Goal: Task Accomplishment & Management: Complete application form

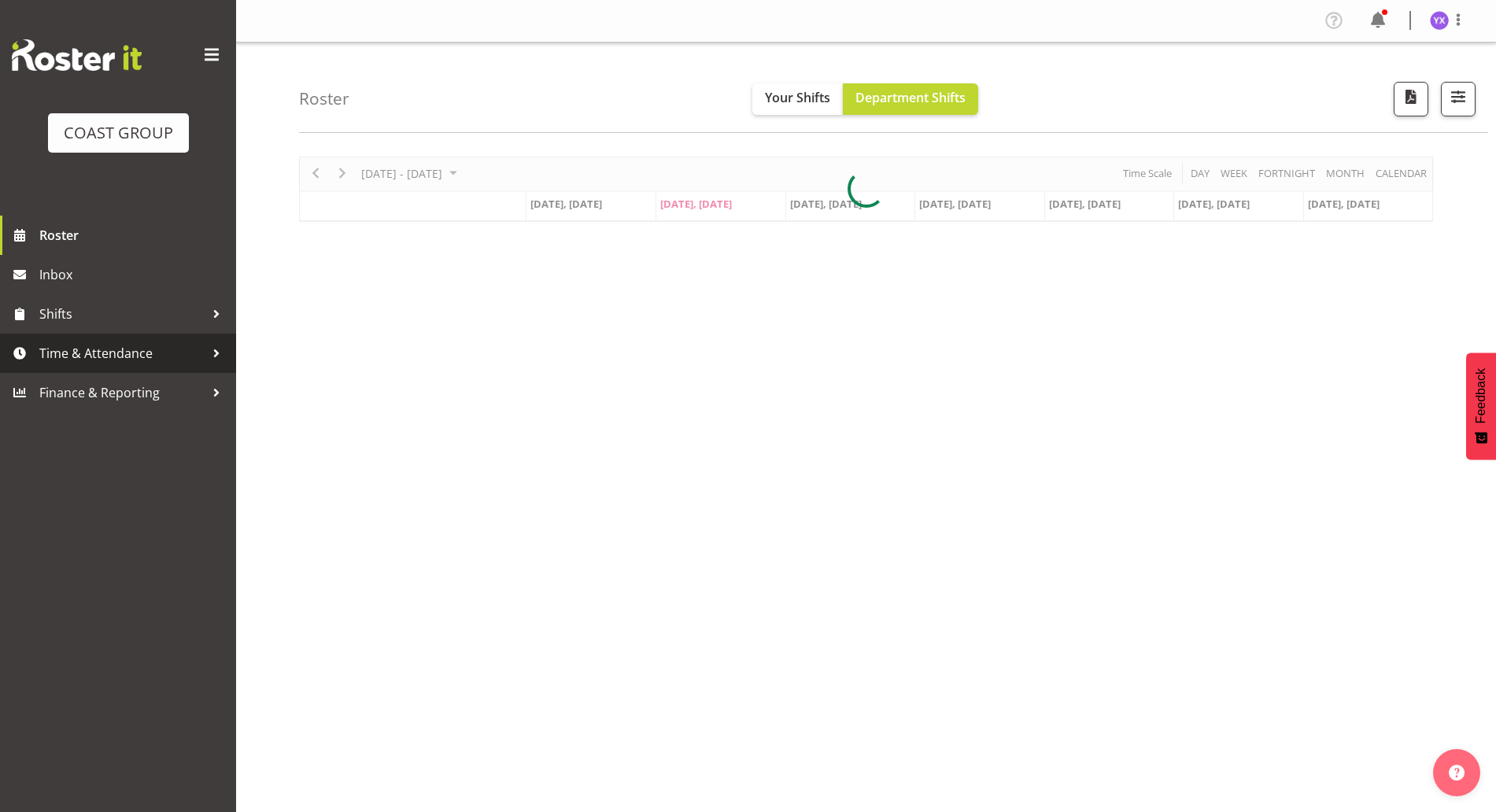
click at [127, 361] on span "Time & Attendance" at bounding box center [122, 353] width 165 height 24
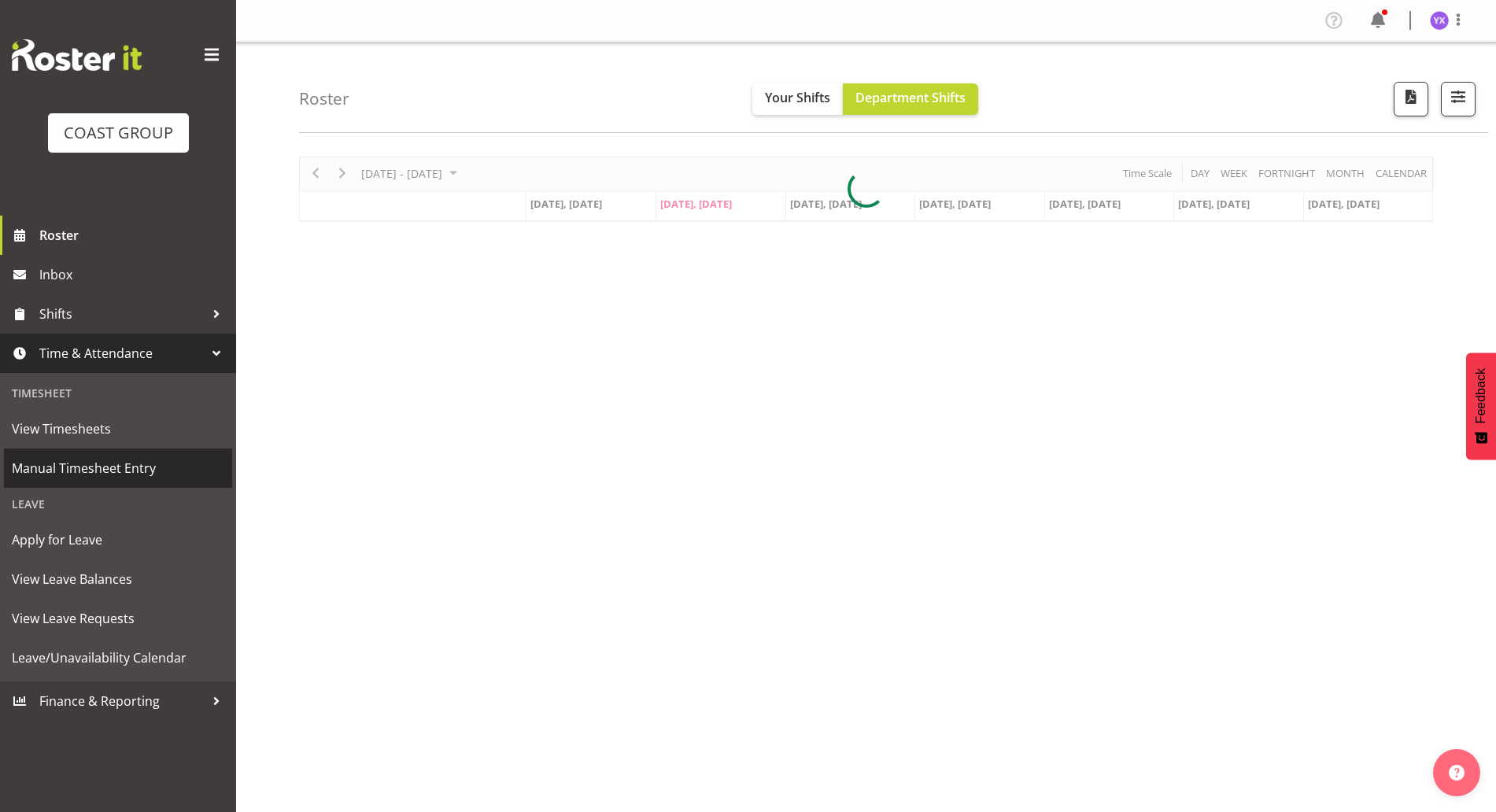
click at [117, 468] on span "Manual Timesheet Entry" at bounding box center [117, 467] width 213 height 24
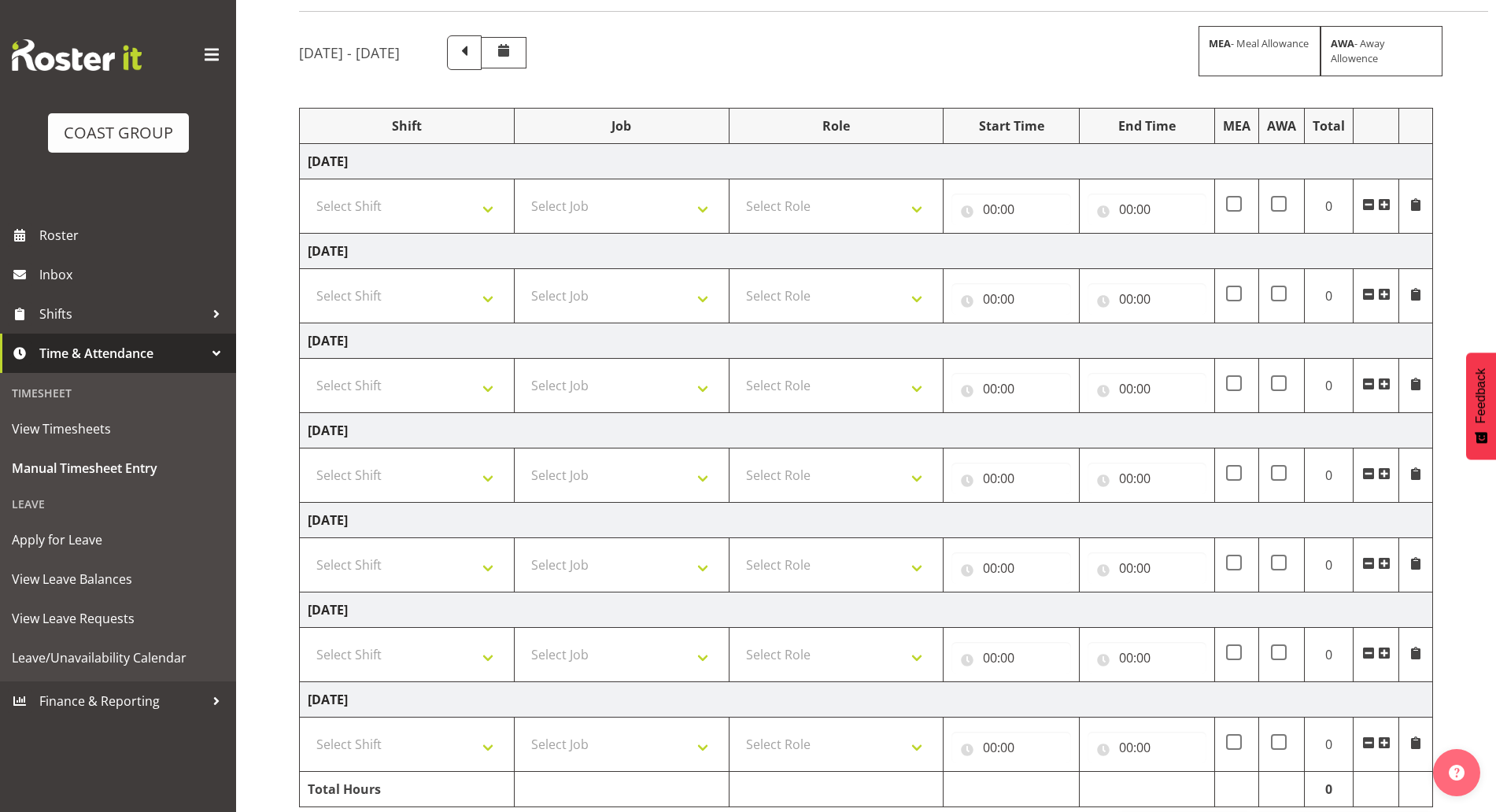
scroll to position [167, 0]
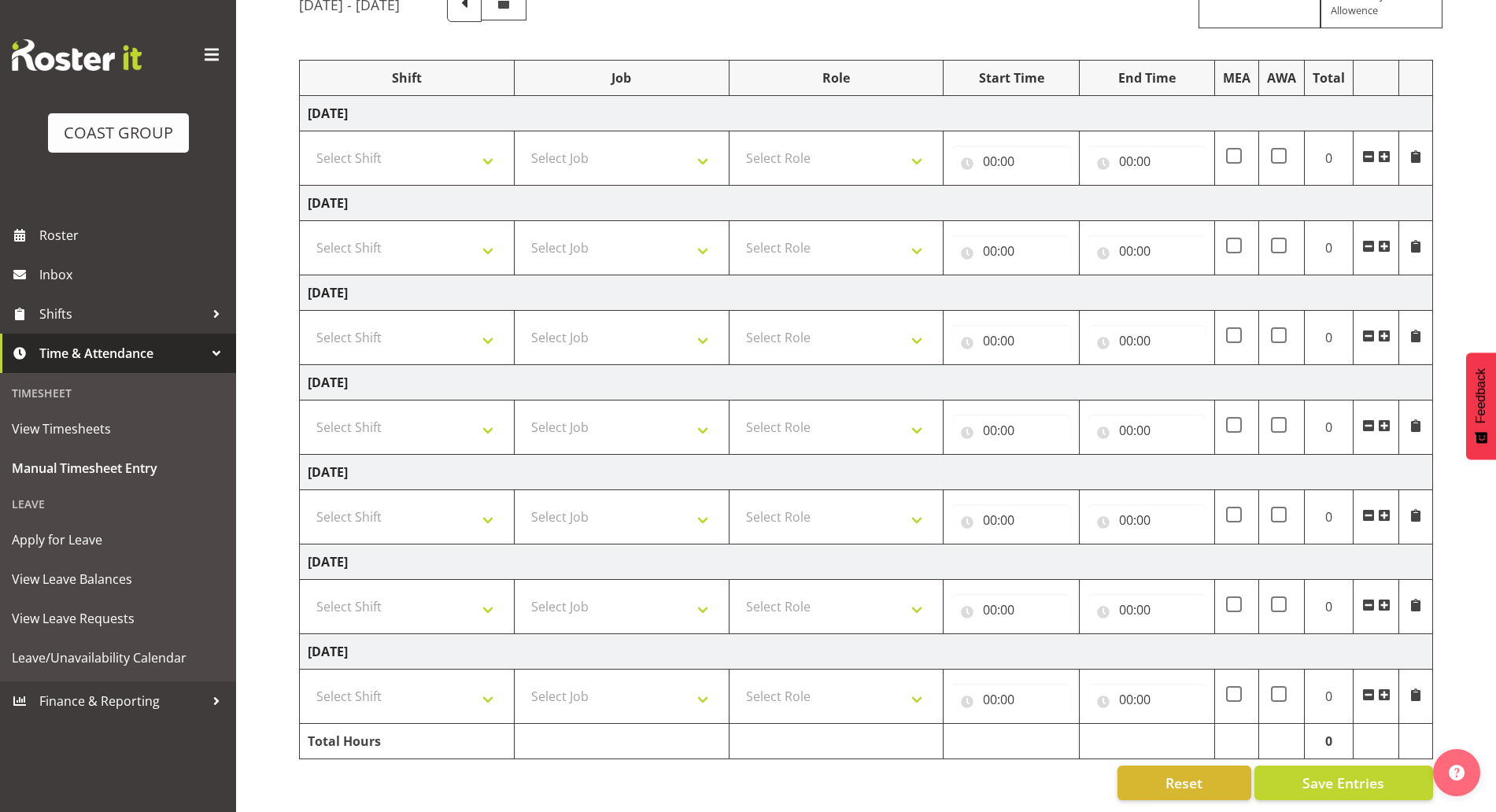
click at [1389, 689] on span at bounding box center [1384, 695] width 12 height 12
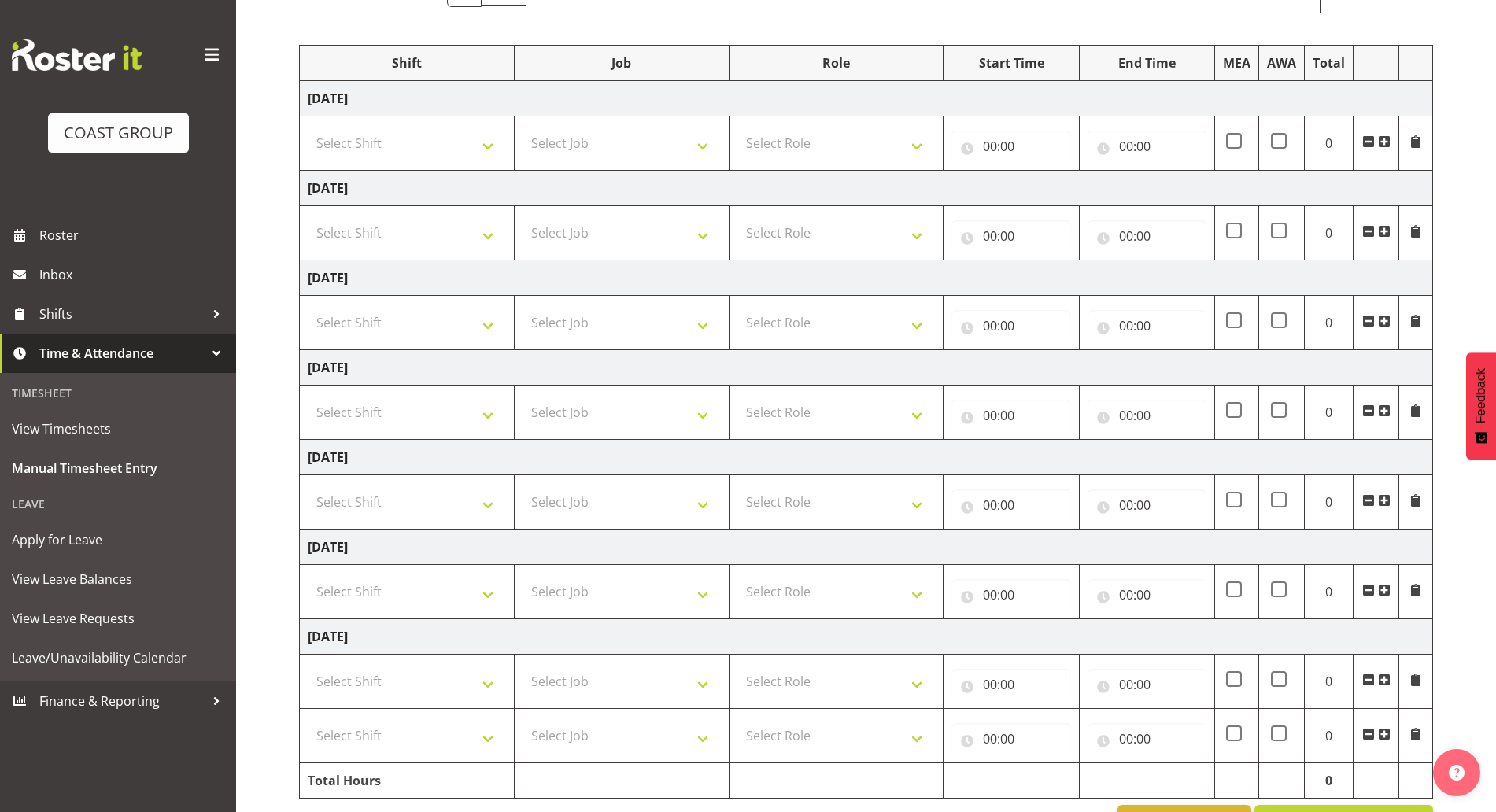
click at [1389, 680] on span at bounding box center [1384, 679] width 12 height 12
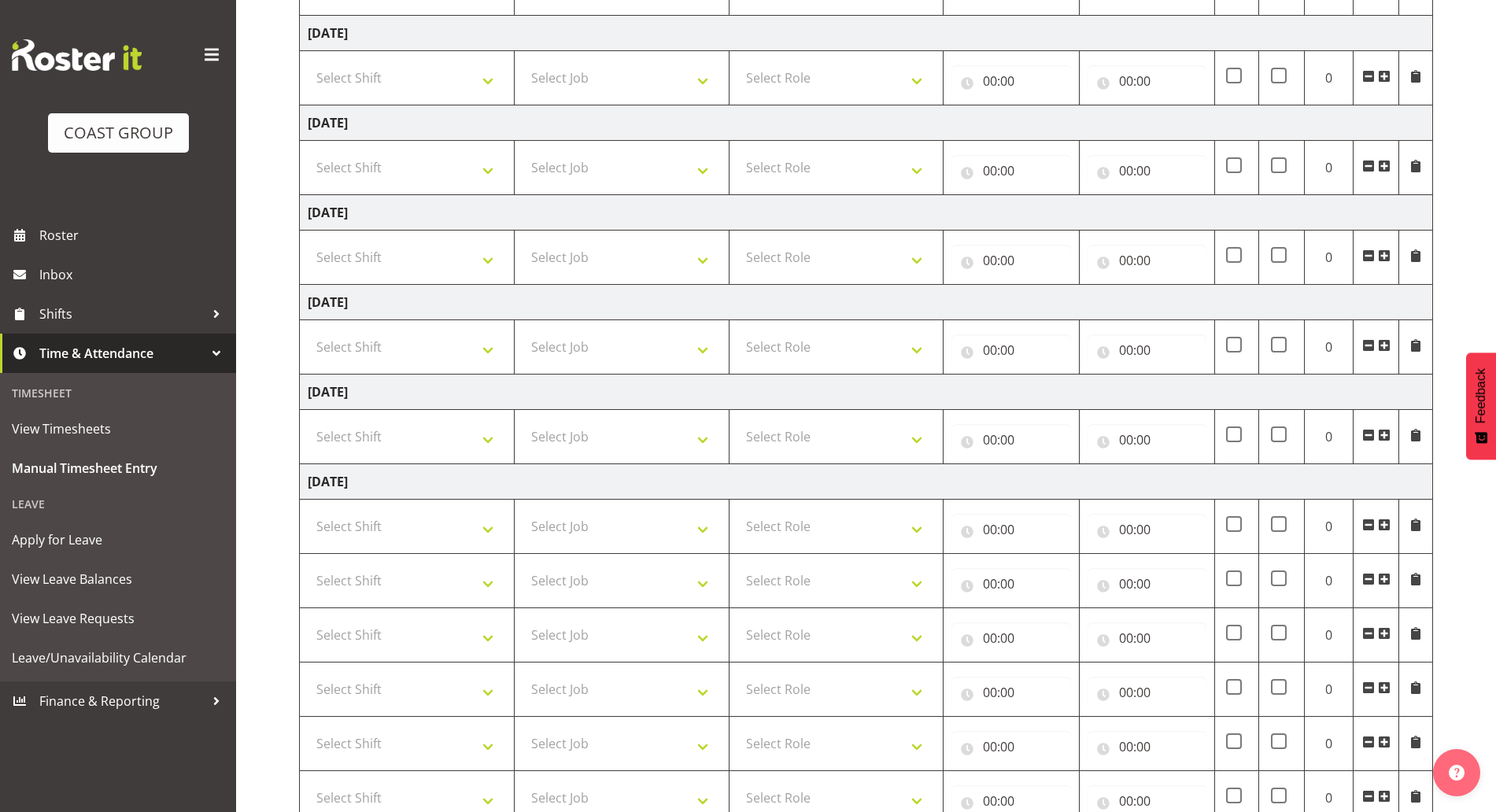
scroll to position [439, 0]
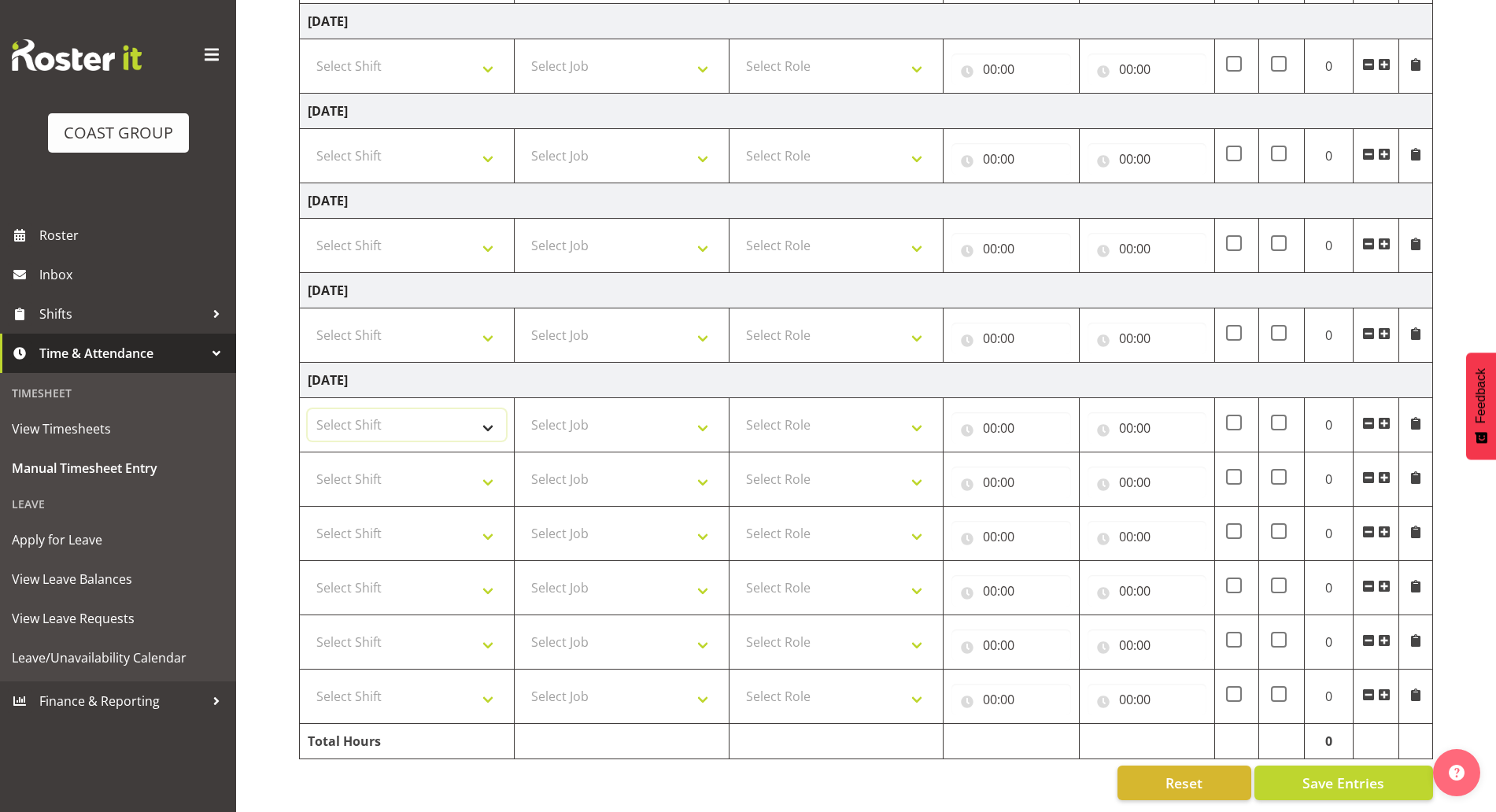
click at [471, 415] on select "Select Shift ANZICS Chch. ANZICS Chch. Art Fair 2024 Art Fair 2024 Art Fair 202…" at bounding box center [406, 424] width 199 height 32
select select "1321"
click at [307, 409] on select "Select Shift ANZICS Chch. ANZICS Chch. Art Fair 2024 Art Fair 2024 Art Fair 202…" at bounding box center [406, 424] width 199 height 32
click at [391, 463] on select "Select Shift ANZICS Chch. ANZICS Chch. Art Fair 2024 Art Fair 2024 Art Fair 202…" at bounding box center [406, 479] width 199 height 32
click at [307, 463] on select "Select Shift ANZICS Chch. ANZICS Chch. Art Fair 2024 Art Fair 2024 Art Fair 202…" at bounding box center [406, 479] width 199 height 32
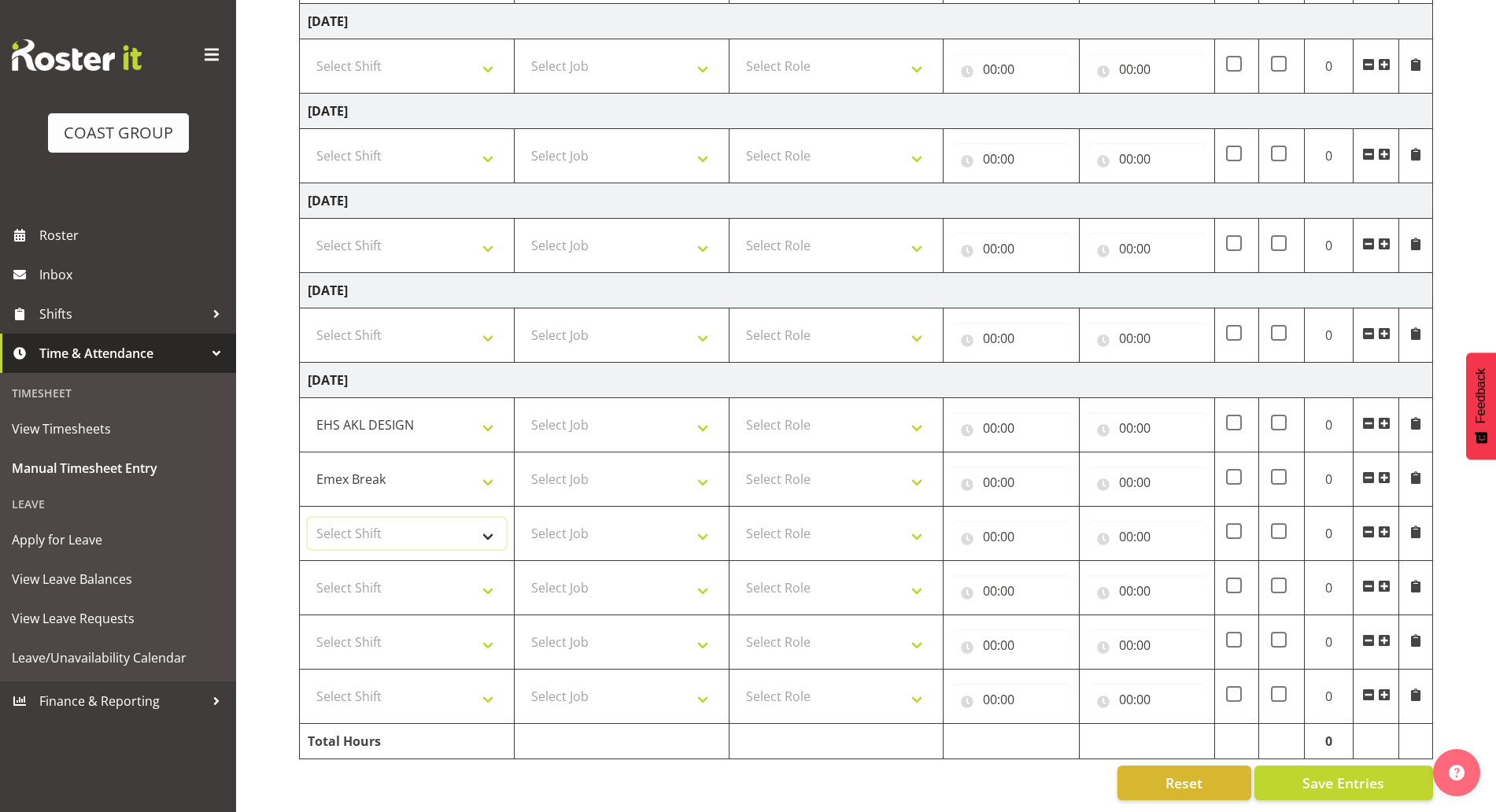
click at [378, 517] on select "Select Shift ANZICS Chch. ANZICS Chch. Art Fair 2024 Art Fair 2024 Art Fair 202…" at bounding box center [406, 533] width 199 height 32
drag, startPoint x: 384, startPoint y: 520, endPoint x: 418, endPoint y: 469, distance: 61.3
click at [384, 521] on select "Select Shift ANZICS Chch. ANZICS Chch. Art Fair 2024 Art Fair 2024 Art Fair 202…" at bounding box center [406, 533] width 199 height 32
drag, startPoint x: 427, startPoint y: 450, endPoint x: 420, endPoint y: 460, distance: 12.2
click at [427, 463] on select "ANZICS Chch. ANZICS Chch. Art Fair 2024 Art Fair 2024 Art Fair 2024 [PERSON_NAM…" at bounding box center [406, 479] width 199 height 32
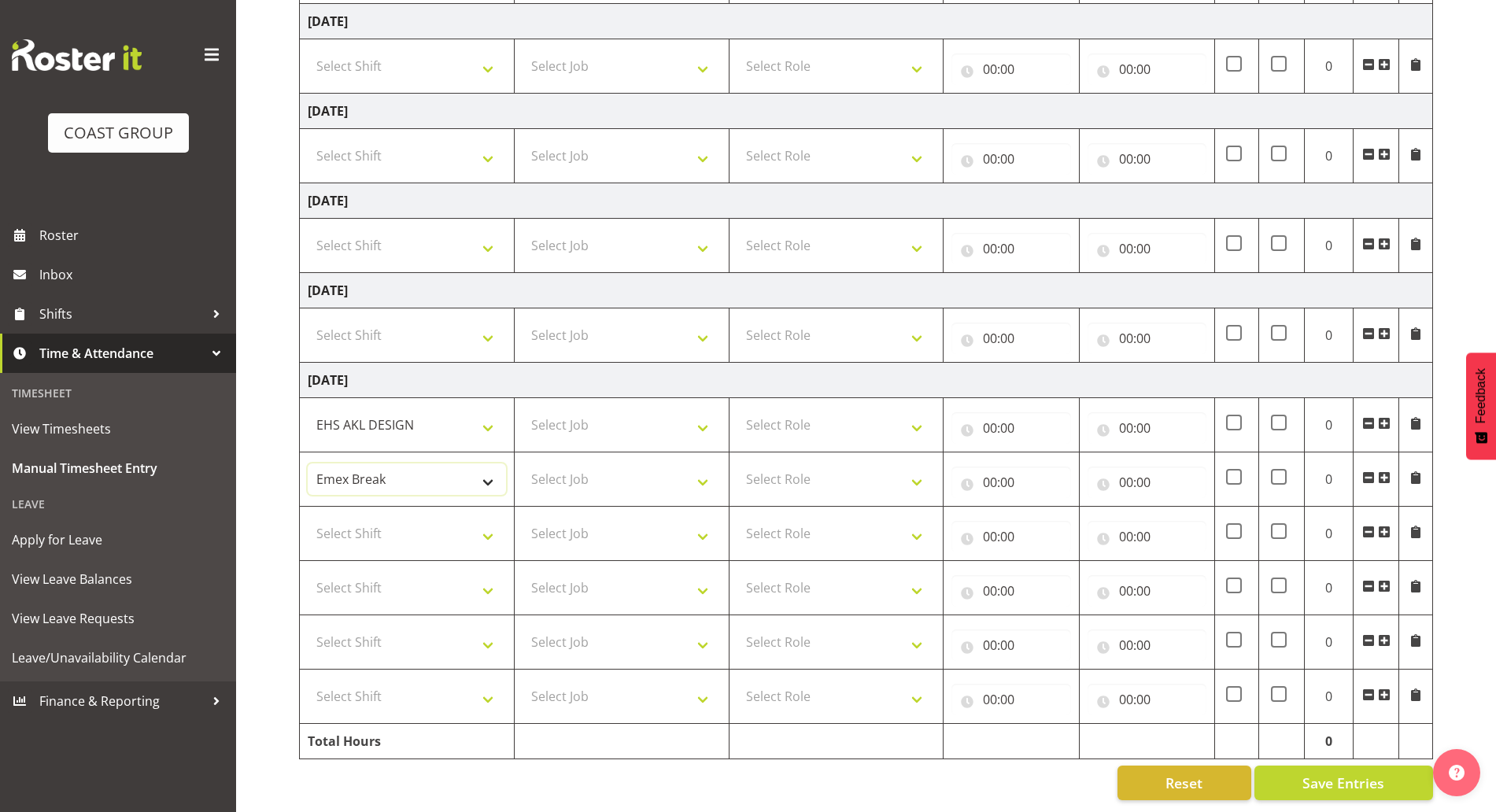
select select "1321"
click at [307, 463] on select "ANZICS Chch. ANZICS Chch. Art Fair 2024 Art Fair 2024 Art Fair 2024 [PERSON_NAM…" at bounding box center [406, 479] width 199 height 32
drag, startPoint x: 391, startPoint y: 519, endPoint x: 393, endPoint y: 510, distance: 9.2
click at [391, 519] on select "Select Shift ANZICS Chch. ANZICS Chch. Art Fair 2024 Art Fair 2024 Art Fair 202…" at bounding box center [406, 533] width 199 height 32
select select "1321"
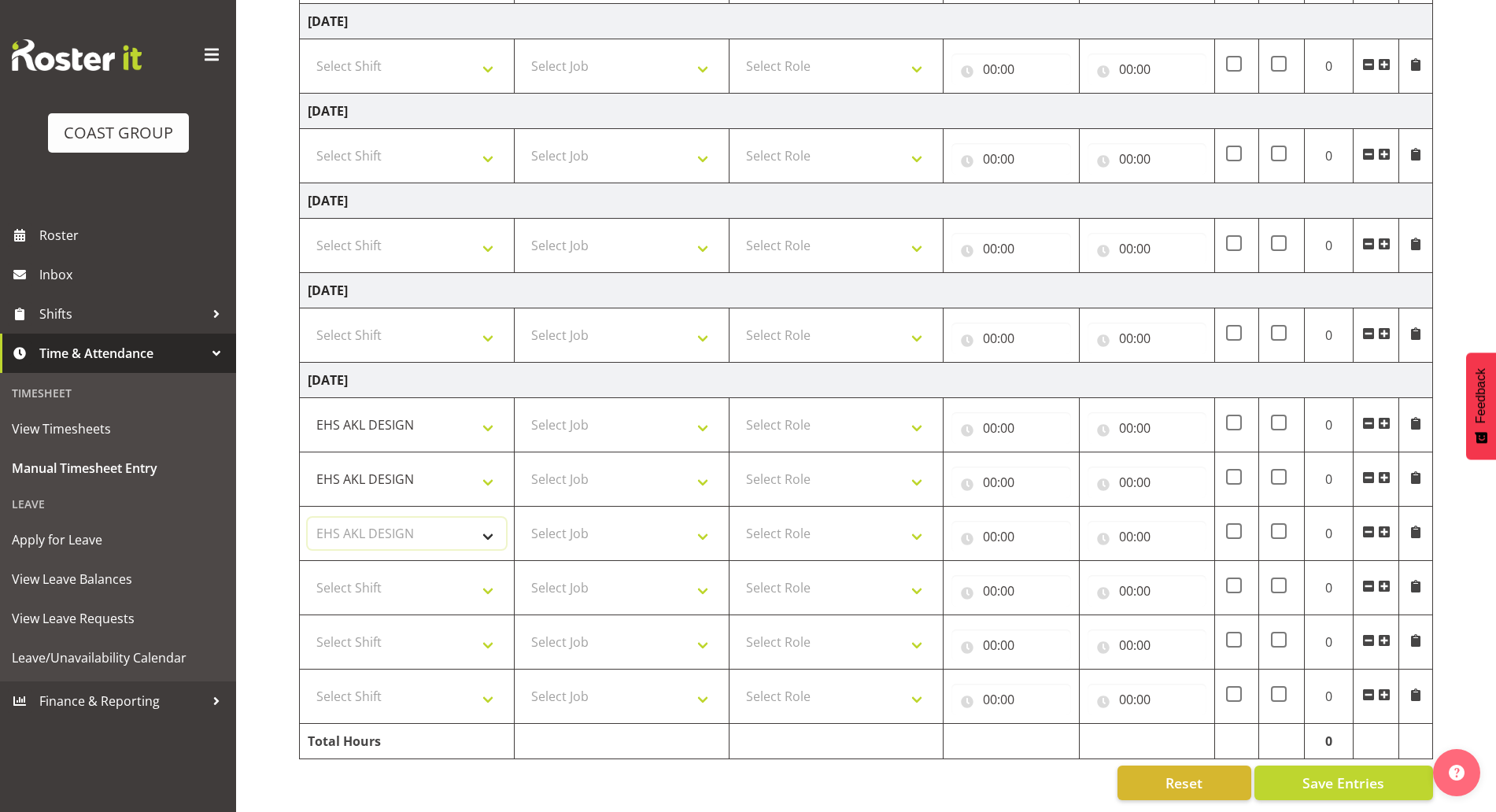
click at [307, 517] on select "Select Shift ANZICS Chch. ANZICS Chch. Art Fair 2024 Art Fair 2024 Art Fair 202…" at bounding box center [406, 533] width 199 height 32
click at [383, 571] on select "Select Shift ANZICS Chch. ANZICS Chch. Art Fair 2024 Art Fair 2024 Art Fair 202…" at bounding box center [406, 587] width 199 height 32
select select "1321"
click at [307, 571] on select "Select Shift ANZICS Chch. ANZICS Chch. Art Fair 2024 Art Fair 2024 Art Fair 202…" at bounding box center [406, 587] width 199 height 32
click at [375, 626] on select "Select Shift ANZICS Chch. ANZICS Chch. Art Fair 2024 Art Fair 2024 Art Fair 202…" at bounding box center [406, 642] width 199 height 32
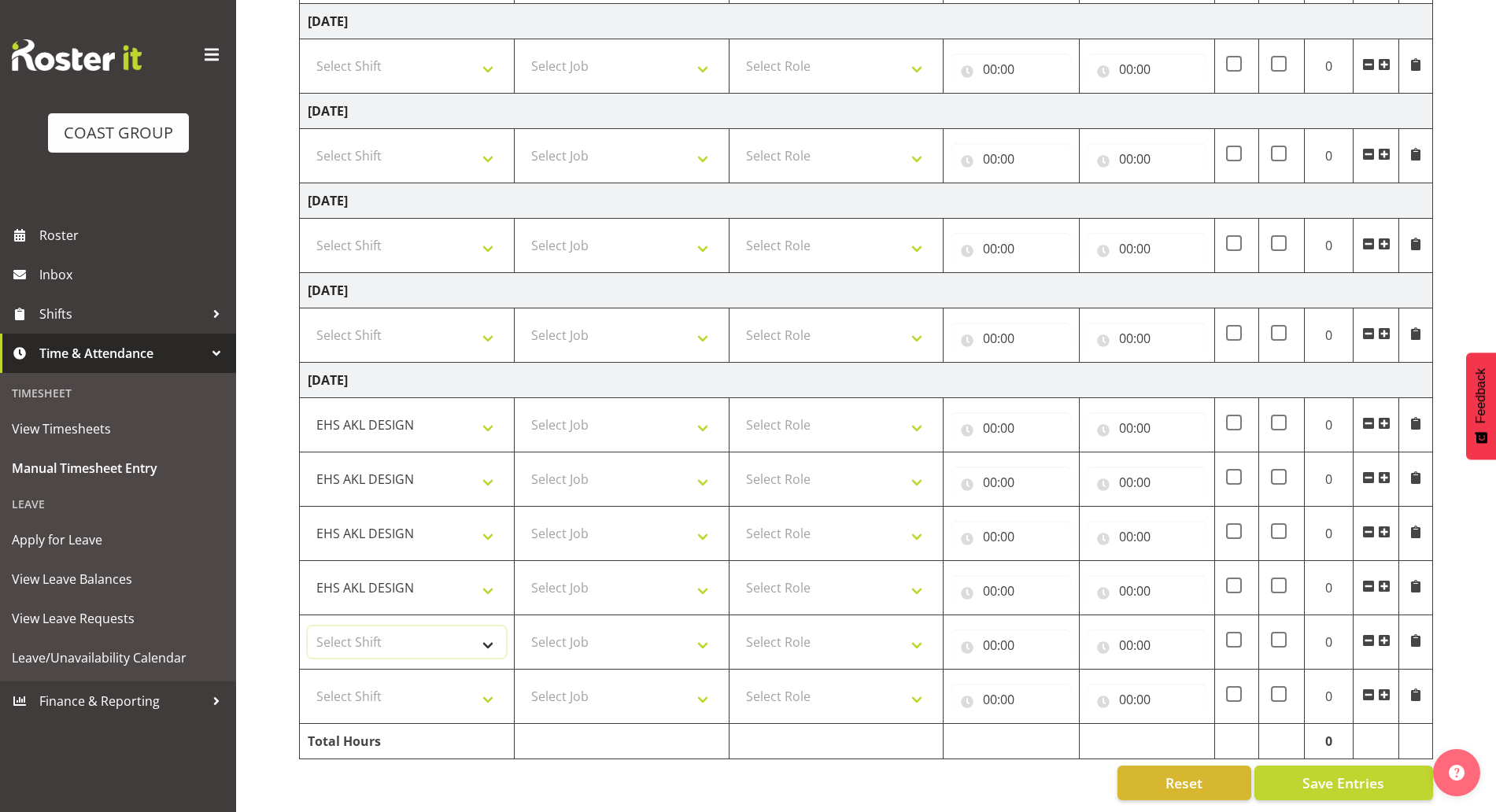
select select "1321"
click at [307, 626] on select "Select Shift ANZICS Chch. ANZICS Chch. Art Fair 2024 Art Fair 2024 Art Fair 202…" at bounding box center [406, 642] width 199 height 32
drag, startPoint x: 343, startPoint y: 693, endPoint x: 362, endPoint y: 681, distance: 22.5
click at [343, 693] on select "Select Shift ANZICS Chch. ANZICS Chch. Art Fair 2024 Art Fair 2024 Art Fair 202…" at bounding box center [406, 696] width 199 height 32
select select "1321"
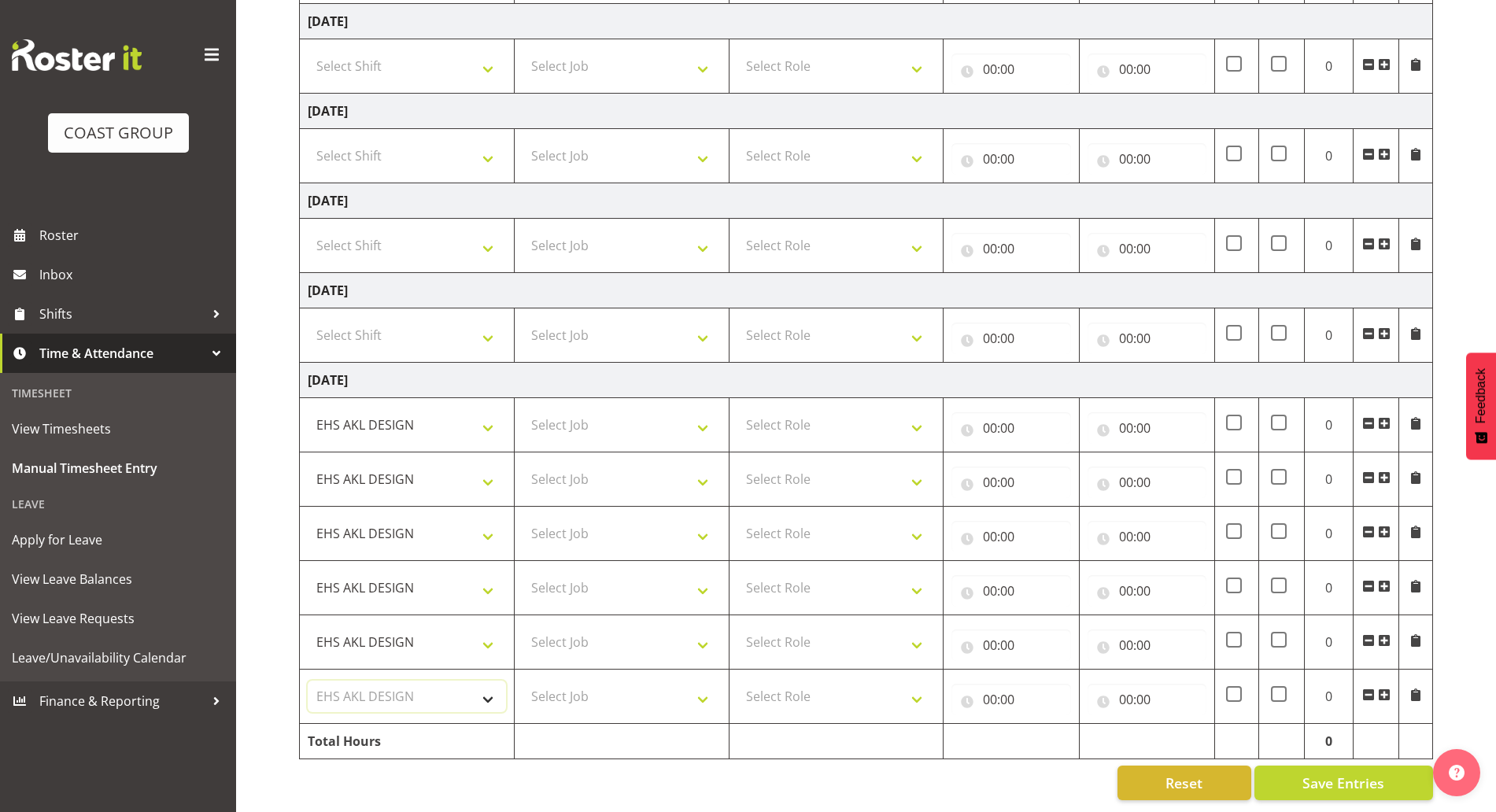
click at [307, 681] on select "Select Shift ANZICS Chch. ANZICS Chch. Art Fair 2024 Art Fair 2024 Art Fair 202…" at bounding box center [406, 696] width 199 height 32
click at [697, 409] on select "Select Job 1 Carlton Events 1 [PERSON_NAME][GEOGRAPHIC_DATA] 1 [PERSON_NAME][GE…" at bounding box center [622, 424] width 199 height 32
select select "10285"
click at [523, 409] on select "Select Job 1 Carlton Events 1 [PERSON_NAME][GEOGRAPHIC_DATA] 1 [PERSON_NAME][GE…" at bounding box center [622, 424] width 199 height 32
click at [772, 415] on select "Select Role DESIGNER Designer" at bounding box center [836, 424] width 199 height 32
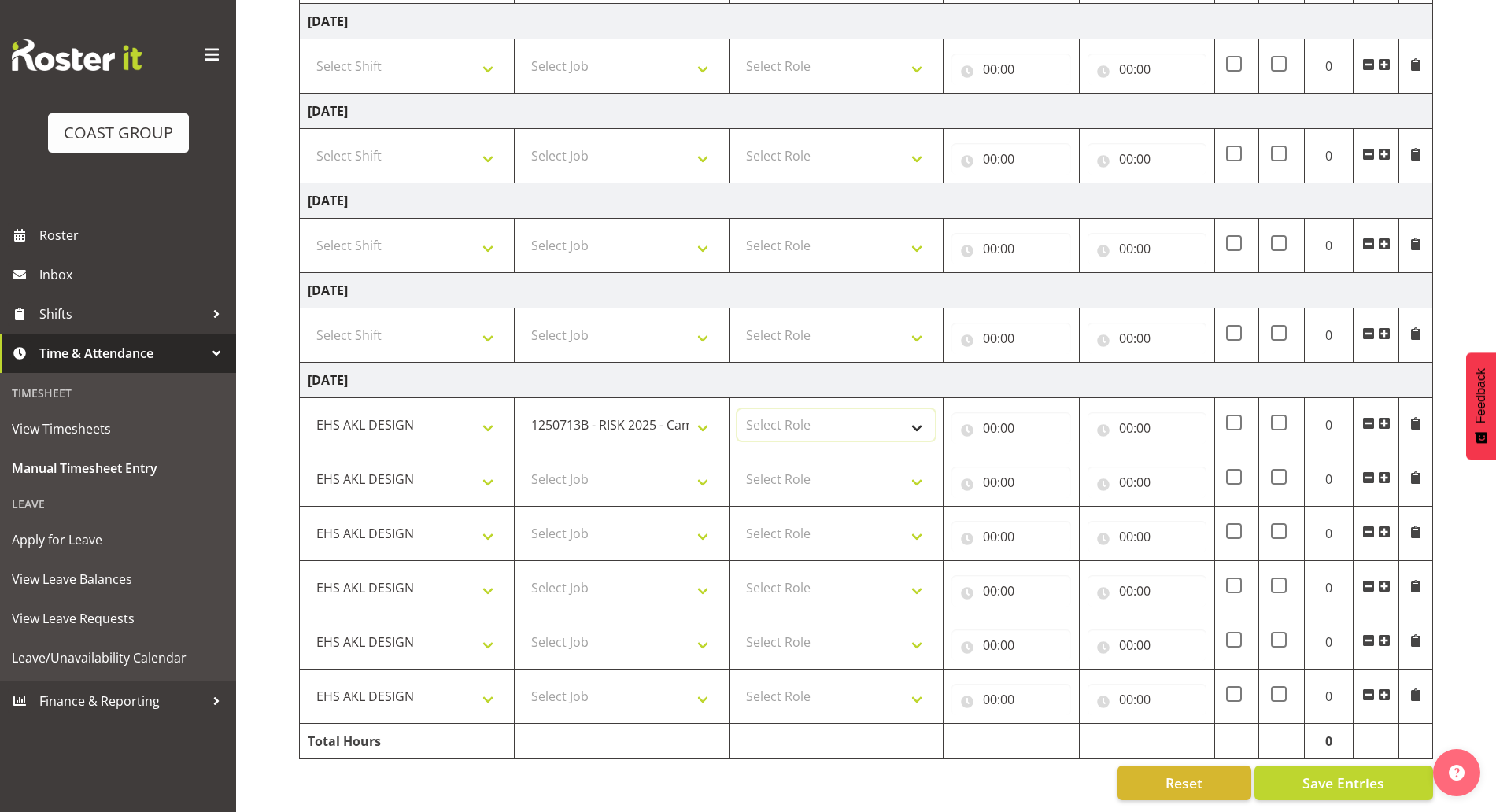
select select "215"
click at [737, 409] on select "Select Role DESIGNER Designer" at bounding box center [836, 424] width 199 height 32
click at [765, 463] on select "Select Role DESIGNER Designer" at bounding box center [836, 479] width 199 height 32
select select "215"
click at [737, 463] on select "Select Role DESIGNER Designer" at bounding box center [836, 479] width 199 height 32
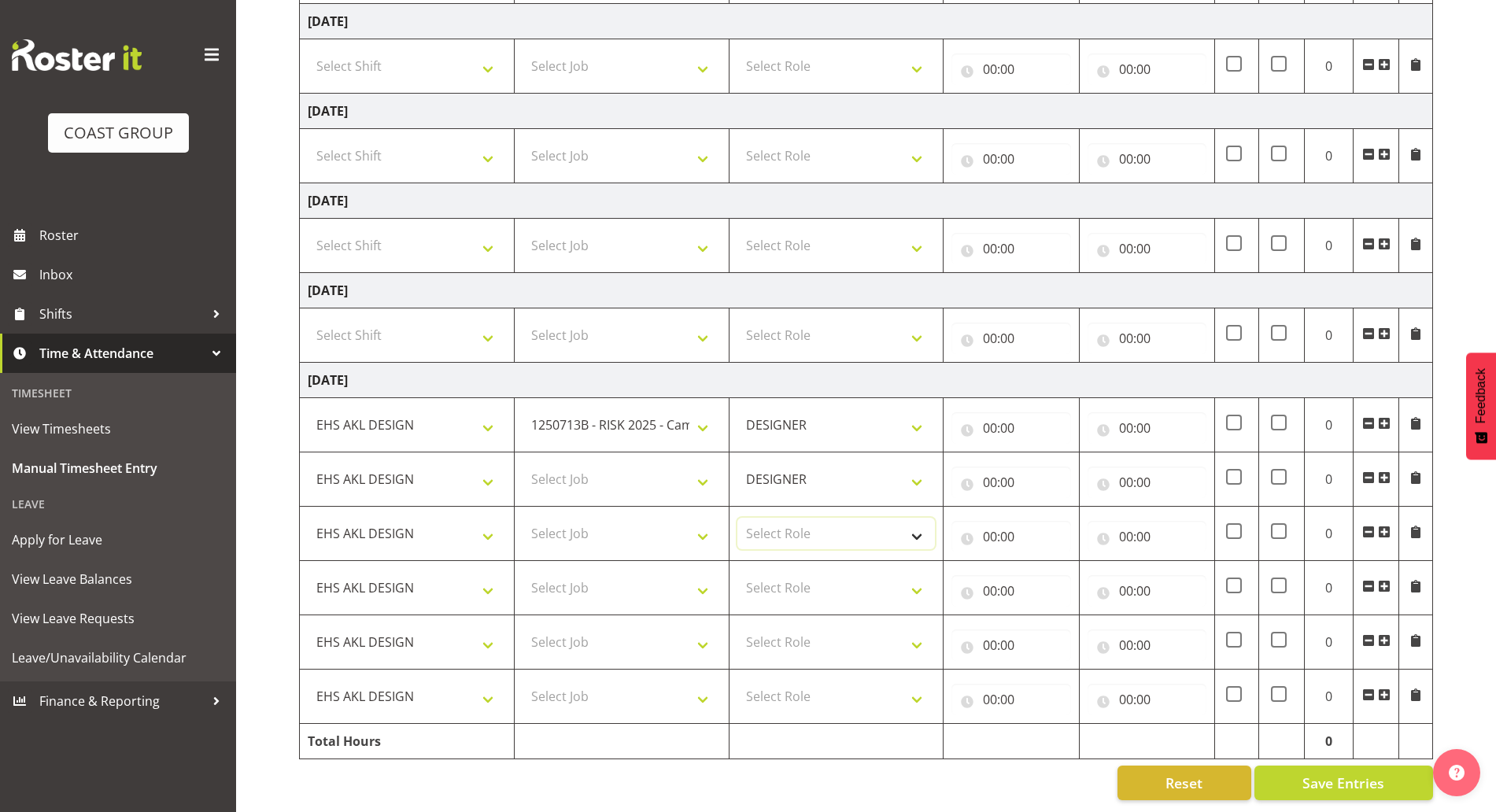
drag, startPoint x: 774, startPoint y: 512, endPoint x: 774, endPoint y: 531, distance: 19.0
click at [774, 517] on select "Select Role DESIGNER Designer" at bounding box center [836, 533] width 199 height 32
select select "215"
click at [737, 517] on select "Select Role DESIGNER Designer" at bounding box center [836, 533] width 199 height 32
drag, startPoint x: 767, startPoint y: 571, endPoint x: 769, endPoint y: 582, distance: 11.2
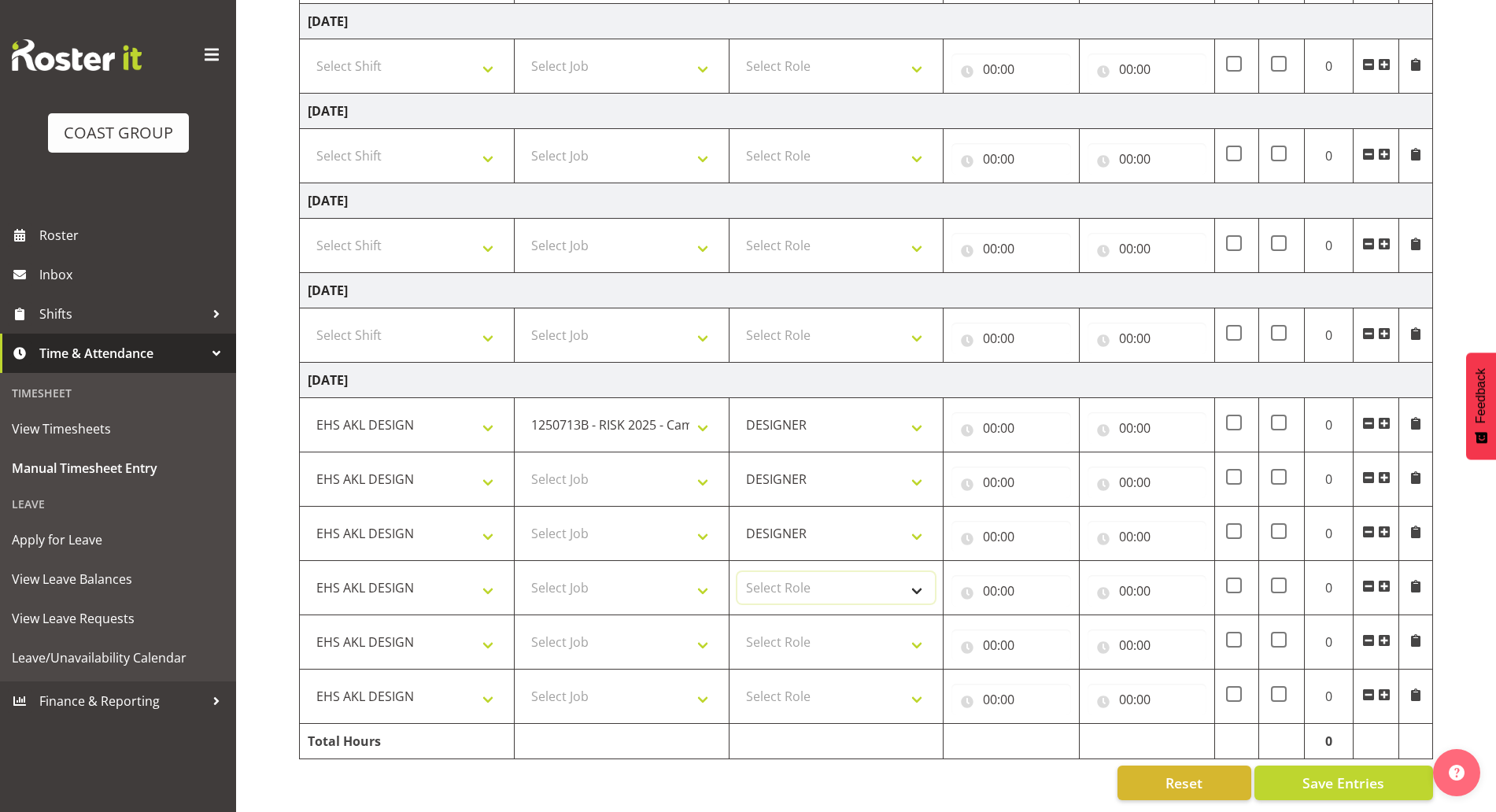
click at [767, 571] on select "Select Role DESIGNER Designer" at bounding box center [836, 587] width 199 height 32
select select "215"
click at [737, 571] on select "Select Role DESIGNER Designer" at bounding box center [836, 587] width 199 height 32
click at [806, 634] on select "Select Role DESIGNER Designer" at bounding box center [836, 642] width 199 height 32
select select "215"
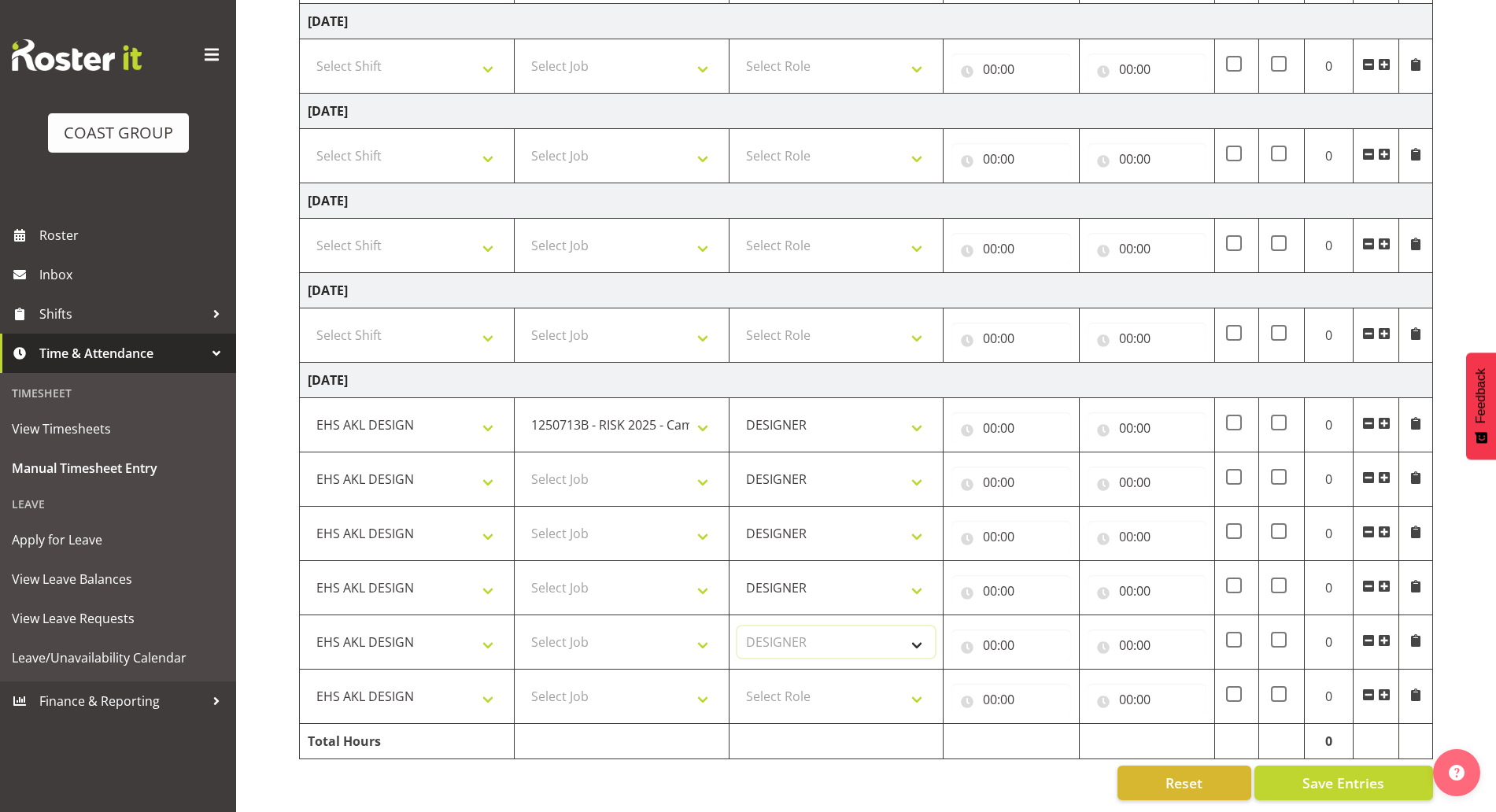
click at [737, 626] on select "Select Role DESIGNER Designer" at bounding box center [836, 642] width 199 height 32
drag, startPoint x: 796, startPoint y: 673, endPoint x: 787, endPoint y: 695, distance: 23.8
click at [796, 681] on select "Select Role DESIGNER Designer" at bounding box center [836, 696] width 199 height 32
select select "215"
click at [737, 681] on select "Select Role DESIGNER Designer" at bounding box center [836, 696] width 199 height 32
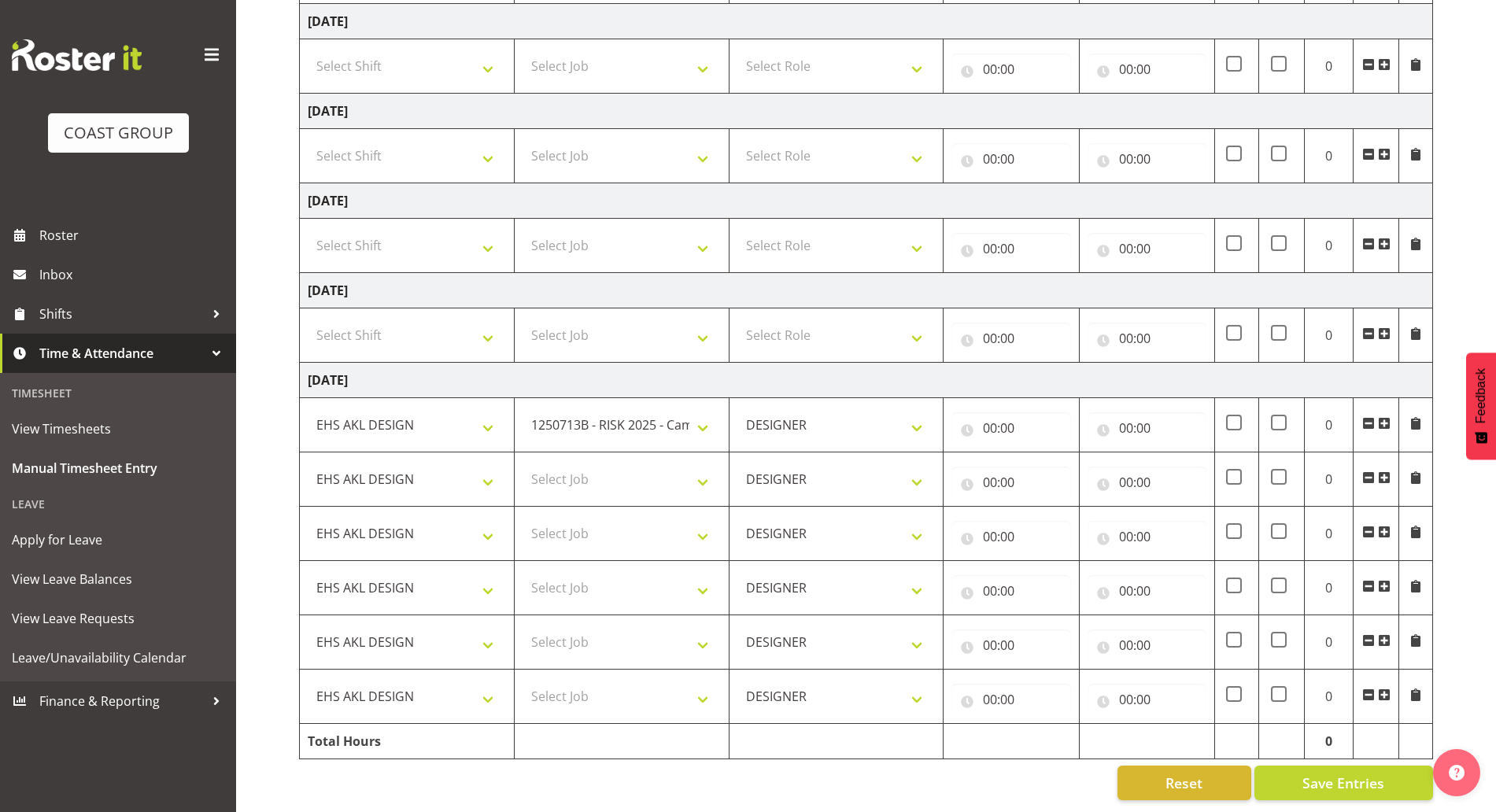
click at [1381, 689] on span at bounding box center [1384, 695] width 12 height 12
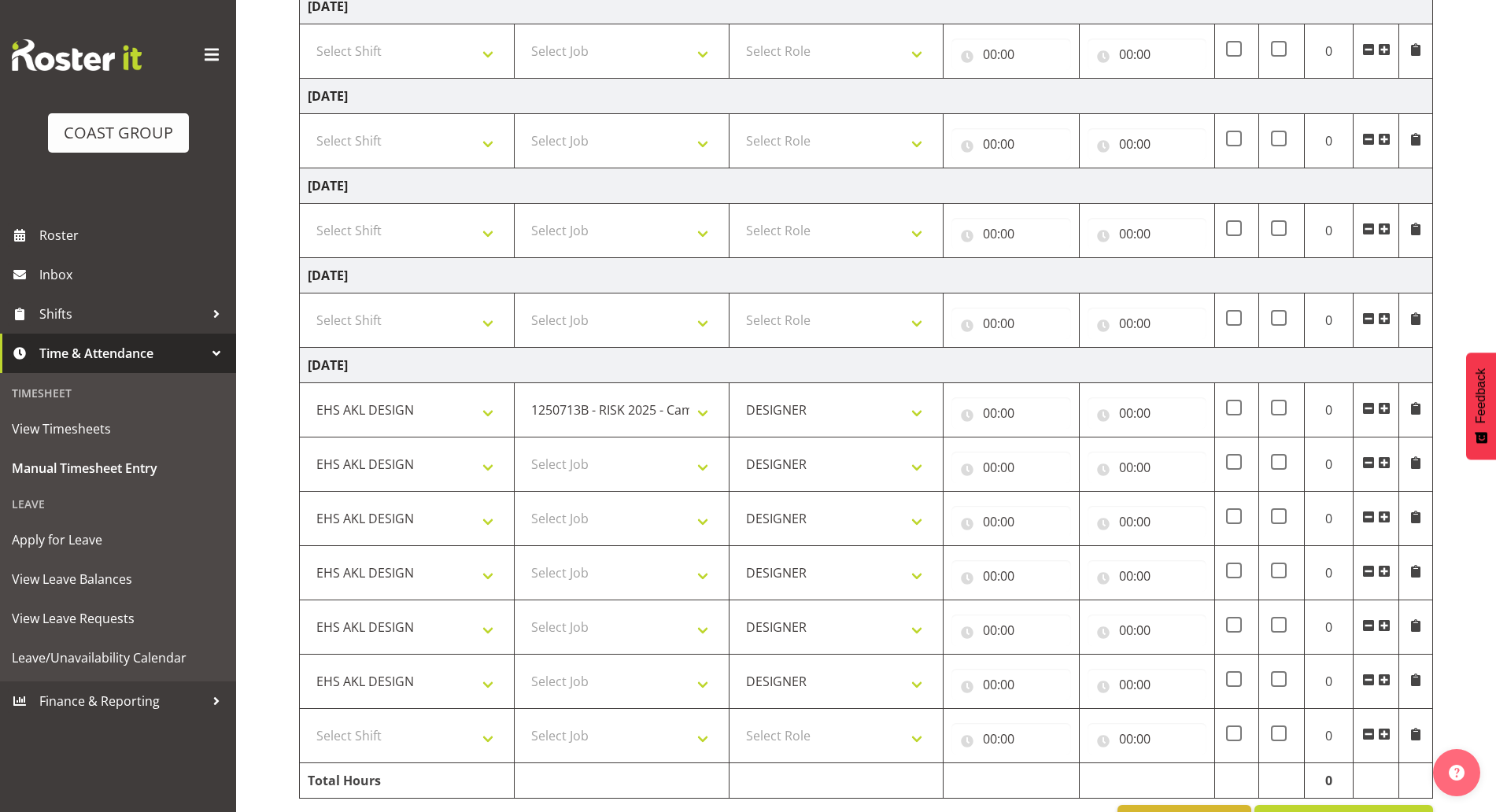
click at [1383, 681] on span at bounding box center [1384, 679] width 12 height 12
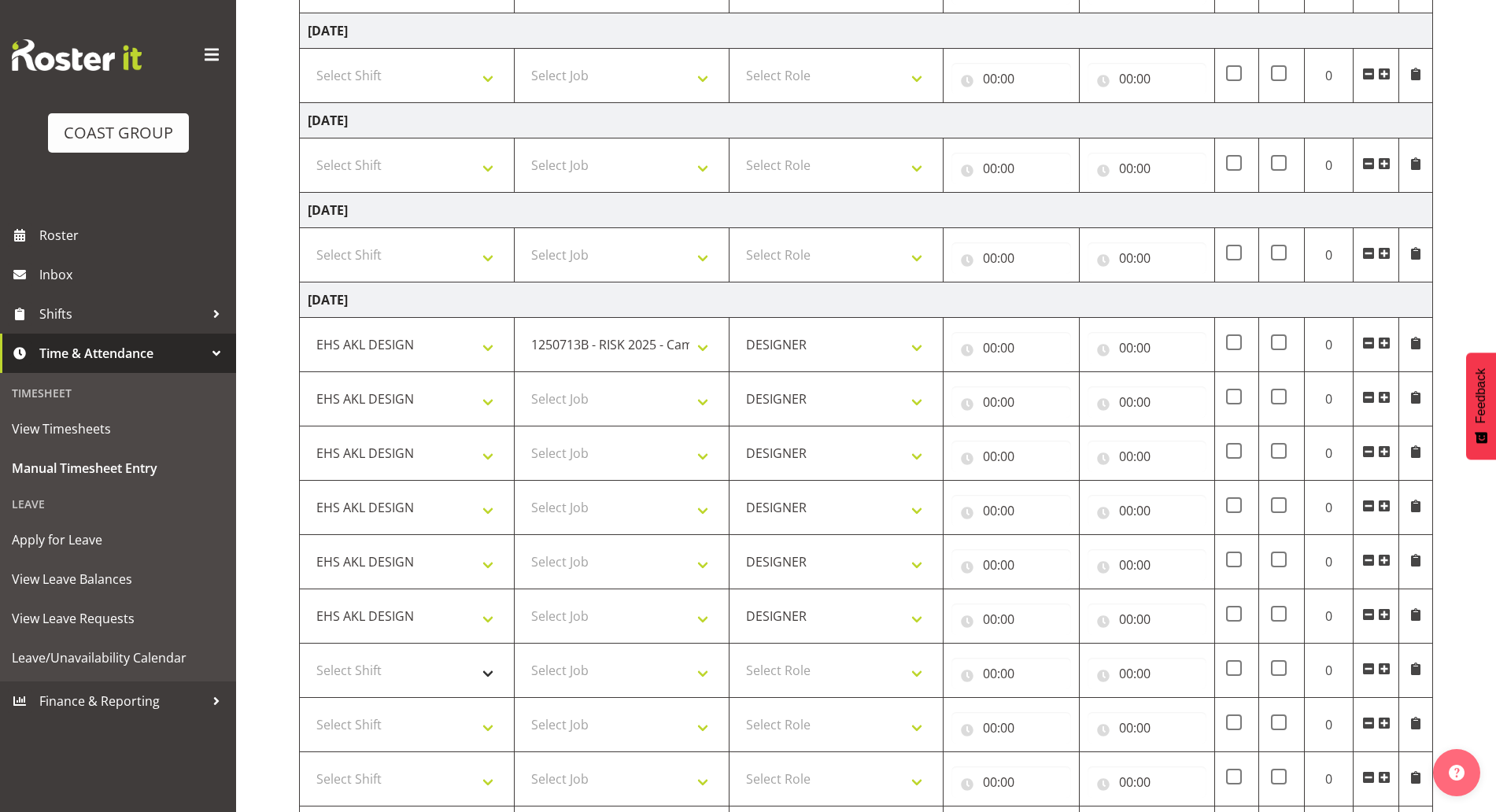
scroll to position [537, 0]
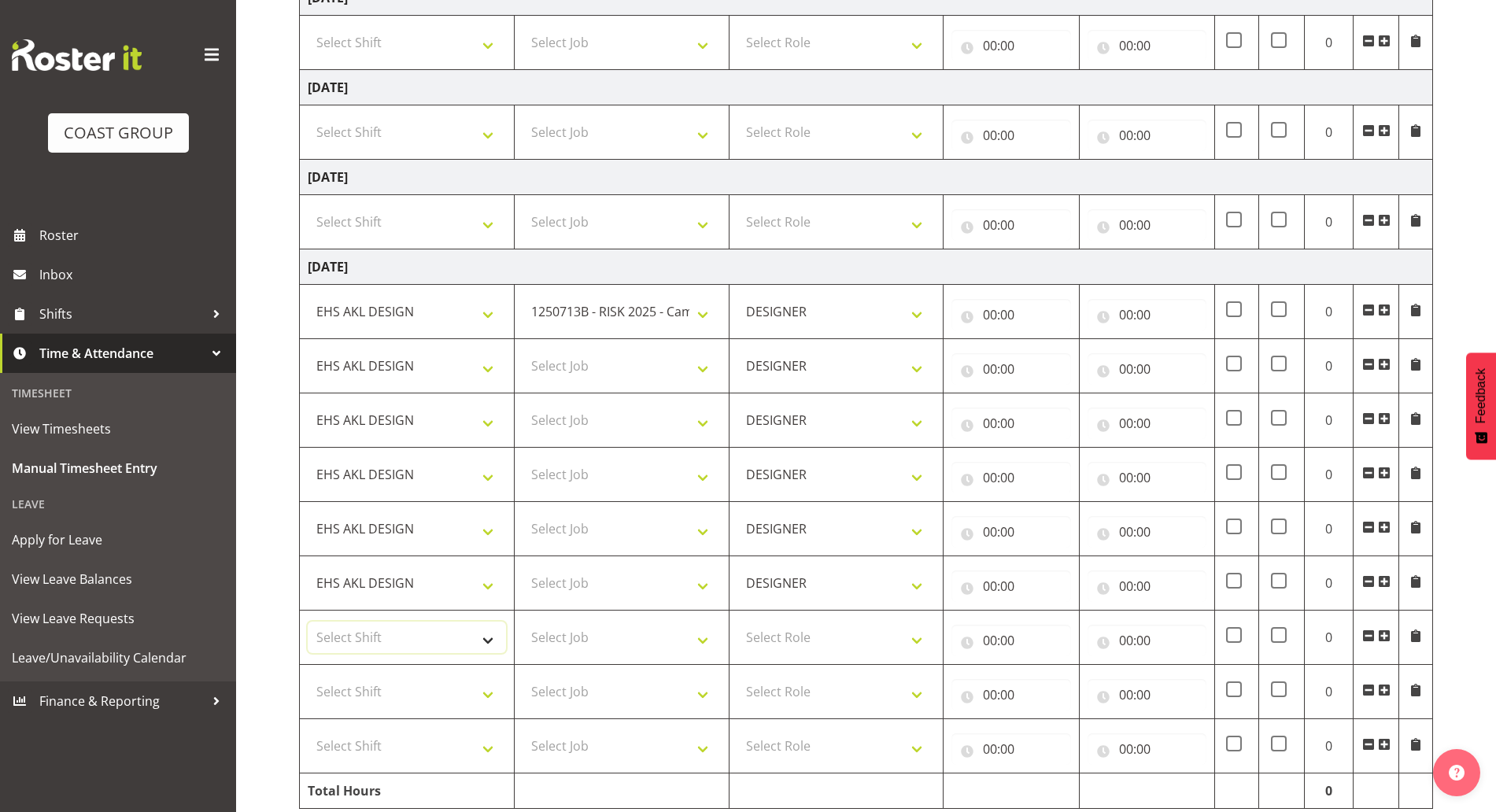
click at [401, 634] on select "Select Shift ANZICS Chch. ANZICS Chch. Art Fair 2024 Art Fair 2024 Art Fair 202…" at bounding box center [406, 637] width 199 height 32
select select "1321"
click at [307, 621] on select "Select Shift ANZICS Chch. ANZICS Chch. Art Fair 2024 Art Fair 2024 Art Fair 202…" at bounding box center [406, 637] width 199 height 32
click at [375, 686] on select "Select Shift ANZICS Chch. ANZICS Chch. Art Fair 2024 Art Fair 2024 Art Fair 202…" at bounding box center [406, 691] width 199 height 32
select select "1321"
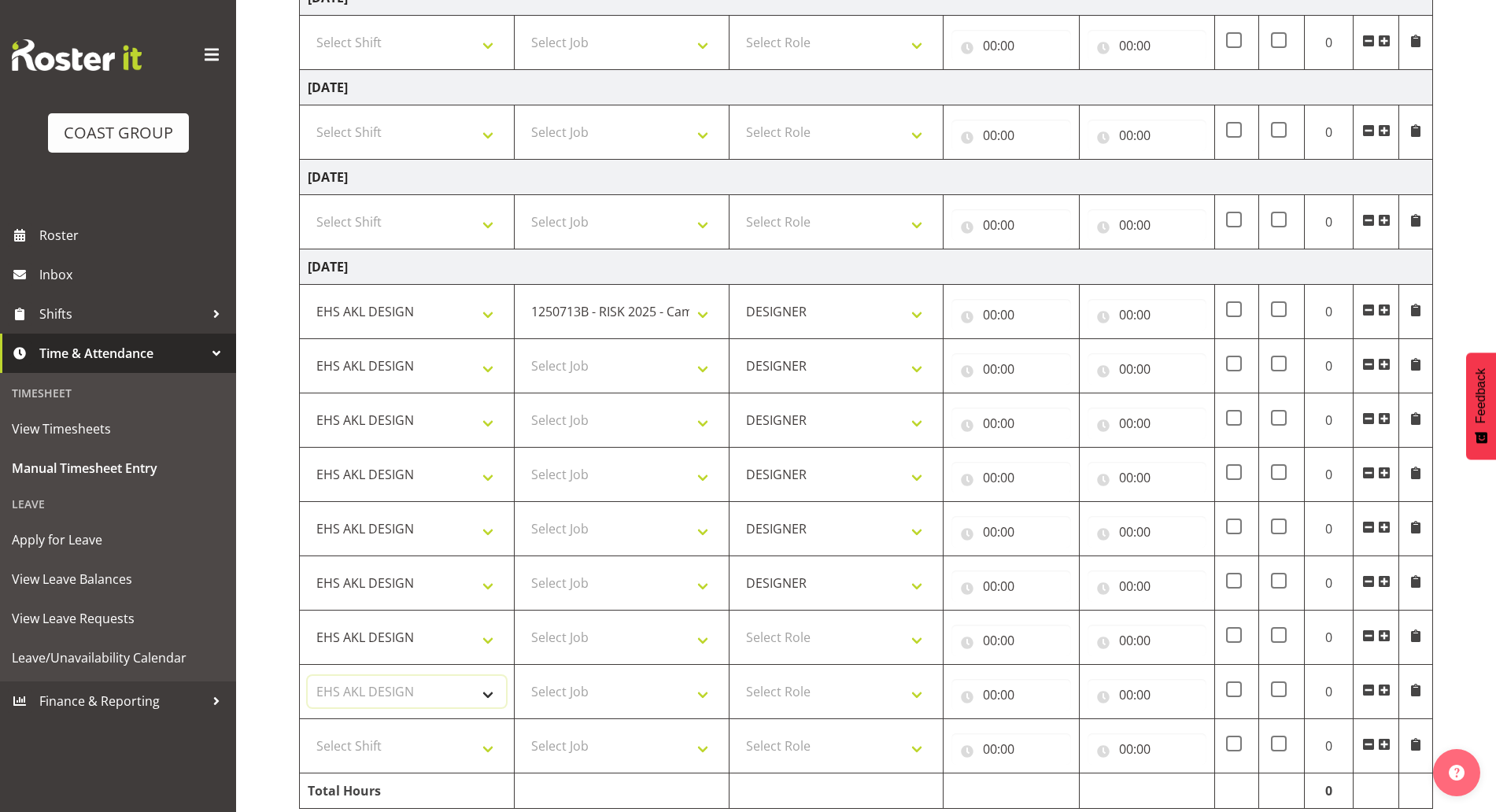
click at [307, 676] on select "Select Shift ANZICS Chch. ANZICS Chch. Art Fair 2024 Art Fair 2024 Art Fair 202…" at bounding box center [406, 691] width 199 height 32
drag, startPoint x: 362, startPoint y: 736, endPoint x: 371, endPoint y: 732, distance: 9.8
click at [362, 737] on select "Select Shift ANZICS Chch. ANZICS Chch. Art Fair 2024 Art Fair 2024 Art Fair 202…" at bounding box center [406, 746] width 199 height 32
select select "1321"
click at [307, 730] on select "Select Shift ANZICS Chch. ANZICS Chch. Art Fair 2024 Art Fair 2024 Art Fair 202…" at bounding box center [406, 746] width 199 height 32
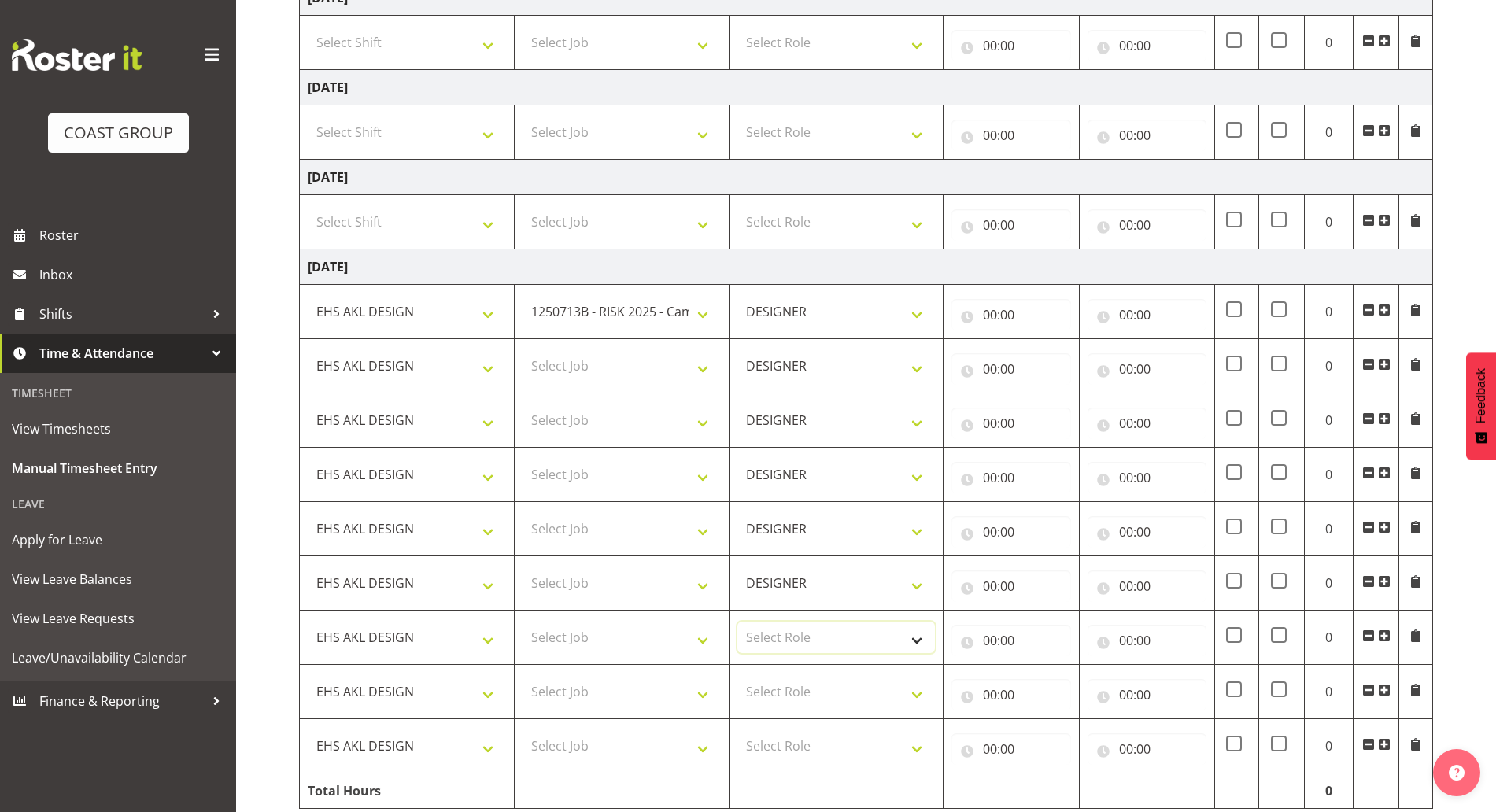
click at [756, 641] on select "Select Role DESIGNER Designer" at bounding box center [836, 637] width 199 height 32
select select "215"
click at [737, 621] on select "Select Role DESIGNER Designer" at bounding box center [836, 637] width 199 height 32
click at [770, 685] on select "Select Role DESIGNER Designer" at bounding box center [836, 691] width 199 height 32
select select "215"
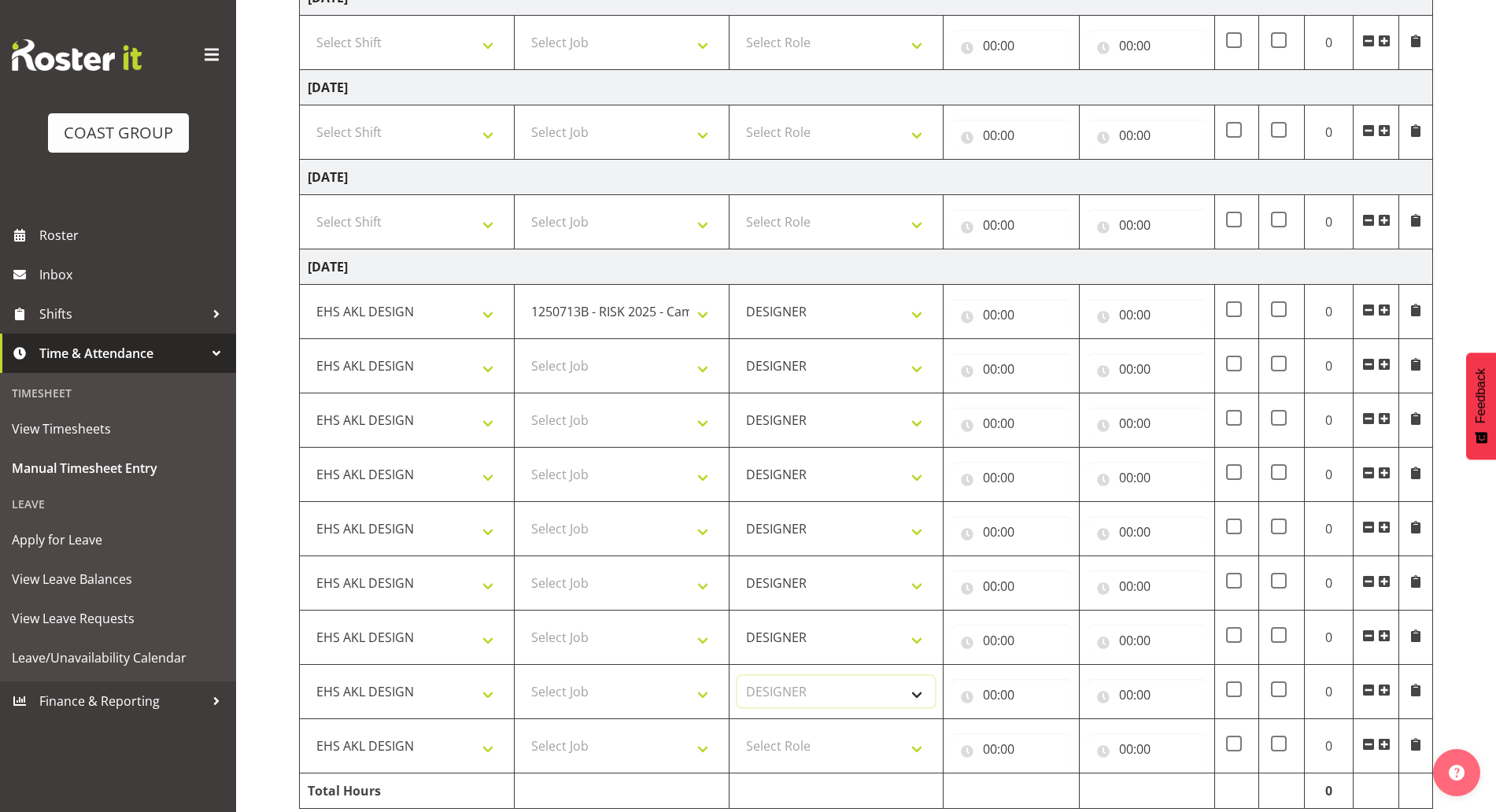
click at [737, 676] on select "Select Role DESIGNER Designer" at bounding box center [836, 691] width 199 height 32
click at [770, 752] on select "Select Role DESIGNER Designer" at bounding box center [836, 746] width 199 height 32
select select "215"
click at [737, 730] on select "Select Role DESIGNER Designer" at bounding box center [836, 746] width 199 height 32
click at [616, 309] on select "1 Carlton Events 1 [PERSON_NAME] 1 [PERSON_NAME][GEOGRAPHIC_DATA] 1 EHS WAREHOU…" at bounding box center [622, 312] width 199 height 32
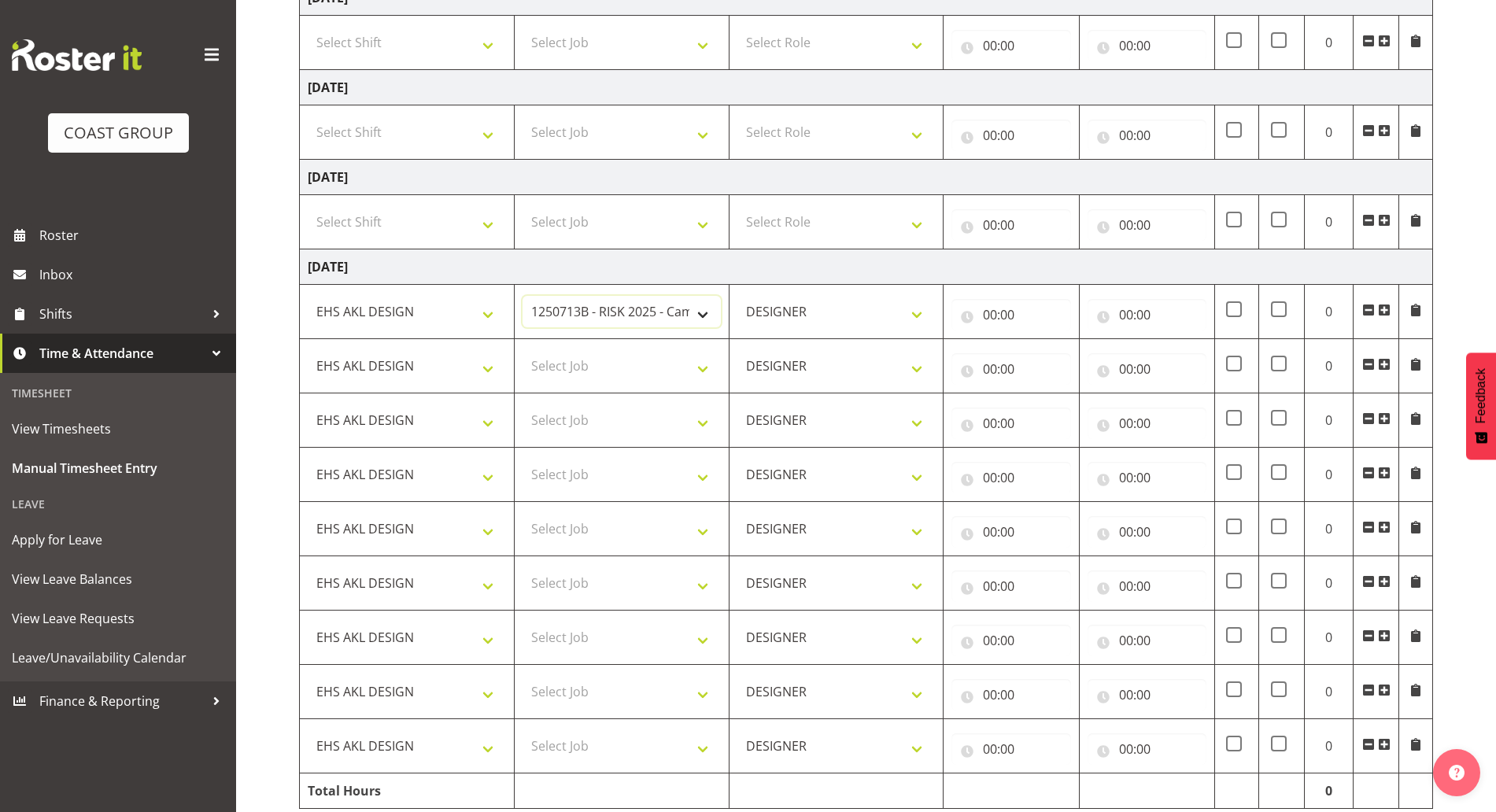
select select "9134"
click at [523, 296] on select "1 Carlton Events 1 [PERSON_NAME] 1 [PERSON_NAME][GEOGRAPHIC_DATA] 1 EHS WAREHOU…" at bounding box center [622, 312] width 199 height 32
drag, startPoint x: 984, startPoint y: 311, endPoint x: 997, endPoint y: 321, distance: 16.4
click at [986, 311] on input "00:00" at bounding box center [1011, 315] width 119 height 32
click at [1055, 362] on select "00 01 02 03 04 05 06 07 08 09 10 11 12 13 14 15 16 17 18 19 20 21 22 23" at bounding box center [1058, 355] width 35 height 32
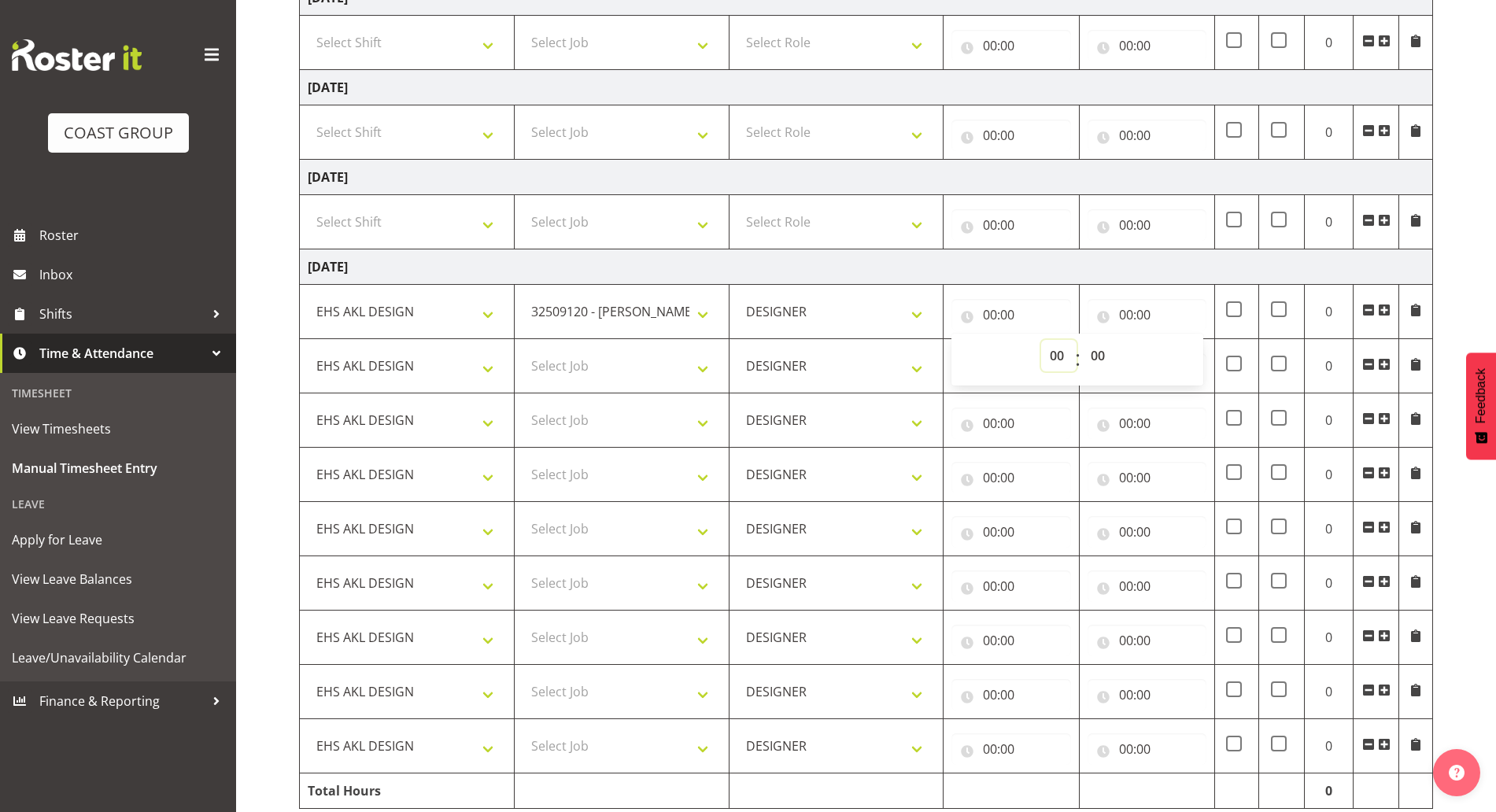
select select "7"
click at [1041, 340] on select "00 01 02 03 04 05 06 07 08 09 10 11 12 13 14 15 16 17 18 19 20 21 22 23" at bounding box center [1058, 355] width 35 height 32
type input "07:00"
drag, startPoint x: 1088, startPoint y: 351, endPoint x: 1095, endPoint y: 366, distance: 16.6
click at [1090, 350] on select "00 01 02 03 04 05 06 07 08 09 10 11 12 13 14 15 16 17 18 19 20 21 22 23 24 25 2…" at bounding box center [1099, 355] width 35 height 32
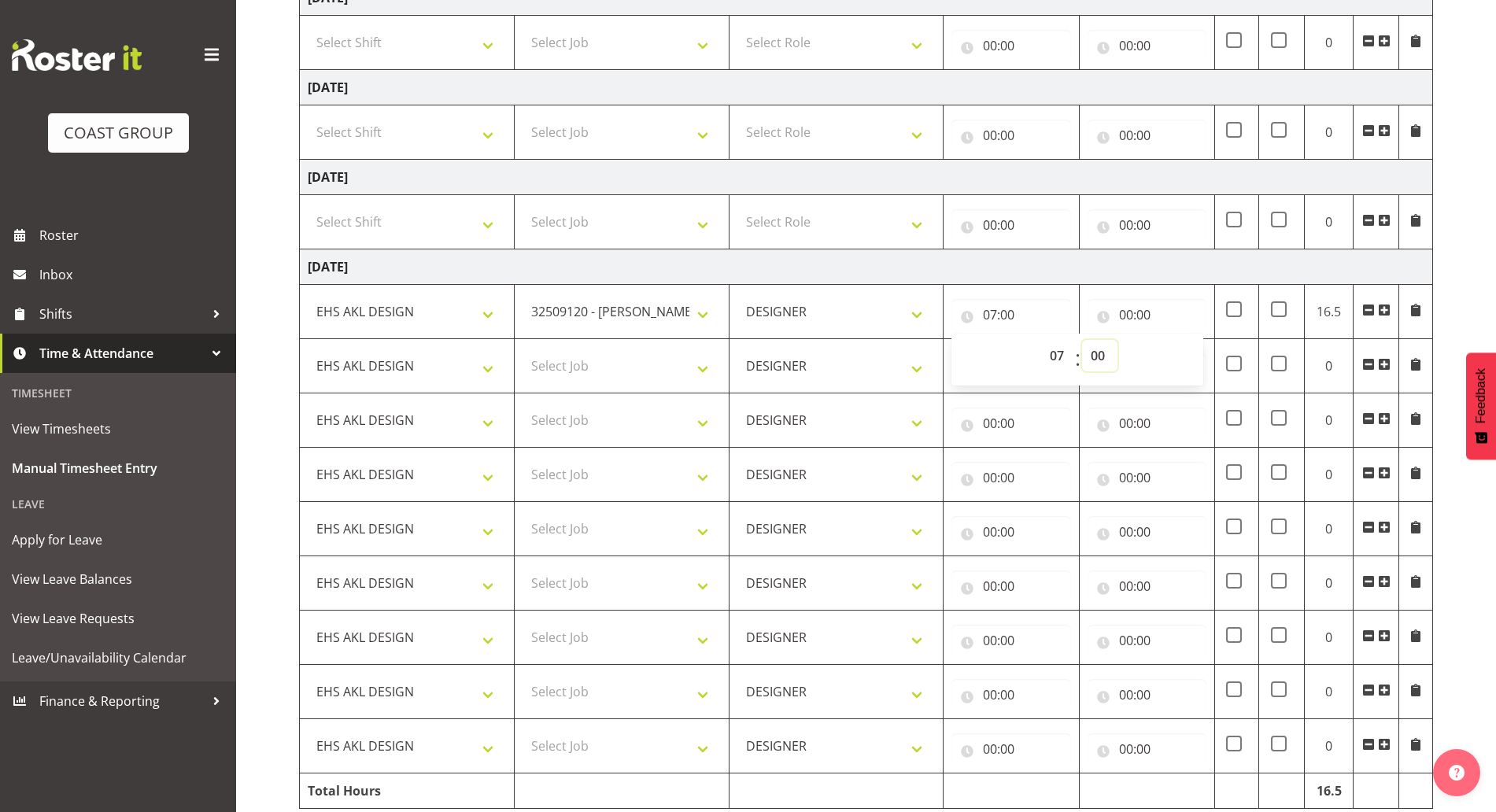
select select "30"
click at [1082, 340] on select "00 01 02 03 04 05 06 07 08 09 10 11 12 13 14 15 16 17 18 19 20 21 22 23 24 25 2…" at bounding box center [1099, 355] width 35 height 32
type input "07:30"
click at [1179, 321] on input "00:00" at bounding box center [1147, 315] width 119 height 32
drag, startPoint x: 1188, startPoint y: 351, endPoint x: 1193, endPoint y: 366, distance: 15.8
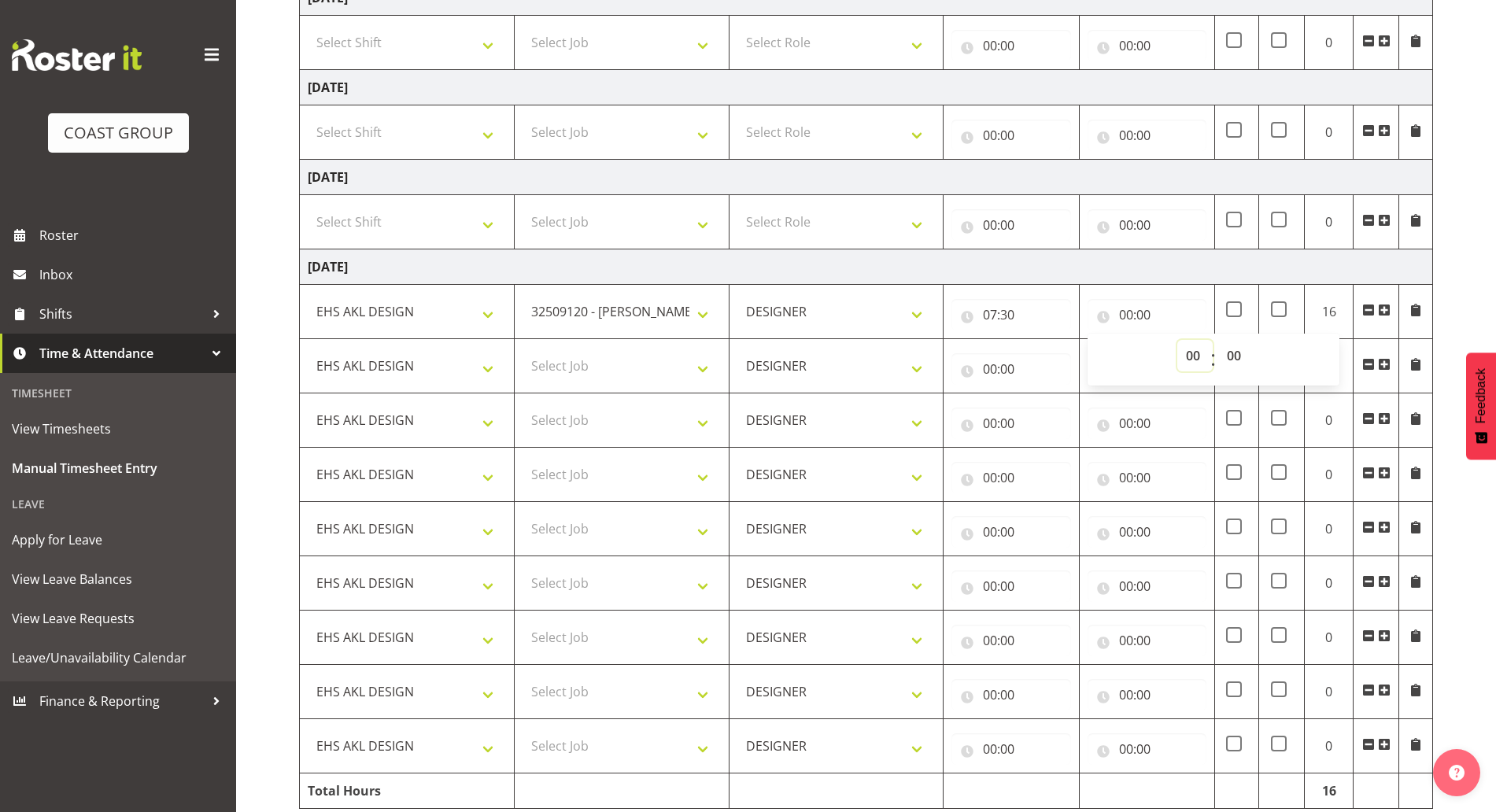
click at [1188, 351] on select "00 01 02 03 04 05 06 07 08 09 10 11 12 13 14 15 16 17 18 19 20 21 22 23" at bounding box center [1195, 355] width 35 height 32
select select "11"
click at [1177, 340] on select "00 01 02 03 04 05 06 07 08 09 10 11 12 13 14 15 16 17 18 19 20 21 22 23" at bounding box center [1195, 355] width 35 height 32
type input "11:00"
drag, startPoint x: 1182, startPoint y: 358, endPoint x: 1185, endPoint y: 368, distance: 10.4
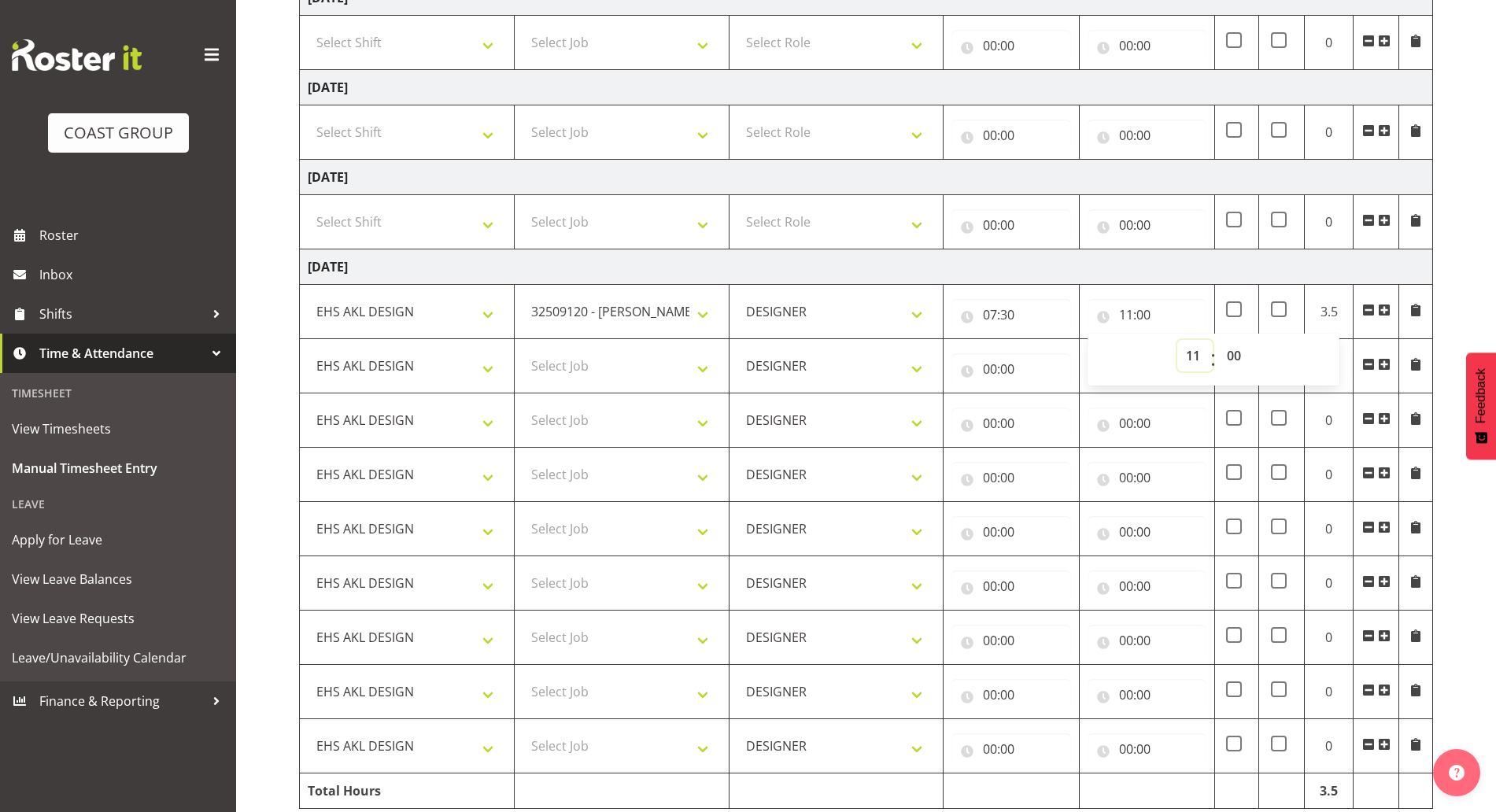
click at [1182, 358] on select "00 01 02 03 04 05 06 07 08 09 10 11 12 13 14 15 16 17 18 19 20 21 22 23" at bounding box center [1195, 355] width 35 height 32
select select "13"
click at [1177, 340] on select "00 01 02 03 04 05 06 07 08 09 10 11 12 13 14 15 16 17 18 19 20 21 22 23" at bounding box center [1195, 355] width 35 height 32
type input "13:00"
click at [659, 364] on select "Select Job 1 Carlton Events 1 [PERSON_NAME][GEOGRAPHIC_DATA] 1 [PERSON_NAME][GE…" at bounding box center [622, 366] width 199 height 32
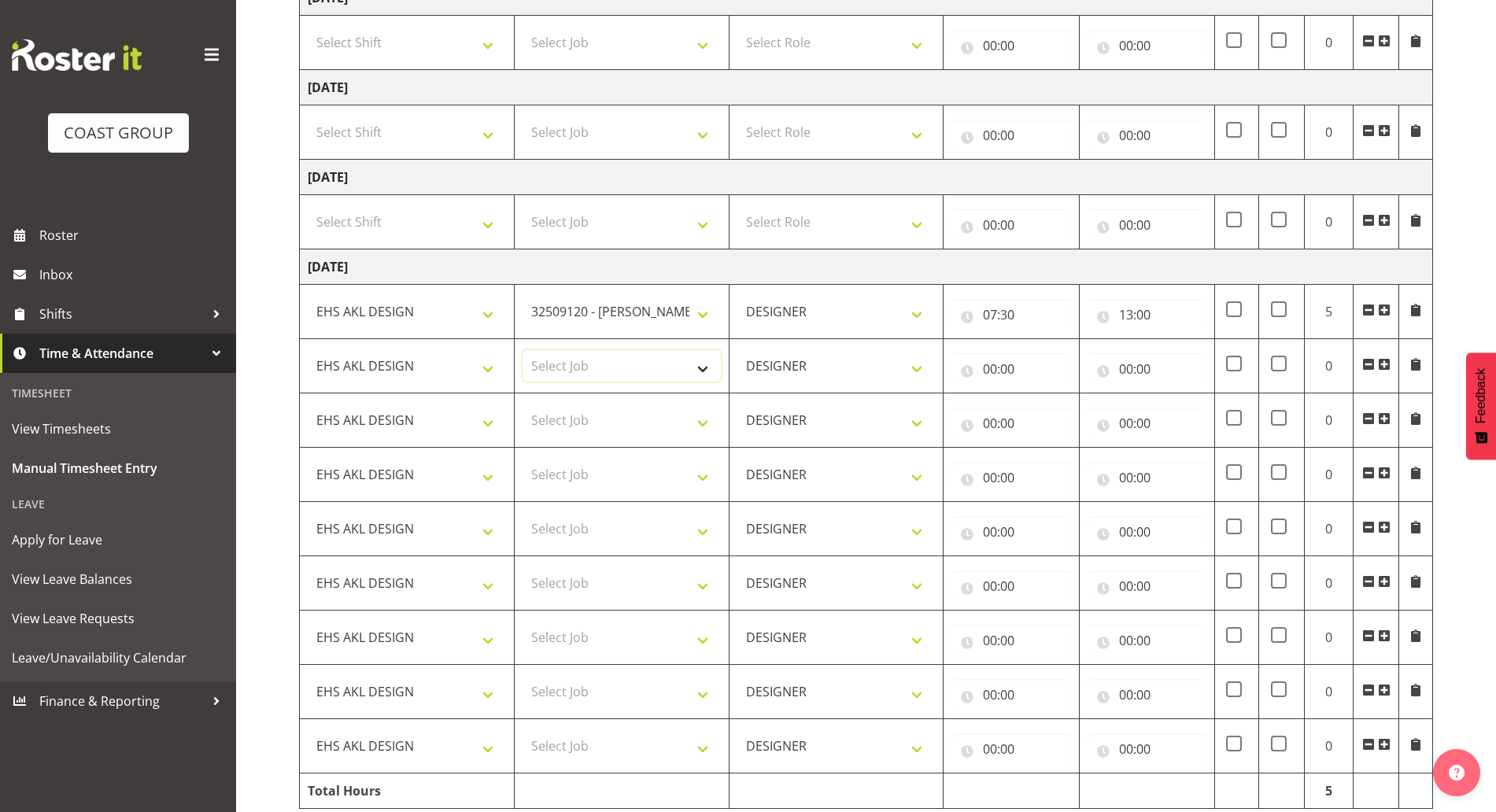
click at [624, 357] on select "Select Job 1 Carlton Events 1 [PERSON_NAME][GEOGRAPHIC_DATA] 1 [PERSON_NAME][GE…" at bounding box center [622, 366] width 199 height 32
select select "9028"
click at [523, 350] on select "Select Job 1 Carlton Events 1 [PERSON_NAME][GEOGRAPHIC_DATA] 1 [PERSON_NAME][GE…" at bounding box center [622, 366] width 199 height 32
click at [639, 416] on select "Select Job 1 Carlton Events 1 [PERSON_NAME][GEOGRAPHIC_DATA] 1 [PERSON_NAME][GE…" at bounding box center [622, 420] width 199 height 32
select select "9584"
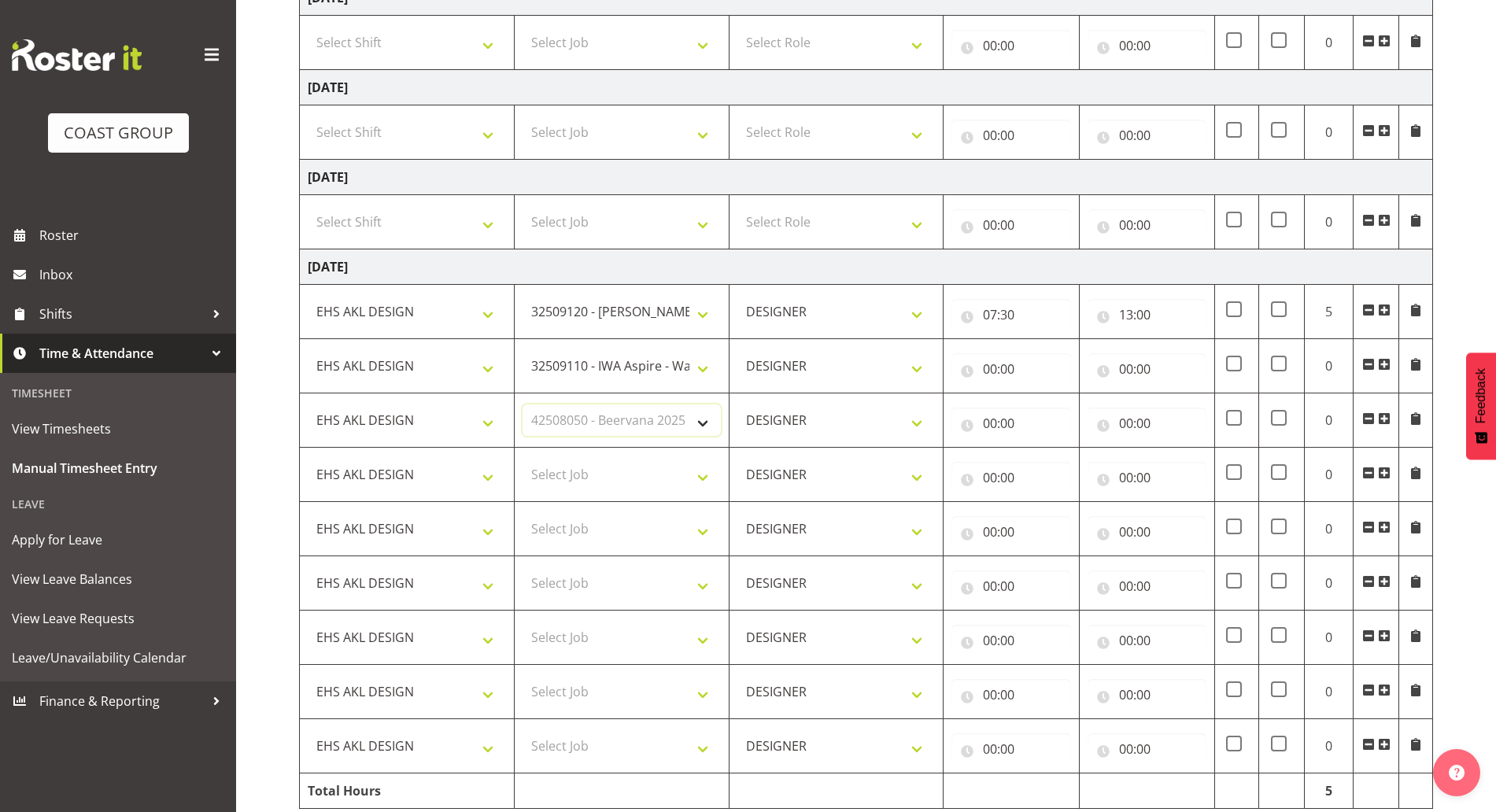
click at [523, 404] on select "Select Job 1 Carlton Events 1 [PERSON_NAME][GEOGRAPHIC_DATA] 1 [PERSON_NAME][GE…" at bounding box center [622, 420] width 199 height 32
click at [627, 486] on select "Select Job 1 Carlton Events 1 [PERSON_NAME][GEOGRAPHIC_DATA] 1 [PERSON_NAME][GE…" at bounding box center [622, 474] width 199 height 32
click at [1369, 472] on span at bounding box center [1368, 472] width 12 height 12
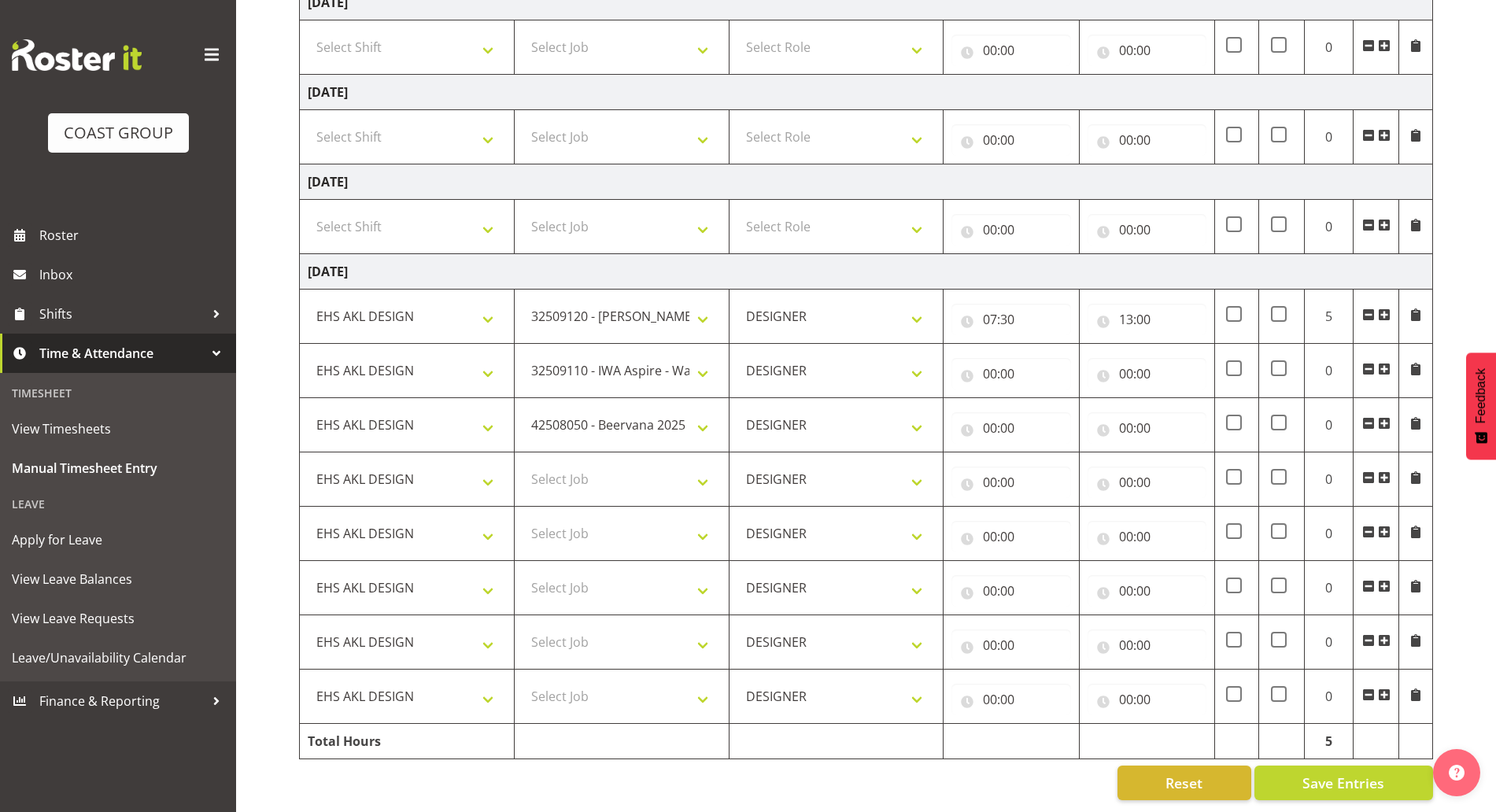
click at [1369, 472] on span at bounding box center [1368, 477] width 12 height 12
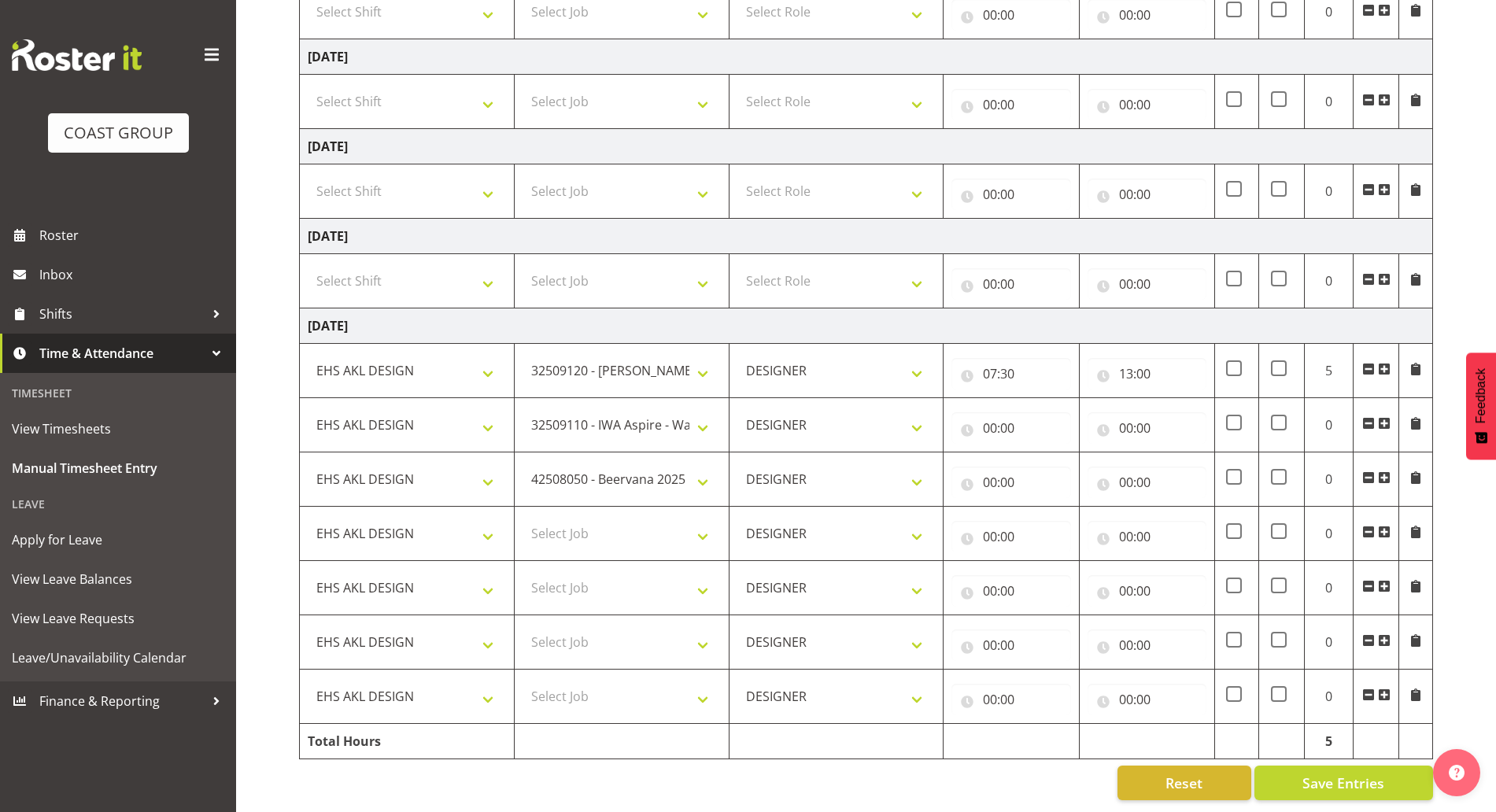
scroll to position [494, 0]
click at [1359, 521] on td at bounding box center [1376, 534] width 46 height 54
click at [1371, 525] on span at bounding box center [1368, 531] width 12 height 12
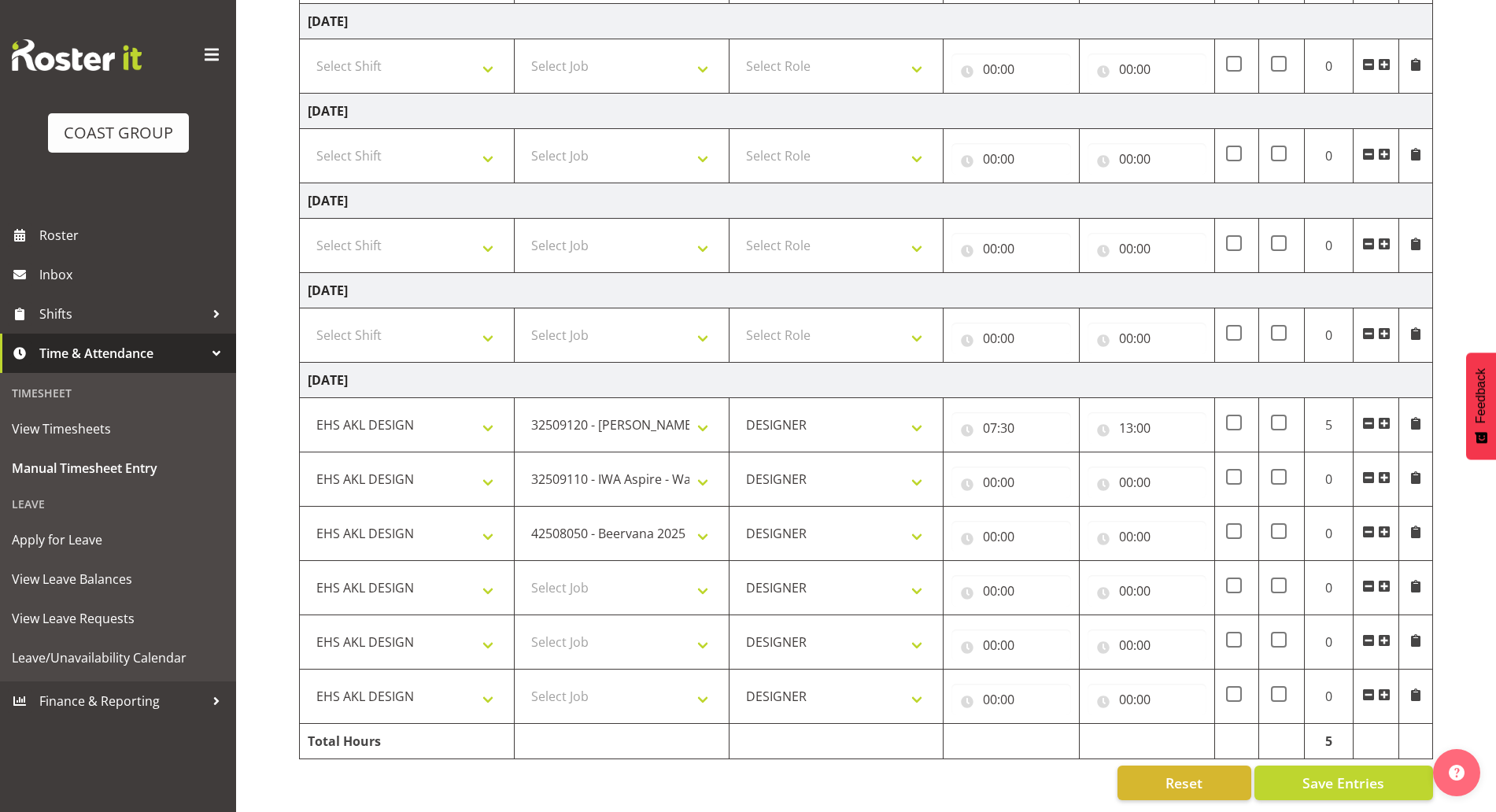
scroll to position [439, 0]
click at [1363, 579] on span at bounding box center [1368, 585] width 12 height 12
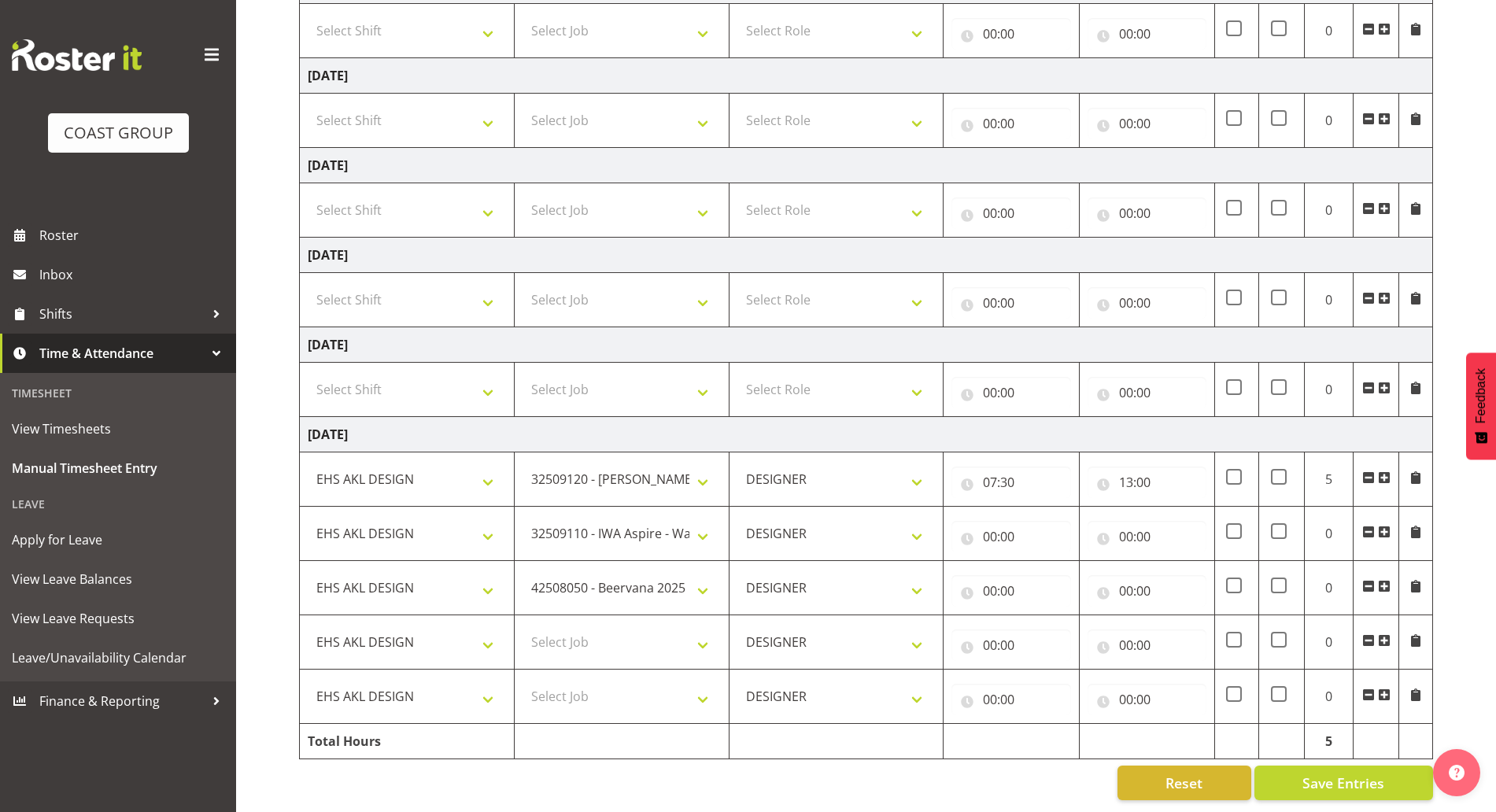
click at [1363, 634] on span at bounding box center [1368, 640] width 12 height 12
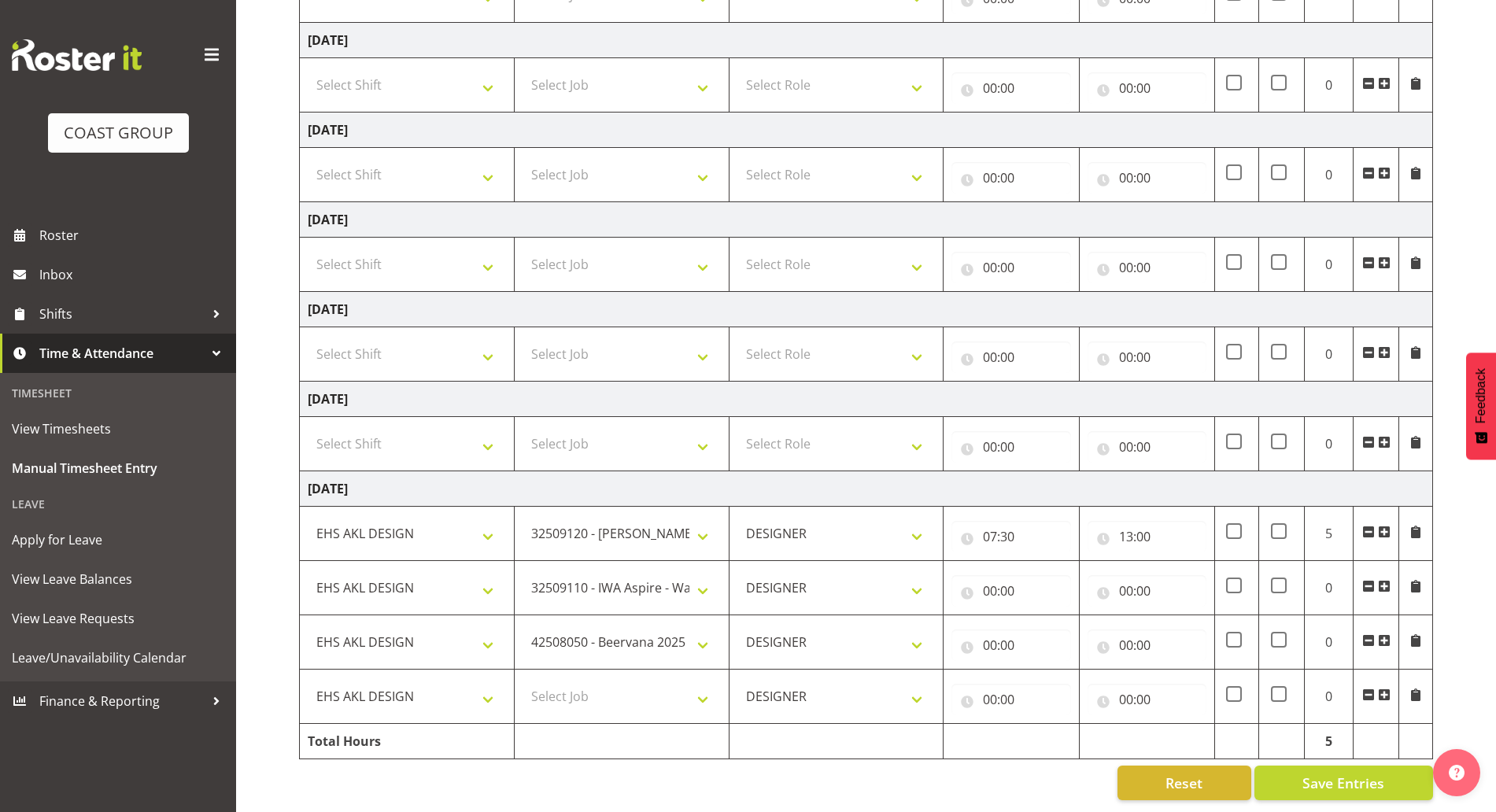
click at [1369, 689] on span at bounding box center [1368, 695] width 12 height 12
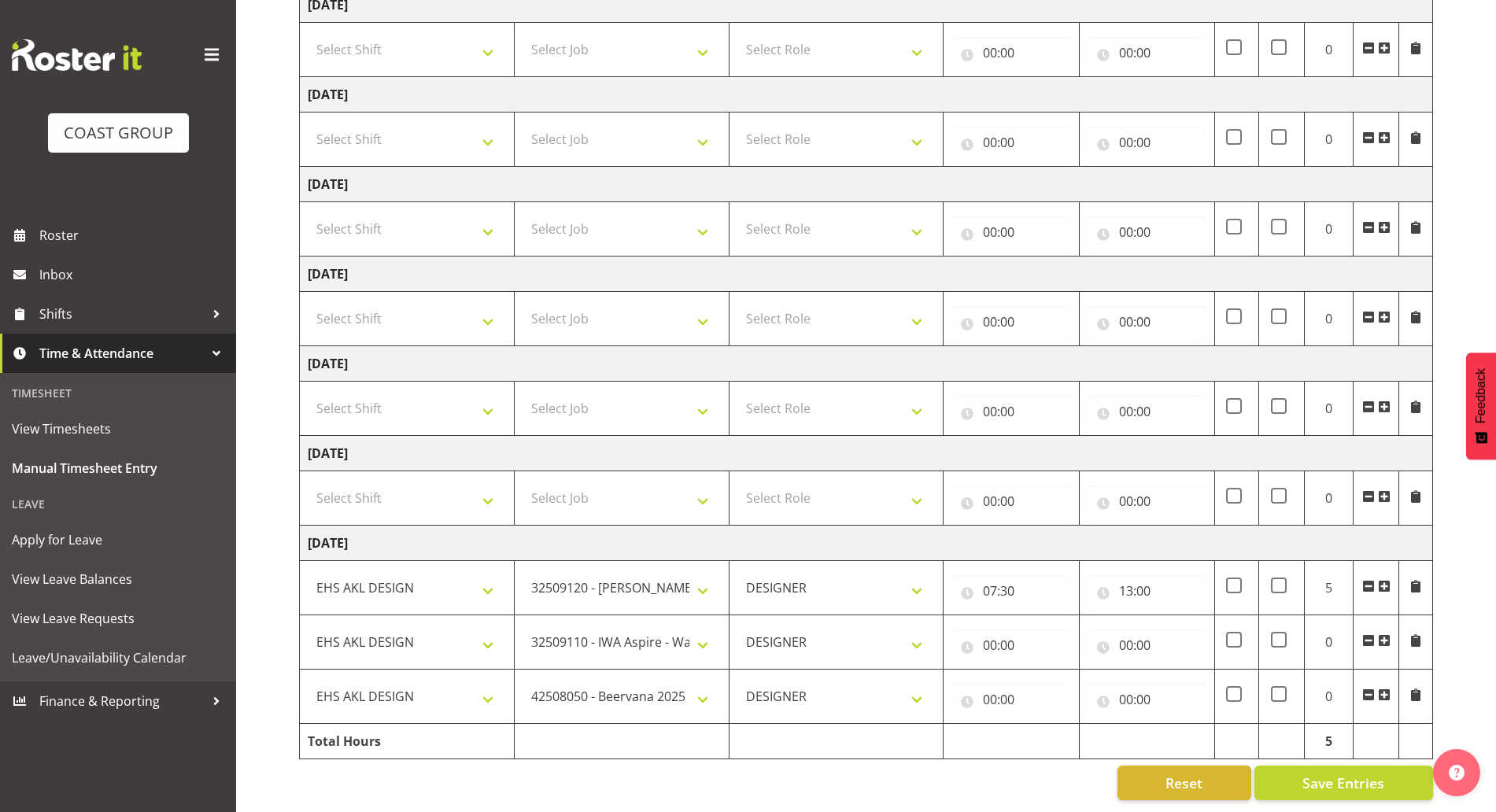
scroll to position [276, 0]
click at [1156, 685] on input "00:00" at bounding box center [1147, 699] width 119 height 32
click at [1182, 724] on select "00 01 02 03 04 05 06 07 08 09 10 11 12 13 14 15 16 17 18 19 20 21 22 23" at bounding box center [1195, 740] width 35 height 32
select select "16"
click at [1177, 724] on select "00 01 02 03 04 05 06 07 08 09 10 11 12 13 14 15 16 17 18 19 20 21 22 23" at bounding box center [1195, 740] width 35 height 32
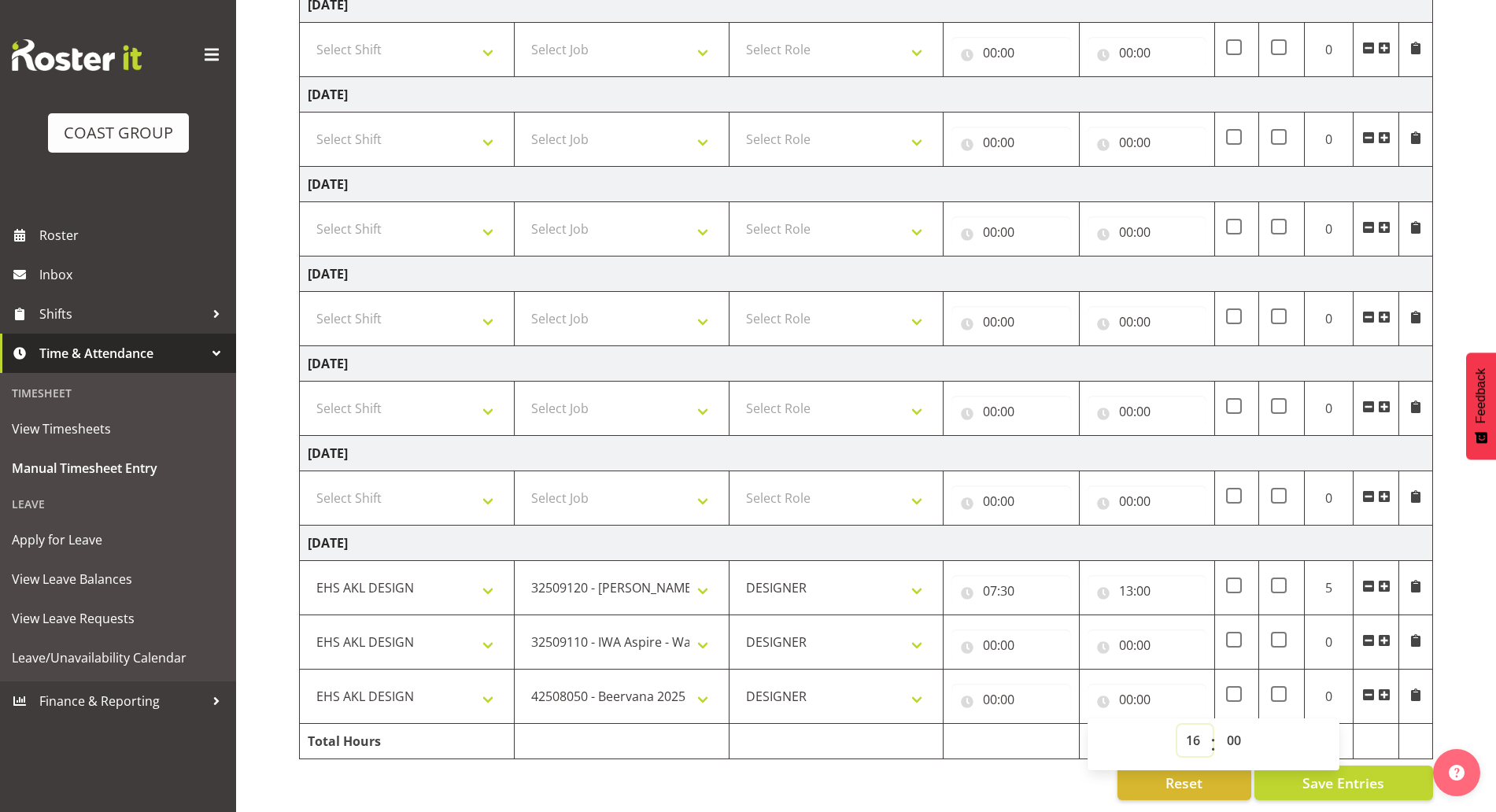
type input "16:00"
drag, startPoint x: 1029, startPoint y: 685, endPoint x: 1056, endPoint y: 723, distance: 46.6
click at [1030, 688] on input "00:00" at bounding box center [1011, 699] width 119 height 32
drag, startPoint x: 1053, startPoint y: 724, endPoint x: 1057, endPoint y: 710, distance: 14.6
click at [1053, 724] on select "00 01 02 03 04 05 06 07 08 09 10 11 12 13 14 15 16 17 18 19 20 21 22 23" at bounding box center [1058, 740] width 35 height 32
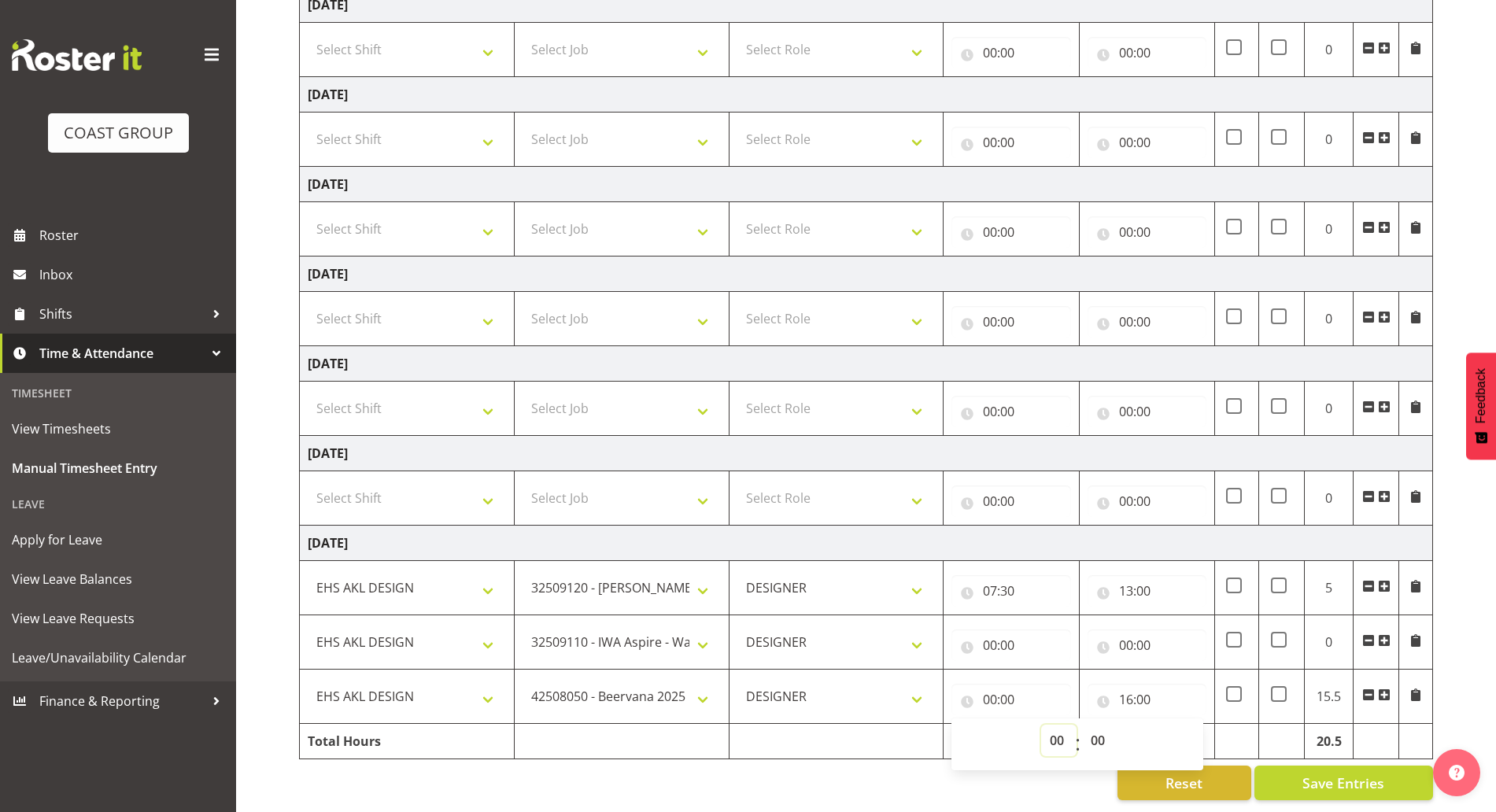
select select "15"
click at [1041, 724] on select "00 01 02 03 04 05 06 07 08 09 10 11 12 13 14 15 16 17 18 19 20 21 22 23" at bounding box center [1058, 740] width 35 height 32
type input "15:00"
click at [1178, 631] on input "00:00" at bounding box center [1147, 645] width 119 height 32
click at [1179, 670] on select "00 01 02 03 04 05 06 07 08 09 10 11 12 13 14 15 16 17 18 19 20 21 22 23" at bounding box center [1195, 686] width 35 height 32
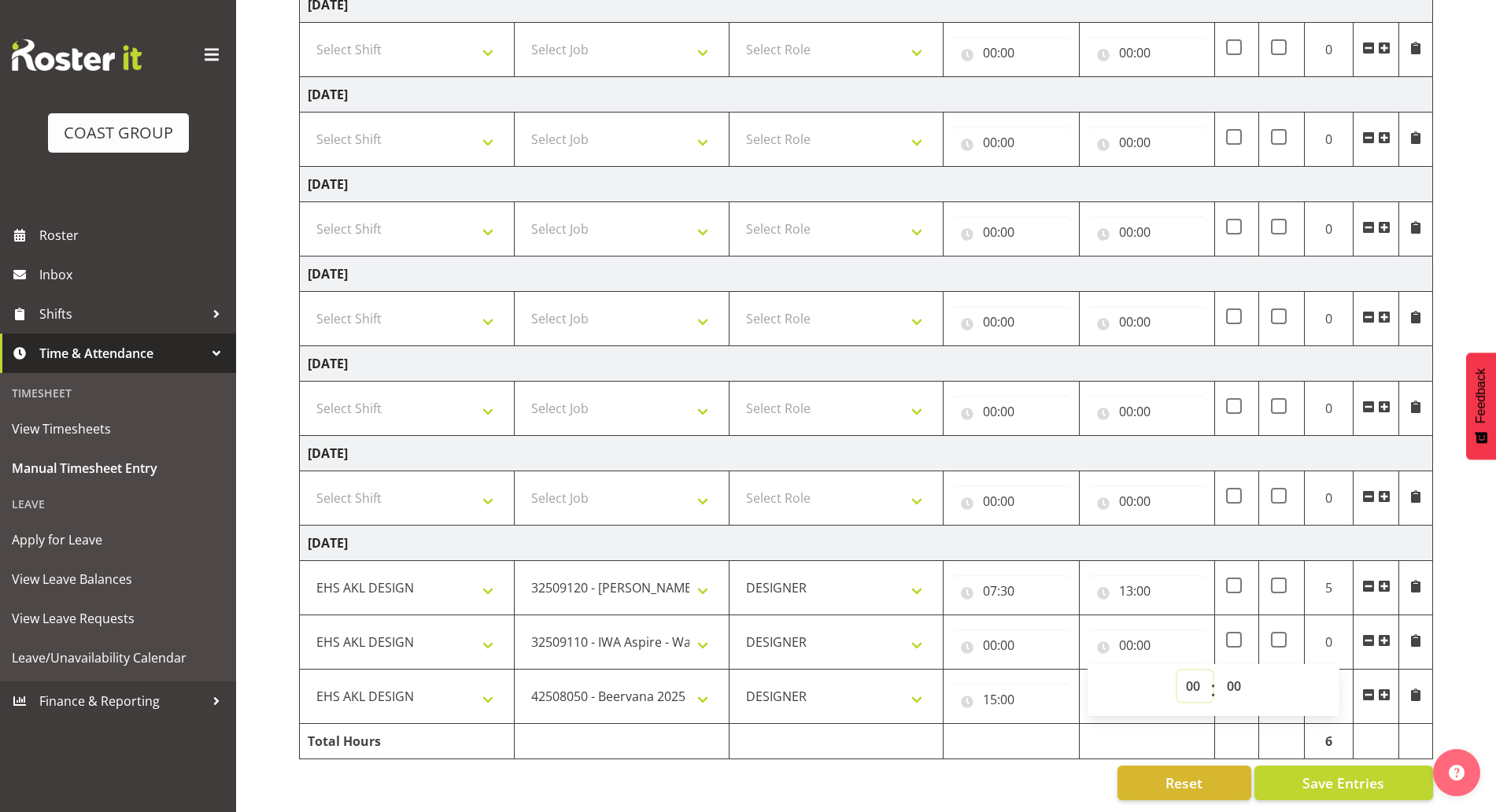
select select "15"
click at [1177, 670] on select "00 01 02 03 04 05 06 07 08 09 10 11 12 13 14 15 16 17 18 19 20 21 22 23" at bounding box center [1195, 686] width 35 height 32
type input "15:00"
click at [1015, 631] on input "00:00" at bounding box center [1011, 645] width 119 height 32
drag, startPoint x: 1051, startPoint y: 672, endPoint x: 1050, endPoint y: 657, distance: 15.0
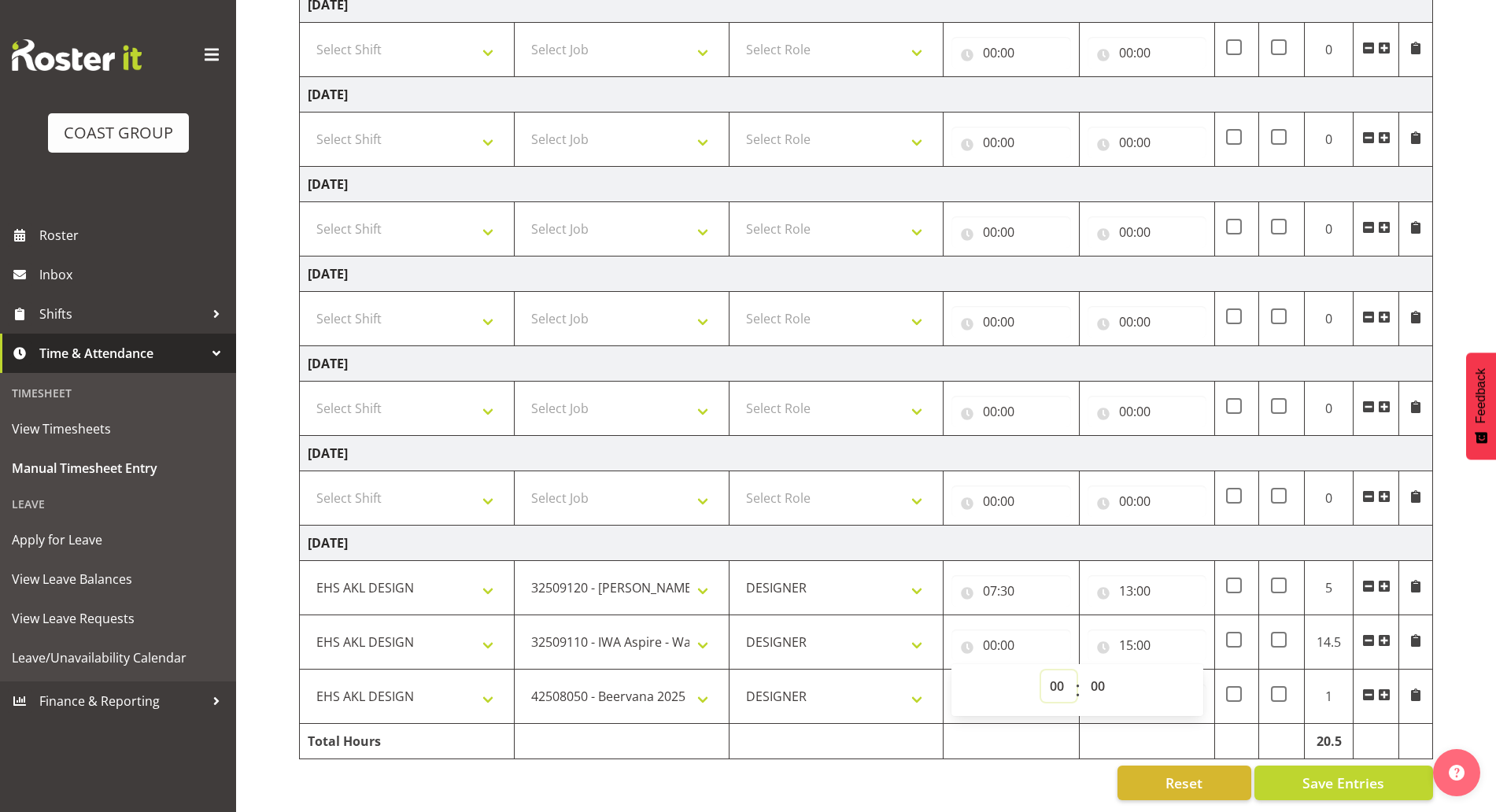
click at [1052, 672] on select "00 01 02 03 04 05 06 07 08 09 10 11 12 13 14 15 16 17 18 19 20 21 22 23" at bounding box center [1058, 686] width 35 height 32
select select "14"
click at [1041, 670] on select "00 01 02 03 04 05 06 07 08 09 10 11 12 13 14 15 16 17 18 19 20 21 22 23" at bounding box center [1058, 686] width 35 height 32
type input "14:00"
drag, startPoint x: 1165, startPoint y: 584, endPoint x: 1171, endPoint y: 602, distance: 19.0
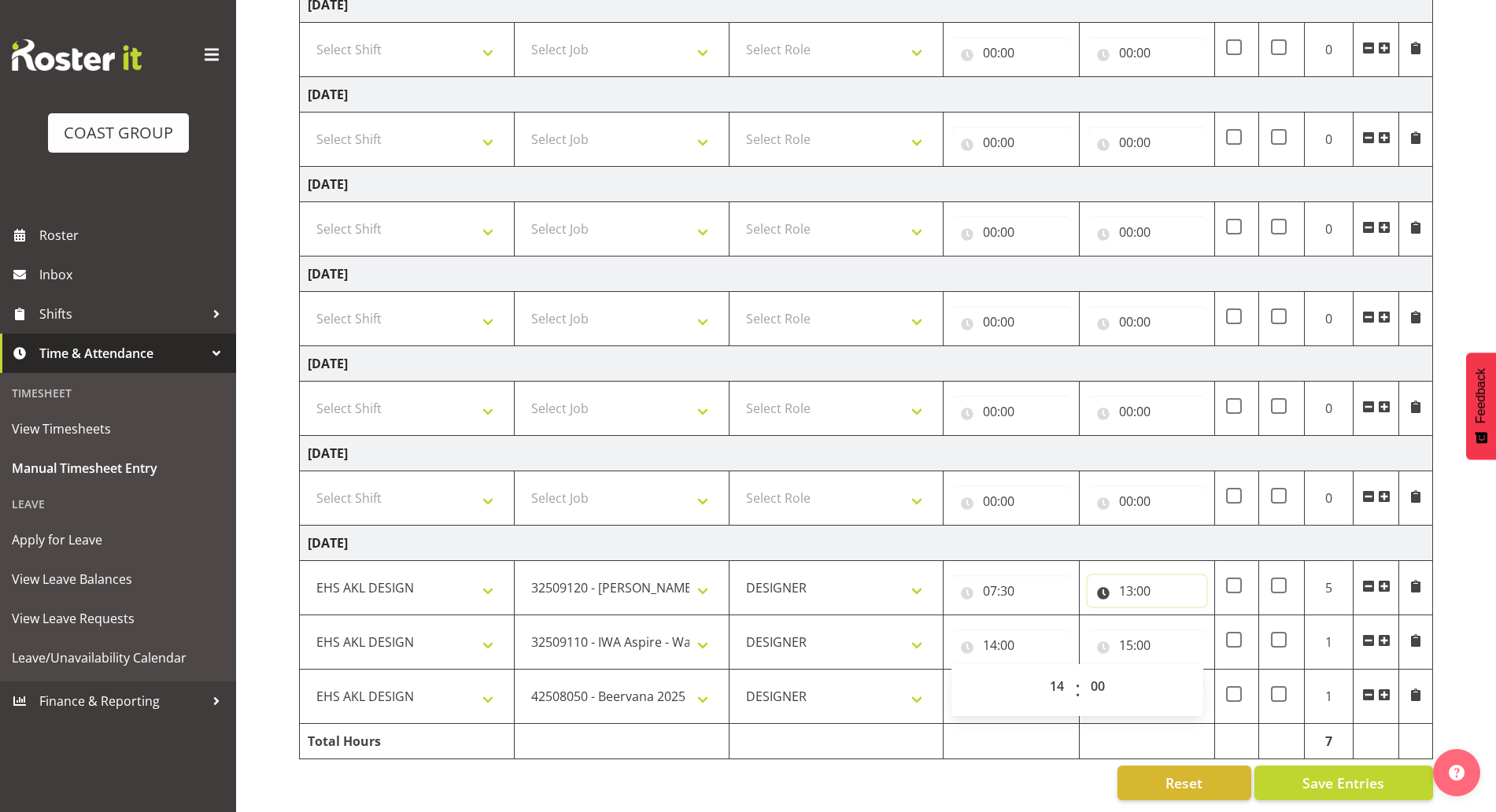
click at [1167, 584] on input "13:00" at bounding box center [1147, 591] width 119 height 32
drag, startPoint x: 1176, startPoint y: 619, endPoint x: 1188, endPoint y: 612, distance: 13.9
click at [1179, 619] on select "00 01 02 03 04 05 06 07 08 09 10 11 12 13 14 15 16 17 18 19 20 21 22 23" at bounding box center [1195, 632] width 35 height 32
select select "14"
click at [1177, 616] on select "00 01 02 03 04 05 06 07 08 09 10 11 12 13 14 15 16 17 18 19 20 21 22 23" at bounding box center [1195, 632] width 35 height 32
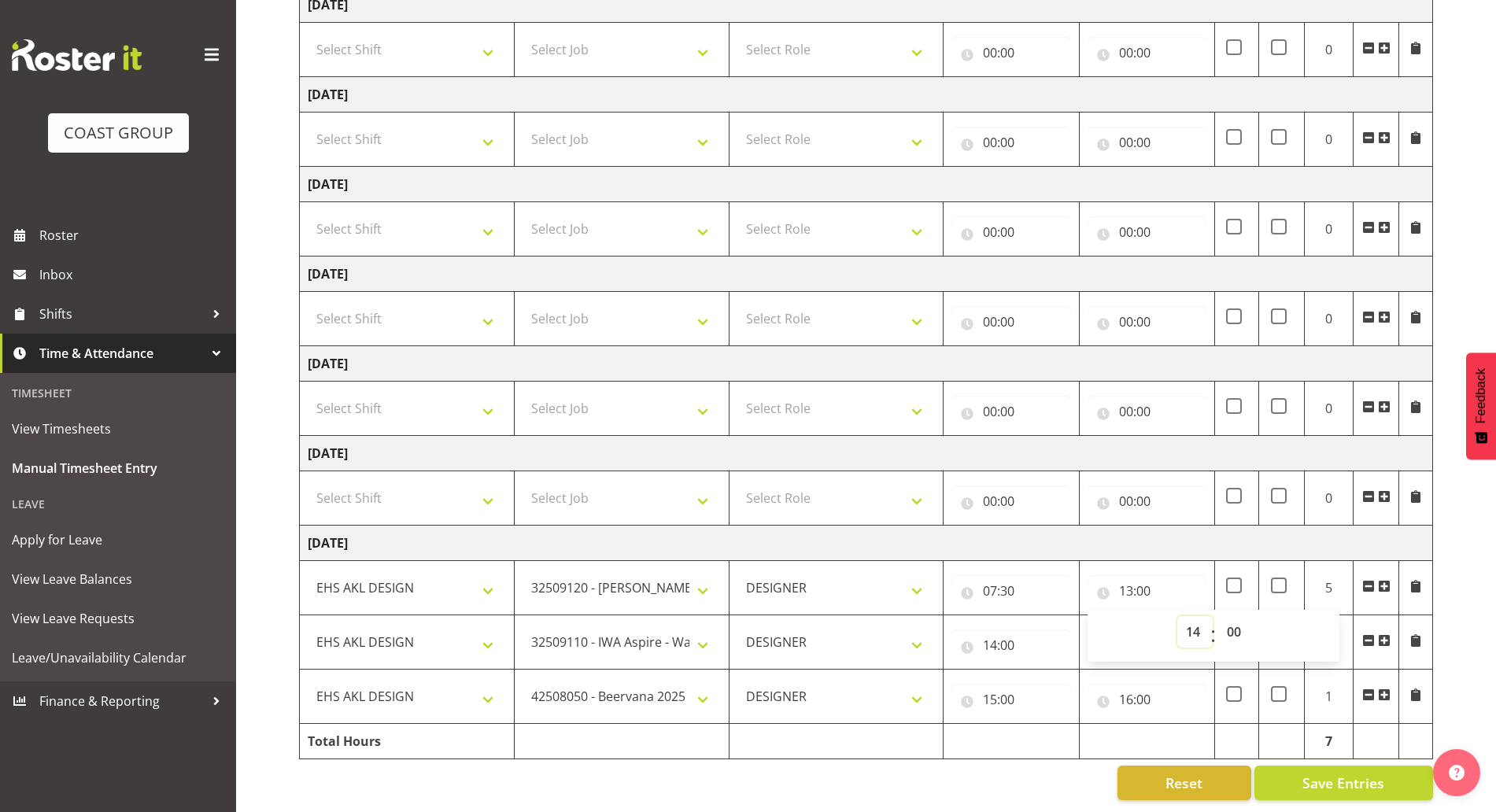
type input "14:00"
click at [1293, 526] on td "[DATE]" at bounding box center [866, 542] width 1133 height 35
click at [1350, 773] on span "Save Entries" at bounding box center [1343, 782] width 81 height 20
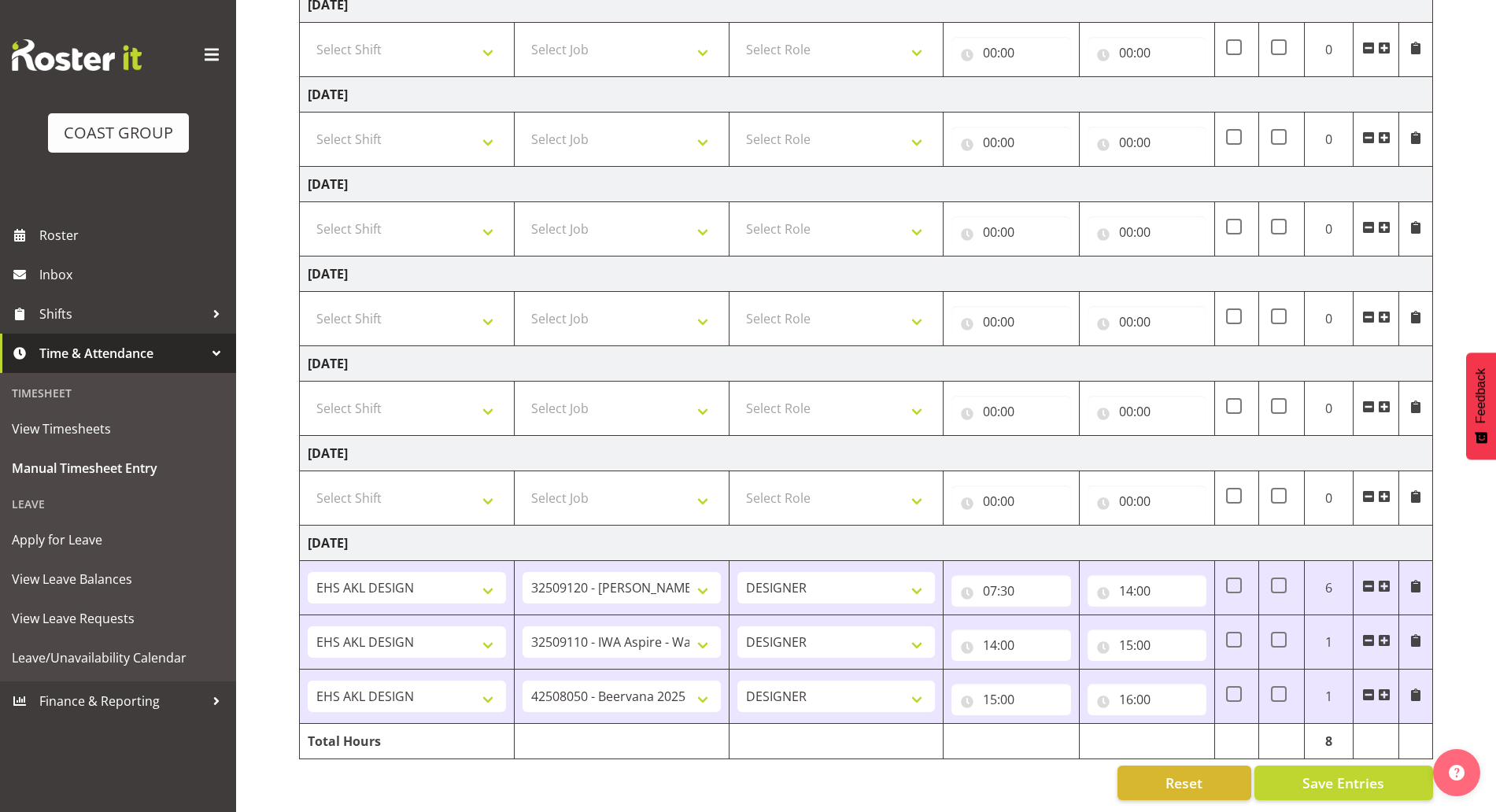
click at [1381, 490] on span at bounding box center [1384, 496] width 12 height 12
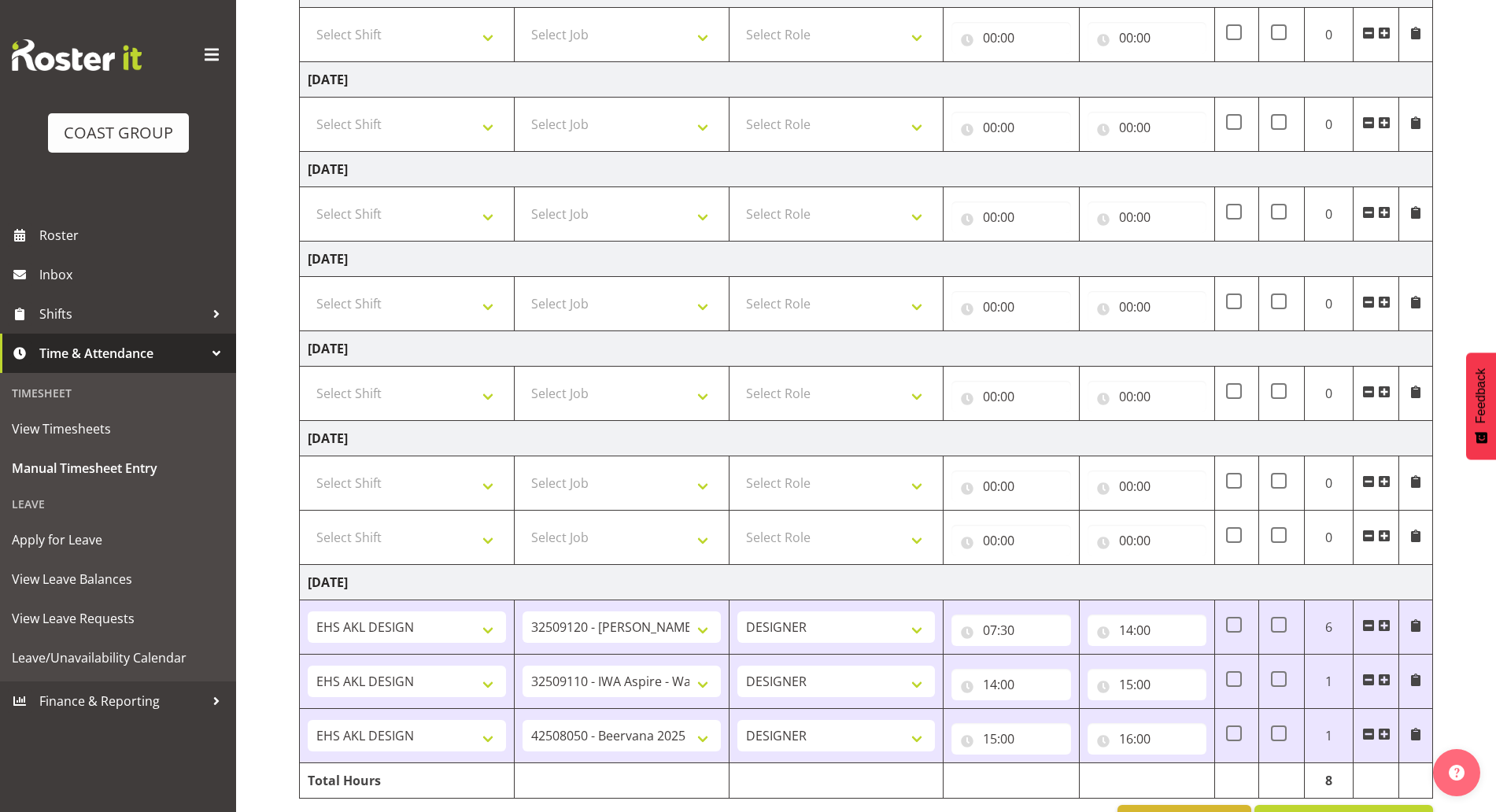
click at [1381, 486] on span at bounding box center [1384, 481] width 12 height 12
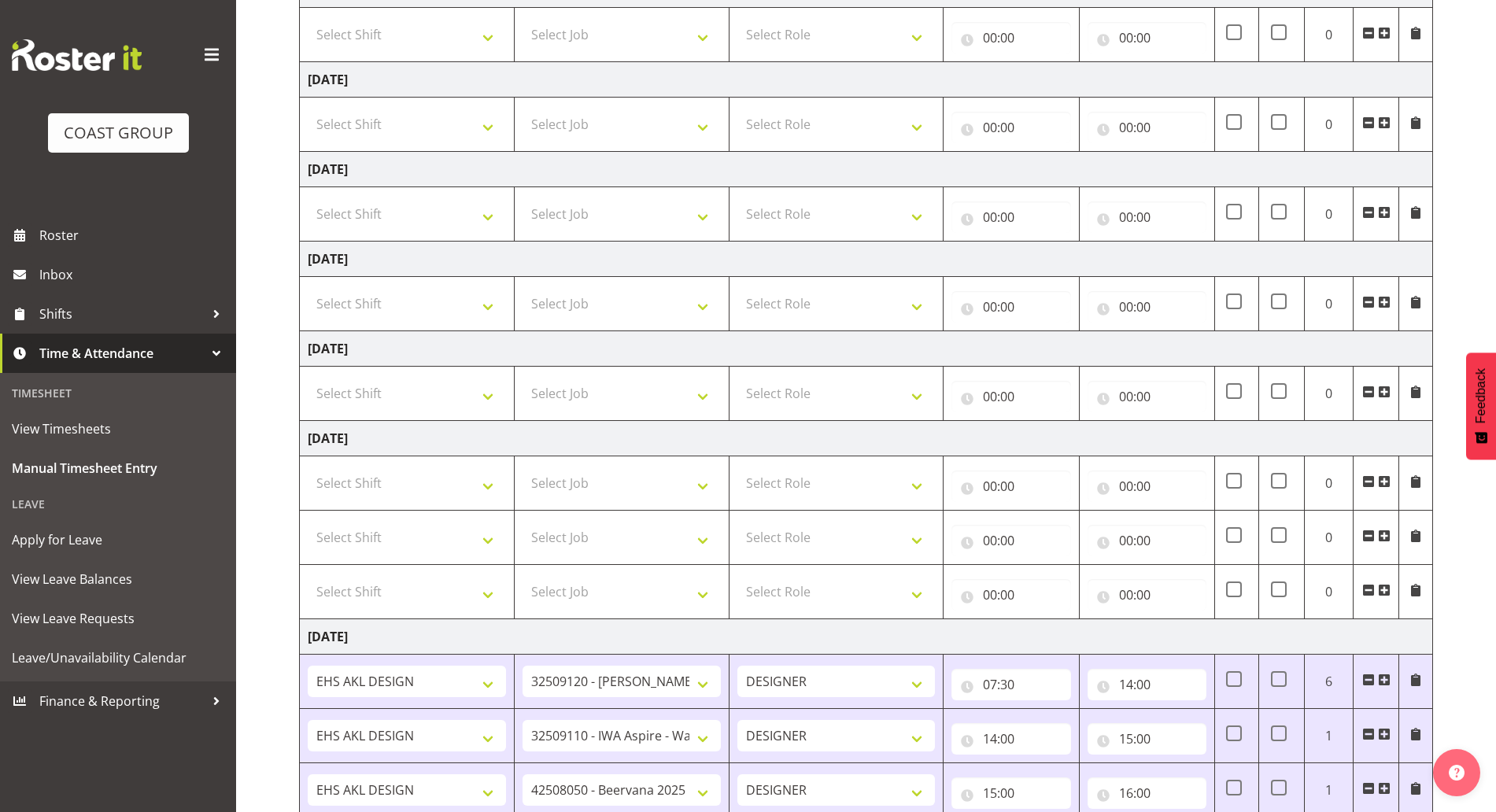
click at [1381, 486] on span at bounding box center [1384, 481] width 12 height 12
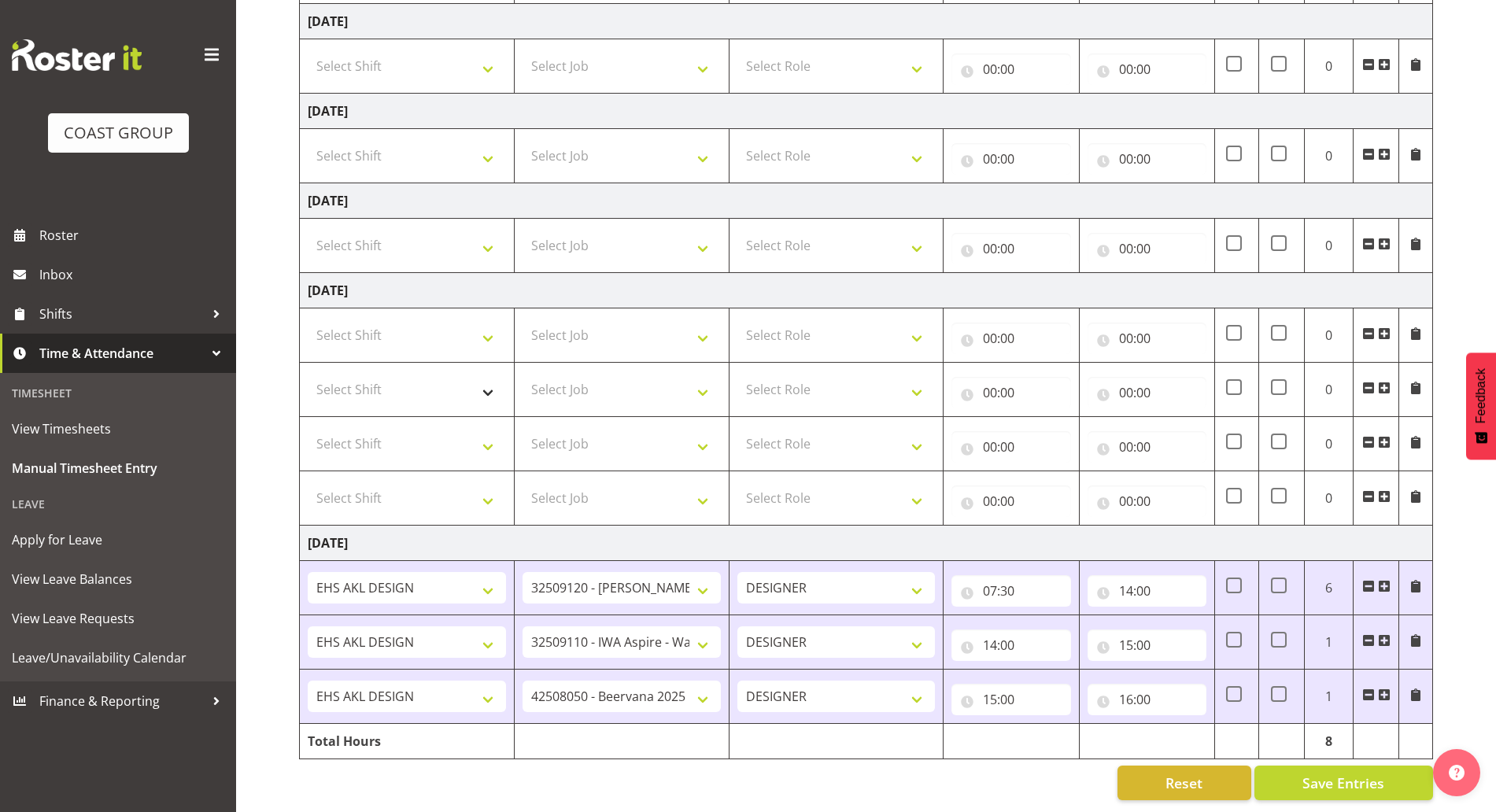
scroll to position [439, 0]
click at [447, 332] on select "Select Shift ANZICS Chch. ANZICS Chch. Art Fair 2024 Art Fair 2024 Art Fair 202…" at bounding box center [406, 335] width 199 height 32
select select "1321"
click at [307, 319] on select "Select Shift ANZICS Chch. ANZICS Chch. Art Fair 2024 Art Fair 2024 Art Fair 202…" at bounding box center [406, 335] width 199 height 32
click at [369, 374] on select "Select Shift ANZICS Chch. ANZICS Chch. Art Fair 2024 Art Fair 2024 Art Fair 202…" at bounding box center [406, 389] width 199 height 32
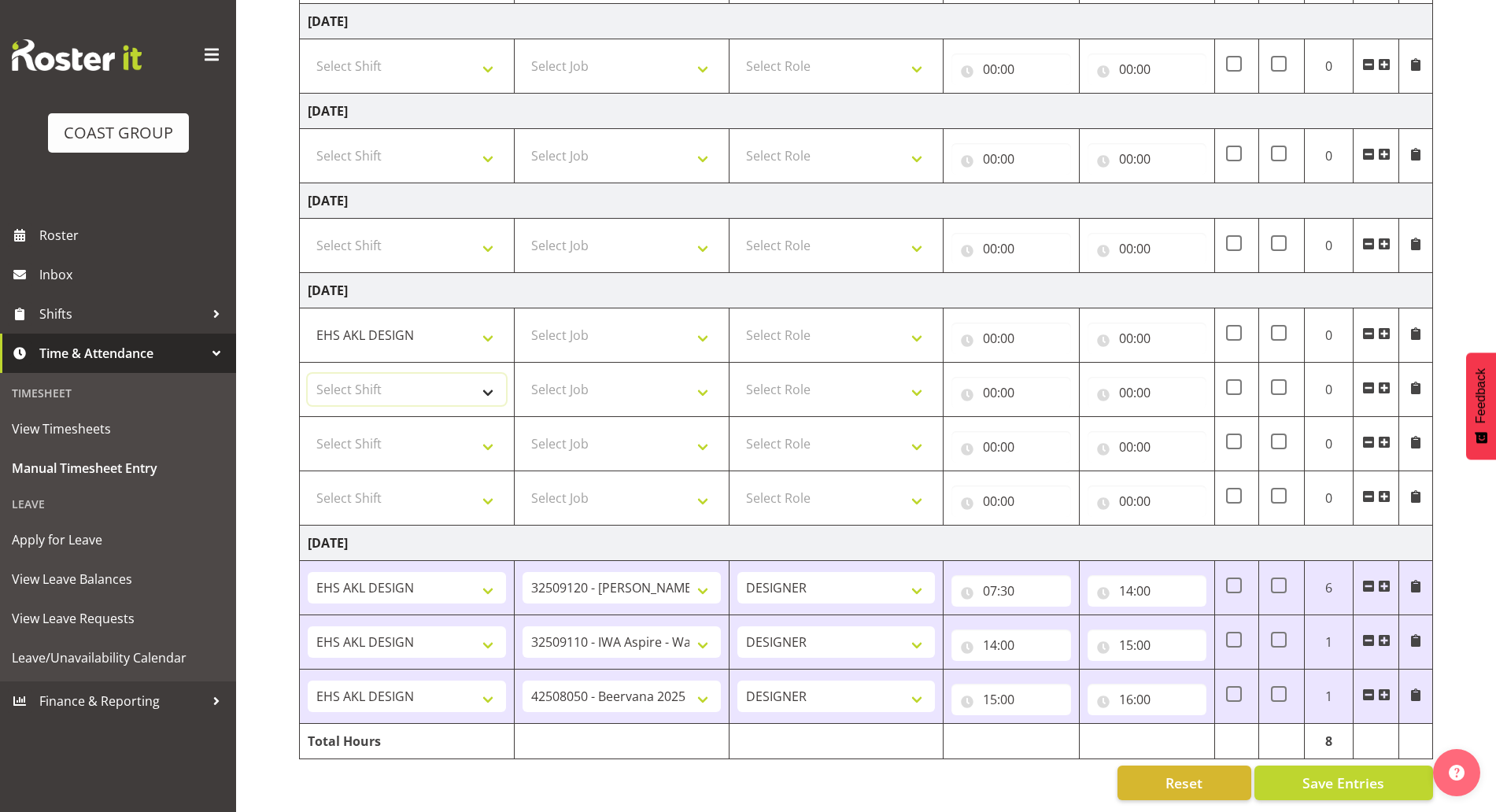
select select "1321"
click at [307, 374] on select "Select Shift ANZICS Chch. ANZICS Chch. Art Fair 2024 Art Fair 2024 Art Fair 202…" at bounding box center [406, 389] width 199 height 32
click at [383, 428] on select "Select Shift ANZICS Chch. ANZICS Chch. Art Fair 2024 Art Fair 2024 Art Fair 202…" at bounding box center [406, 444] width 199 height 32
select select "1321"
click at [307, 428] on select "Select Shift ANZICS Chch. ANZICS Chch. Art Fair 2024 Art Fair 2024 Art Fair 202…" at bounding box center [406, 444] width 199 height 32
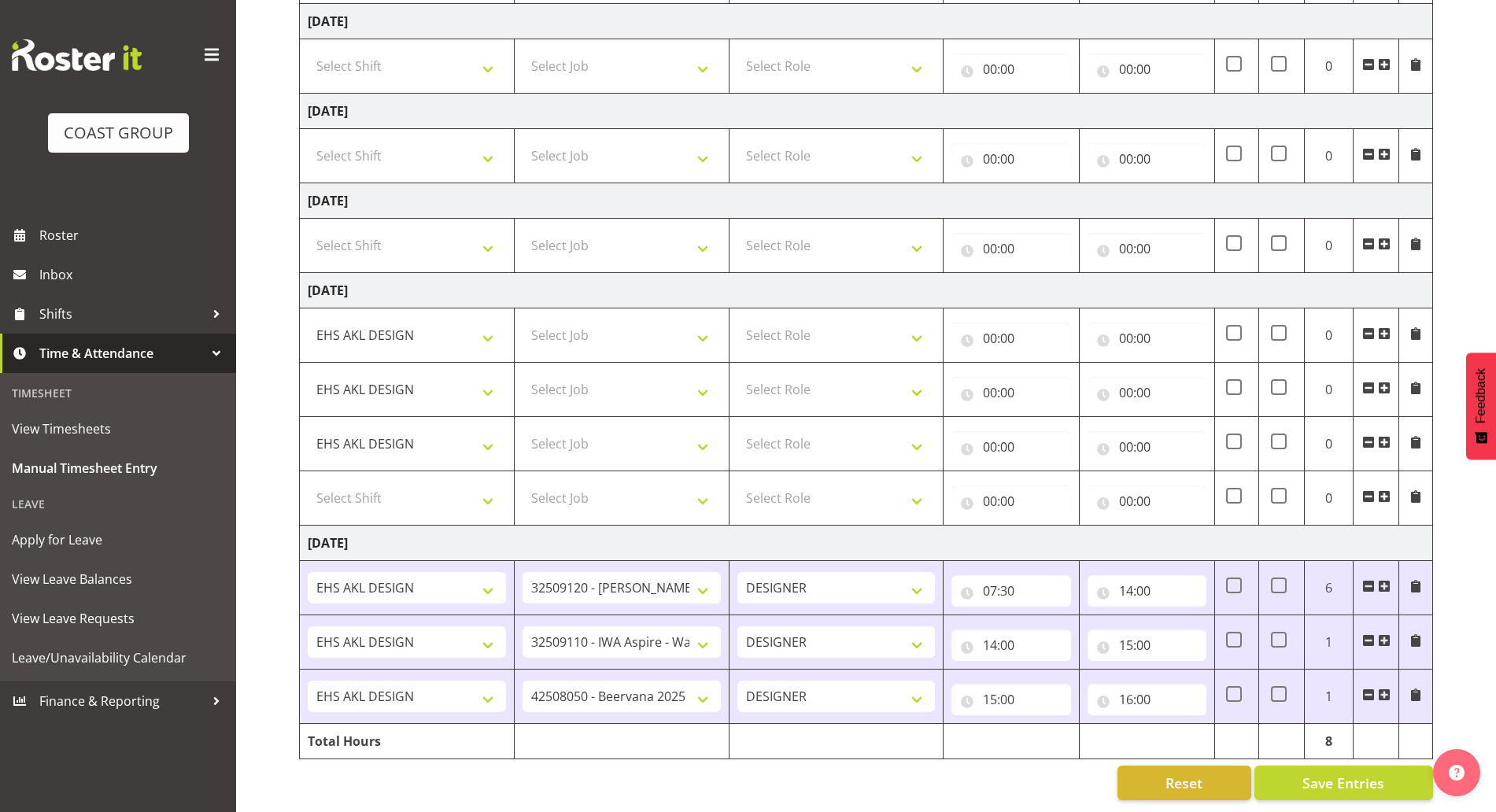
click at [380, 471] on td "Select Shift ANZICS Chch. ANZICS Chch. Art Fair 2024 Art Fair 2024 Art Fair 202…" at bounding box center [406, 498] width 214 height 54
click at [377, 482] on select "Select Shift ANZICS Chch. ANZICS Chch. Art Fair 2024 Art Fair 2024 Art Fair 202…" at bounding box center [406, 498] width 199 height 32
select select "1321"
click at [307, 482] on select "Select Shift ANZICS Chch. ANZICS Chch. Art Fair 2024 Art Fair 2024 Art Fair 202…" at bounding box center [406, 498] width 199 height 32
click at [790, 321] on select "Select Role DESIGNER Designer" at bounding box center [836, 335] width 199 height 32
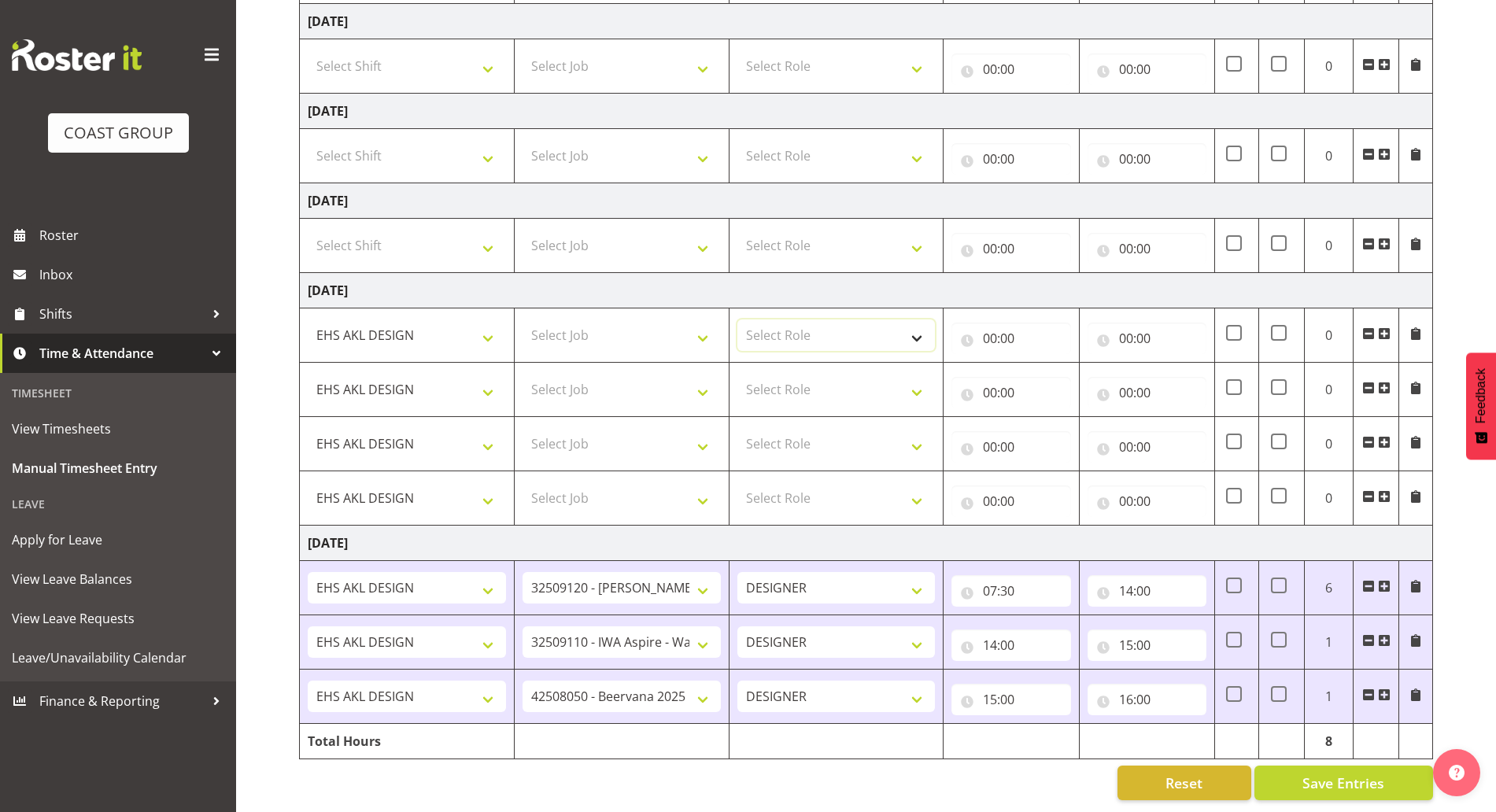
select select "215"
click at [737, 319] on select "Select Role DESIGNER Designer" at bounding box center [836, 335] width 199 height 32
drag, startPoint x: 793, startPoint y: 368, endPoint x: 789, endPoint y: 388, distance: 20.4
click at [793, 374] on select "Select Role DESIGNER Designer" at bounding box center [836, 389] width 199 height 32
select select "215"
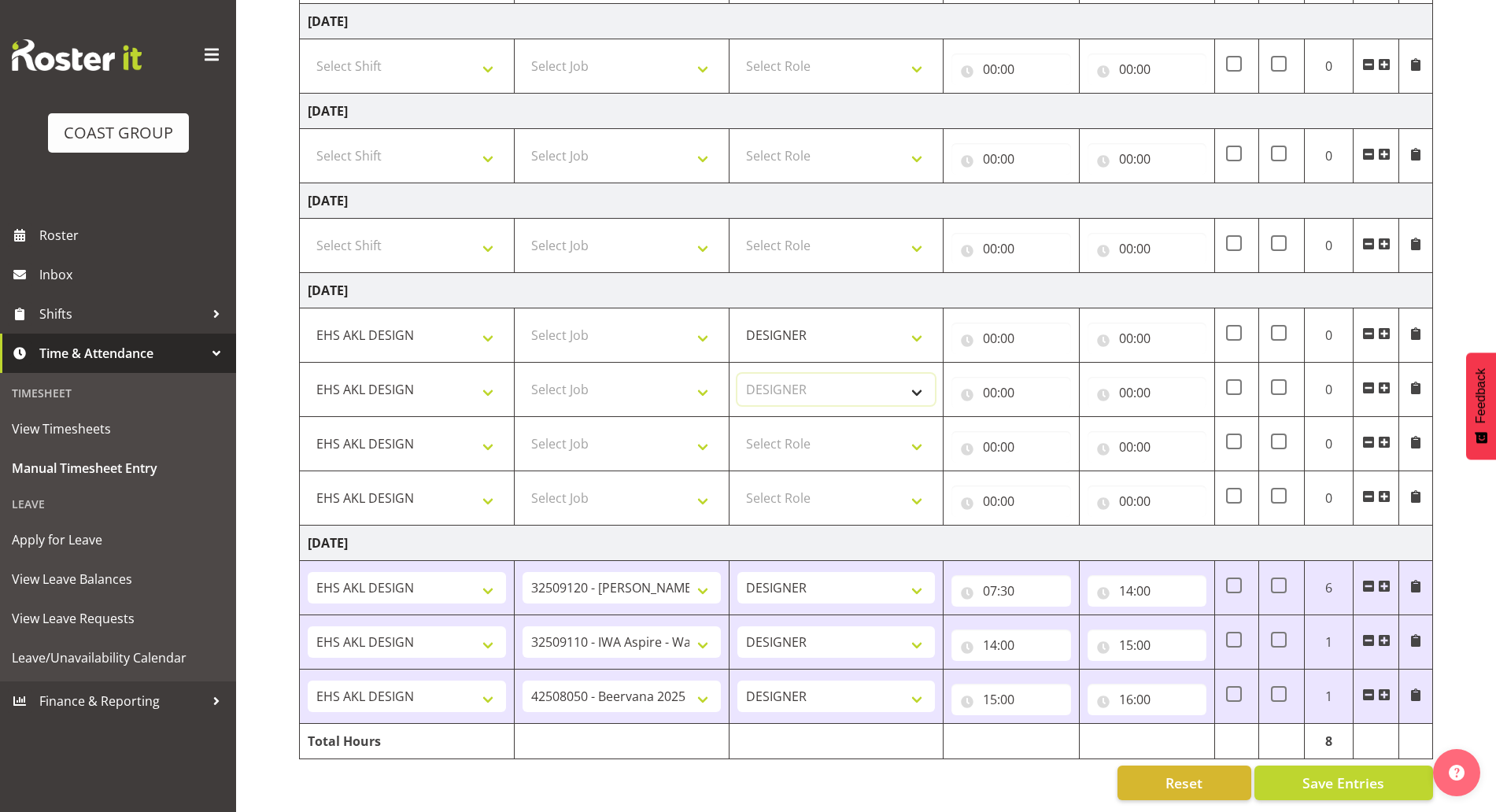
click at [737, 374] on select "Select Role DESIGNER Designer" at bounding box center [836, 389] width 199 height 32
drag, startPoint x: 797, startPoint y: 424, endPoint x: 791, endPoint y: 440, distance: 17.1
click at [797, 428] on select "Select Role DESIGNER Designer" at bounding box center [836, 444] width 199 height 32
select select "215"
click at [737, 428] on select "Select Role DESIGNER Designer" at bounding box center [836, 444] width 199 height 32
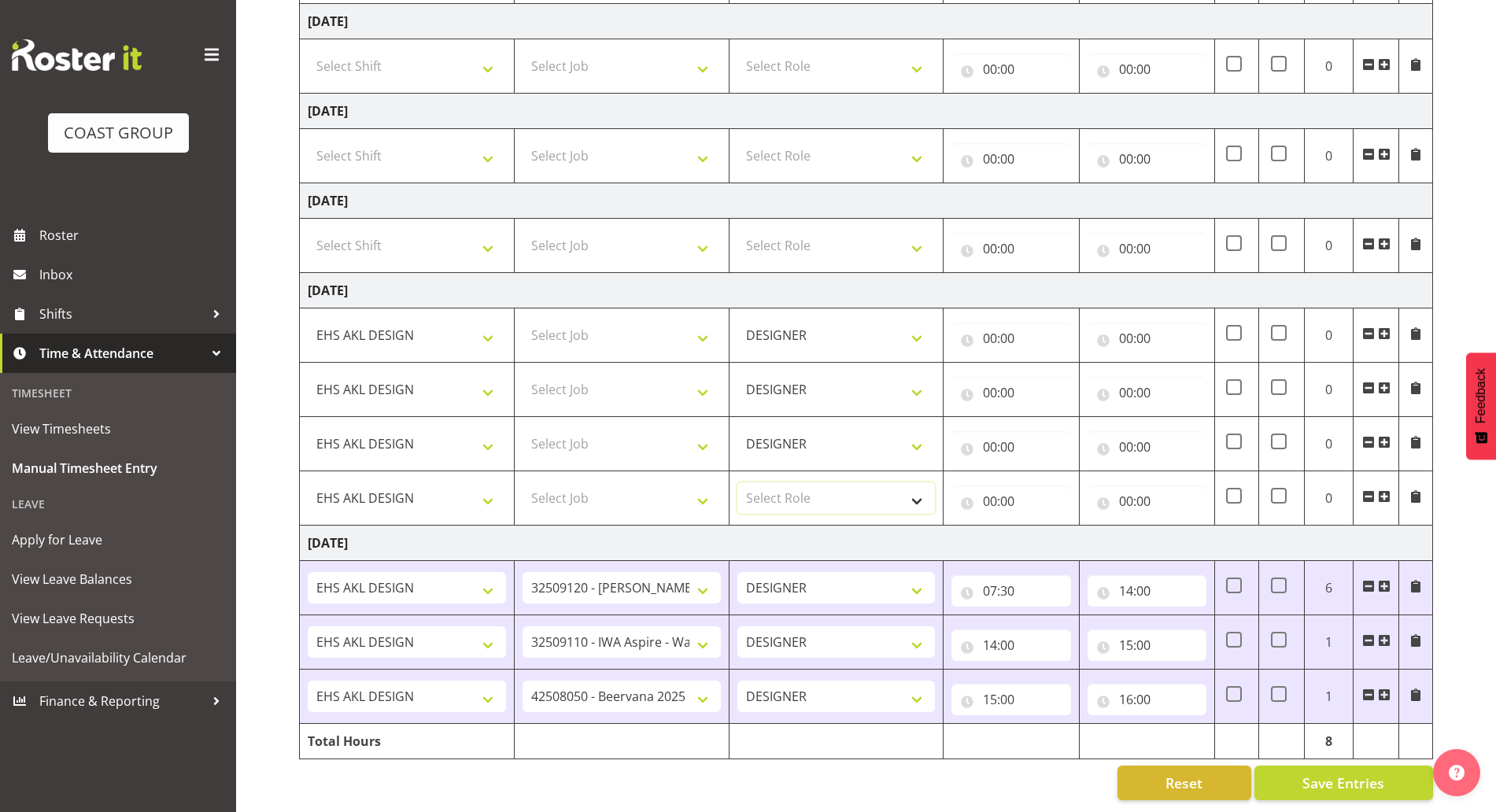
click at [788, 494] on select "Select Role DESIGNER Designer" at bounding box center [836, 498] width 199 height 32
select select "215"
click at [737, 482] on select "Select Role DESIGNER Designer" at bounding box center [836, 498] width 199 height 32
click at [572, 322] on select "Select Job 1 Carlton Events 1 [PERSON_NAME][GEOGRAPHIC_DATA] 1 [PERSON_NAME][GE…" at bounding box center [622, 335] width 199 height 32
click at [685, 279] on td "[DATE]" at bounding box center [866, 290] width 1133 height 35
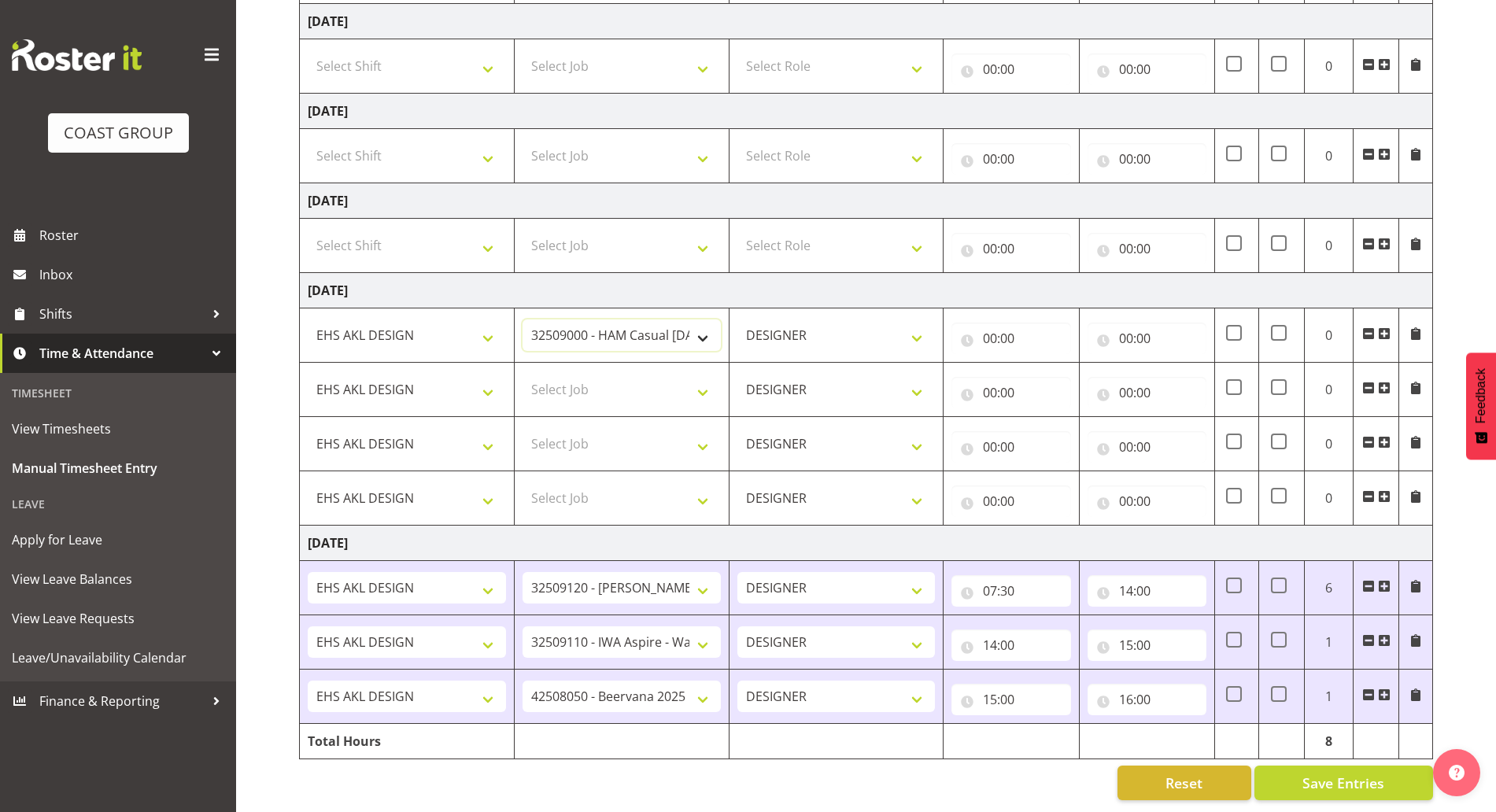
click at [686, 319] on select "1 Carlton Events 1 [PERSON_NAME] 1 [PERSON_NAME][GEOGRAPHIC_DATA] 1 EHS WAREHOU…" at bounding box center [622, 335] width 199 height 32
select select "9134"
click at [523, 319] on select "1 Carlton Events 1 [PERSON_NAME] 1 [PERSON_NAME][GEOGRAPHIC_DATA] 1 EHS WAREHOU…" at bounding box center [622, 335] width 199 height 32
click at [657, 374] on select "Select Job 1 Carlton Events 1 [PERSON_NAME][GEOGRAPHIC_DATA] 1 [PERSON_NAME][GE…" at bounding box center [622, 389] width 199 height 32
select select "10127"
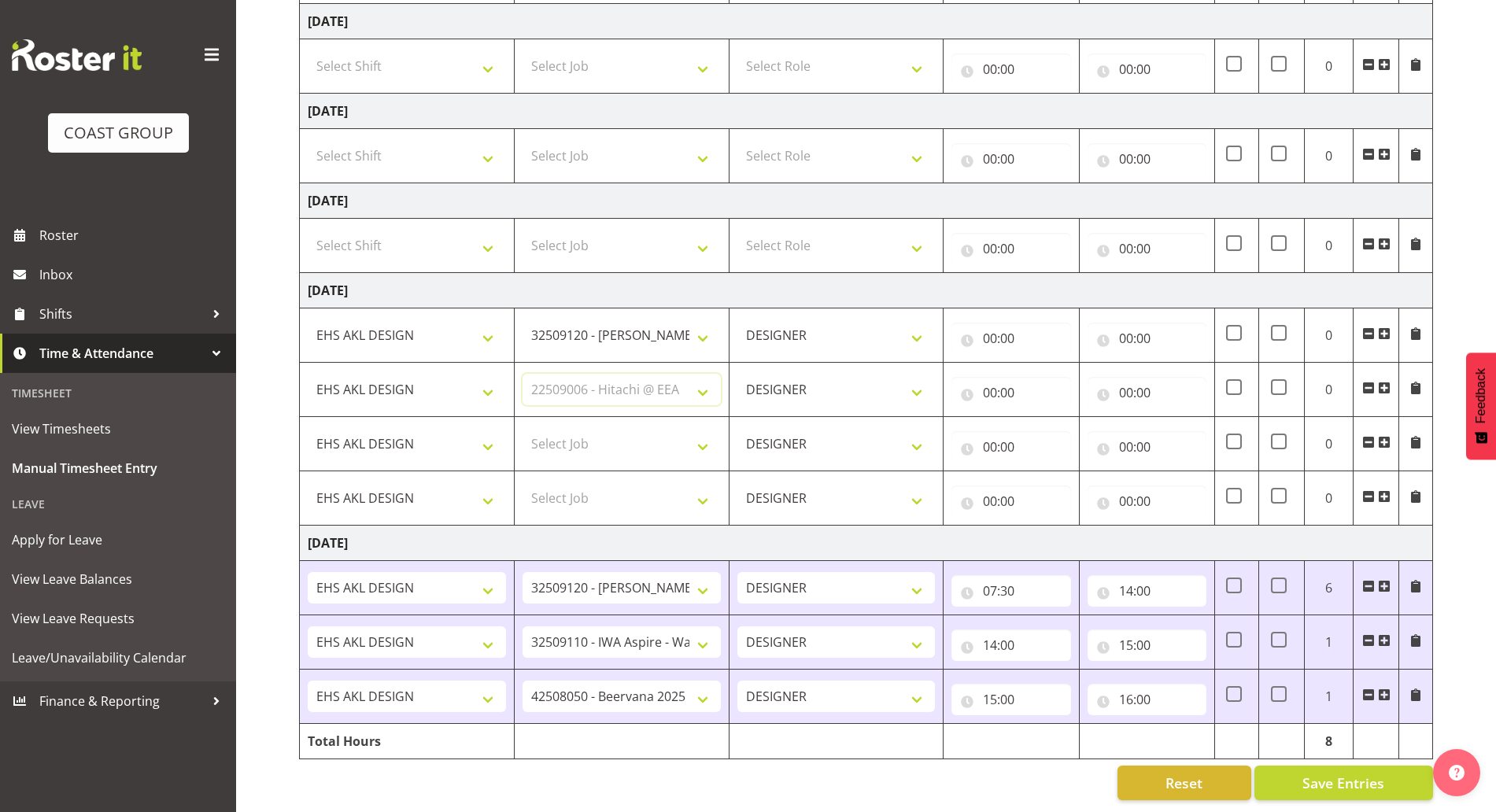
click at [523, 374] on select "Select Job 1 Carlton Events 1 [PERSON_NAME][GEOGRAPHIC_DATA] 1 [PERSON_NAME][GE…" at bounding box center [622, 389] width 199 height 32
click at [657, 428] on select "Select Job 1 Carlton Events 1 [PERSON_NAME][GEOGRAPHIC_DATA] 1 [PERSON_NAME][GE…" at bounding box center [622, 444] width 199 height 32
click at [656, 446] on td "Select Job 1 Carlton Events 1 [PERSON_NAME][GEOGRAPHIC_DATA] 1 [PERSON_NAME][GE…" at bounding box center [621, 444] width 214 height 54
click at [673, 431] on select "1 Carlton Events 1 [PERSON_NAME] 1 [PERSON_NAME][GEOGRAPHIC_DATA] 1 EHS WAREHOU…" at bounding box center [622, 444] width 199 height 32
select select "69"
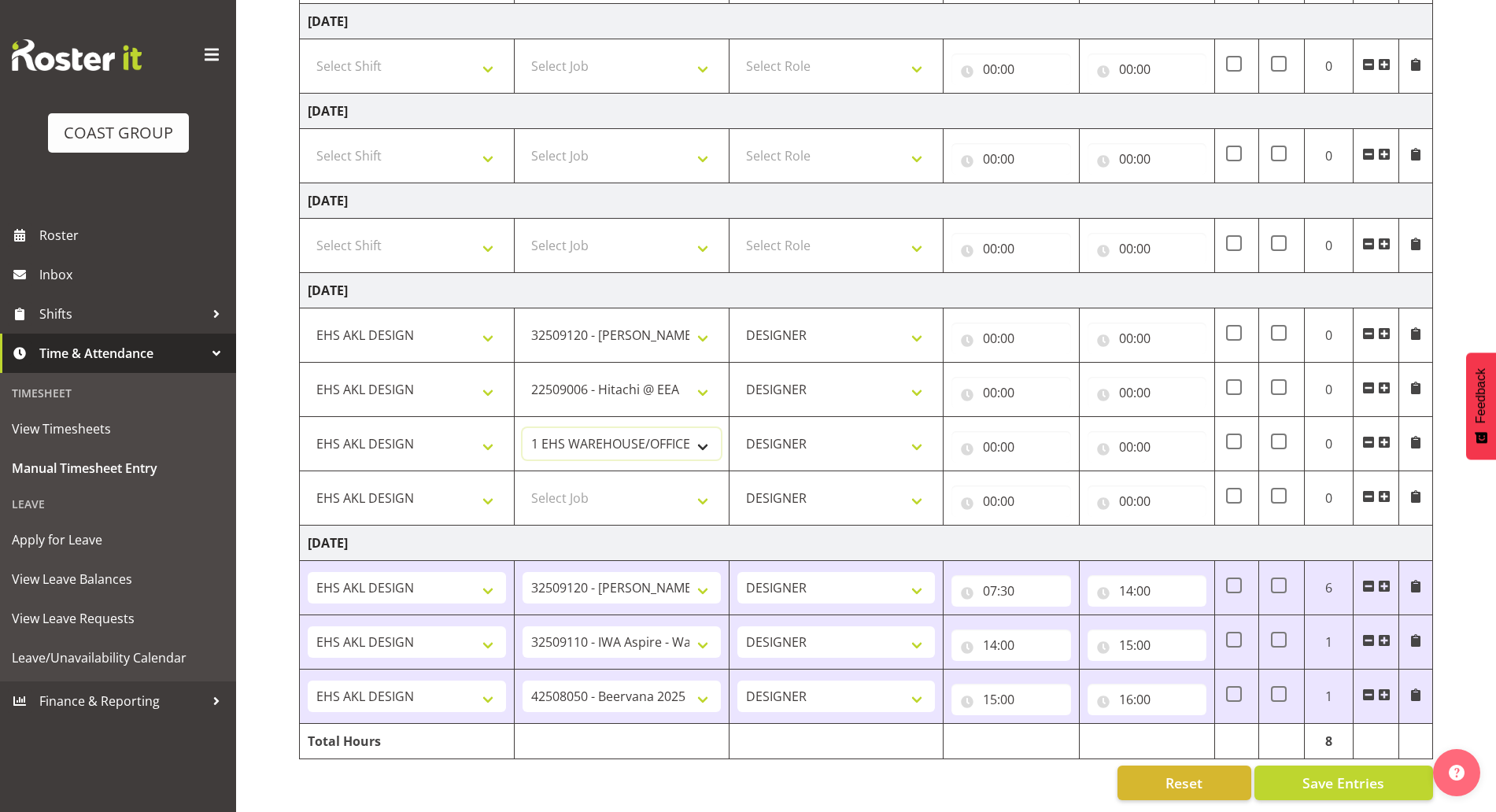
click at [523, 428] on select "1 Carlton Events 1 [PERSON_NAME] 1 [PERSON_NAME][GEOGRAPHIC_DATA] 1 EHS WAREHOU…" at bounding box center [622, 444] width 199 height 32
click at [1410, 436] on span at bounding box center [1415, 442] width 12 height 12
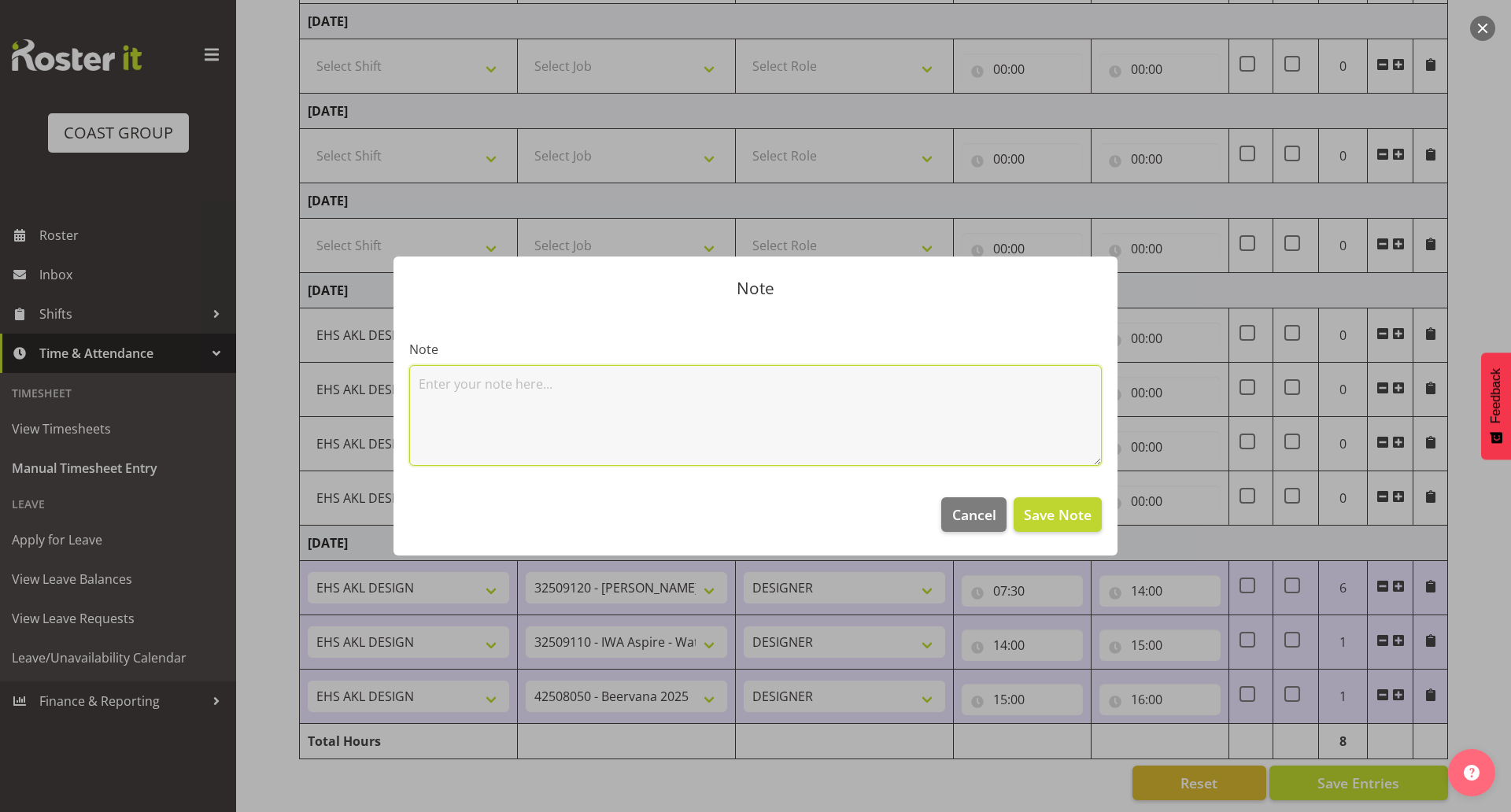
click at [664, 407] on textarea at bounding box center [755, 415] width 692 height 101
type textarea "Fusion 5 @CIO 2025 -d&b"
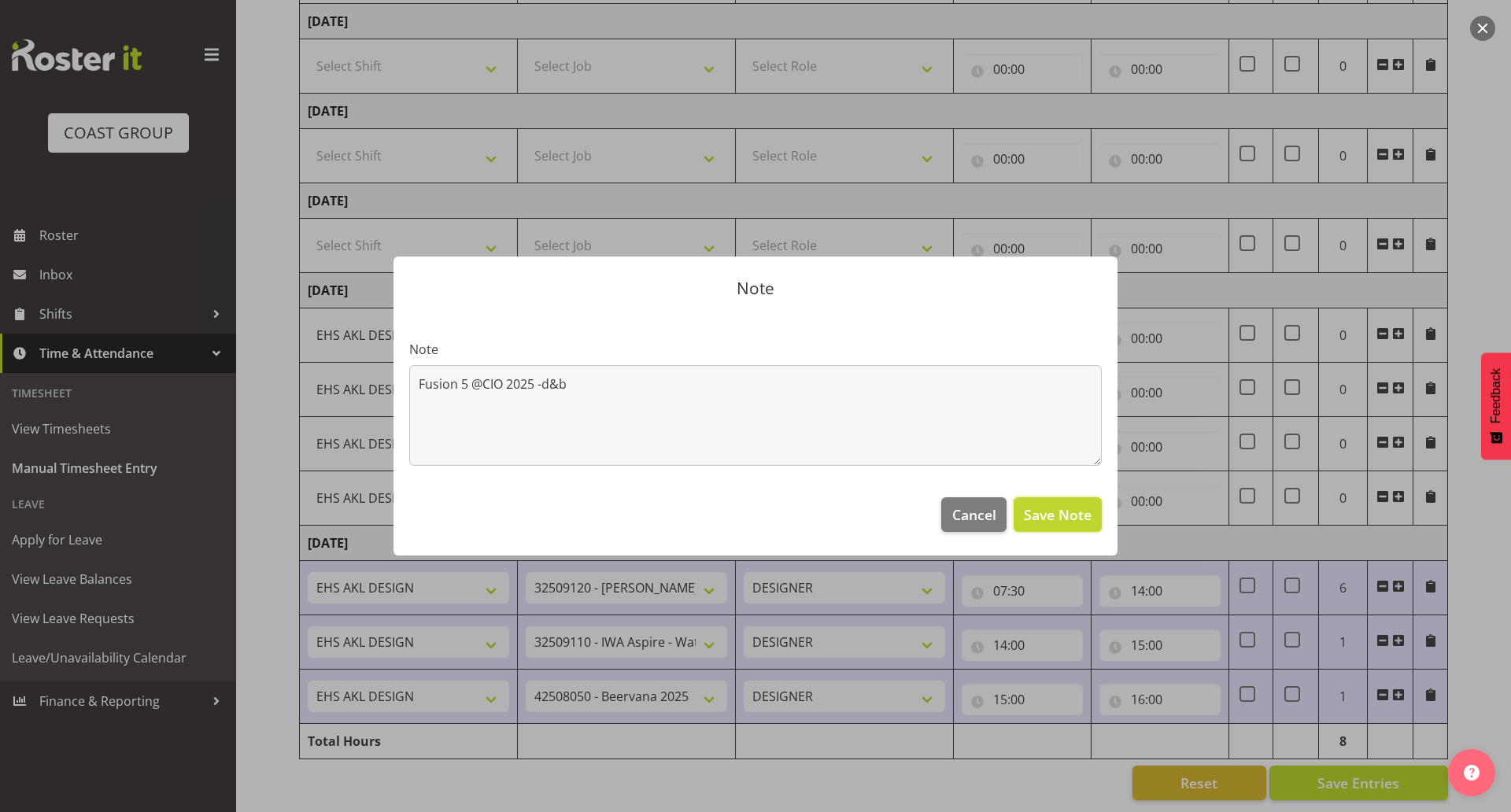
drag, startPoint x: 1043, startPoint y: 515, endPoint x: 1008, endPoint y: 510, distance: 35.4
click at [1044, 514] on span "Save Note" at bounding box center [1057, 514] width 67 height 20
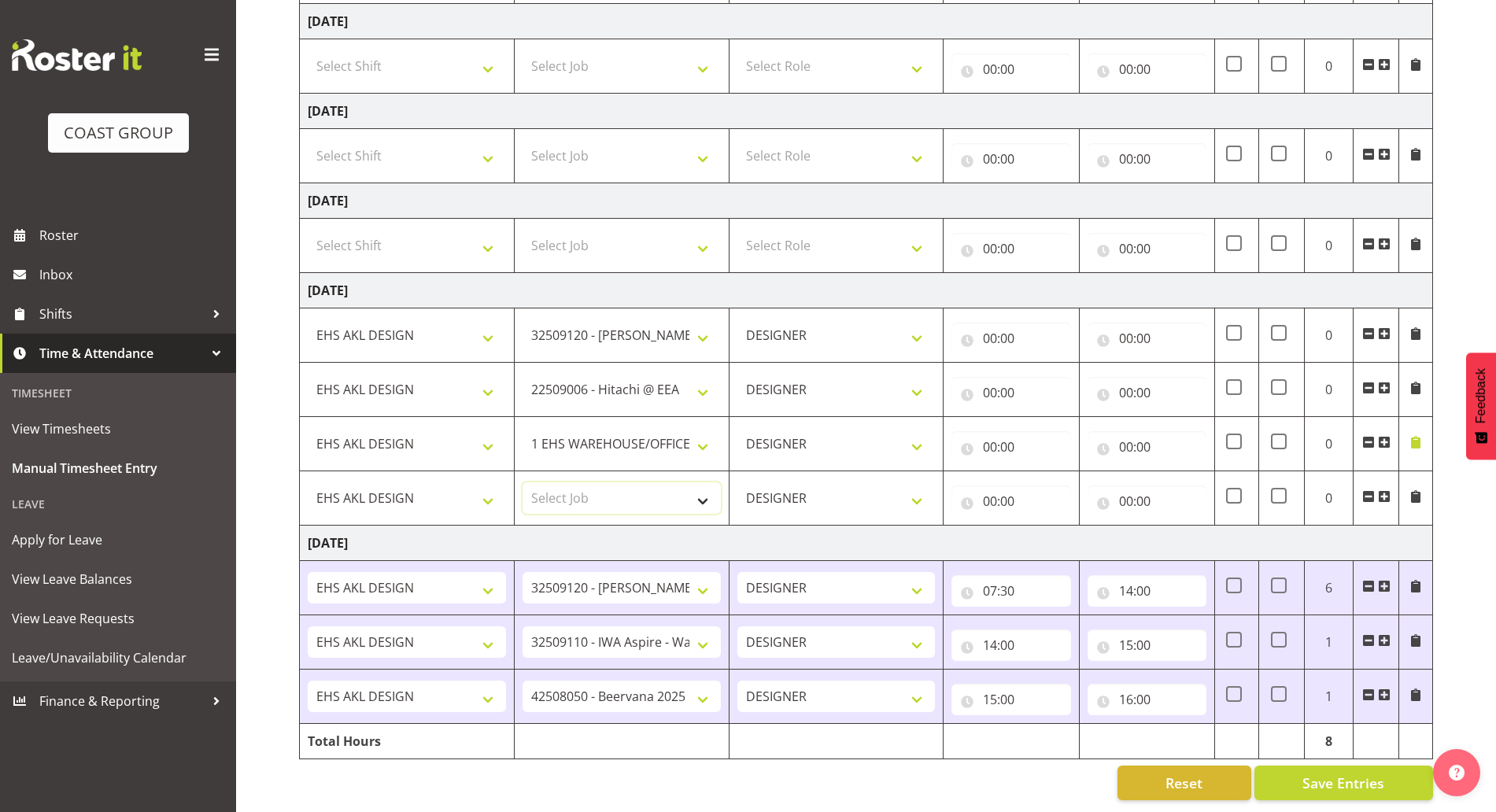
click at [649, 482] on select "Select Job 1 Carlton Events 1 [PERSON_NAME][GEOGRAPHIC_DATA] 1 [PERSON_NAME][GE…" at bounding box center [622, 498] width 199 height 32
select select "9443"
click at [523, 482] on select "Select Job 1 Carlton Events 1 [PERSON_NAME][GEOGRAPHIC_DATA] 1 [PERSON_NAME][GE…" at bounding box center [622, 498] width 199 height 32
click at [1383, 490] on span at bounding box center [1384, 496] width 12 height 12
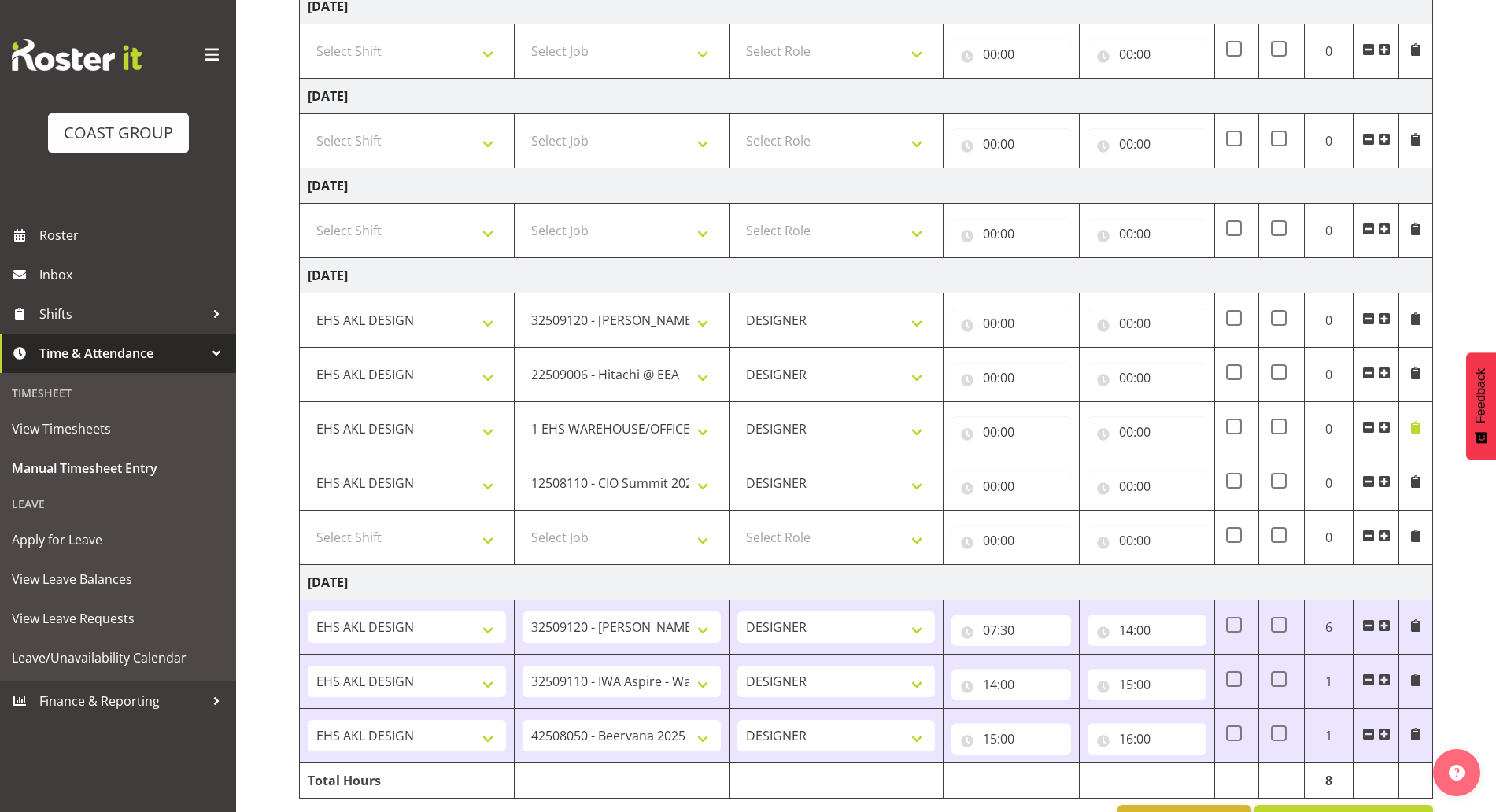
click at [1383, 483] on span at bounding box center [1384, 481] width 12 height 12
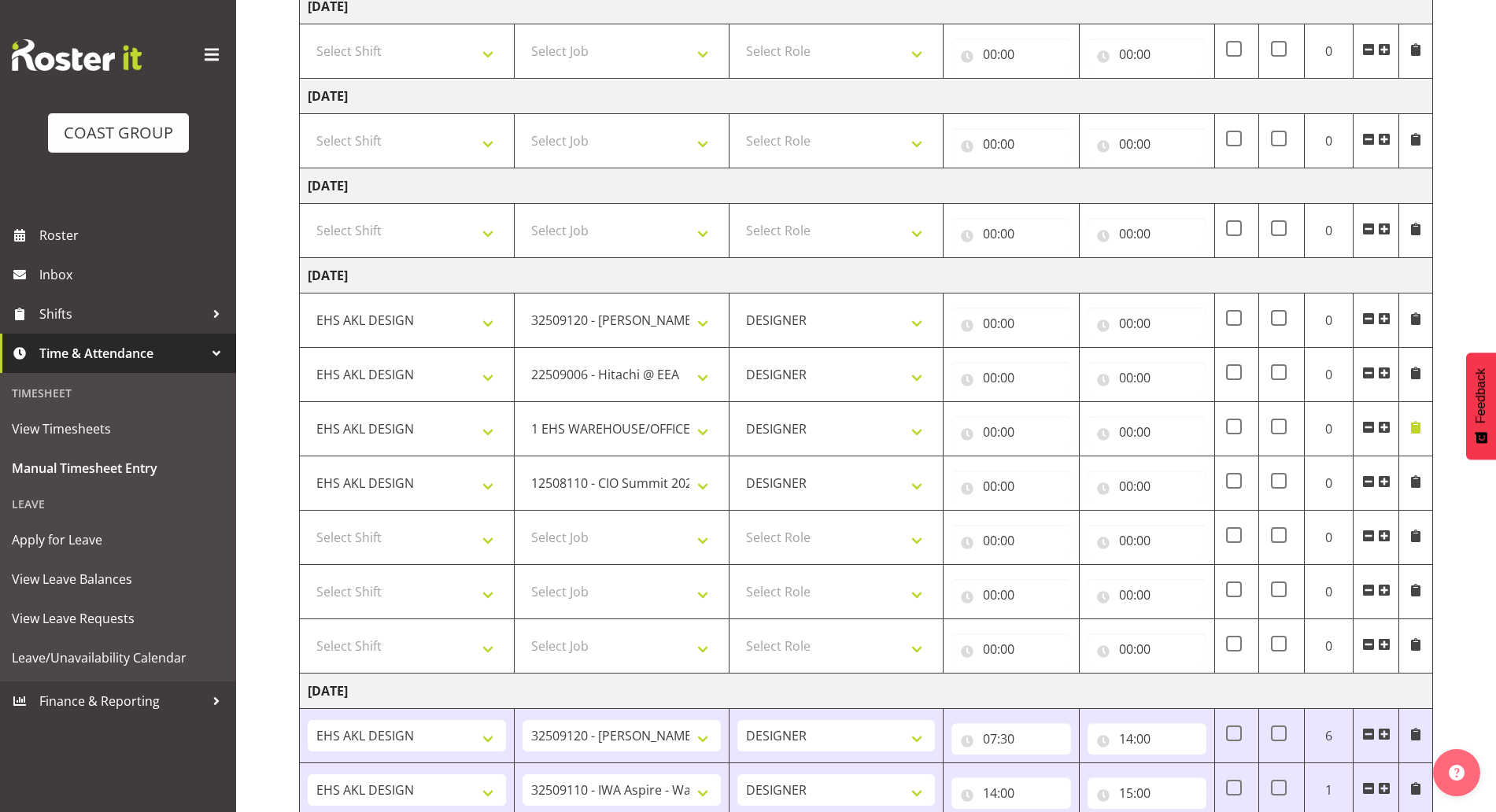
click at [334, 556] on td "Select Shift ANZICS Chch. ANZICS Chch. Art Fair 2024 Art Fair 2024 Art Fair 202…" at bounding box center [406, 537] width 214 height 54
click at [341, 536] on select "Select Shift ANZICS Chch. ANZICS Chch. Art Fair 2024 Art Fair 2024 Art Fair 202…" at bounding box center [406, 537] width 199 height 32
click at [307, 522] on select "Select Shift ANZICS Chch. ANZICS Chch. Art Fair 2024 Art Fair 2024 Art Fair 202…" at bounding box center [406, 537] width 199 height 32
click at [354, 544] on select "ANZICS Chch. ANZICS Chch. Art Fair 2024 Art Fair 2024 Art Fair 2024 [PERSON_NAM…" at bounding box center [406, 537] width 199 height 32
select select "1321"
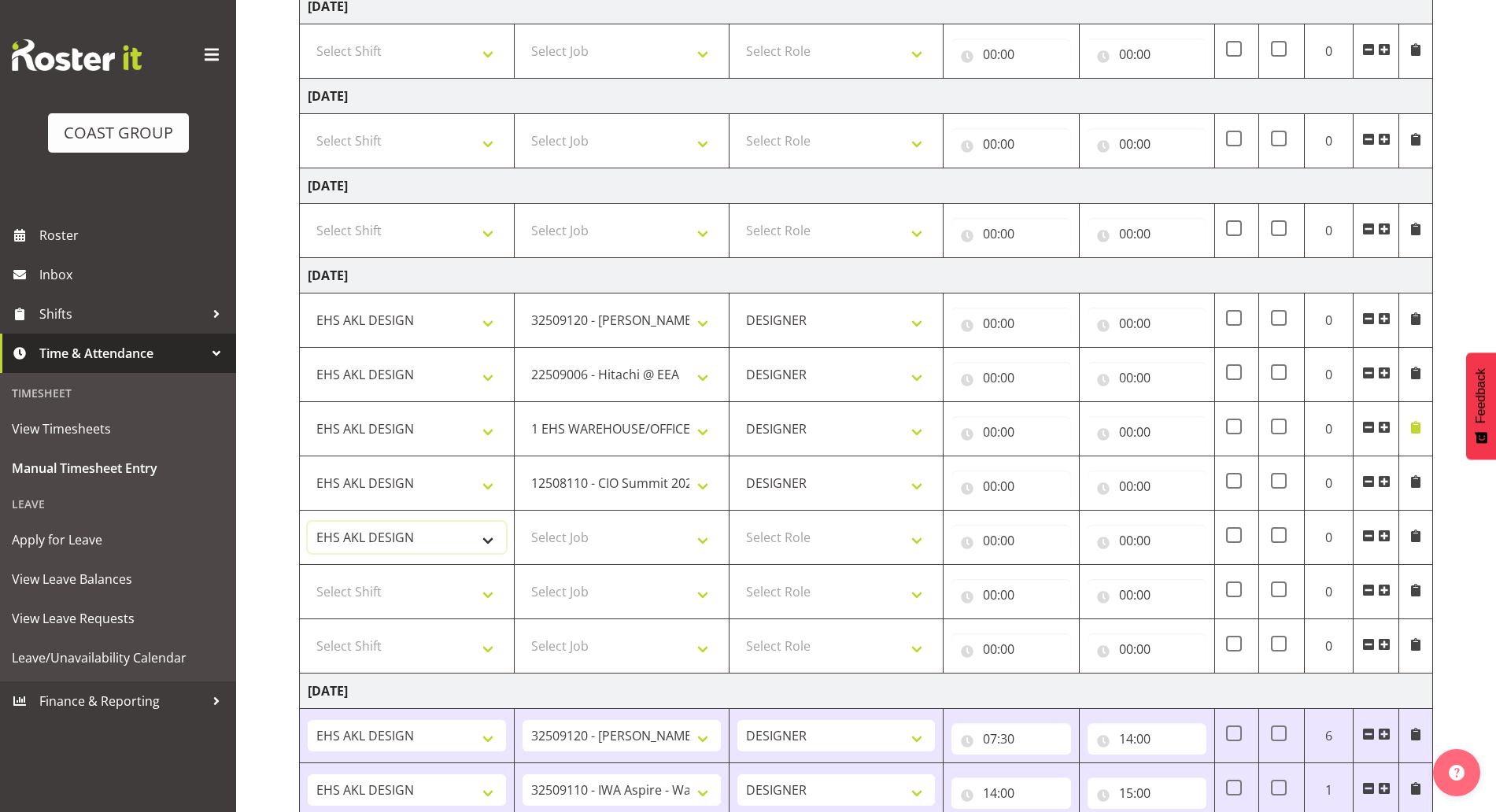
click at [307, 522] on select "ANZICS Chch. ANZICS Chch. Art Fair 2024 Art Fair 2024 Art Fair 2024 [PERSON_NAM…" at bounding box center [406, 537] width 199 height 32
click at [354, 582] on select "Select Shift ANZICS Chch. ANZICS Chch. Art Fair 2024 Art Fair 2024 Art Fair 202…" at bounding box center [406, 592] width 199 height 32
select select "1321"
click at [307, 576] on select "Select Shift ANZICS Chch. ANZICS Chch. Art Fair 2024 Art Fair 2024 Art Fair 202…" at bounding box center [406, 592] width 199 height 32
click at [580, 533] on select "Select Job 1 Carlton Events 1 [PERSON_NAME][GEOGRAPHIC_DATA] 1 [PERSON_NAME][GE…" at bounding box center [622, 537] width 199 height 32
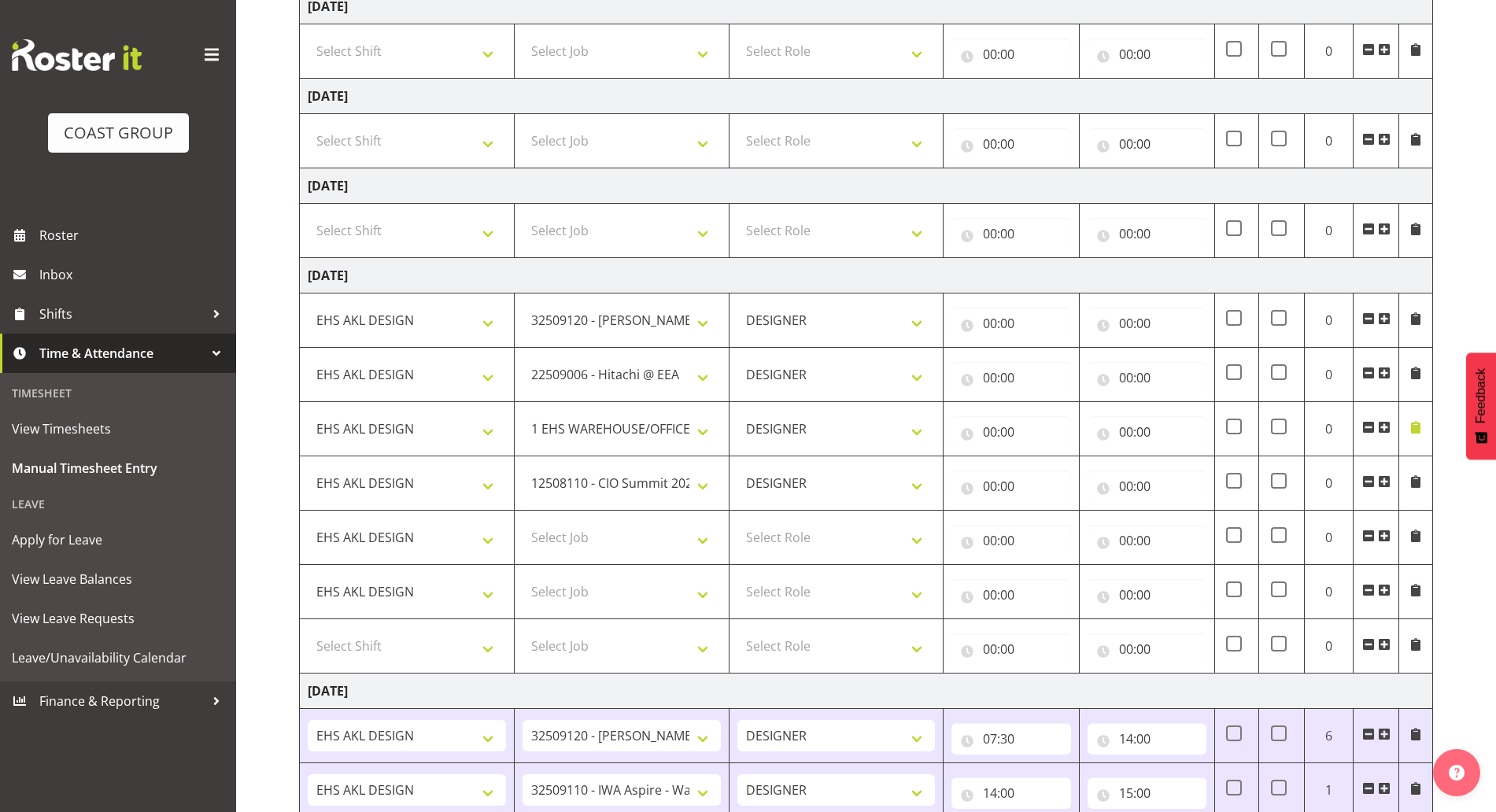
click at [1366, 531] on span at bounding box center [1368, 536] width 12 height 12
select select
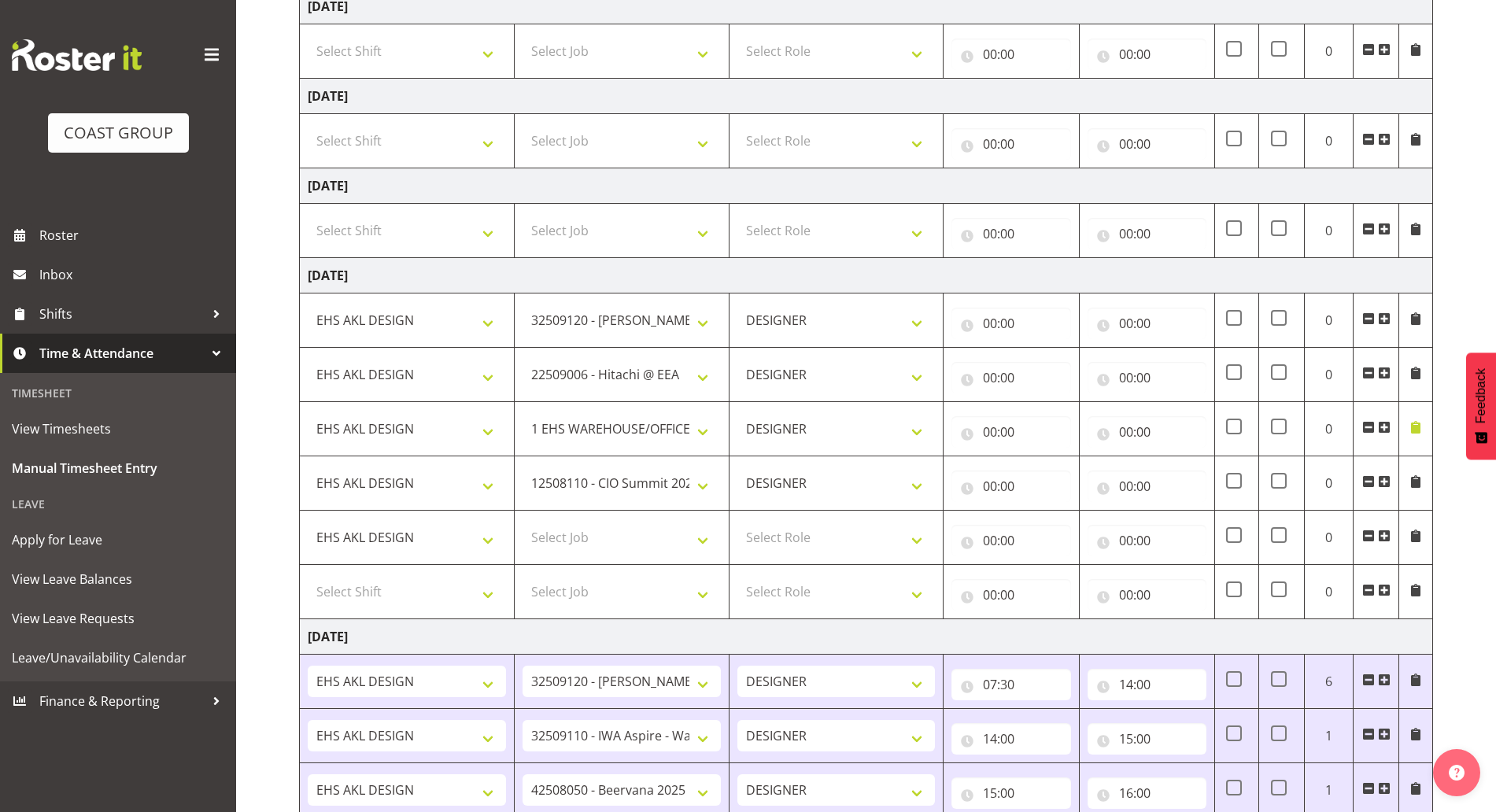
click at [1364, 536] on span at bounding box center [1368, 536] width 12 height 12
select select
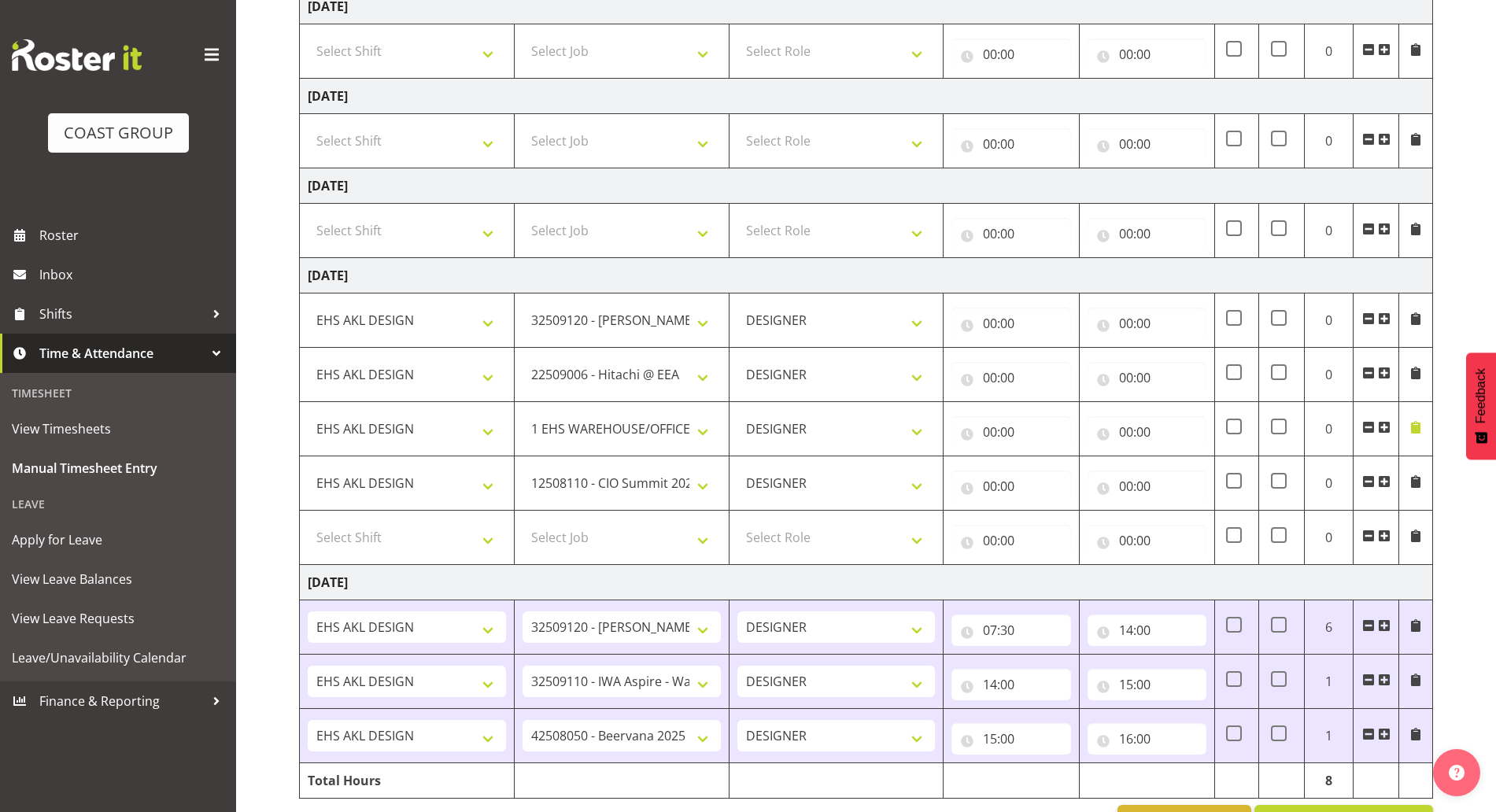
click at [1370, 537] on span at bounding box center [1368, 536] width 12 height 12
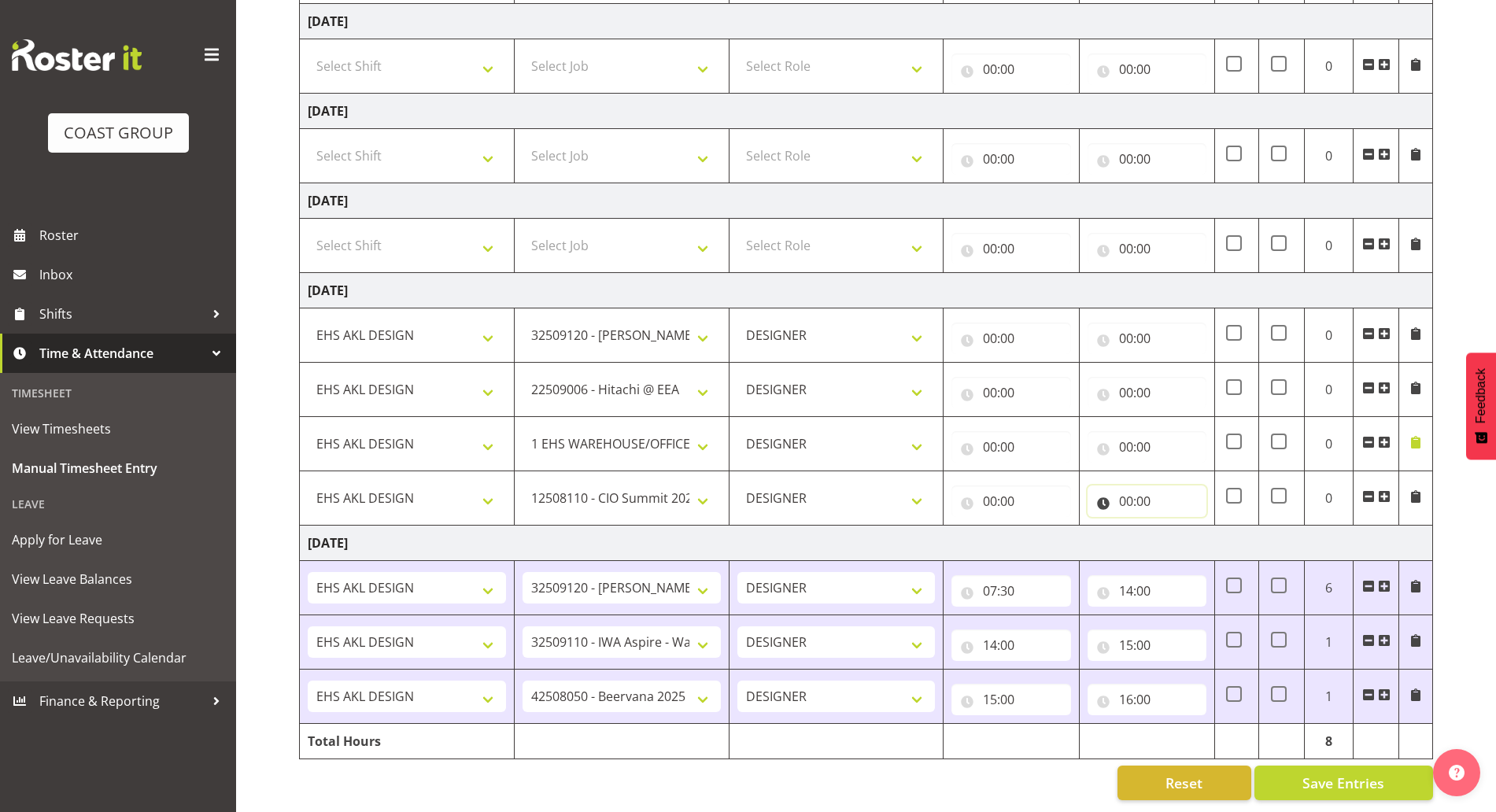
click at [1140, 486] on input "00:00" at bounding box center [1147, 501] width 119 height 32
click at [1179, 526] on select "00 01 02 03 04 05 06 07 08 09 10 11 12 13 14 15 16 17 18 19 20 21 22 23" at bounding box center [1195, 542] width 35 height 32
click at [1030, 316] on div "00:00 00 01 02 03 04 05 06 07 08 09 10 11 12 13 14 15 16 17 18 19 20 21 22 23 :…" at bounding box center [1011, 334] width 119 height 38
click at [1012, 338] on input "00:00" at bounding box center [1011, 339] width 119 height 32
click at [1039, 369] on div "00 01 02 03 04 05 06 07 08 09 10 11 12 13 14 15 16 17 18 19 20 21 22 23" at bounding box center [1057, 382] width 35 height 39
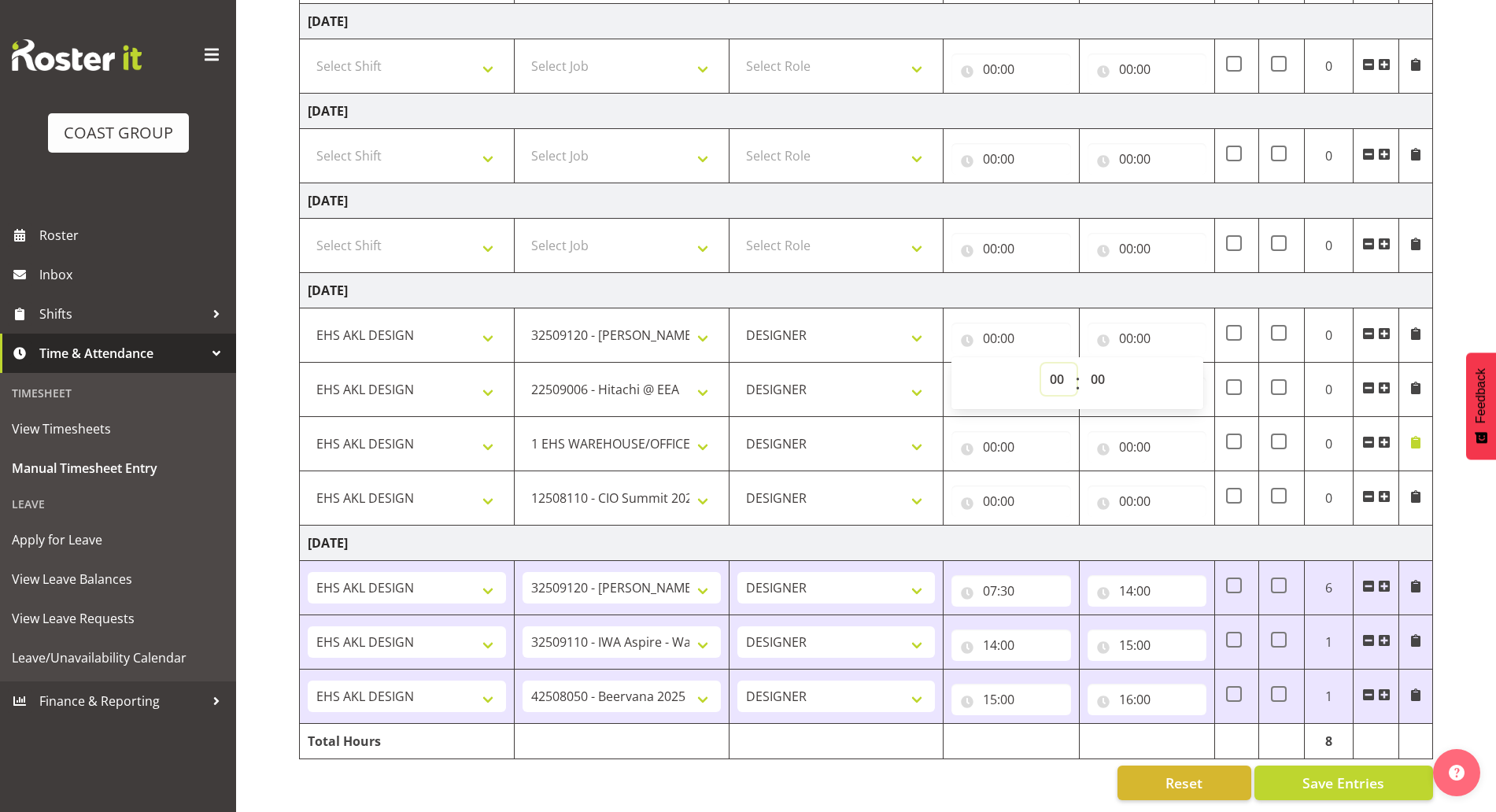
click at [1063, 363] on select "00 01 02 03 04 05 06 07 08 09 10 11 12 13 14 15 16 17 18 19 20 21 22 23" at bounding box center [1058, 379] width 35 height 32
select select "7"
click at [1041, 363] on select "00 01 02 03 04 05 06 07 08 09 10 11 12 13 14 15 16 17 18 19 20 21 22 23" at bounding box center [1058, 379] width 35 height 32
type input "07:00"
drag, startPoint x: 1098, startPoint y: 365, endPoint x: 1099, endPoint y: 354, distance: 11.0
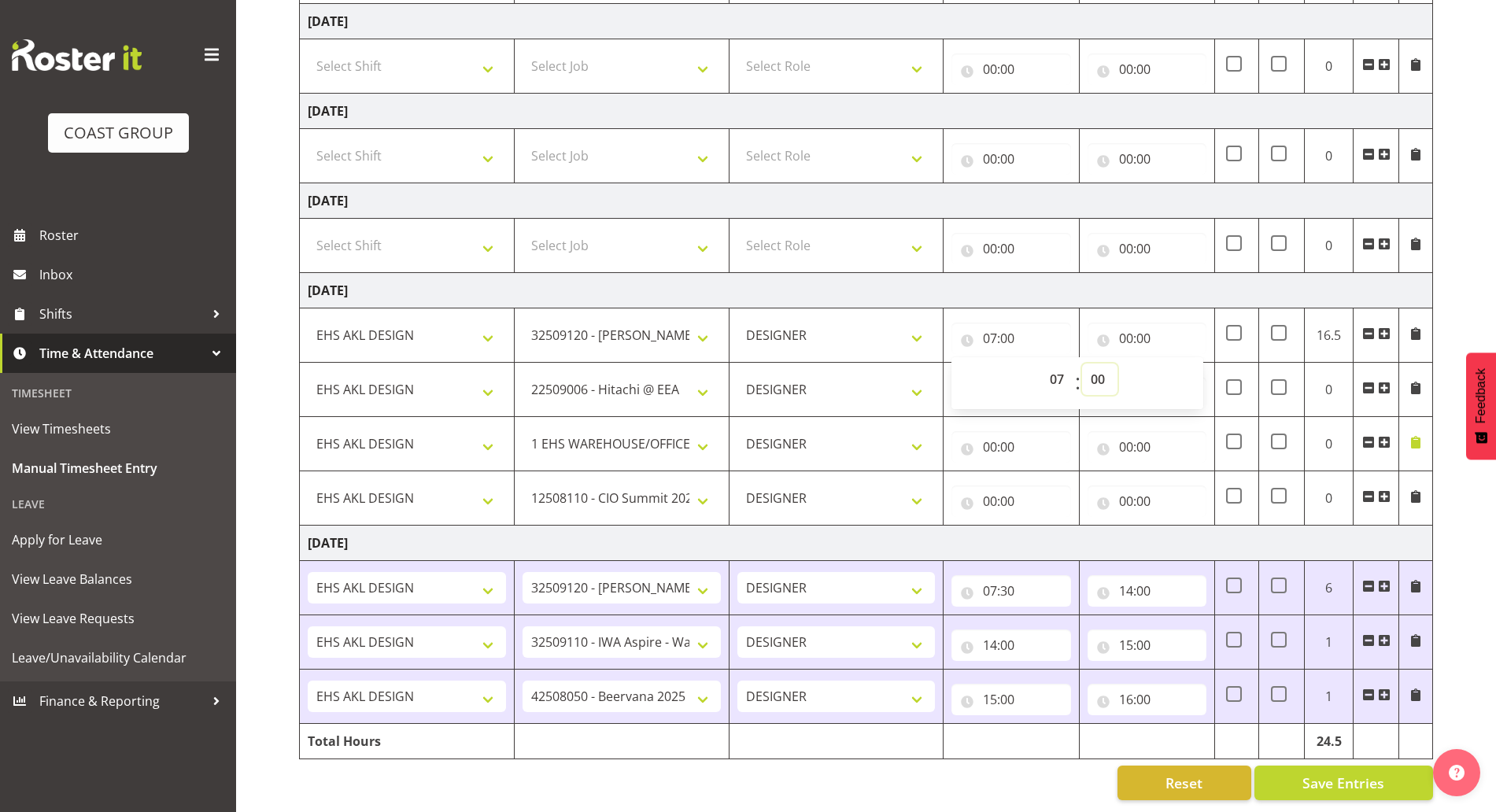
click at [1098, 365] on select "00 01 02 03 04 05 06 07 08 09 10 11 12 13 14 15 16 17 18 19 20 21 22 23 24 25 2…" at bounding box center [1099, 379] width 35 height 32
select select "30"
click at [1082, 363] on select "00 01 02 03 04 05 06 07 08 09 10 11 12 13 14 15 16 17 18 19 20 21 22 23 24 25 2…" at bounding box center [1099, 379] width 35 height 32
type input "07:30"
click at [1133, 333] on input "00:00" at bounding box center [1147, 339] width 119 height 32
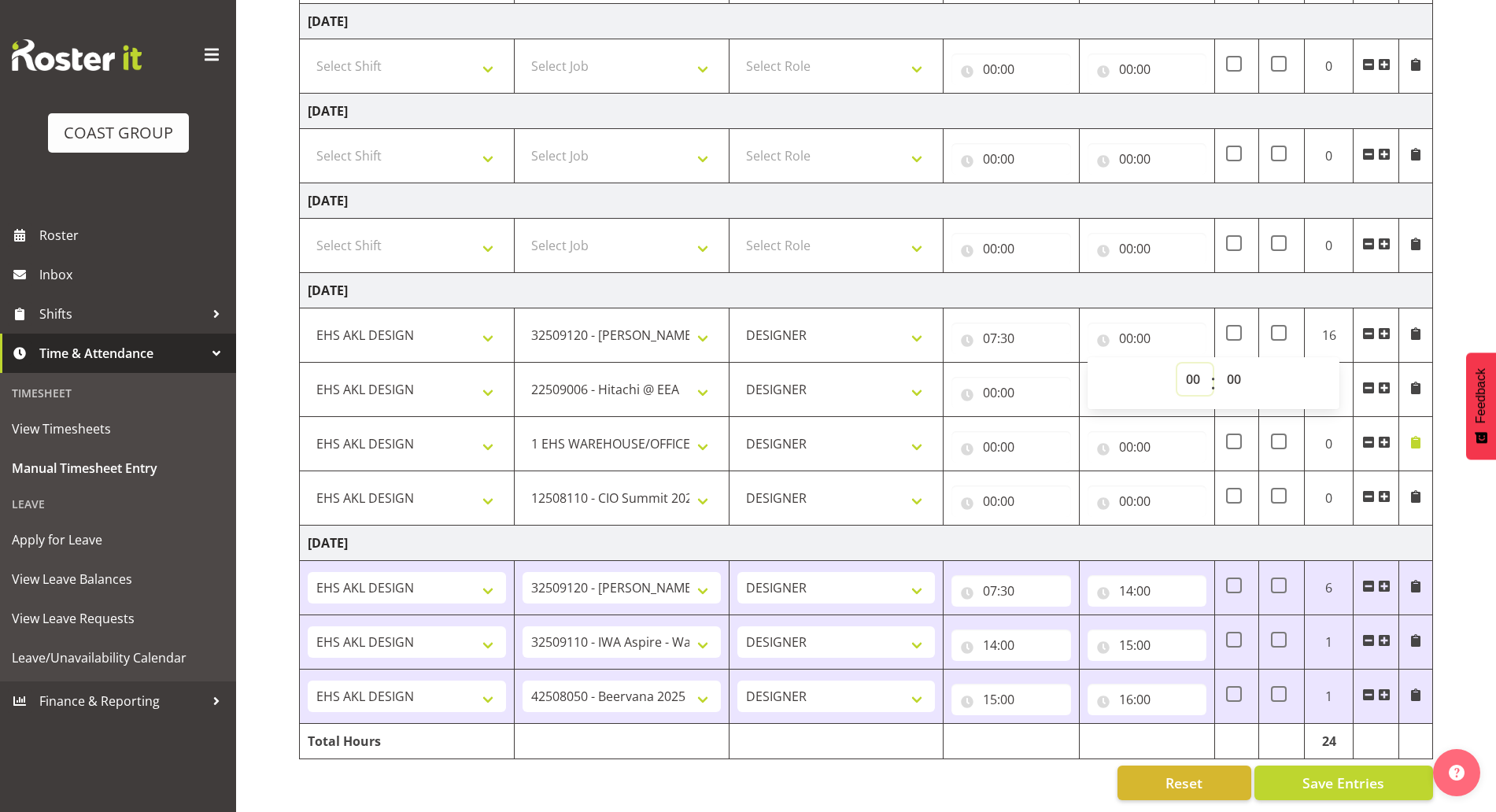
click at [1182, 363] on select "00 01 02 03 04 05 06 07 08 09 10 11 12 13 14 15 16 17 18 19 20 21 22 23" at bounding box center [1195, 379] width 35 height 32
select select "9"
click at [1177, 363] on select "00 01 02 03 04 05 06 07 08 09 10 11 12 13 14 15 16 17 18 19 20 21 22 23" at bounding box center [1195, 379] width 35 height 32
type input "09:00"
drag, startPoint x: 1031, startPoint y: 374, endPoint x: 1048, endPoint y: 424, distance: 52.8
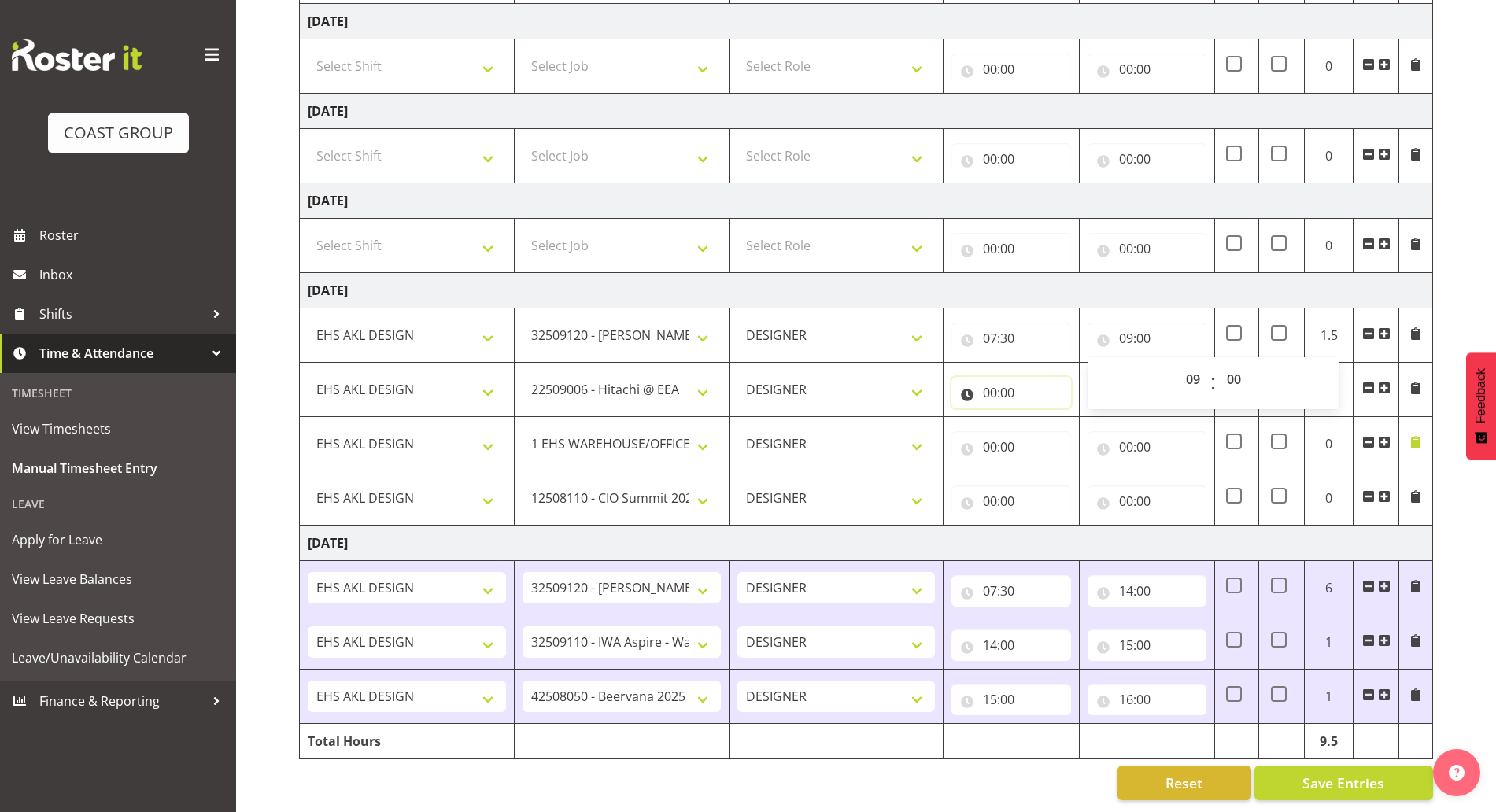
click at [1036, 393] on td "00:00 00 01 02 03 04 05 06 07 08 09 10 11 12 13 14 15 16 17 18 19 20 21 22 23 :…" at bounding box center [1011, 389] width 136 height 54
click at [1023, 377] on input "00:00" at bounding box center [1011, 393] width 119 height 32
click at [1055, 433] on select "00 01 02 03 04 05 06 07 08 09 10 11 12 13 14 15 16 17 18 19 20 21 22 23" at bounding box center [1058, 433] width 35 height 32
select select "9"
click at [1041, 417] on select "00 01 02 03 04 05 06 07 08 09 10 11 12 13 14 15 16 17 18 19 20 21 22 23" at bounding box center [1058, 433] width 35 height 32
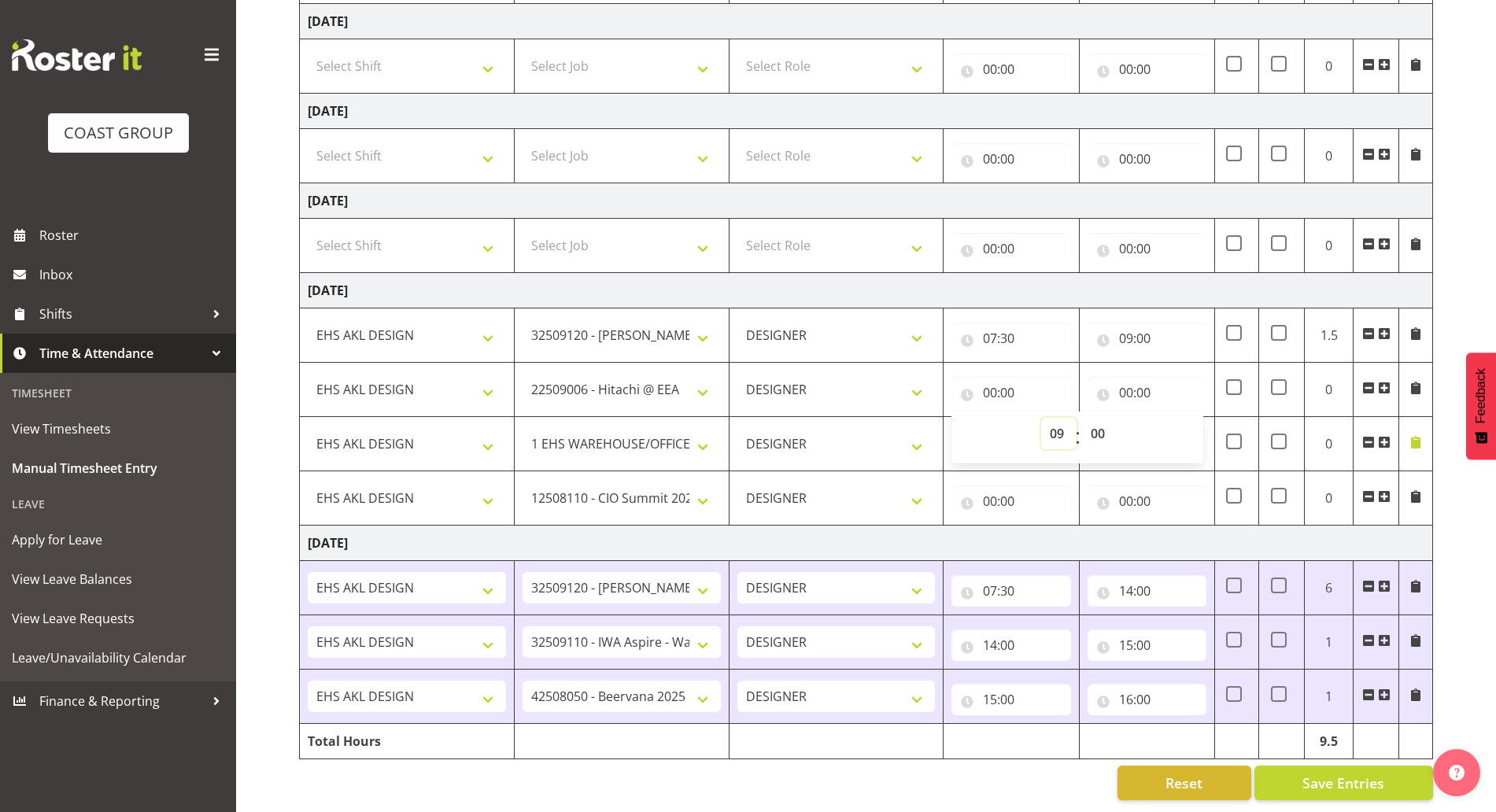
type input "09:00"
click at [1156, 381] on input "00:00" at bounding box center [1147, 393] width 119 height 32
drag, startPoint x: 1181, startPoint y: 420, endPoint x: 1181, endPoint y: 407, distance: 13.0
click at [1181, 420] on select "00 01 02 03 04 05 06 07 08 09 10 11 12 13 14 15 16 17 18 19 20 21 22 23" at bounding box center [1195, 433] width 35 height 32
select select "10"
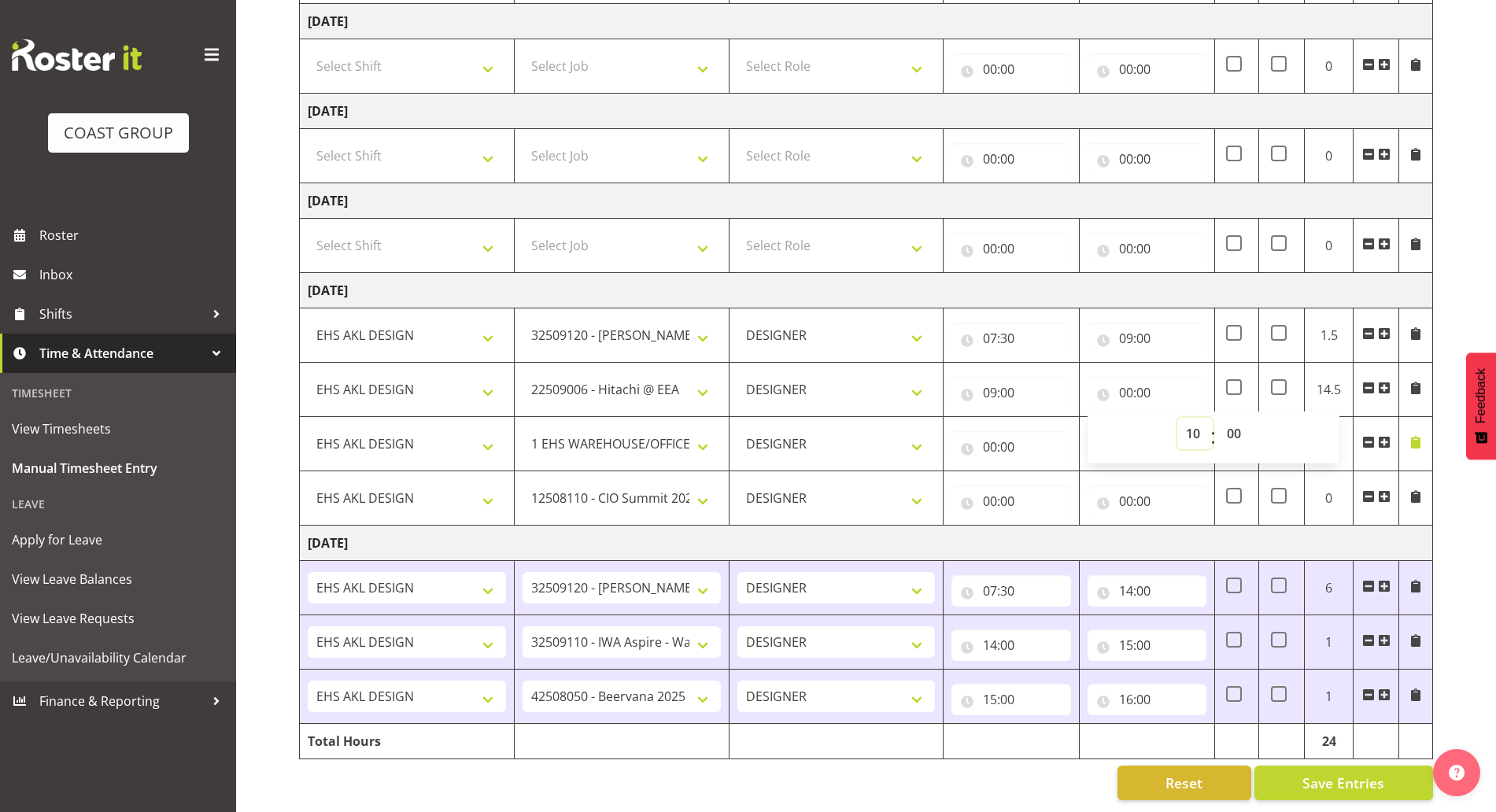
click at [1177, 417] on select "00 01 02 03 04 05 06 07 08 09 10 11 12 13 14 15 16 17 18 19 20 21 22 23" at bounding box center [1195, 433] width 35 height 32
type input "10:00"
click at [999, 433] on input "00:00" at bounding box center [1011, 447] width 119 height 32
drag, startPoint x: 1066, startPoint y: 472, endPoint x: 1066, endPoint y: 462, distance: 10.0
click at [1067, 472] on select "00 01 02 03 04 05 06 07 08 09 10 11 12 13 14 15 16 17 18 19 20 21 22 23" at bounding box center [1058, 487] width 35 height 32
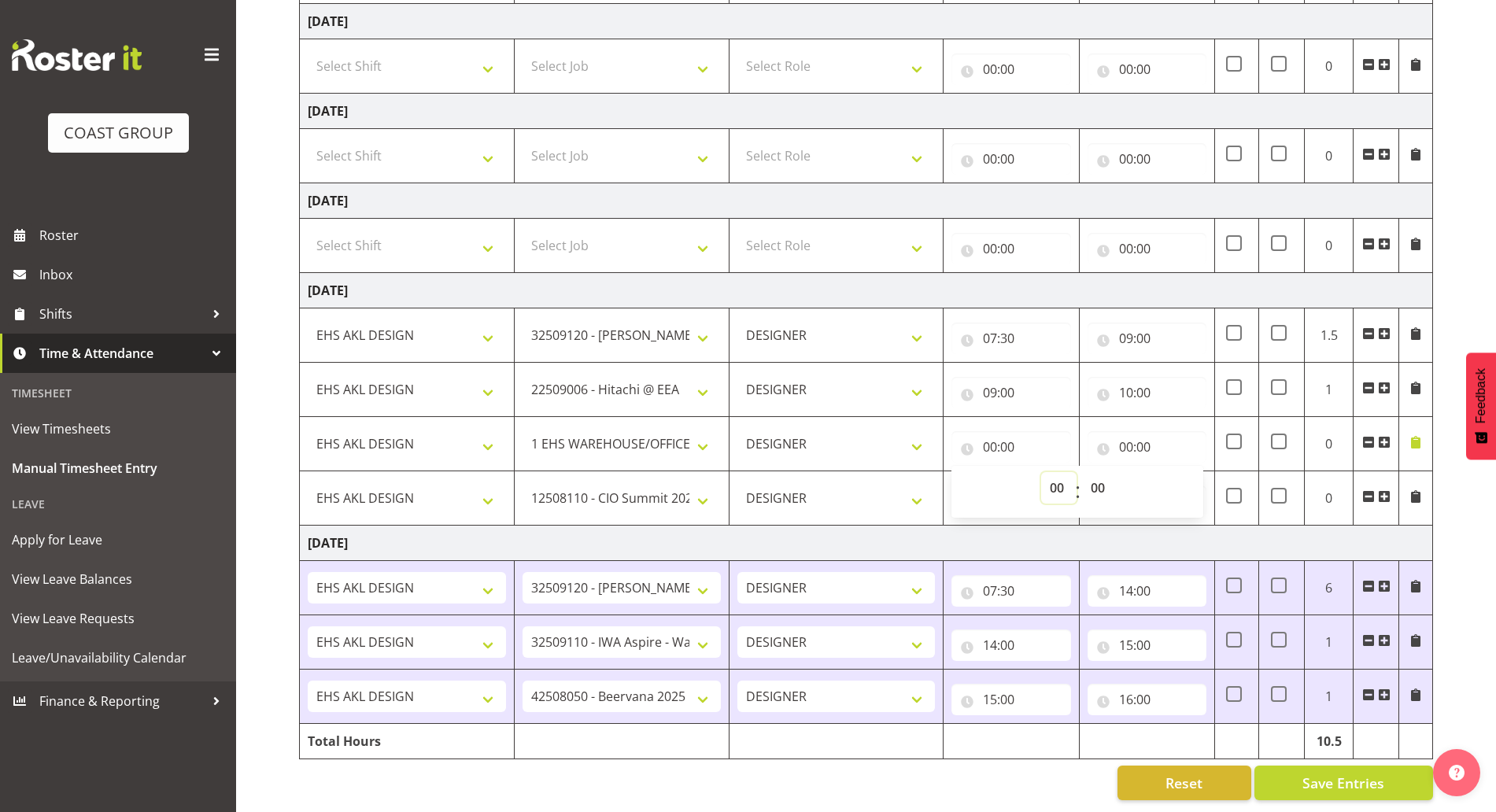
select select "10"
click at [1041, 472] on select "00 01 02 03 04 05 06 07 08 09 10 11 12 13 14 15 16 17 18 19 20 21 22 23" at bounding box center [1058, 487] width 35 height 32
type input "10:00"
drag, startPoint x: 1165, startPoint y: 429, endPoint x: 1176, endPoint y: 465, distance: 37.6
click at [1165, 431] on input "00:00" at bounding box center [1147, 447] width 119 height 32
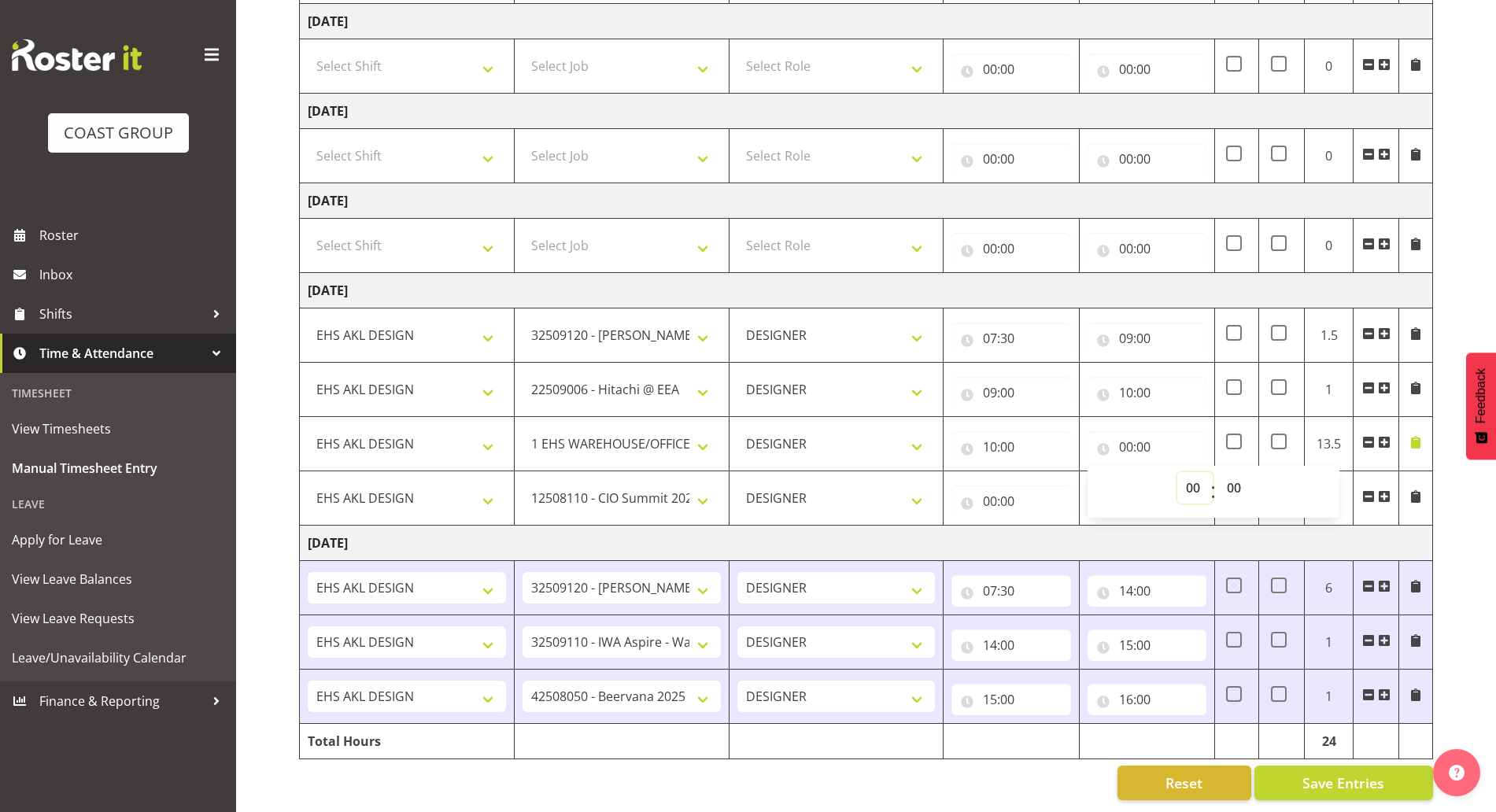
click at [1184, 472] on select "00 01 02 03 04 05 06 07 08 09 10 11 12 13 14 15 16 17 18 19 20 21 22 23" at bounding box center [1195, 487] width 35 height 32
select select "11"
click at [1177, 472] on select "00 01 02 03 04 05 06 07 08 09 10 11 12 13 14 15 16 17 18 19 20 21 22 23" at bounding box center [1195, 487] width 35 height 32
type input "11:00"
click at [1013, 486] on input "00:00" at bounding box center [1011, 501] width 119 height 32
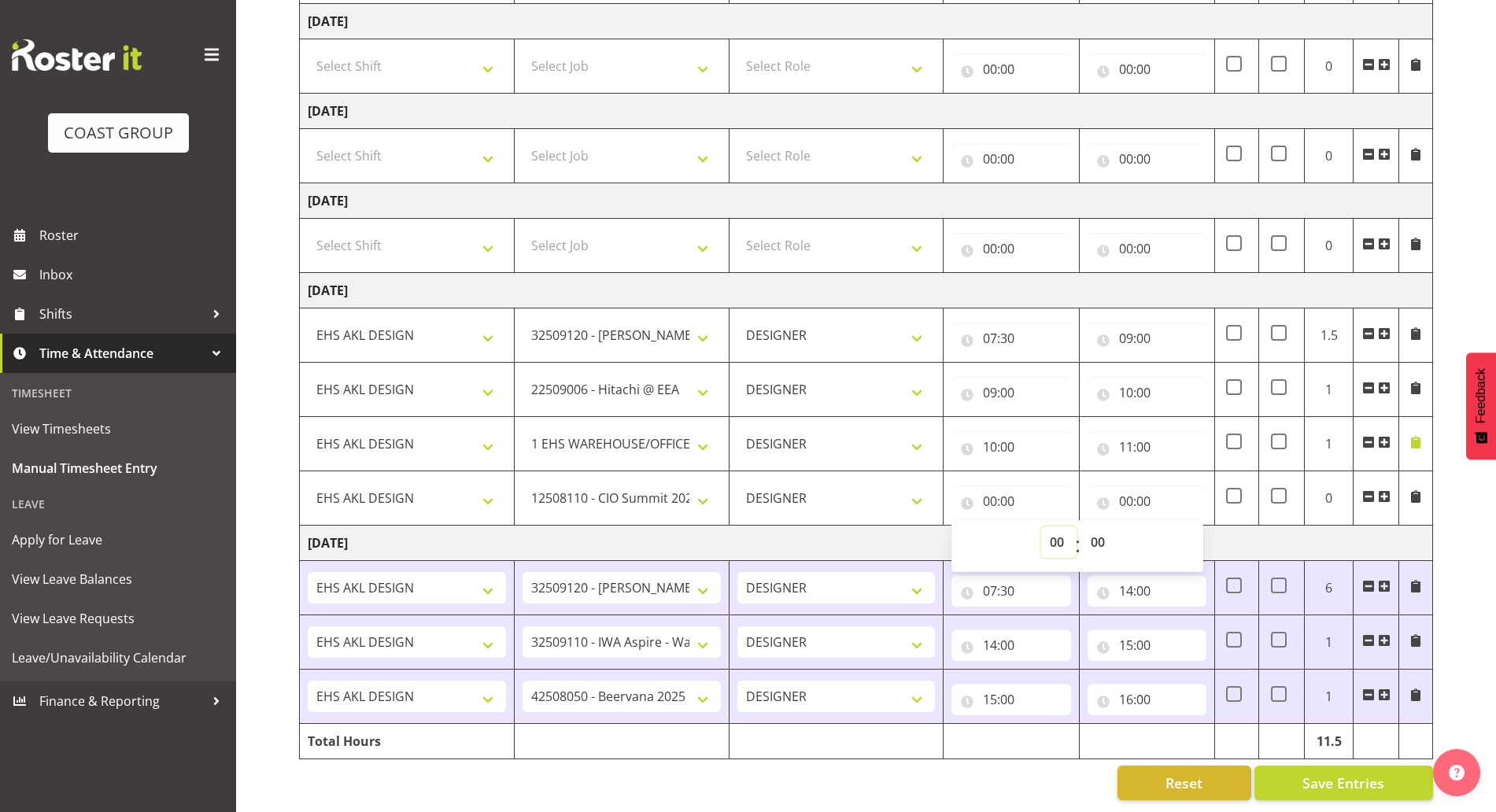
click at [1064, 532] on select "00 01 02 03 04 05 06 07 08 09 10 11 12 13 14 15 16 17 18 19 20 21 22 23" at bounding box center [1058, 542] width 35 height 32
select select "11"
click at [1041, 526] on select "00 01 02 03 04 05 06 07 08 09 10 11 12 13 14 15 16 17 18 19 20 21 22 23" at bounding box center [1058, 542] width 35 height 32
type input "11:00"
click at [1146, 491] on input "00:00" at bounding box center [1147, 501] width 119 height 32
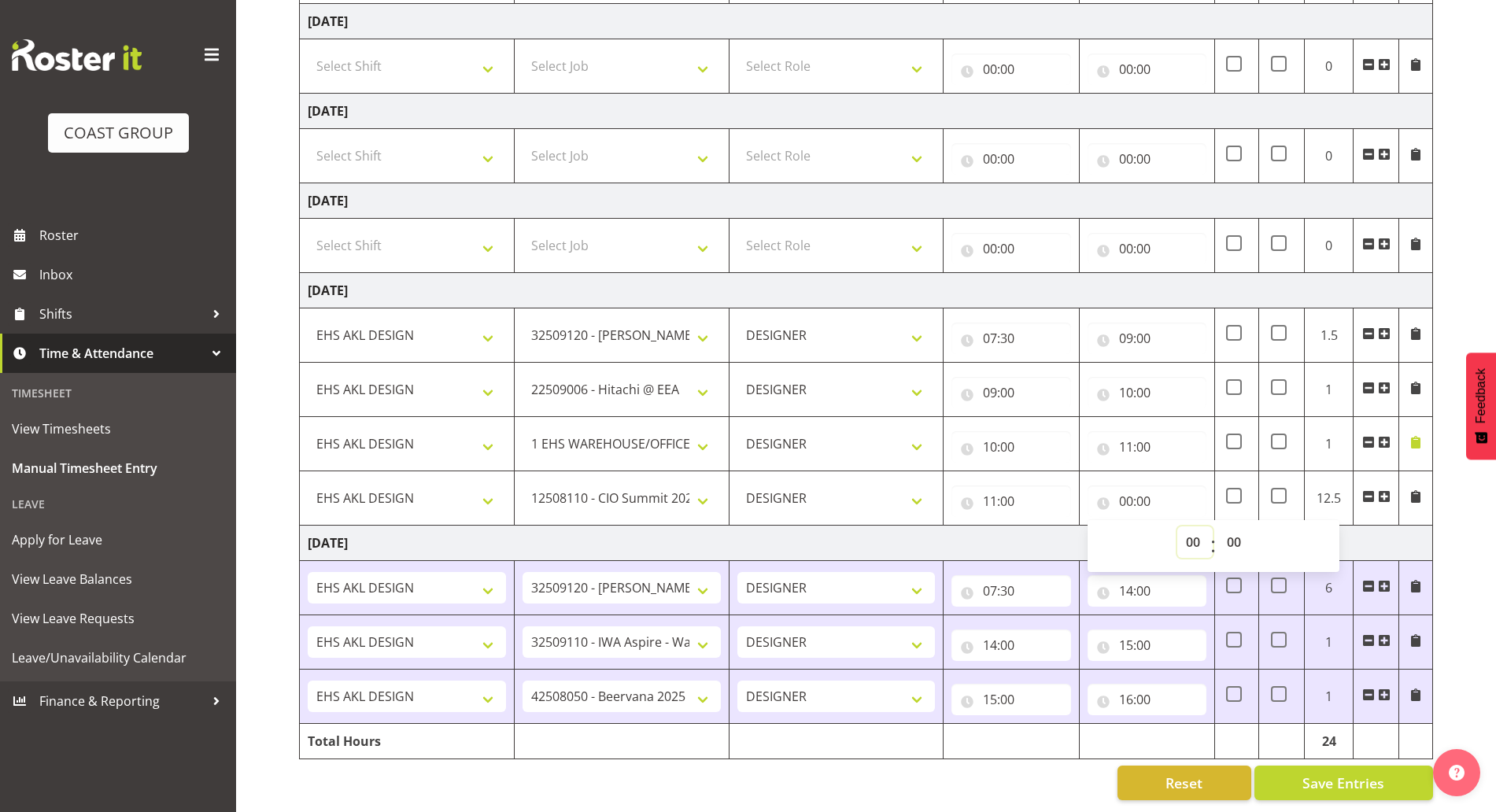
click at [1188, 528] on select "00 01 02 03 04 05 06 07 08 09 10 11 12 13 14 15 16 17 18 19 20 21 22 23" at bounding box center [1195, 542] width 35 height 32
select select "12"
click at [1177, 526] on select "00 01 02 03 04 05 06 07 08 09 10 11 12 13 14 15 16 17 18 19 20 21 22 23" at bounding box center [1195, 542] width 35 height 32
type input "12:00"
click at [1176, 273] on td "[DATE]" at bounding box center [866, 290] width 1133 height 35
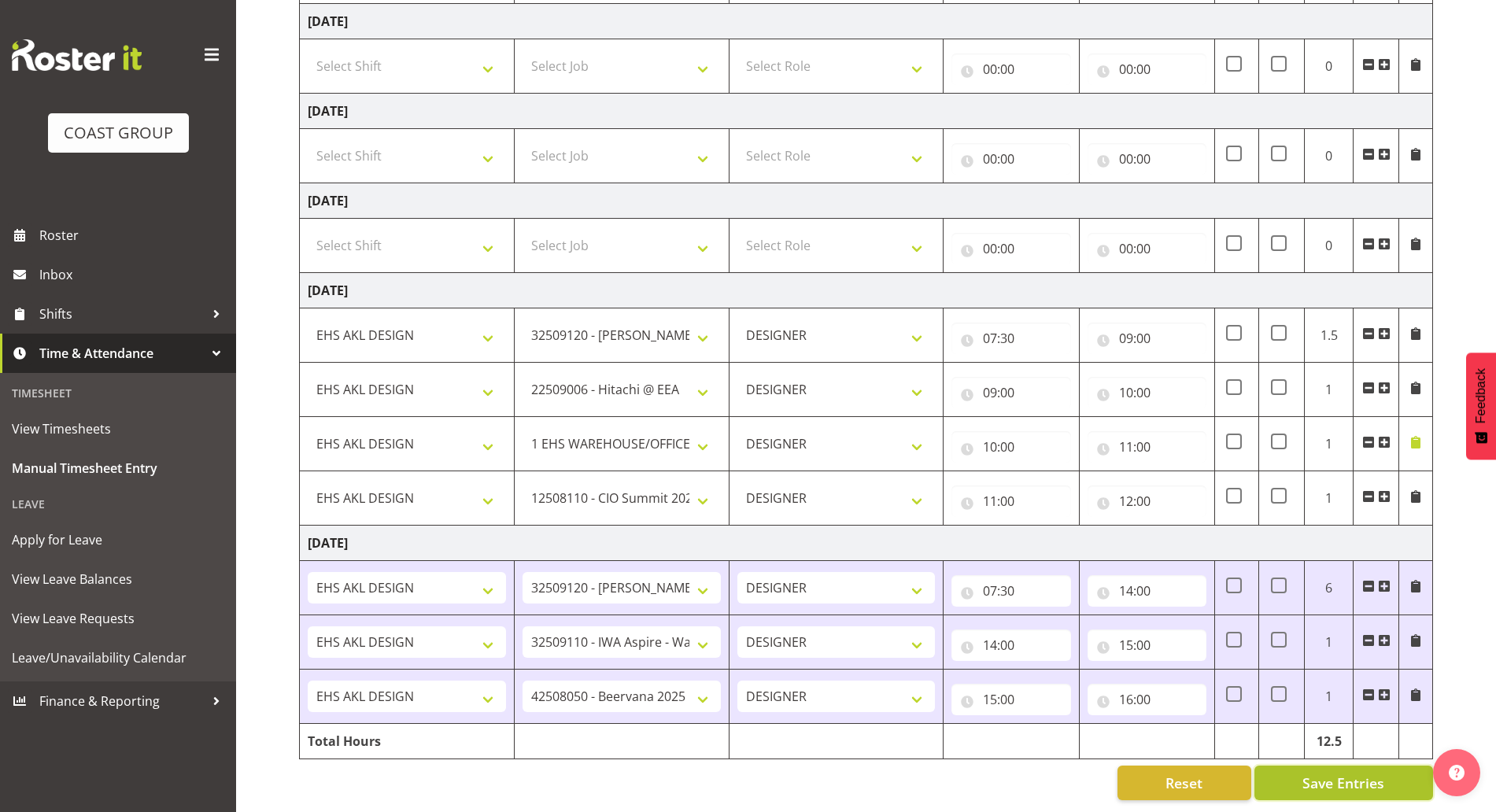
click at [1369, 776] on span "Save Entries" at bounding box center [1343, 782] width 81 height 20
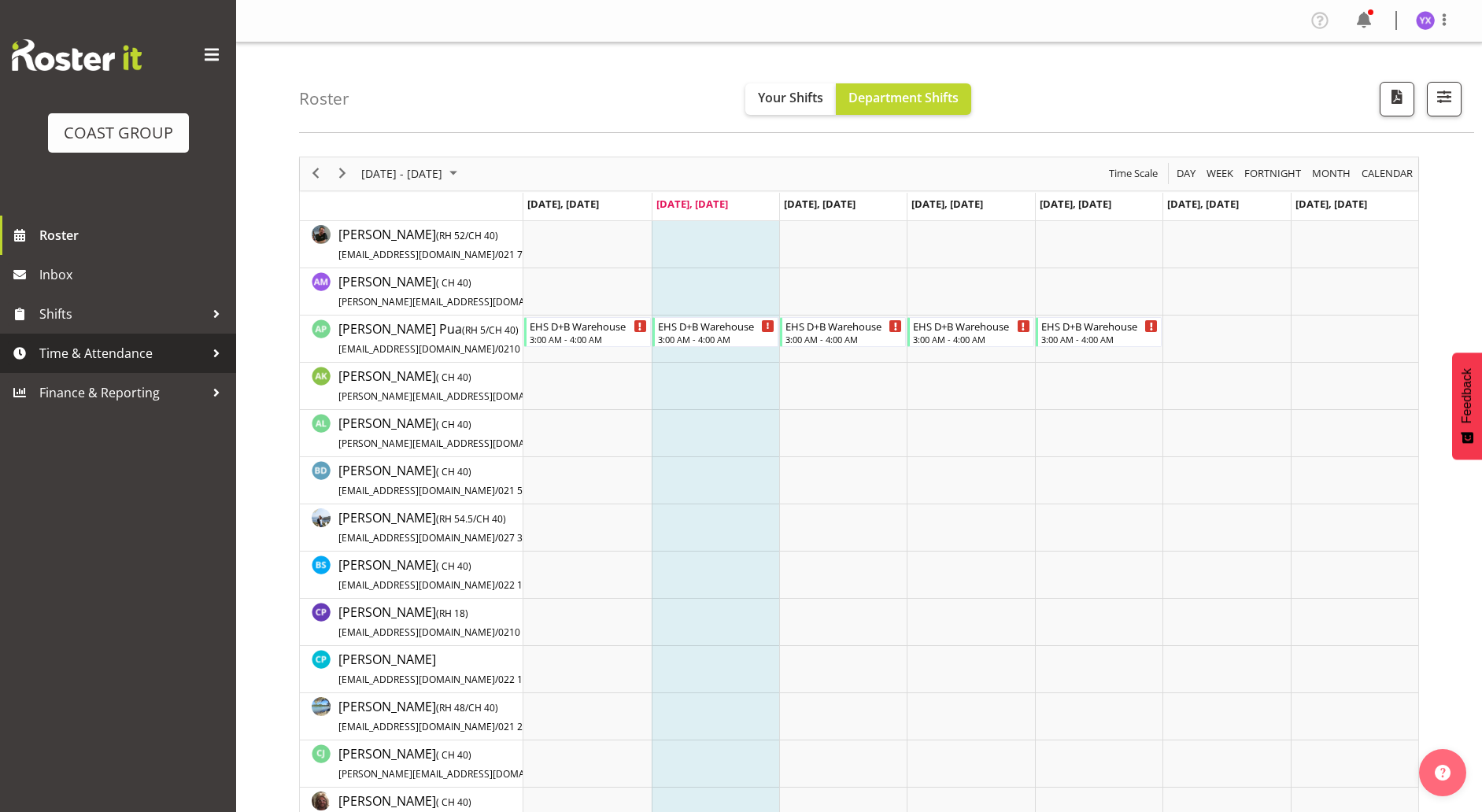
click at [137, 362] on span "Time & Attendance" at bounding box center [122, 353] width 165 height 24
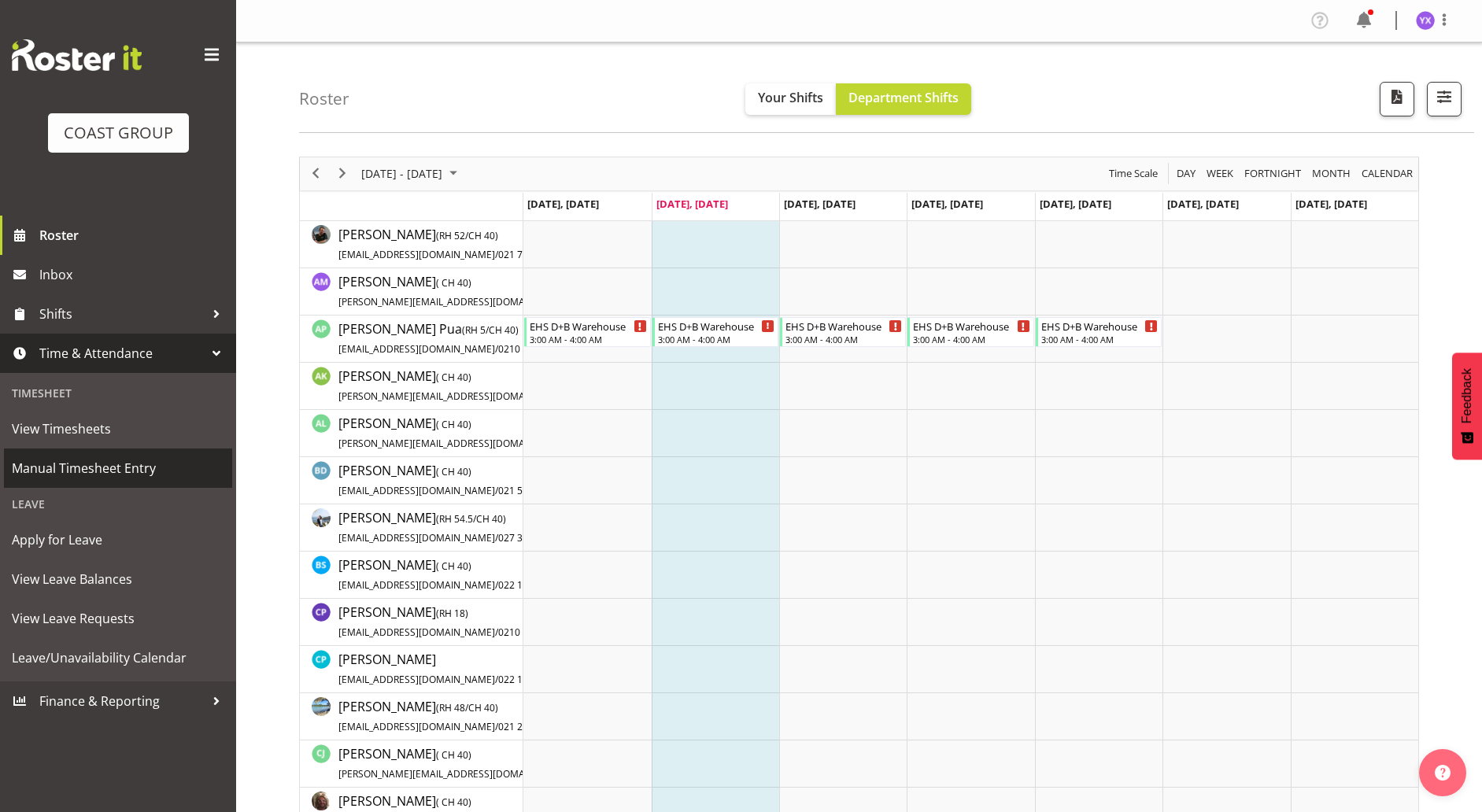
click at [111, 477] on span "Manual Timesheet Entry" at bounding box center [117, 467] width 213 height 24
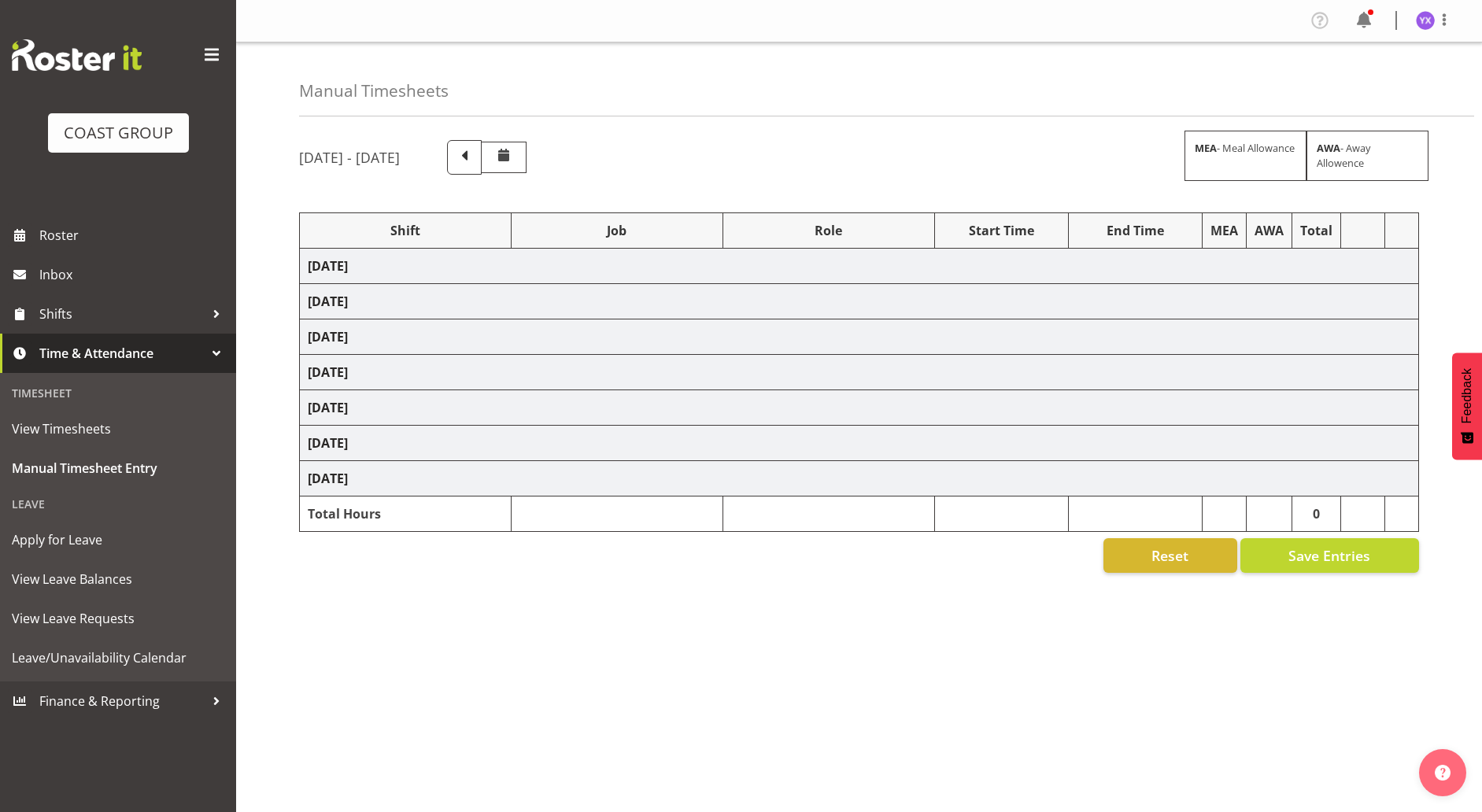
select select "1321"
select select "9134"
select select "1321"
select select "10127"
select select "1321"
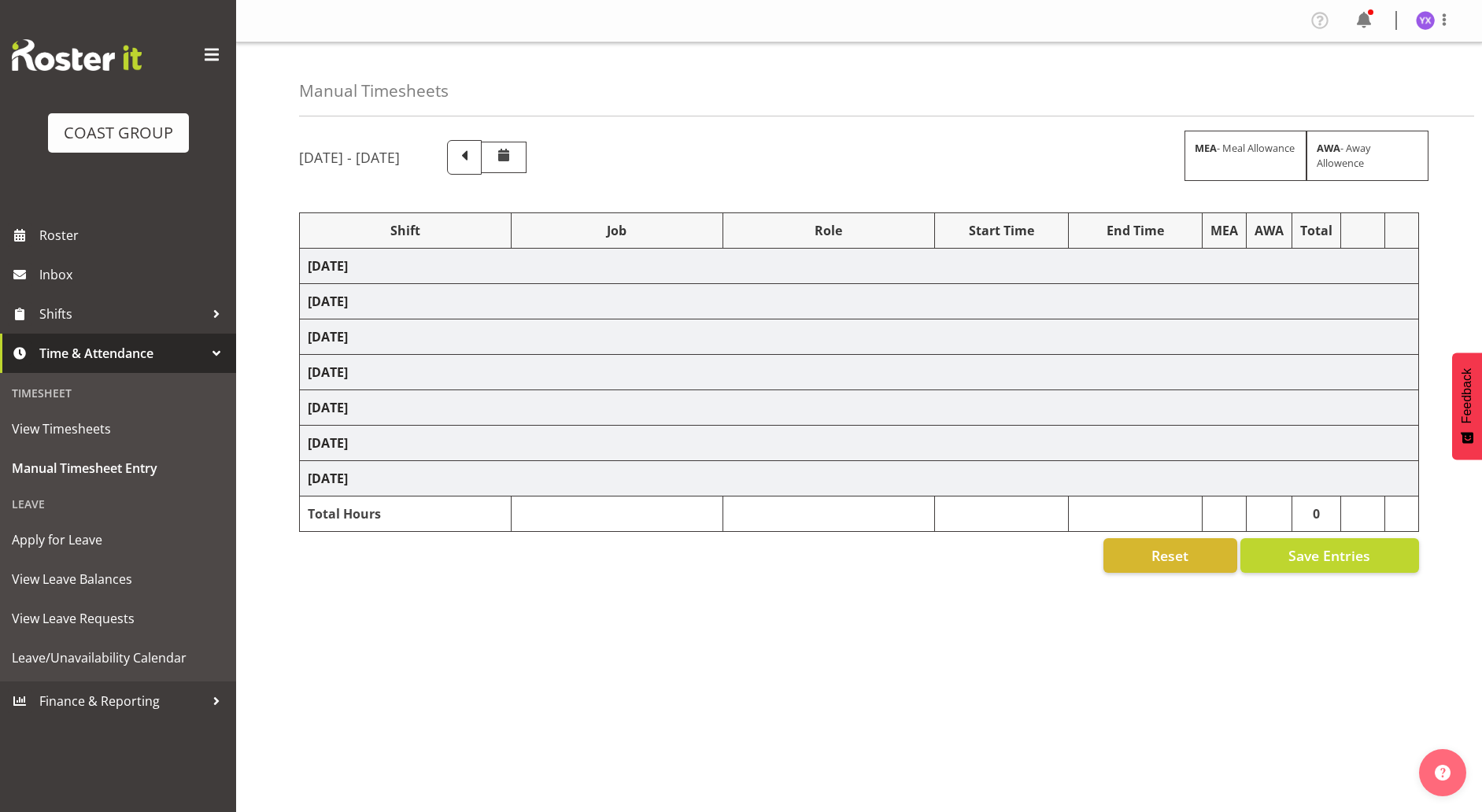
select select "69"
select select "1321"
select select "9443"
select select "1321"
select select "9134"
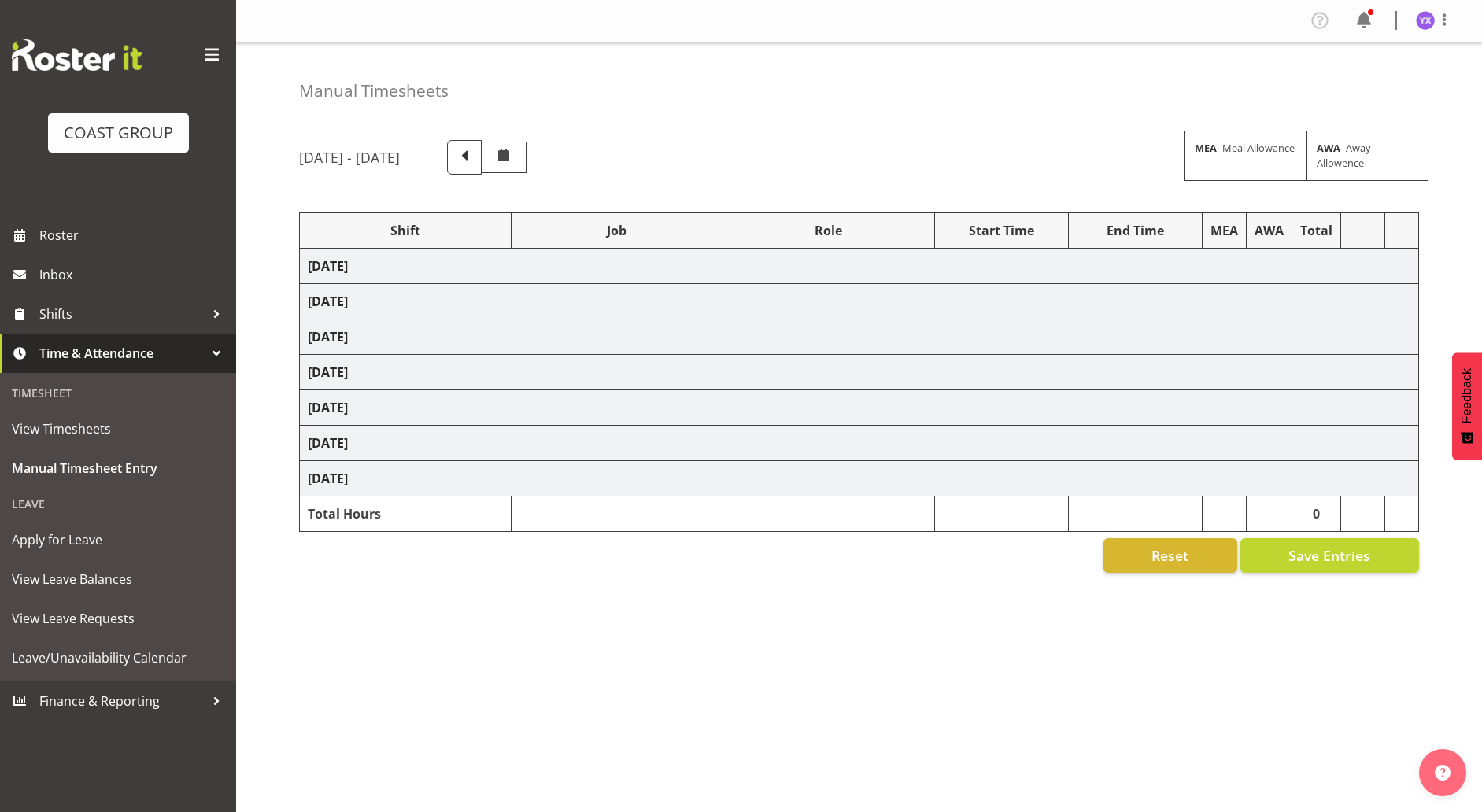
select select "1321"
select select "9028"
select select "1321"
select select "9584"
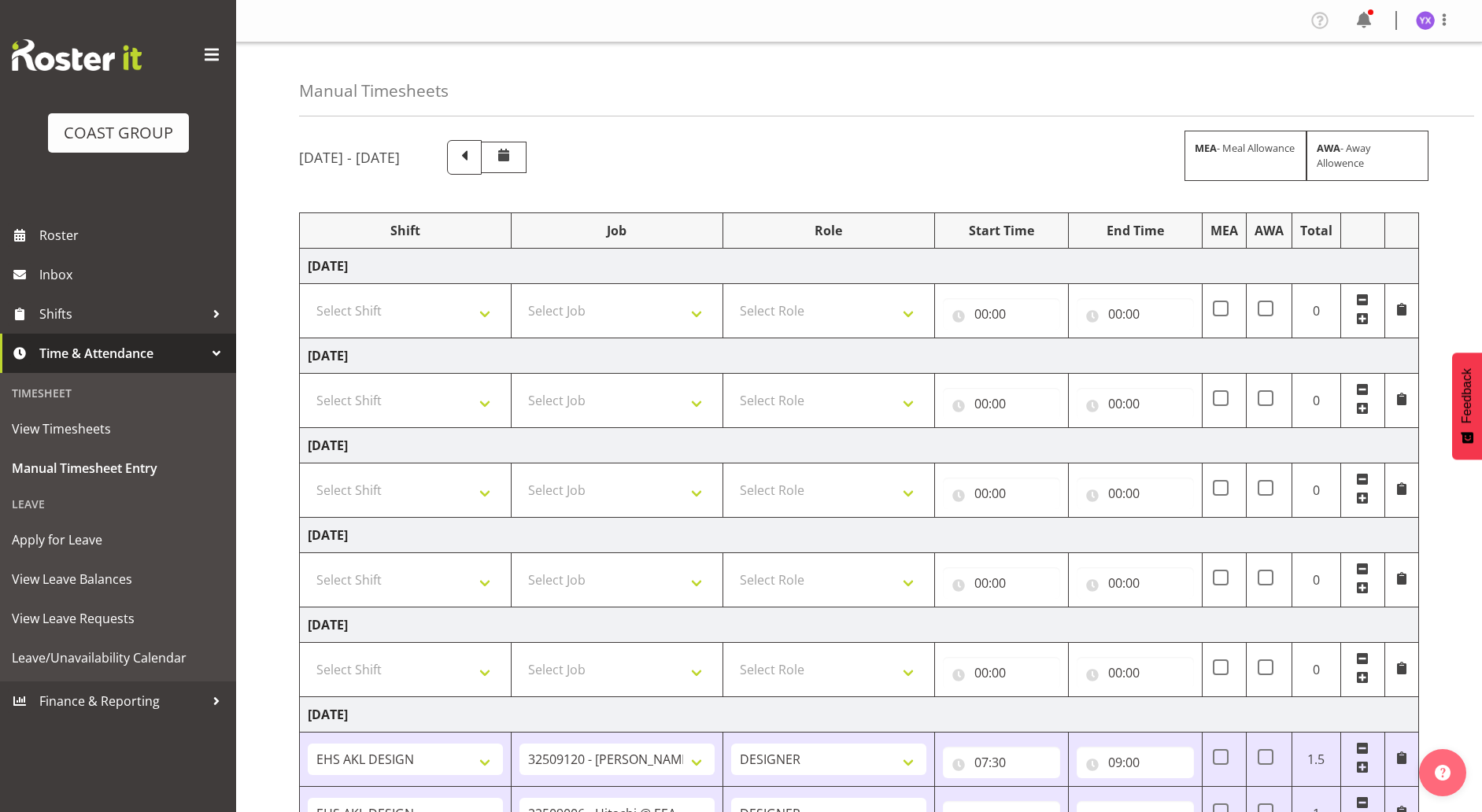
scroll to position [439, 0]
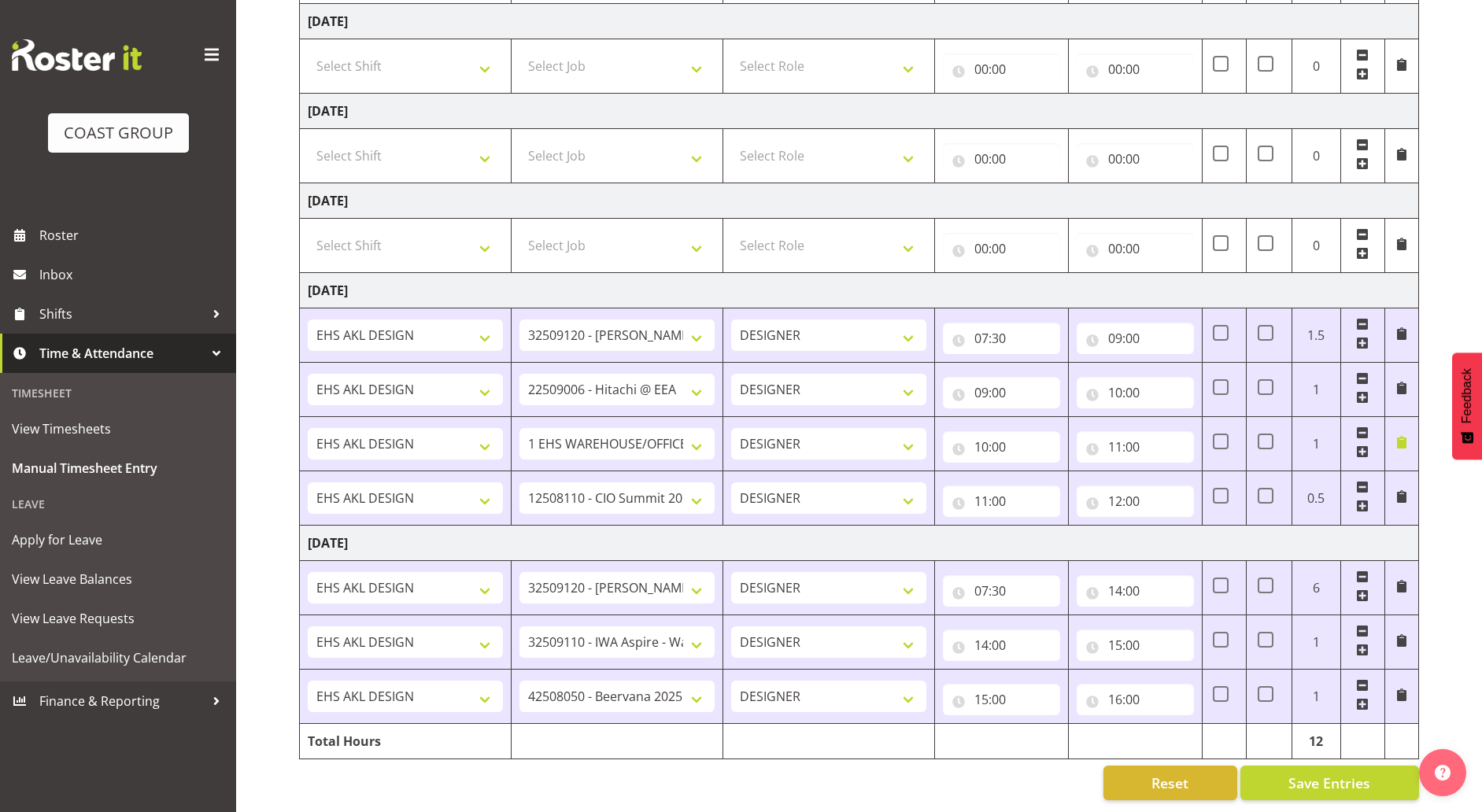
click at [1366, 500] on span at bounding box center [1362, 506] width 12 height 12
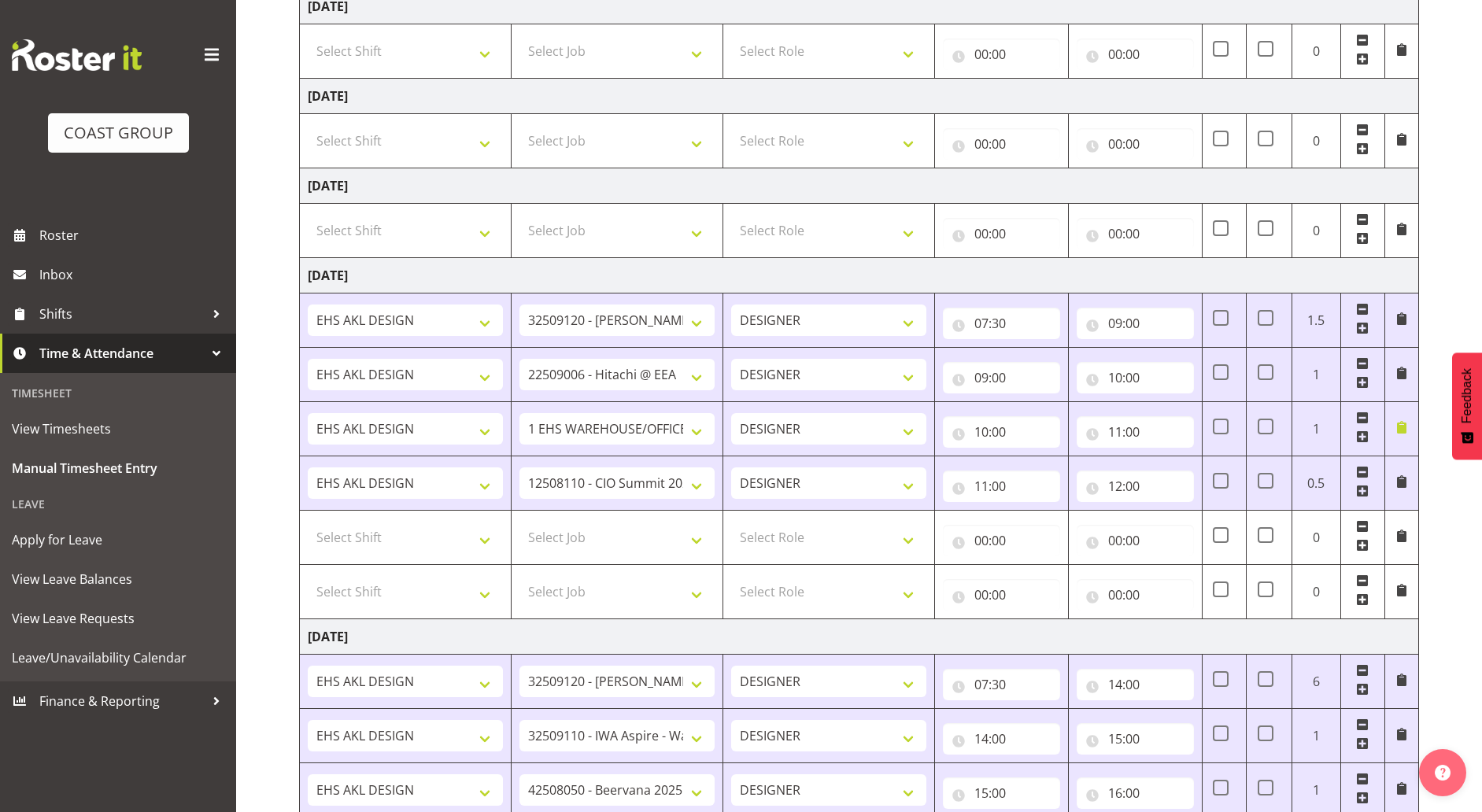
click at [1366, 494] on span at bounding box center [1362, 491] width 12 height 12
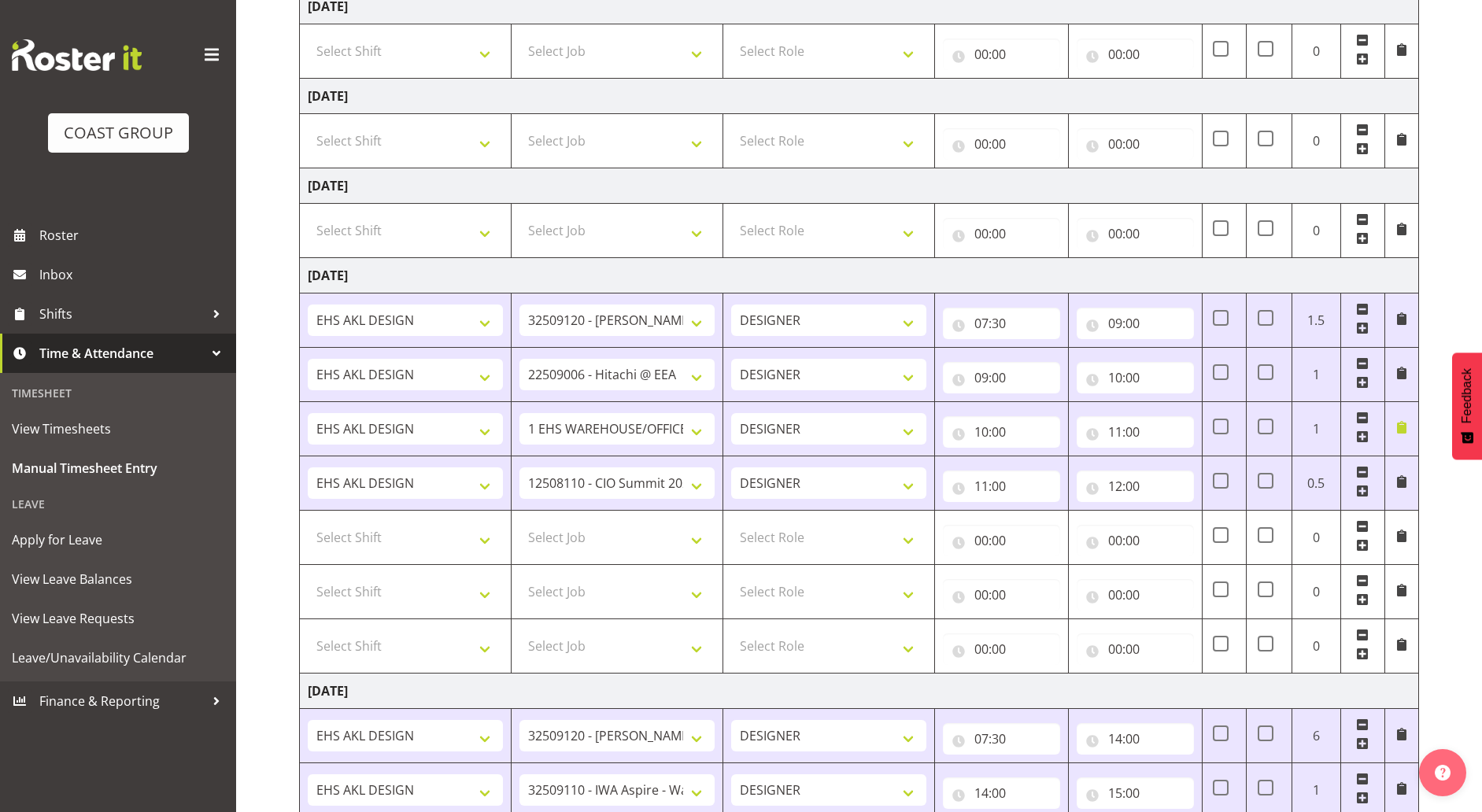
click at [1366, 494] on span at bounding box center [1362, 491] width 12 height 12
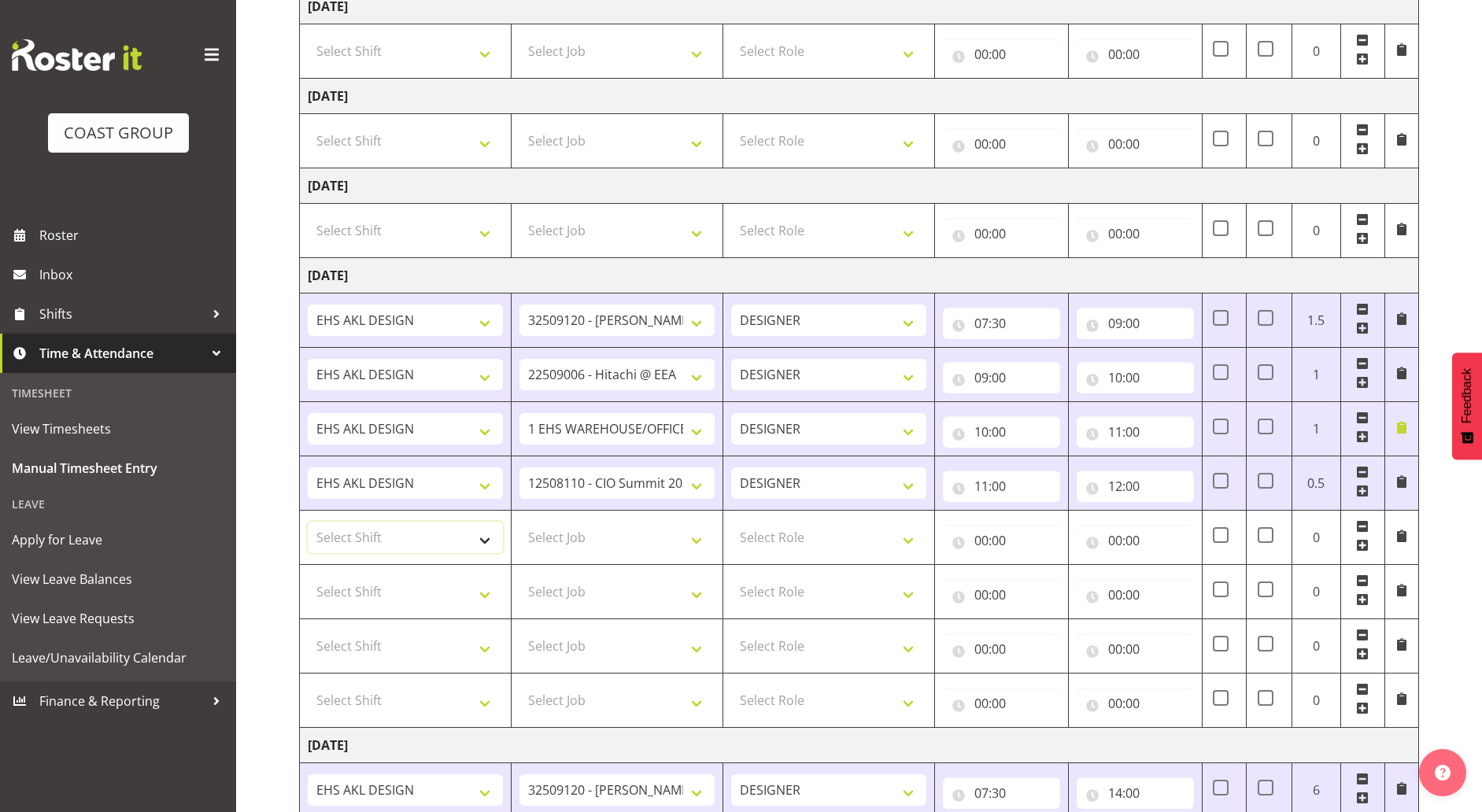
click at [439, 536] on select "Select Shift ANZICS Chch. ANZICS Chch. Art Fair 2024 Art Fair 2024 Art Fair 202…" at bounding box center [404, 537] width 195 height 32
select select "65653"
drag, startPoint x: 432, startPoint y: 543, endPoint x: 535, endPoint y: 533, distance: 103.5
click at [432, 543] on select "Select Shift ANZICS Chch. ANZICS Chch. Art Fair 2024 Art Fair 2024 Art Fair 202…" at bounding box center [404, 537] width 195 height 32
click at [550, 528] on select "Select Job 1 Carlton Events 1 [PERSON_NAME][GEOGRAPHIC_DATA] 1 [PERSON_NAME][GE…" at bounding box center [616, 537] width 195 height 32
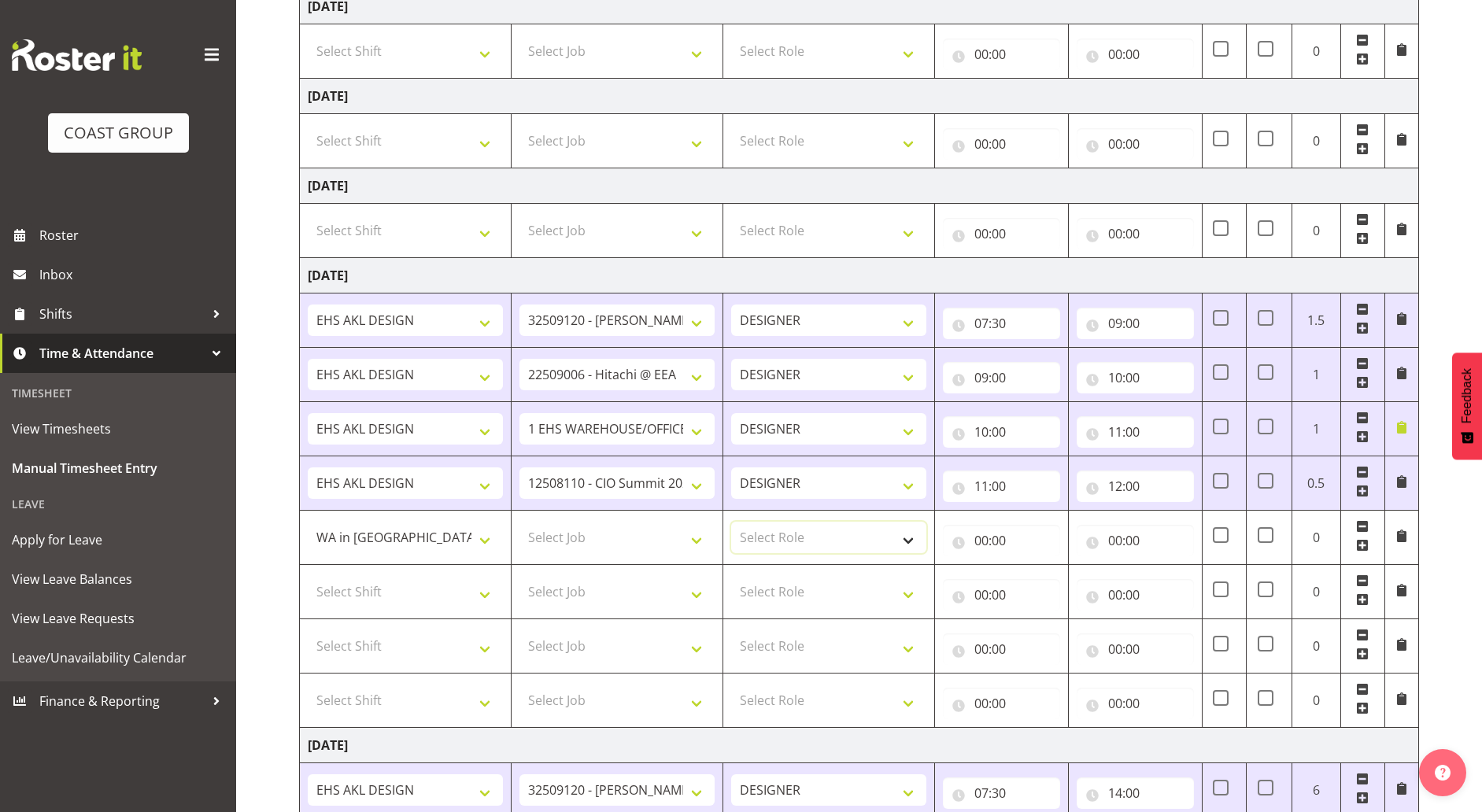
drag, startPoint x: 856, startPoint y: 529, endPoint x: 827, endPoint y: 542, distance: 31.8
click at [856, 529] on select "Select Role DESIGNER Designer" at bounding box center [828, 537] width 195 height 32
select select "215"
click at [731, 522] on select "Select Role DESIGNER Designer" at bounding box center [828, 537] width 195 height 32
click at [447, 538] on select "ANZICS Chch. ANZICS Chch. Art Fair 2024 Art Fair 2024 Art Fair 2024 [PERSON_NAM…" at bounding box center [404, 537] width 195 height 32
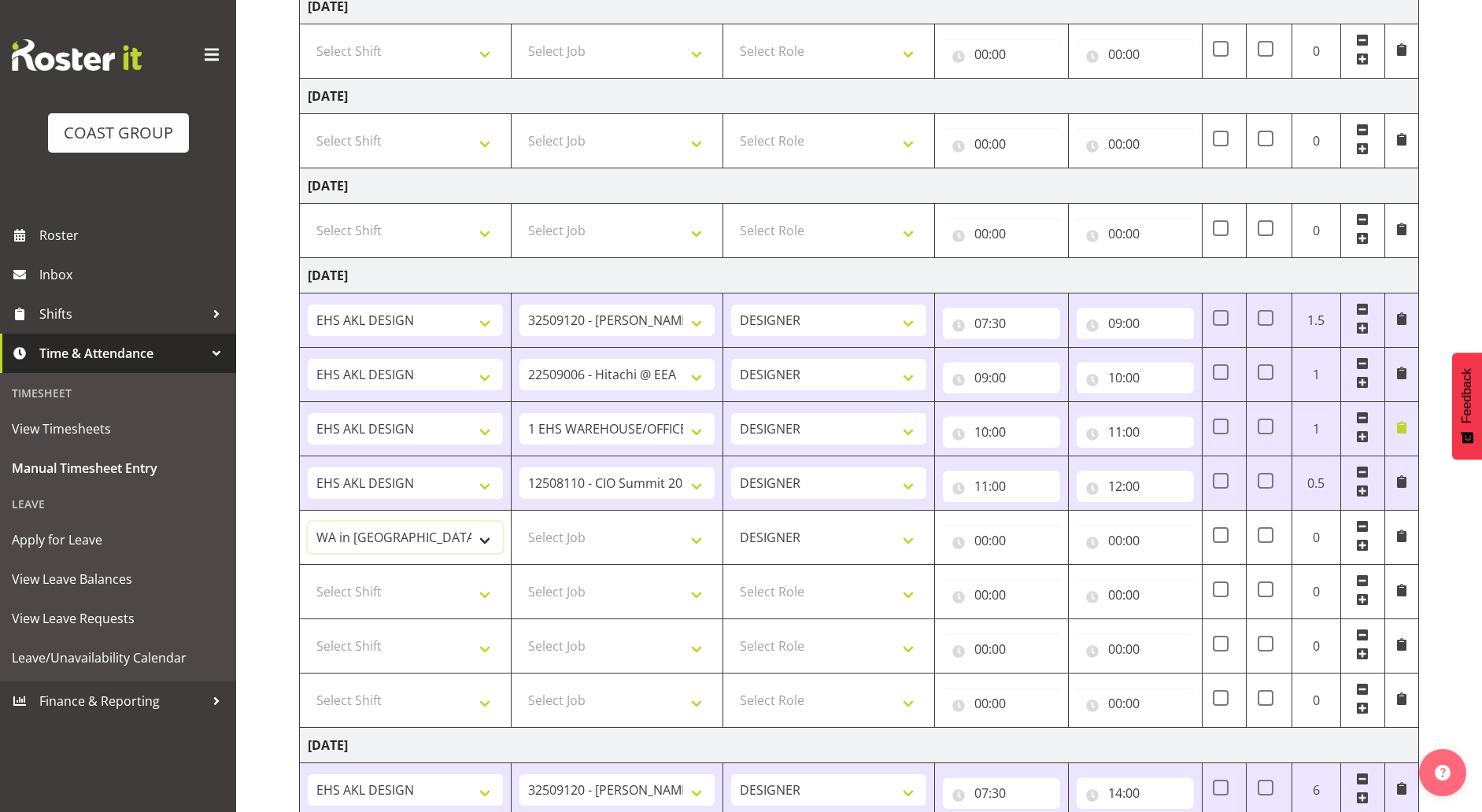
select select "1321"
click at [437, 545] on select "ANZICS Chch. ANZICS Chch. Art Fair 2024 Art Fair 2024 Art Fair 2024 [PERSON_NAM…" at bounding box center [404, 537] width 195 height 32
click at [446, 530] on select "ANZICS Chch. ANZICS Chch. Art Fair 2024 Art Fair 2024 Art Fair 2024 [PERSON_NAM…" at bounding box center [404, 537] width 195 height 32
click at [410, 584] on select "Select Shift ANZICS Chch. ANZICS Chch. Art Fair 2024 Art Fair 2024 Art Fair 202…" at bounding box center [404, 592] width 195 height 32
select select "1321"
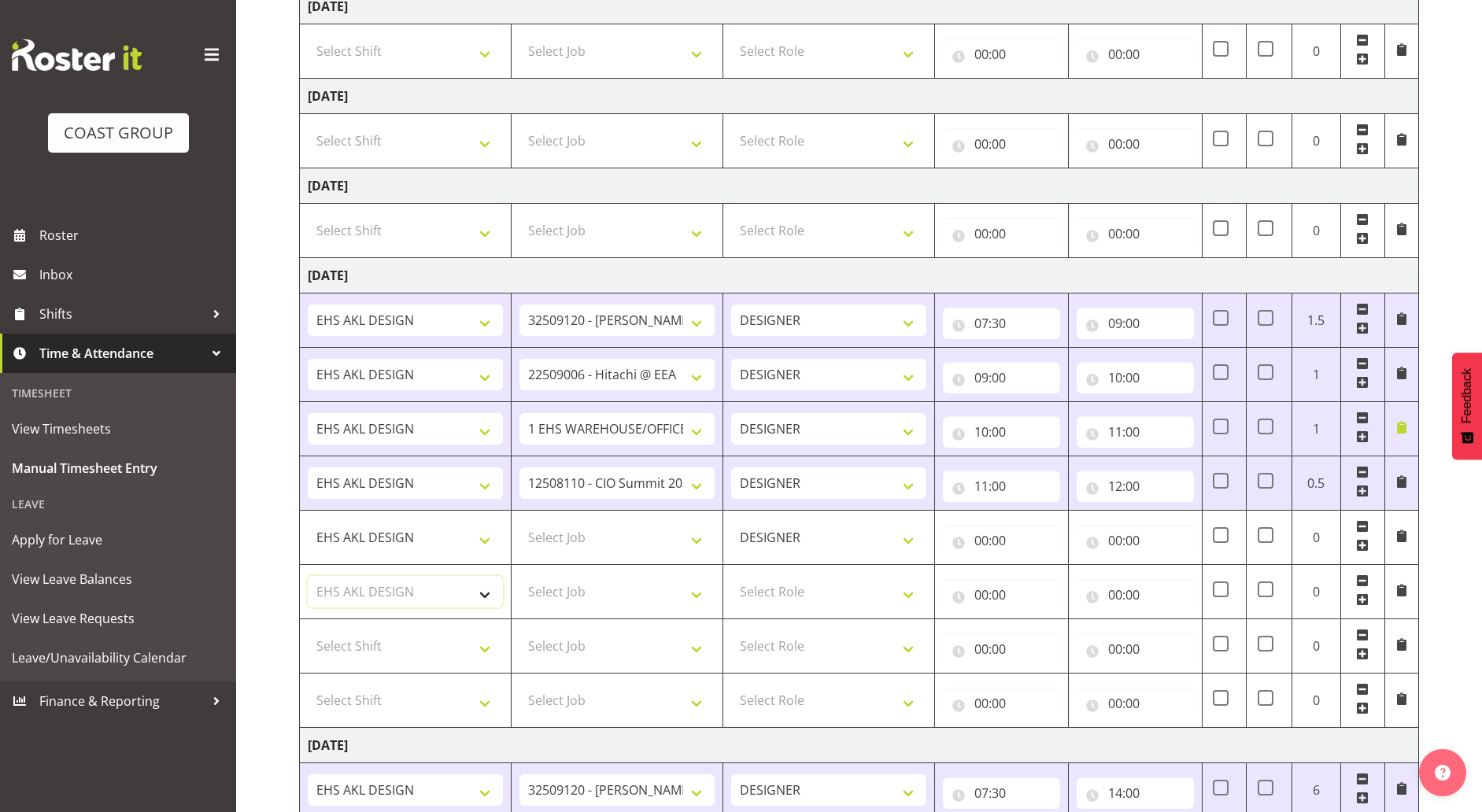
click at [307, 576] on select "Select Shift ANZICS Chch. ANZICS Chch. Art Fair 2024 Art Fair 2024 Art Fair 202…" at bounding box center [404, 592] width 195 height 32
click at [394, 642] on select "Select Shift ANZICS Chch. ANZICS Chch. Art Fair 2024 Art Fair 2024 Art Fair 202…" at bounding box center [404, 646] width 195 height 32
select select "1321"
click at [307, 630] on select "Select Shift ANZICS Chch. ANZICS Chch. Art Fair 2024 Art Fair 2024 Art Fair 202…" at bounding box center [404, 646] width 195 height 32
click at [396, 704] on select "Select Shift ANZICS Chch. ANZICS Chch. Art Fair 2024 Art Fair 2024 Art Fair 202…" at bounding box center [404, 700] width 195 height 32
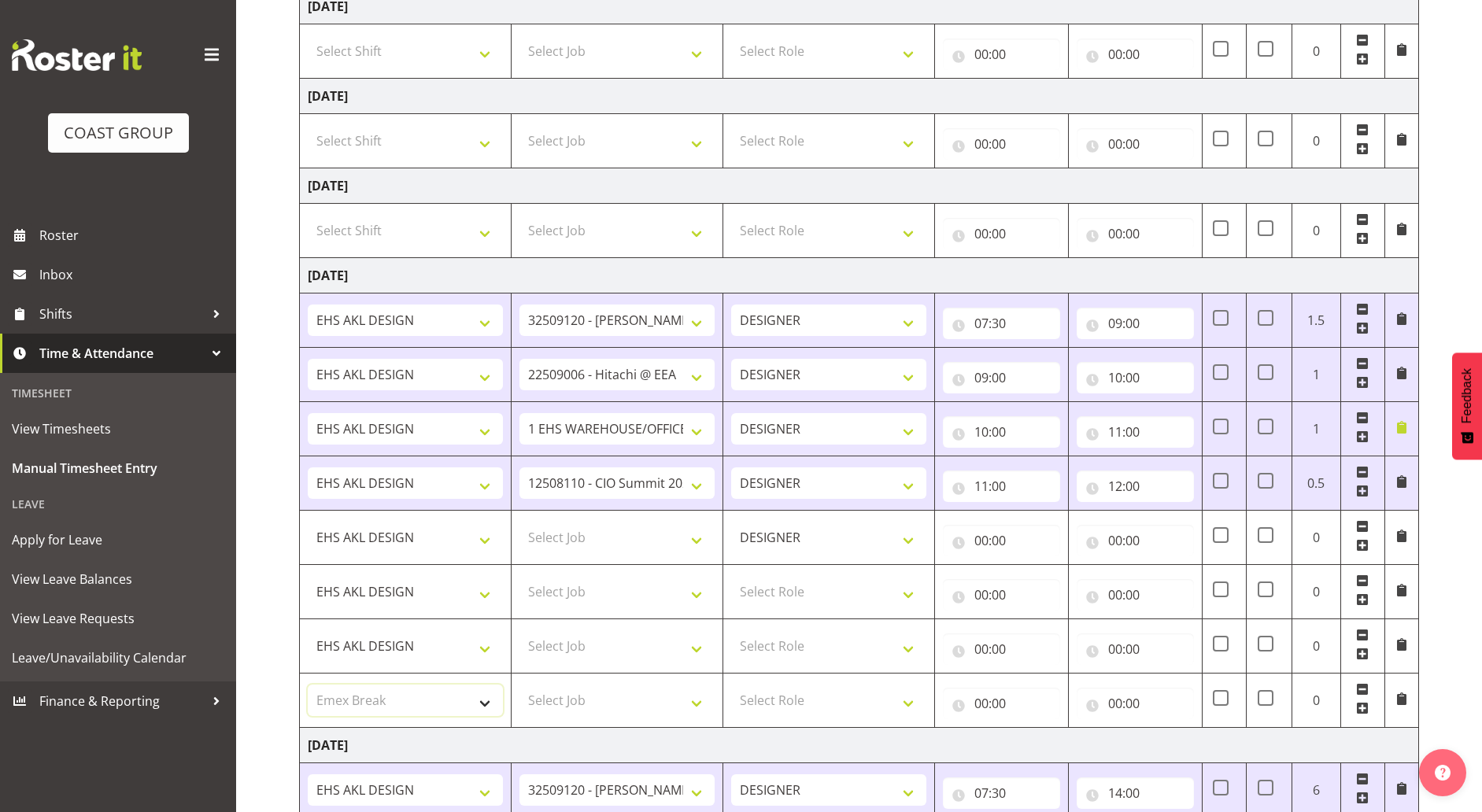
click at [307, 684] on select "Select Shift ANZICS Chch. ANZICS Chch. Art Fair 2024 Art Fair 2024 Art Fair 202…" at bounding box center [404, 700] width 195 height 32
drag, startPoint x: 394, startPoint y: 700, endPoint x: 394, endPoint y: 686, distance: 14.0
click at [394, 697] on select "ANZICS Chch. ANZICS Chch. Art Fair 2024 Art Fair 2024 Art Fair 2024 [PERSON_NAM…" at bounding box center [404, 700] width 195 height 32
select select "1352"
click at [307, 684] on select "ANZICS Chch. ANZICS Chch. Art Fair 2024 Art Fair 2024 Art Fair 2024 [PERSON_NAM…" at bounding box center [404, 700] width 195 height 32
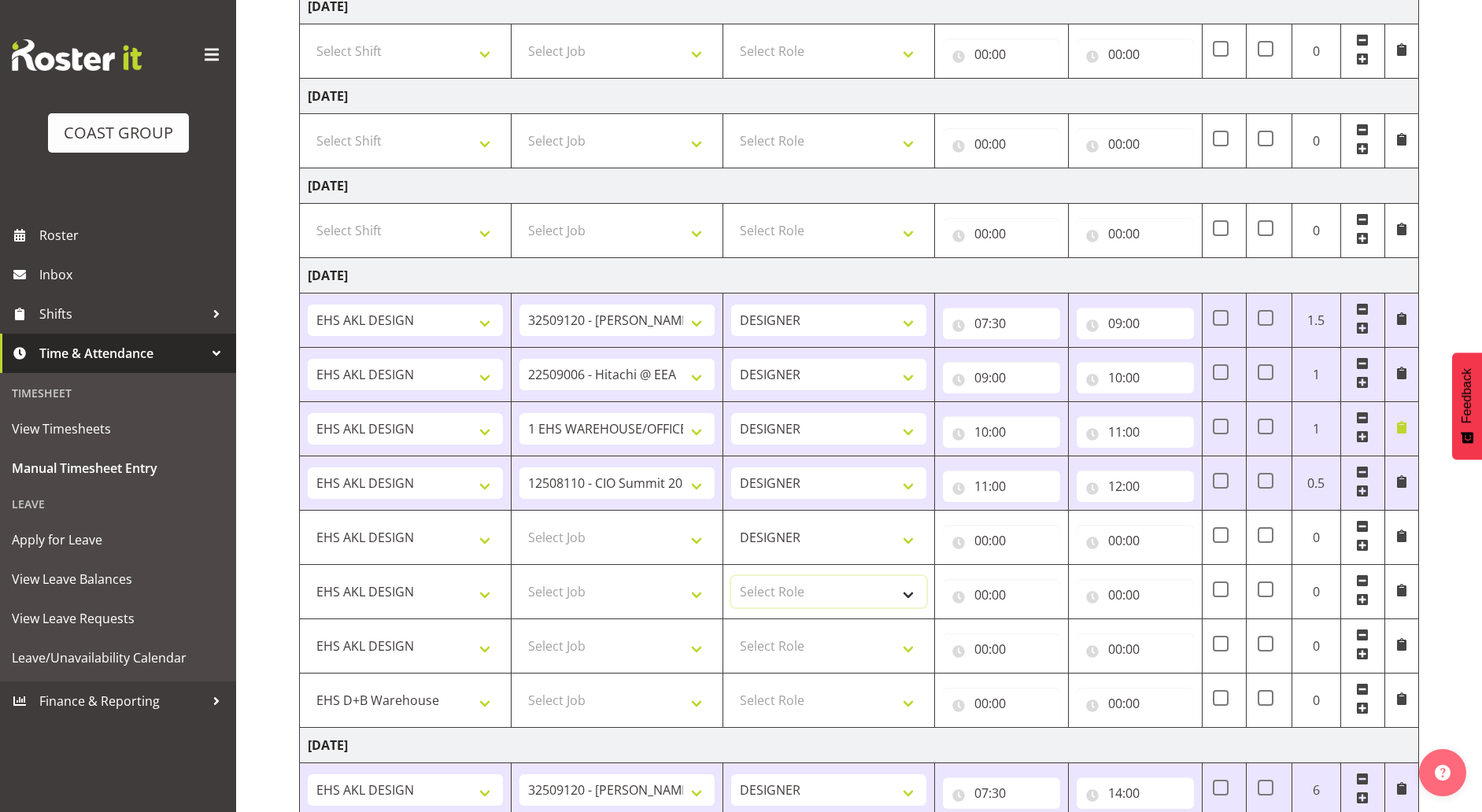
click at [845, 583] on select "Select Role DESIGNER Designer" at bounding box center [828, 592] width 195 height 32
select select "215"
click at [731, 576] on select "Select Role DESIGNER Designer" at bounding box center [828, 592] width 195 height 32
drag, startPoint x: 769, startPoint y: 647, endPoint x: 770, endPoint y: 657, distance: 10.0
click at [769, 648] on select "Select Role DESIGNER Designer" at bounding box center [828, 646] width 195 height 32
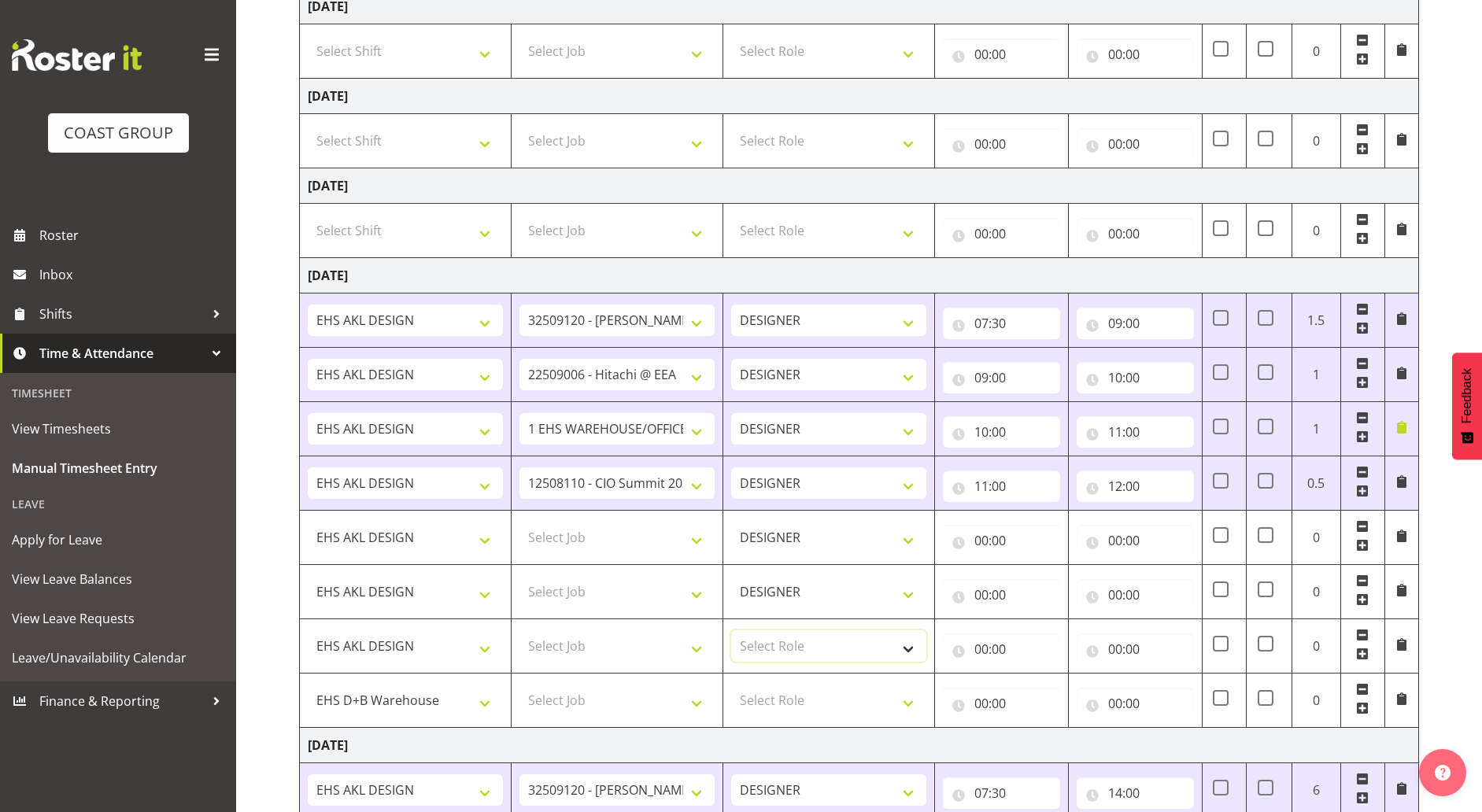
select select "215"
click at [731, 630] on select "Select Role DESIGNER Designer" at bounding box center [828, 646] width 195 height 32
click at [770, 695] on select "Select Role DESIGNER Designer" at bounding box center [828, 700] width 195 height 32
select select "215"
click at [731, 684] on select "Select Role DESIGNER Designer" at bounding box center [828, 700] width 195 height 32
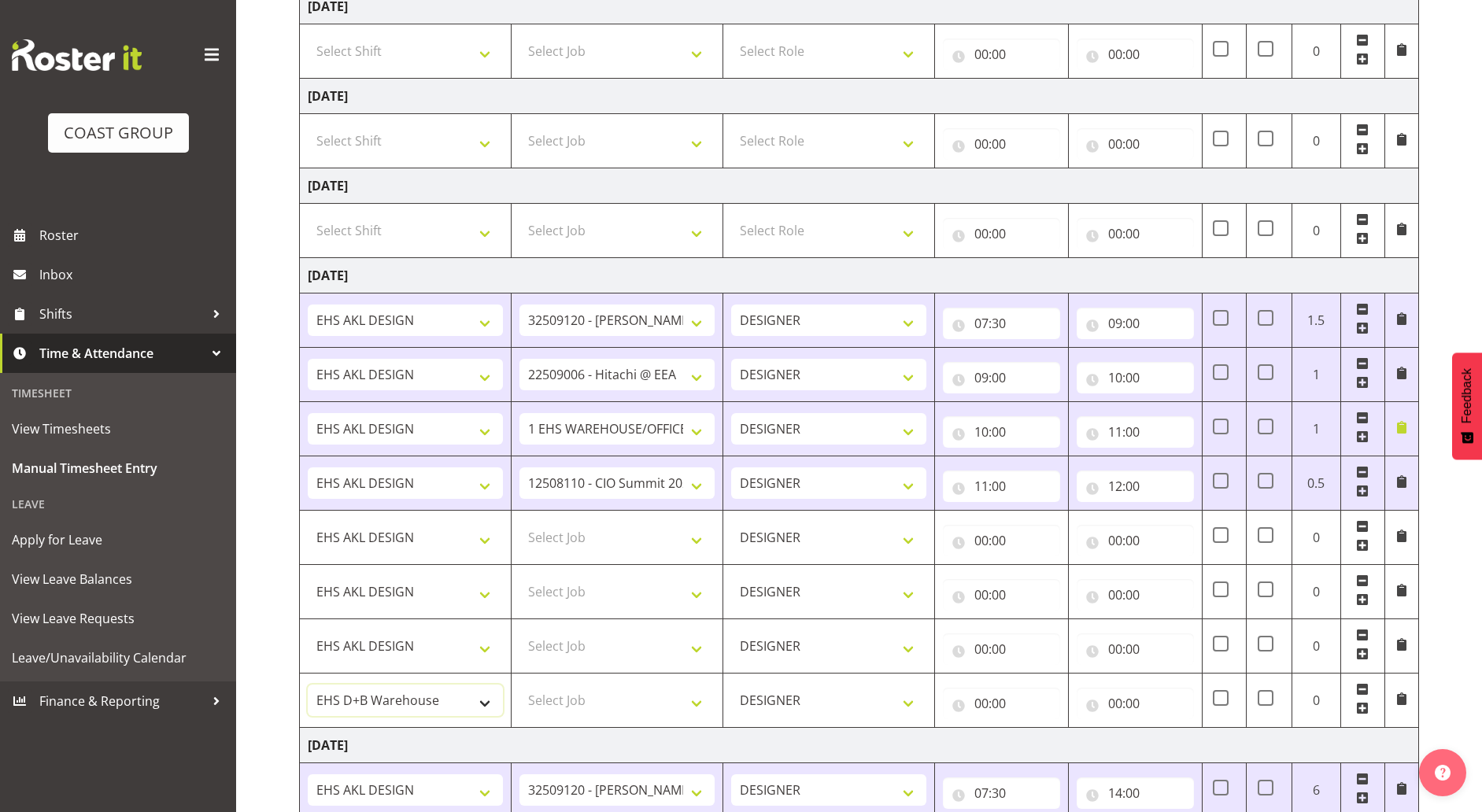
click at [423, 697] on select "ANZICS Chch. ANZICS Chch. Art Fair 2024 Art Fair 2024 Art Fair 2024 [PERSON_NAM…" at bounding box center [404, 700] width 195 height 32
select select "1321"
click at [307, 684] on select "ANZICS Chch. ANZICS Chch. Art Fair 2024 Art Fair 2024 Art Fair 2024 [PERSON_NAM…" at bounding box center [404, 700] width 195 height 32
click at [630, 541] on select "Select Job 1 Carlton Events 1 [PERSON_NAME][GEOGRAPHIC_DATA] 1 [PERSON_NAME][GE…" at bounding box center [616, 537] width 195 height 32
select select "9028"
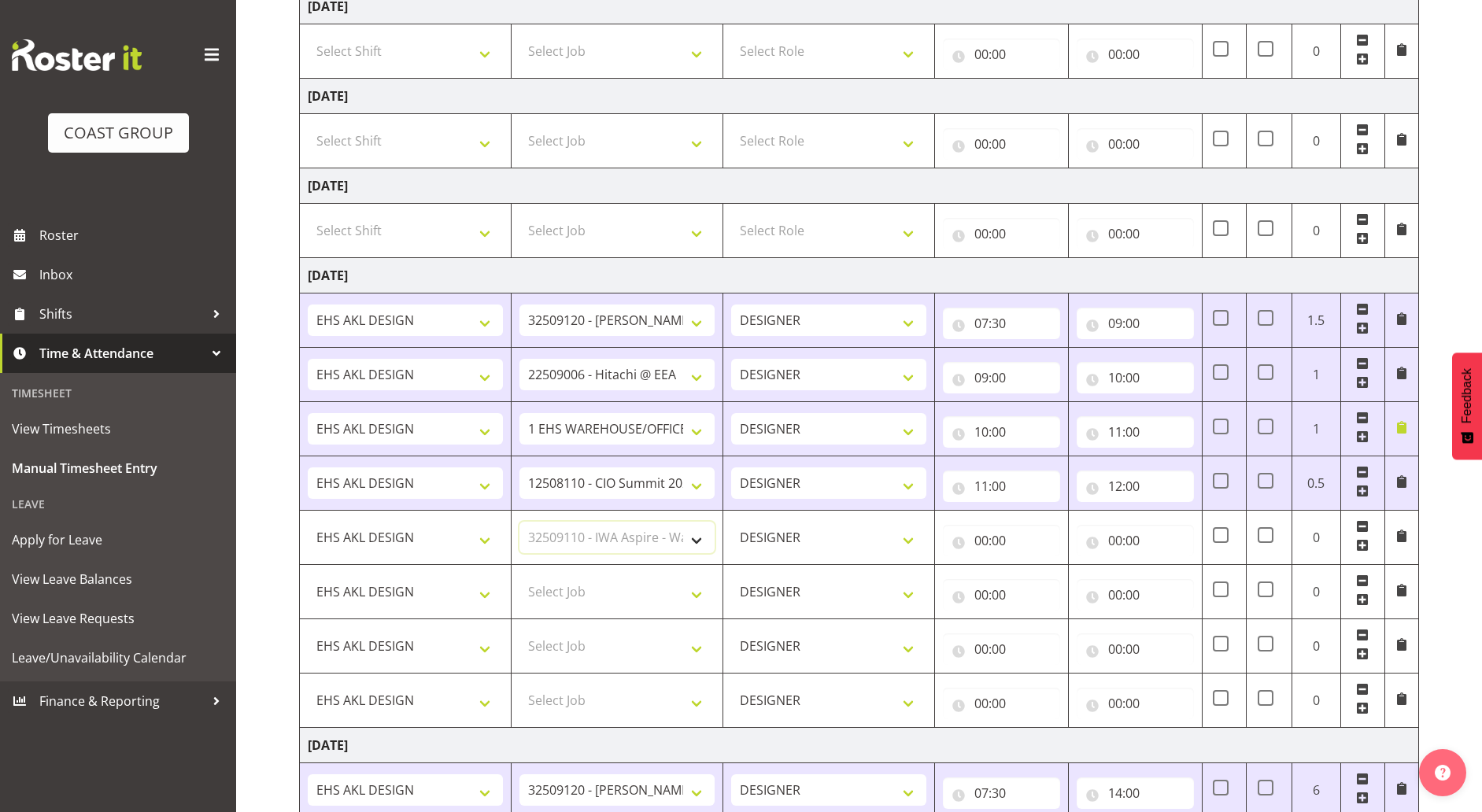
click at [519, 522] on select "Select Job 1 Carlton Events 1 [PERSON_NAME][GEOGRAPHIC_DATA] 1 [PERSON_NAME][GE…" at bounding box center [616, 537] width 195 height 32
click at [652, 598] on select "Select Job 1 Carlton Events 1 [PERSON_NAME][GEOGRAPHIC_DATA] 1 [PERSON_NAME][GE…" at bounding box center [616, 592] width 195 height 32
click at [651, 607] on td "Select Job 1 Carlton Events 1 [PERSON_NAME][GEOGRAPHIC_DATA] 1 [PERSON_NAME][GE…" at bounding box center [616, 592] width 212 height 54
drag, startPoint x: 652, startPoint y: 584, endPoint x: 658, endPoint y: 577, distance: 9.2
click at [656, 584] on select "Select Job 1 Carlton Events 1 [PERSON_NAME][GEOGRAPHIC_DATA] 1 [PERSON_NAME][GE…" at bounding box center [616, 592] width 195 height 32
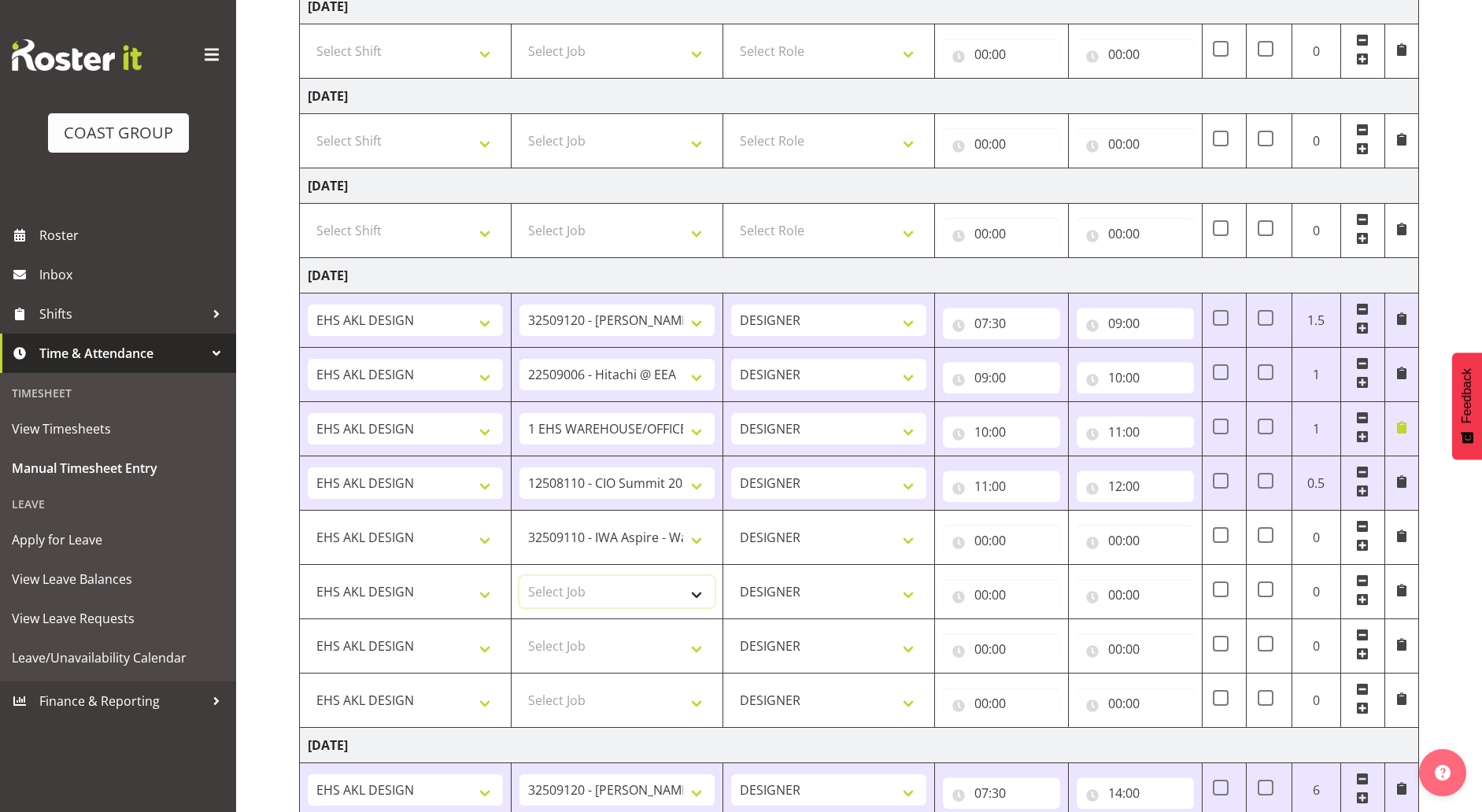
select select "10407"
click at [519, 576] on select "Select Job 1 Carlton Events 1 [PERSON_NAME][GEOGRAPHIC_DATA] 1 [PERSON_NAME][GE…" at bounding box center [616, 592] width 195 height 32
click at [579, 663] on td "Select Job 1 Carlton Events 1 [PERSON_NAME][GEOGRAPHIC_DATA] 1 [PERSON_NAME][GE…" at bounding box center [616, 646] width 212 height 54
click at [624, 659] on select "Select Job 1 Carlton Events 1 [PERSON_NAME][GEOGRAPHIC_DATA] 1 [PERSON_NAME][GE…" at bounding box center [616, 646] width 195 height 32
select select "9932"
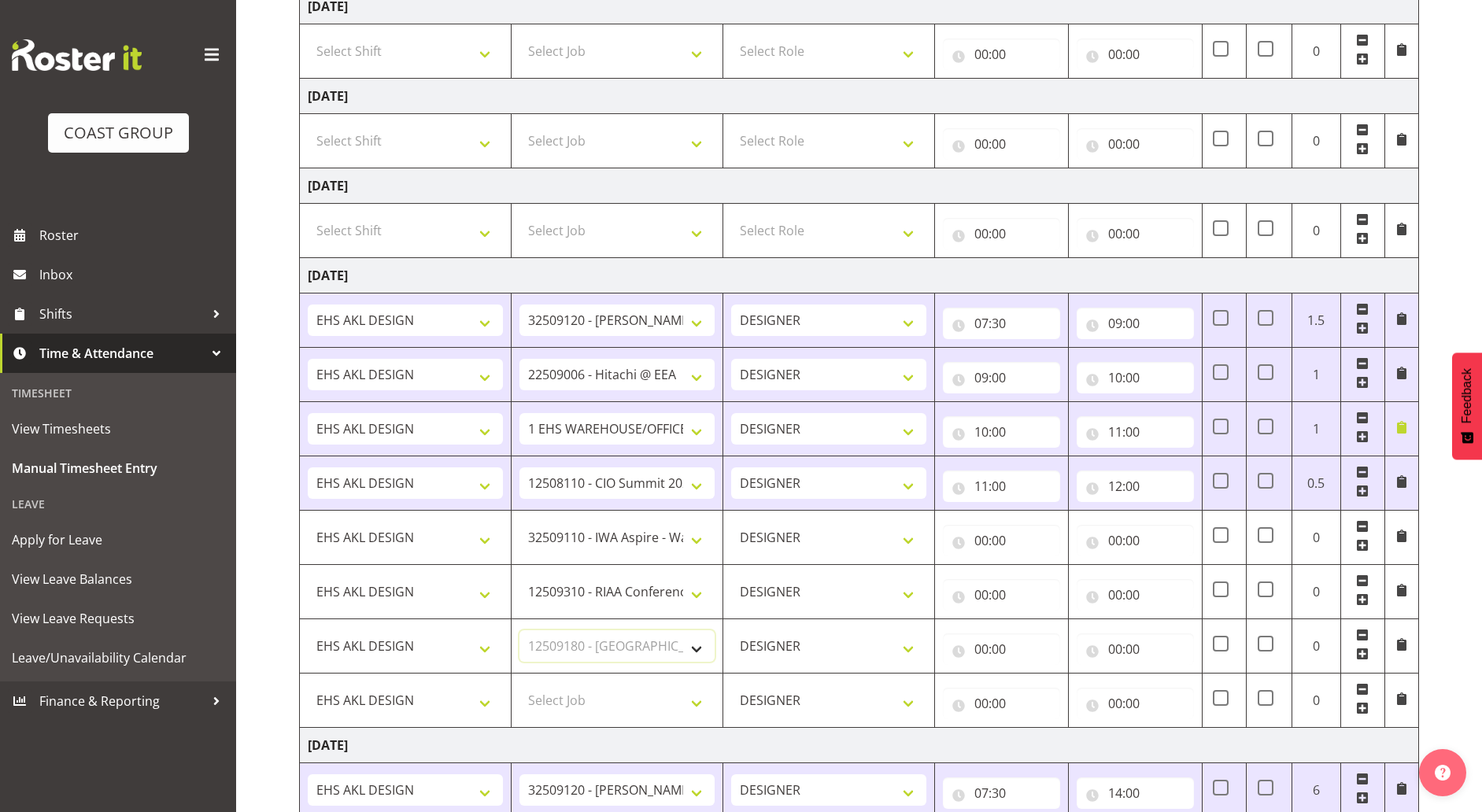
click at [519, 630] on select "Select Job 1 Carlton Events 1 [PERSON_NAME][GEOGRAPHIC_DATA] 1 [PERSON_NAME][GE…" at bounding box center [616, 646] width 195 height 32
click at [1027, 549] on input "00:00" at bounding box center [1001, 541] width 117 height 32
click at [1050, 579] on select "00 01 02 03 04 05 06 07 08 09 10 11 12 13 14 15 16 17 18 19 20 21 22 23" at bounding box center [1050, 581] width 35 height 32
select select "12"
click at [1032, 565] on select "00 01 02 03 04 05 06 07 08 09 10 11 12 13 14 15 16 17 18 19 20 21 22 23" at bounding box center [1050, 581] width 35 height 32
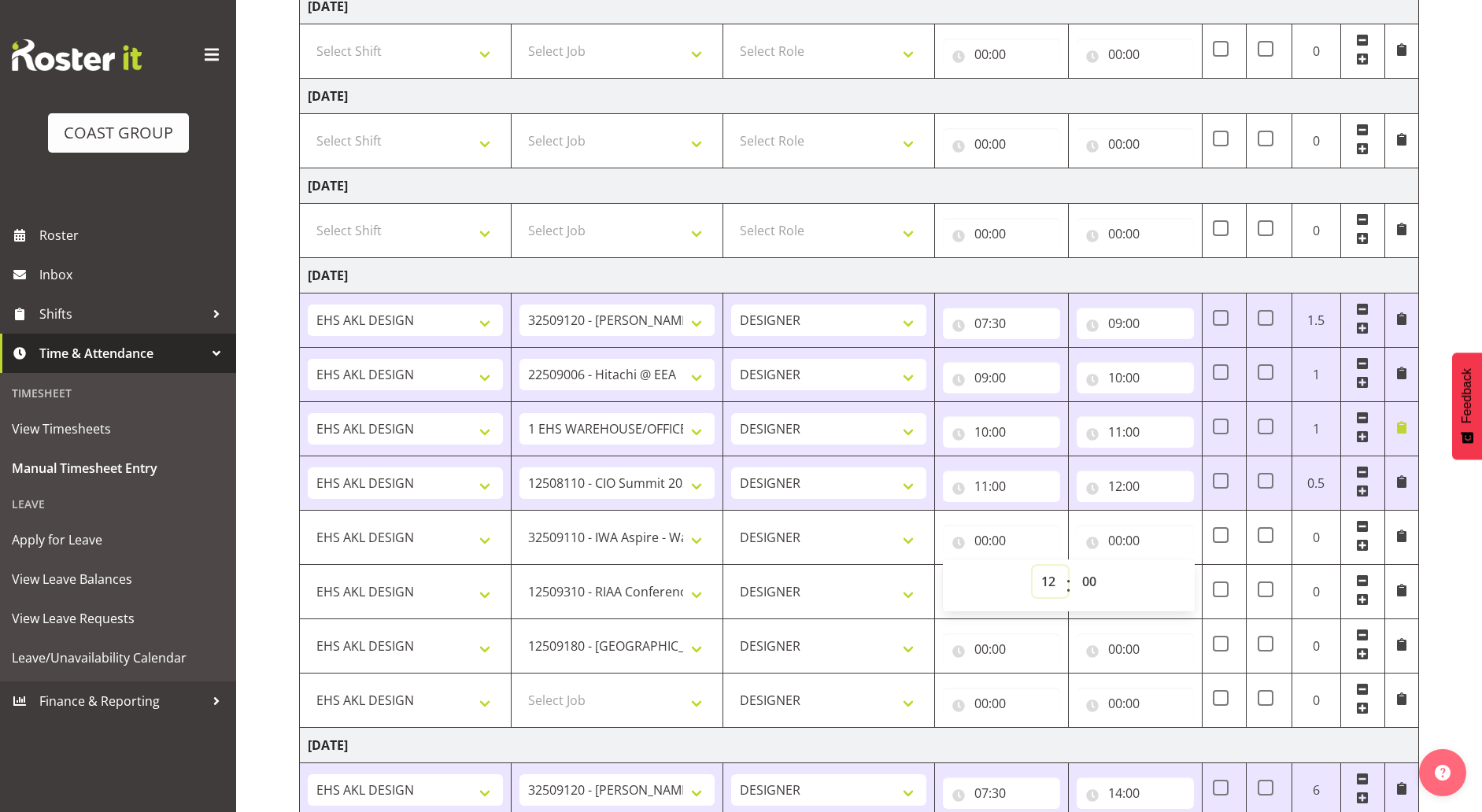
type input "12:00"
click at [1138, 533] on input "00:00" at bounding box center [1135, 541] width 117 height 32
click at [1176, 581] on select "00 01 02 03 04 05 06 07 08 09 10 11 12 13 14 15 16 17 18 19 20 21 22 23" at bounding box center [1183, 581] width 35 height 32
select select "14"
click at [1166, 565] on select "00 01 02 03 04 05 06 07 08 09 10 11 12 13 14 15 16 17 18 19 20 21 22 23" at bounding box center [1183, 581] width 35 height 32
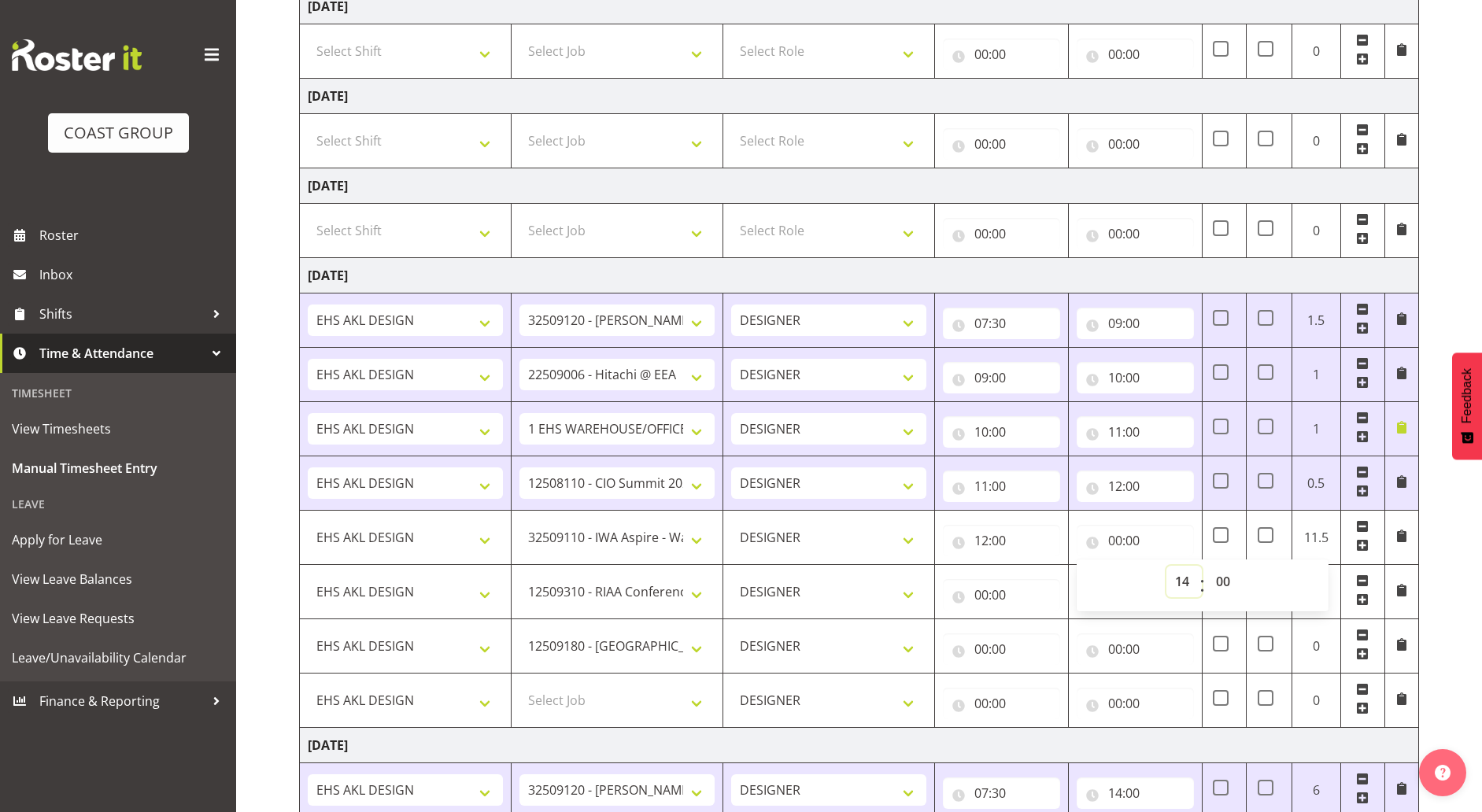
type input "14:00"
click at [1039, 606] on input "00:00" at bounding box center [1001, 595] width 117 height 32
drag, startPoint x: 1041, startPoint y: 635, endPoint x: 1043, endPoint y: 622, distance: 13.2
click at [1041, 635] on select "00 01 02 03 04 05 06 07 08 09 10 11 12 13 14 15 16 17 18 19 20 21 22 23" at bounding box center [1050, 635] width 35 height 32
select select "14"
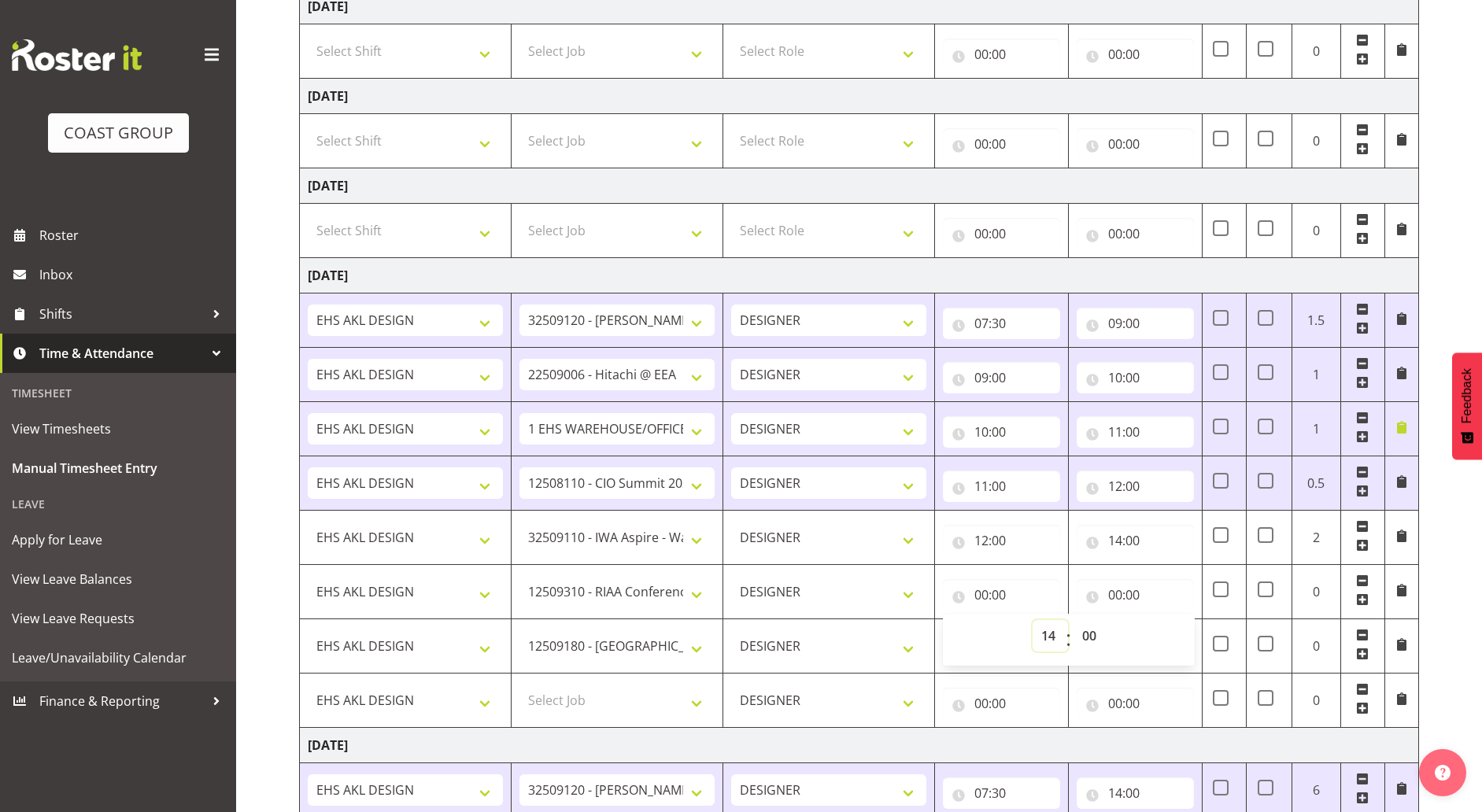
click at [1032, 620] on select "00 01 02 03 04 05 06 07 08 09 10 11 12 13 14 15 16 17 18 19 20 21 22 23" at bounding box center [1050, 635] width 35 height 32
type input "14:00"
click at [1171, 600] on input "00:00" at bounding box center [1135, 595] width 117 height 32
click at [1166, 638] on select "00 01 02 03 04 05 06 07 08 09 10 11 12 13 14 15 16 17 18 19 20 21 22 23" at bounding box center [1183, 635] width 35 height 32
select select "14"
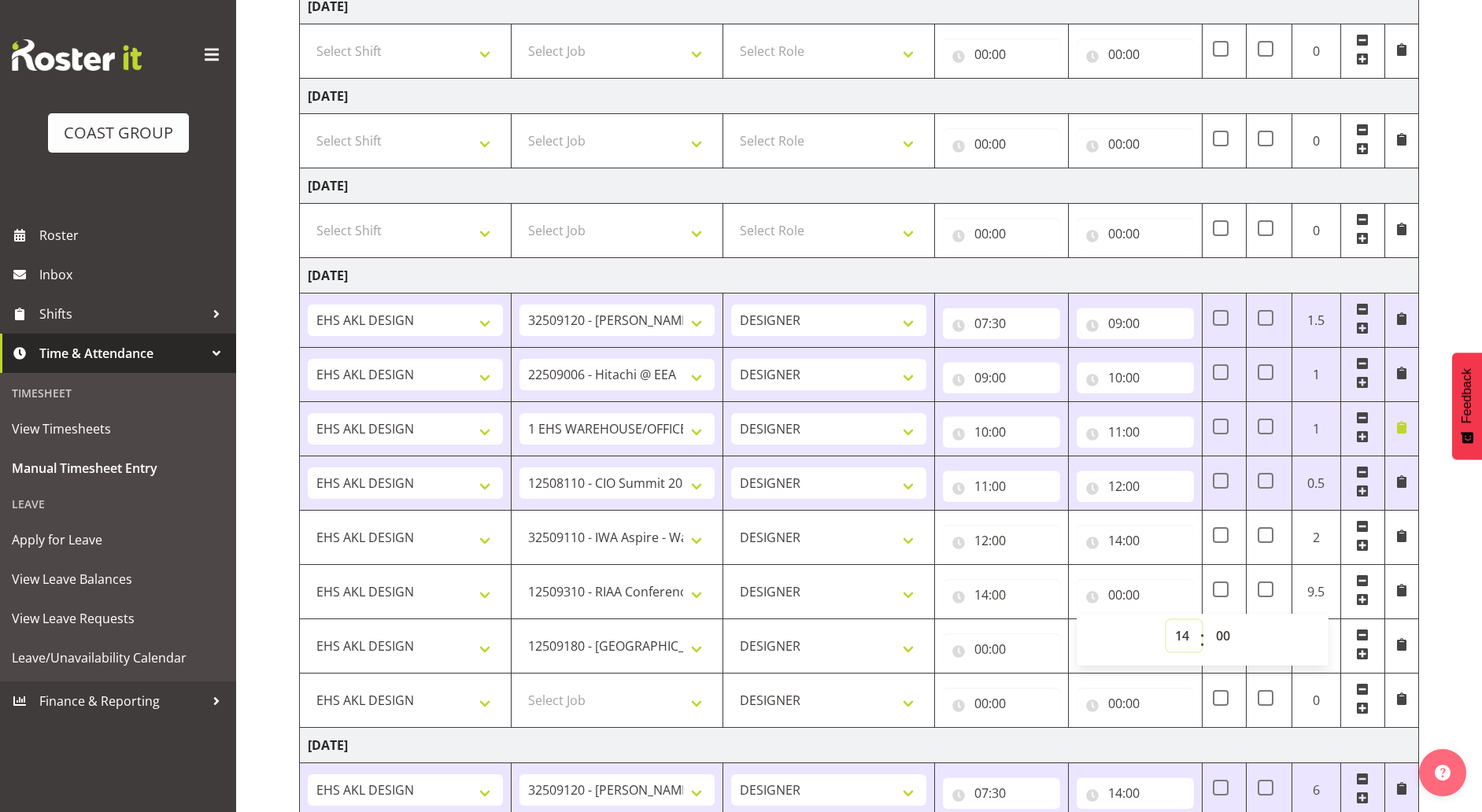
click at [1166, 620] on select "00 01 02 03 04 05 06 07 08 09 10 11 12 13 14 15 16 17 18 19 20 21 22 23" at bounding box center [1183, 635] width 35 height 32
type input "14:00"
drag, startPoint x: 1218, startPoint y: 635, endPoint x: 1222, endPoint y: 621, distance: 14.6
click at [1218, 635] on select "00 01 02 03 04 05 06 07 08 09 10 11 12 13 14 15 16 17 18 19 20 21 22 23 24 25 2…" at bounding box center [1225, 635] width 35 height 32
select select "30"
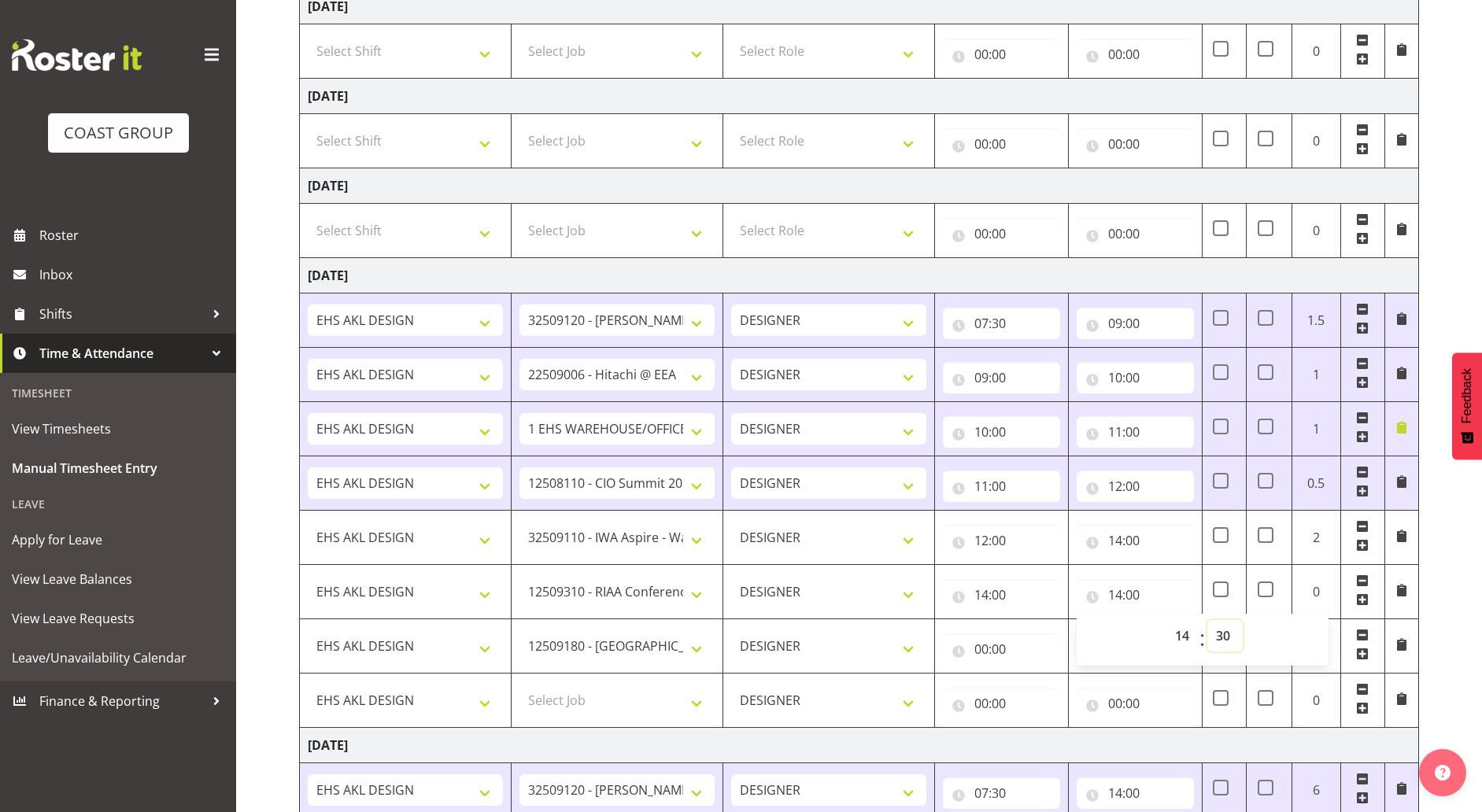
click at [1207, 620] on select "00 01 02 03 04 05 06 07 08 09 10 11 12 13 14 15 16 17 18 19 20 21 22 23 24 25 2…" at bounding box center [1225, 635] width 35 height 32
type input "14:30"
click at [1021, 647] on input "00:00" at bounding box center [1001, 649] width 117 height 32
drag, startPoint x: 1049, startPoint y: 695, endPoint x: 1048, endPoint y: 679, distance: 16.0
click at [1049, 695] on select "00 01 02 03 04 05 06 07 08 09 10 11 12 13 14 15 16 17 18 19 20 21 22 23" at bounding box center [1050, 690] width 35 height 32
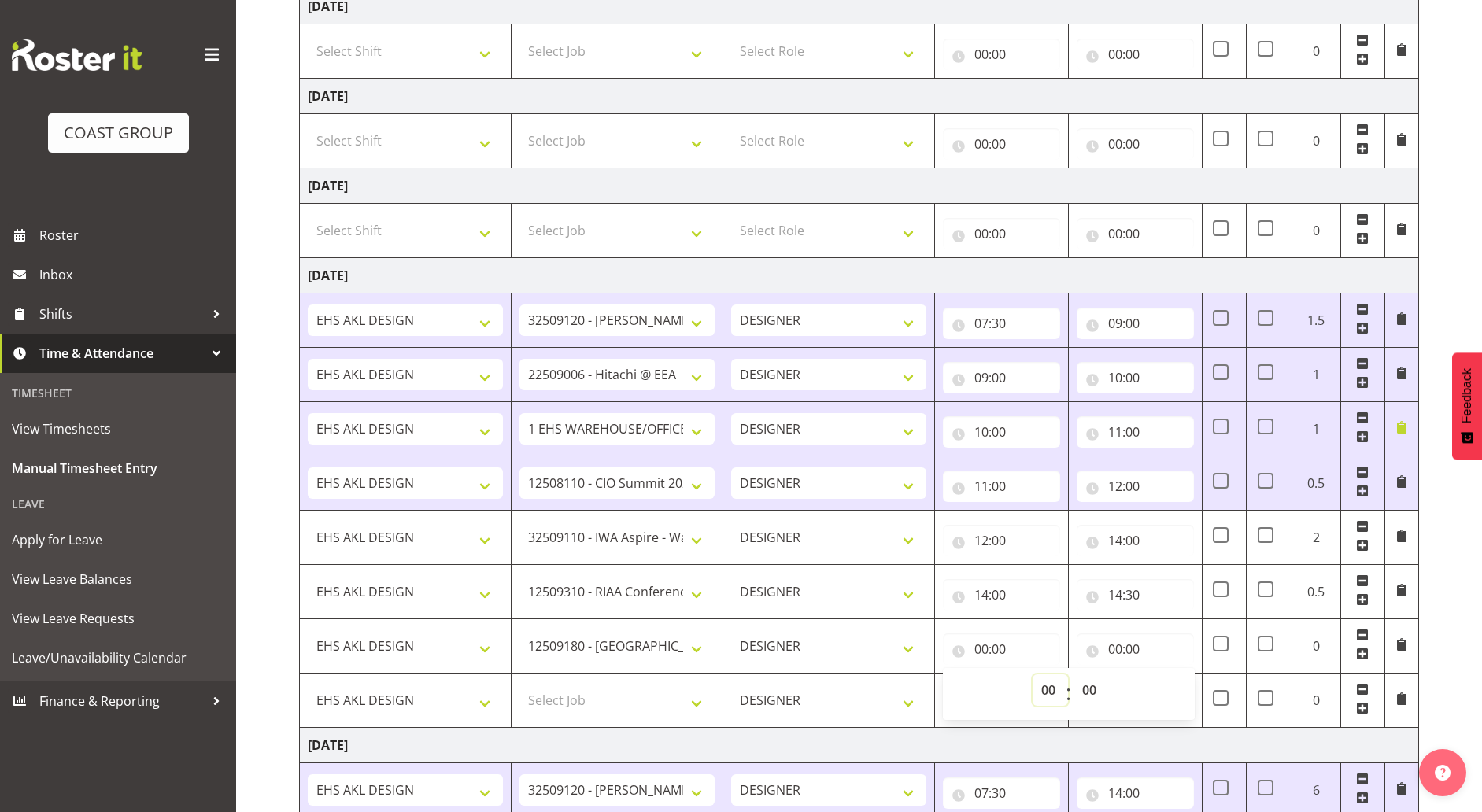
select select "14"
click at [1032, 674] on select "00 01 02 03 04 05 06 07 08 09 10 11 12 13 14 15 16 17 18 19 20 21 22 23" at bounding box center [1050, 690] width 35 height 32
type input "14:00"
drag, startPoint x: 1092, startPoint y: 697, endPoint x: 1087, endPoint y: 681, distance: 16.8
click at [1093, 701] on select "00 01 02 03 04 05 06 07 08 09 10 11 12 13 14 15 16 17 18 19 20 21 22 23 24 25 2…" at bounding box center [1091, 690] width 35 height 32
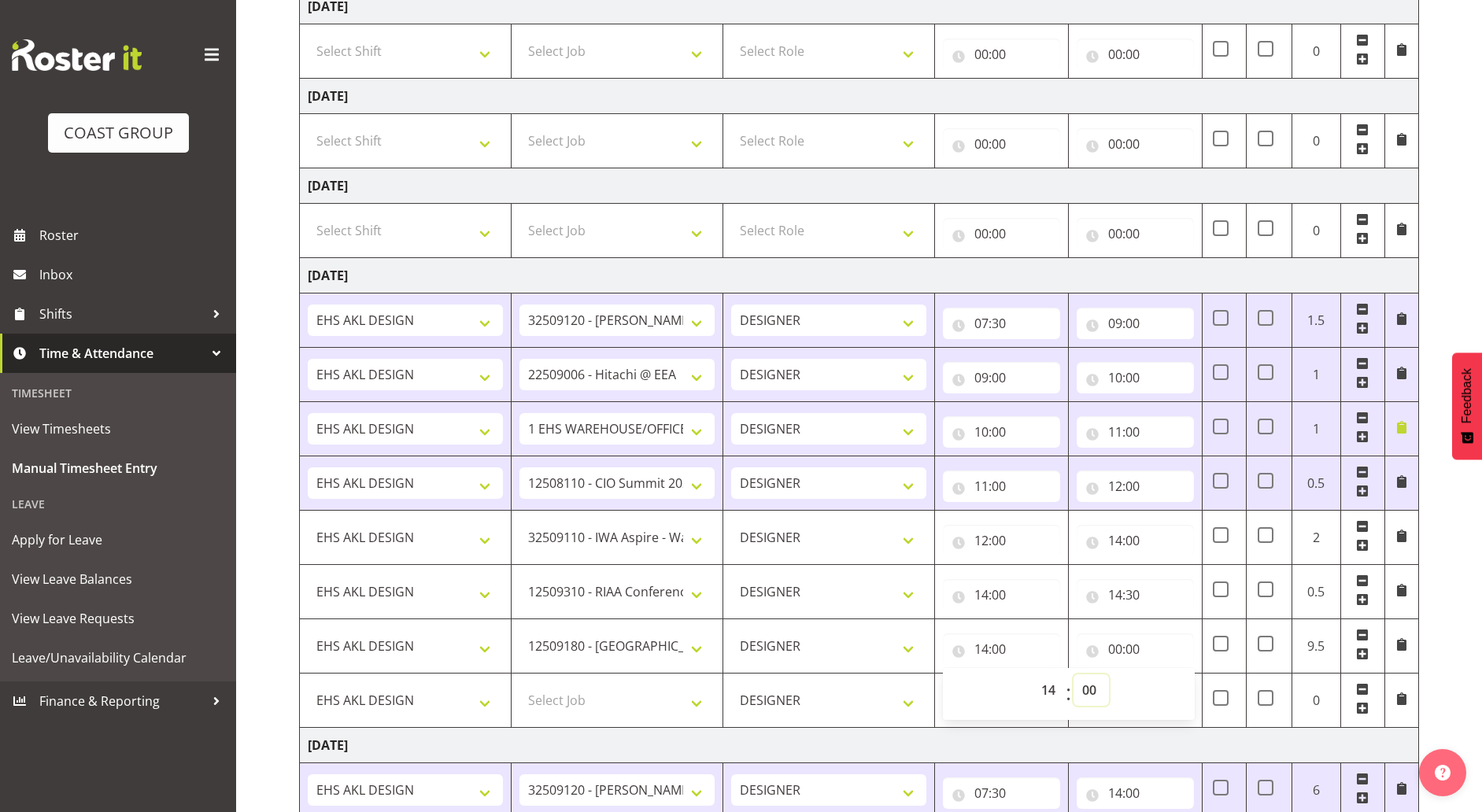
select select "30"
click at [1073, 674] on select "00 01 02 03 04 05 06 07 08 09 10 11 12 13 14 15 16 17 18 19 20 21 22 23 24 25 2…" at bounding box center [1091, 690] width 35 height 32
type input "14:30"
click at [1140, 655] on input "00:00" at bounding box center [1135, 649] width 117 height 32
click at [1168, 684] on select "00 01 02 03 04 05 06 07 08 09 10 11 12 13 14 15 16 17 18 19 20 21 22 23" at bounding box center [1183, 690] width 35 height 32
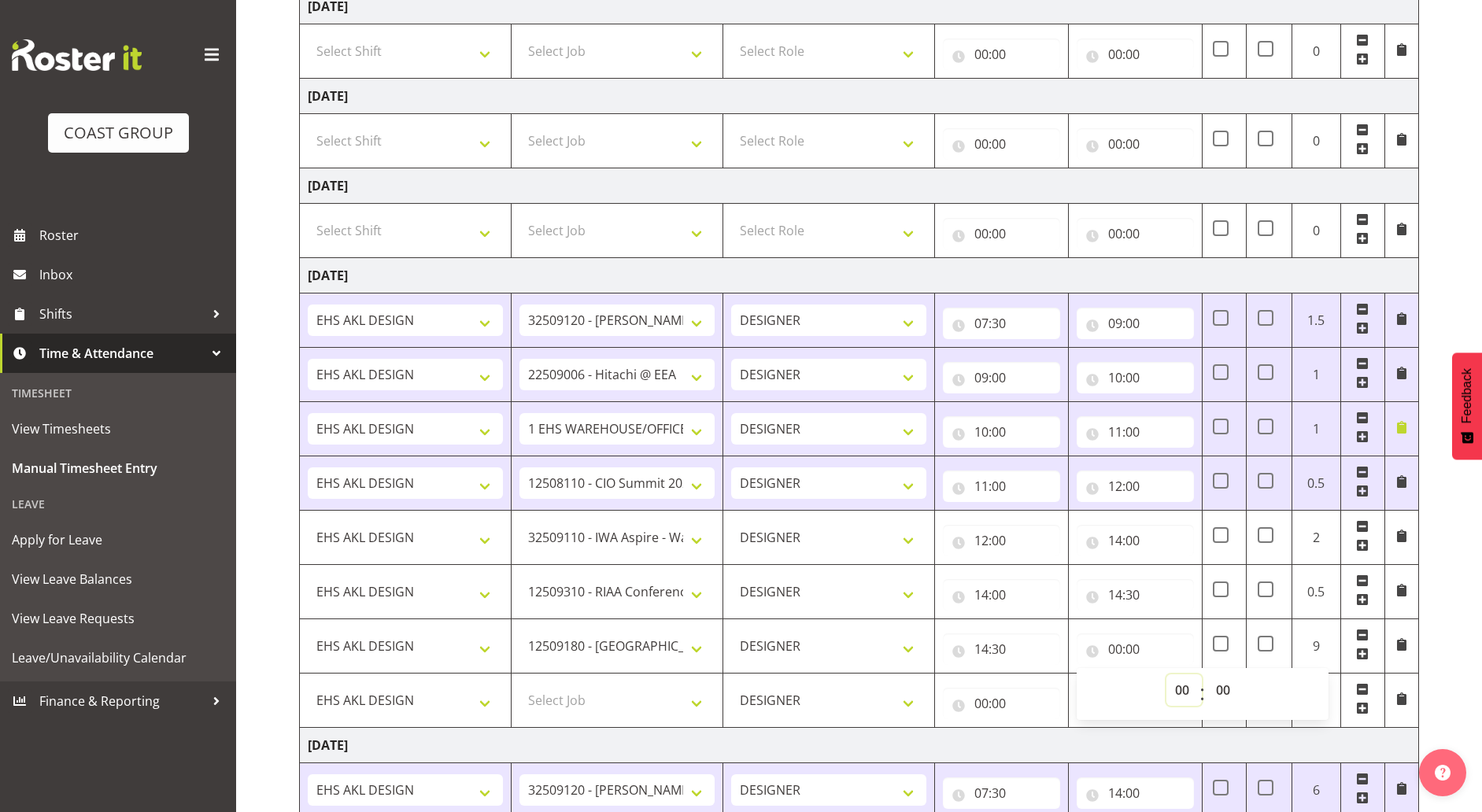
select select "15"
click at [1166, 674] on select "00 01 02 03 04 05 06 07 08 09 10 11 12 13 14 15 16 17 18 19 20 21 22 23" at bounding box center [1183, 690] width 35 height 32
type input "15:00"
click at [658, 712] on select "Select Job 1 Carlton Events 1 [PERSON_NAME][GEOGRAPHIC_DATA] 1 [PERSON_NAME][GE…" at bounding box center [616, 700] width 195 height 32
select select "10148"
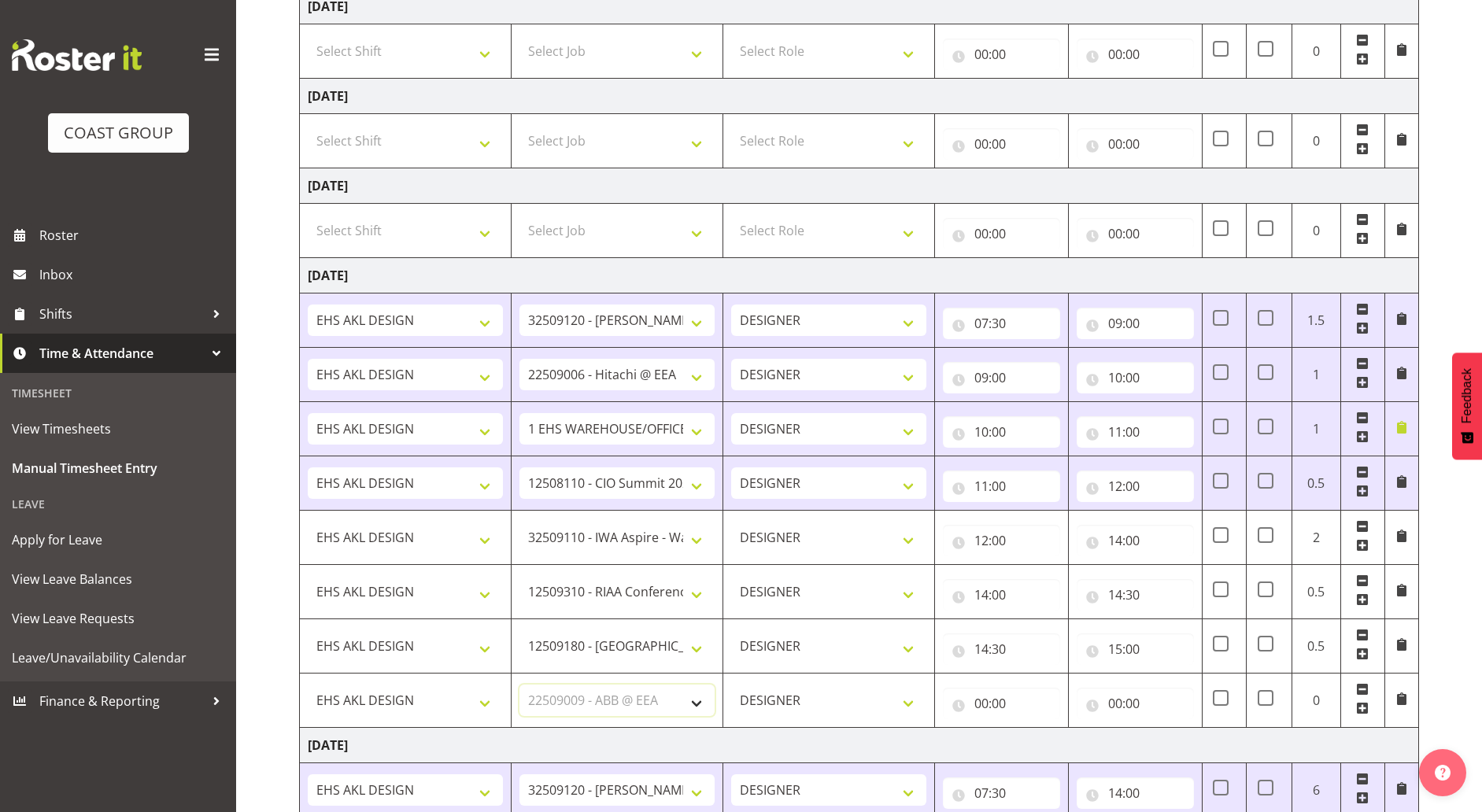
click at [519, 684] on select "Select Job 1 Carlton Events 1 [PERSON_NAME][GEOGRAPHIC_DATA] 1 [PERSON_NAME][GE…" at bounding box center [616, 700] width 195 height 32
click at [1030, 707] on input "00:00" at bounding box center [1001, 704] width 117 height 32
click at [1039, 742] on select "00 01 02 03 04 05 06 07 08 09 10 11 12 13 14 15 16 17 18 19 20 21 22 23" at bounding box center [1050, 744] width 35 height 32
select select "15"
click at [1032, 728] on select "00 01 02 03 04 05 06 07 08 09 10 11 12 13 14 15 16 17 18 19 20 21 22 23" at bounding box center [1050, 744] width 35 height 32
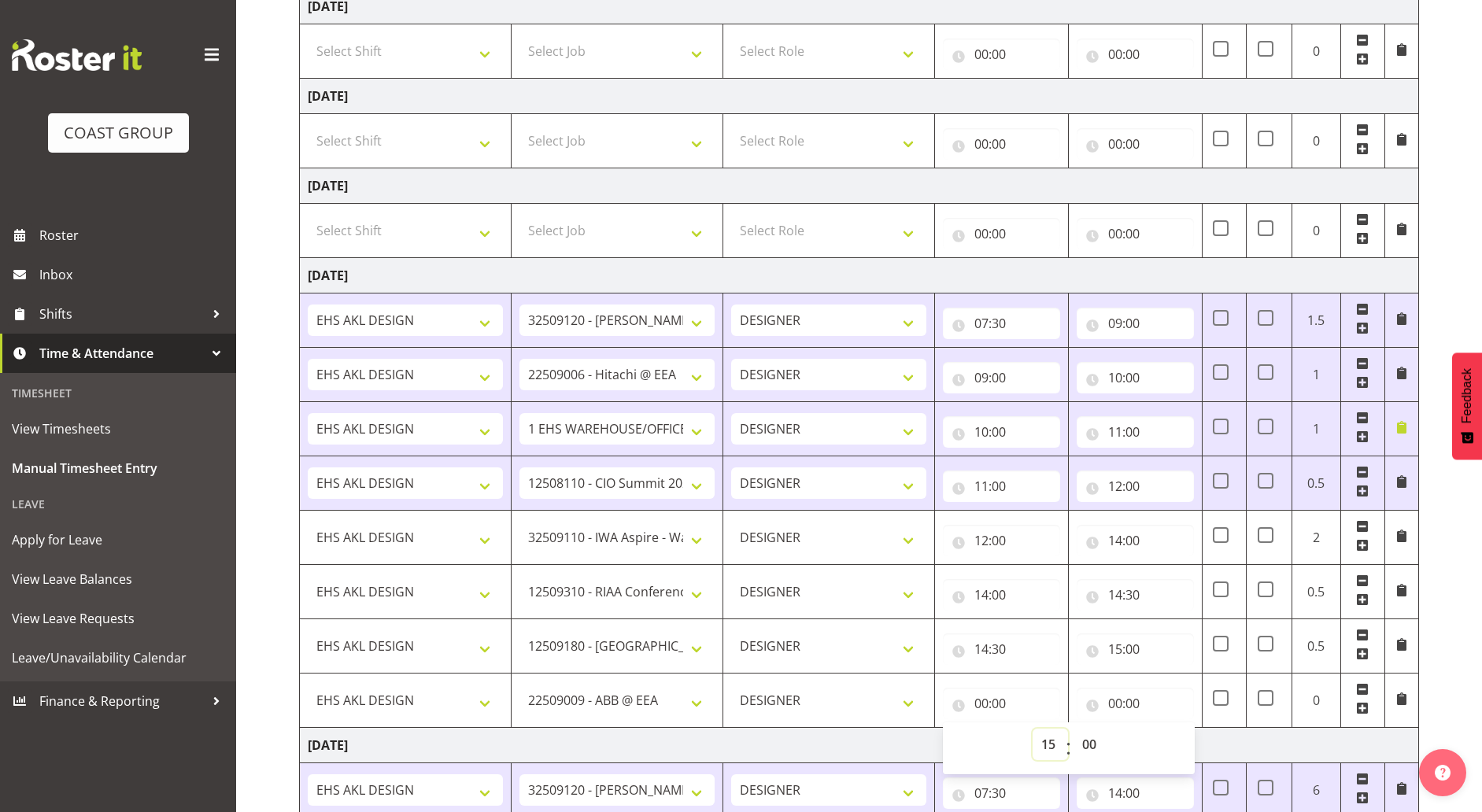
type input "15:00"
click at [1120, 696] on input "00:00" at bounding box center [1135, 704] width 117 height 32
click at [1183, 735] on select "00 01 02 03 04 05 06 07 08 09 10 11 12 13 14 15 16 17 18 19 20 21 22 23" at bounding box center [1183, 744] width 35 height 32
select select "16"
click at [1166, 728] on select "00 01 02 03 04 05 06 07 08 09 10 11 12 13 14 15 16 17 18 19 20 21 22 23" at bounding box center [1183, 744] width 35 height 32
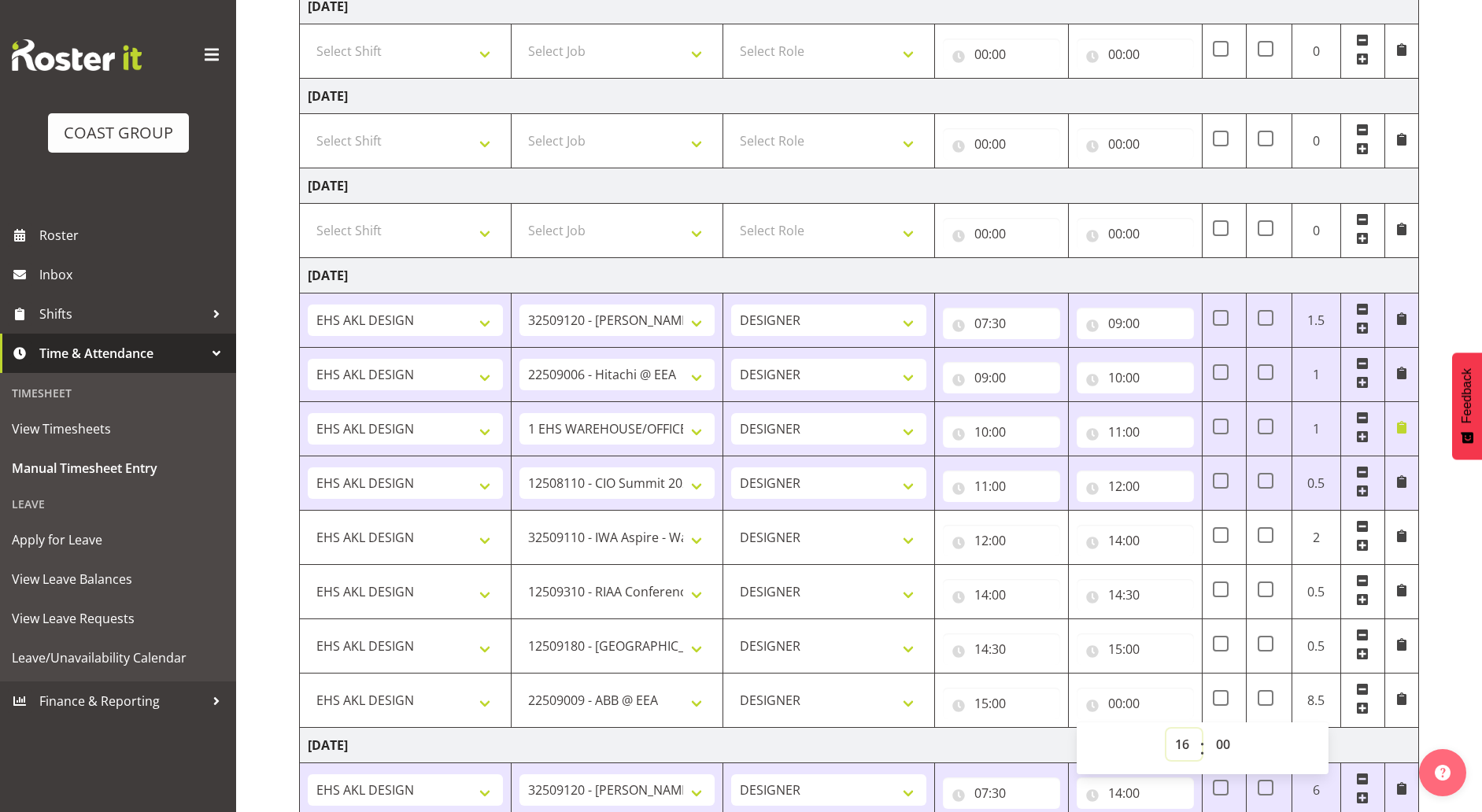
type input "16:00"
drag, startPoint x: 1155, startPoint y: 284, endPoint x: 1164, endPoint y: 281, distance: 9.5
click at [1157, 284] on td "[DATE]" at bounding box center [859, 276] width 1119 height 35
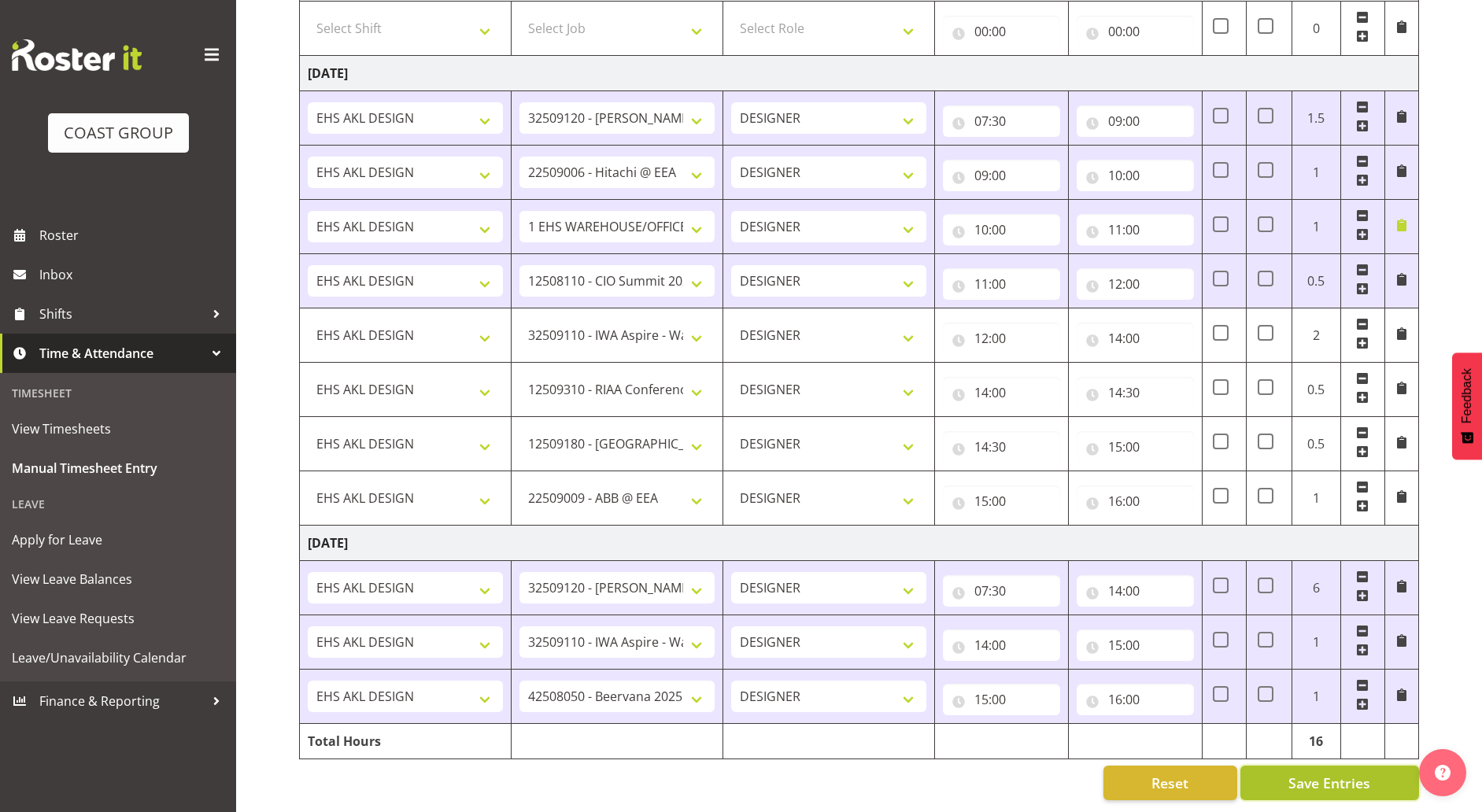
click at [1353, 776] on span "Save Entries" at bounding box center [1328, 782] width 81 height 20
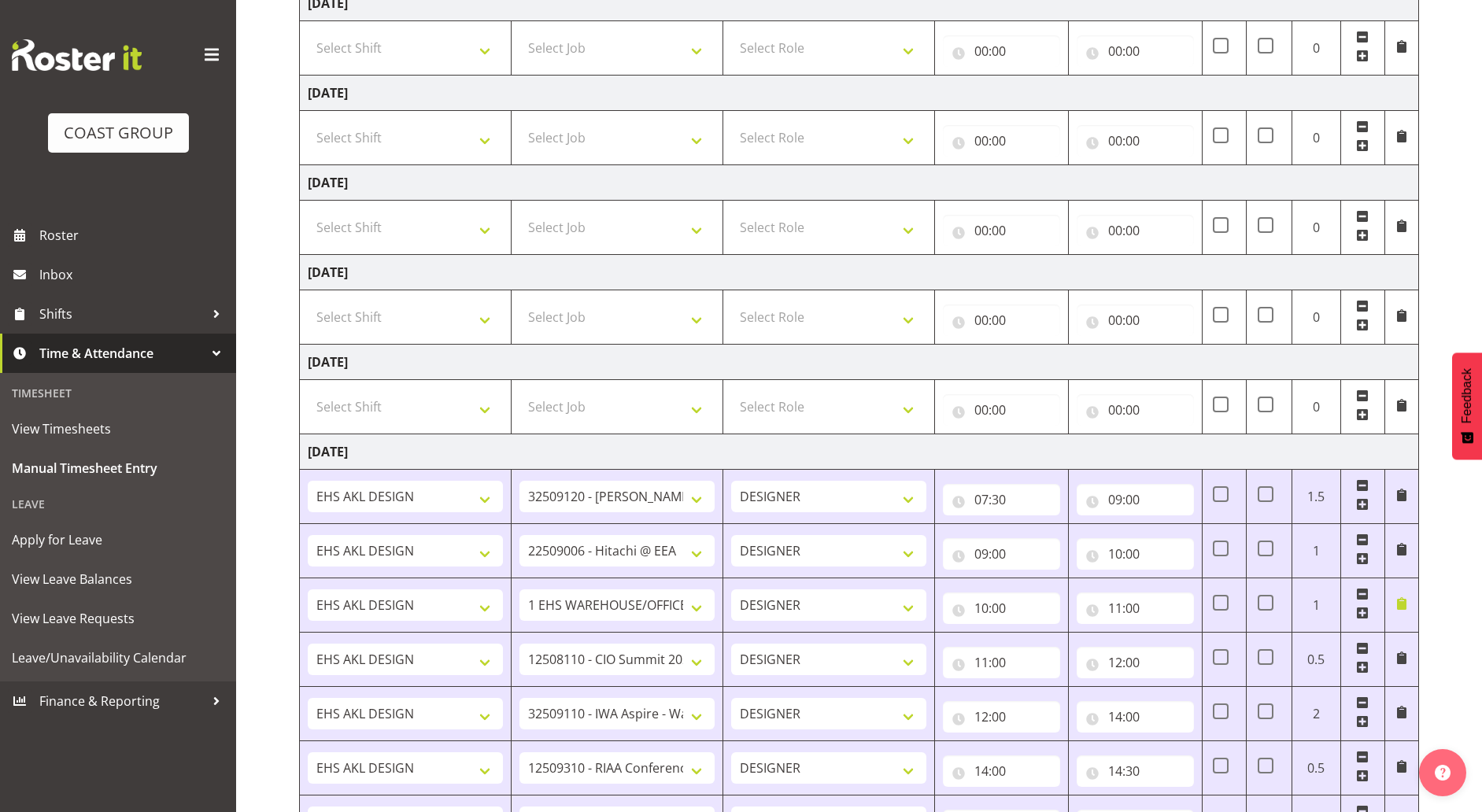
click at [1367, 419] on span at bounding box center [1362, 415] width 12 height 12
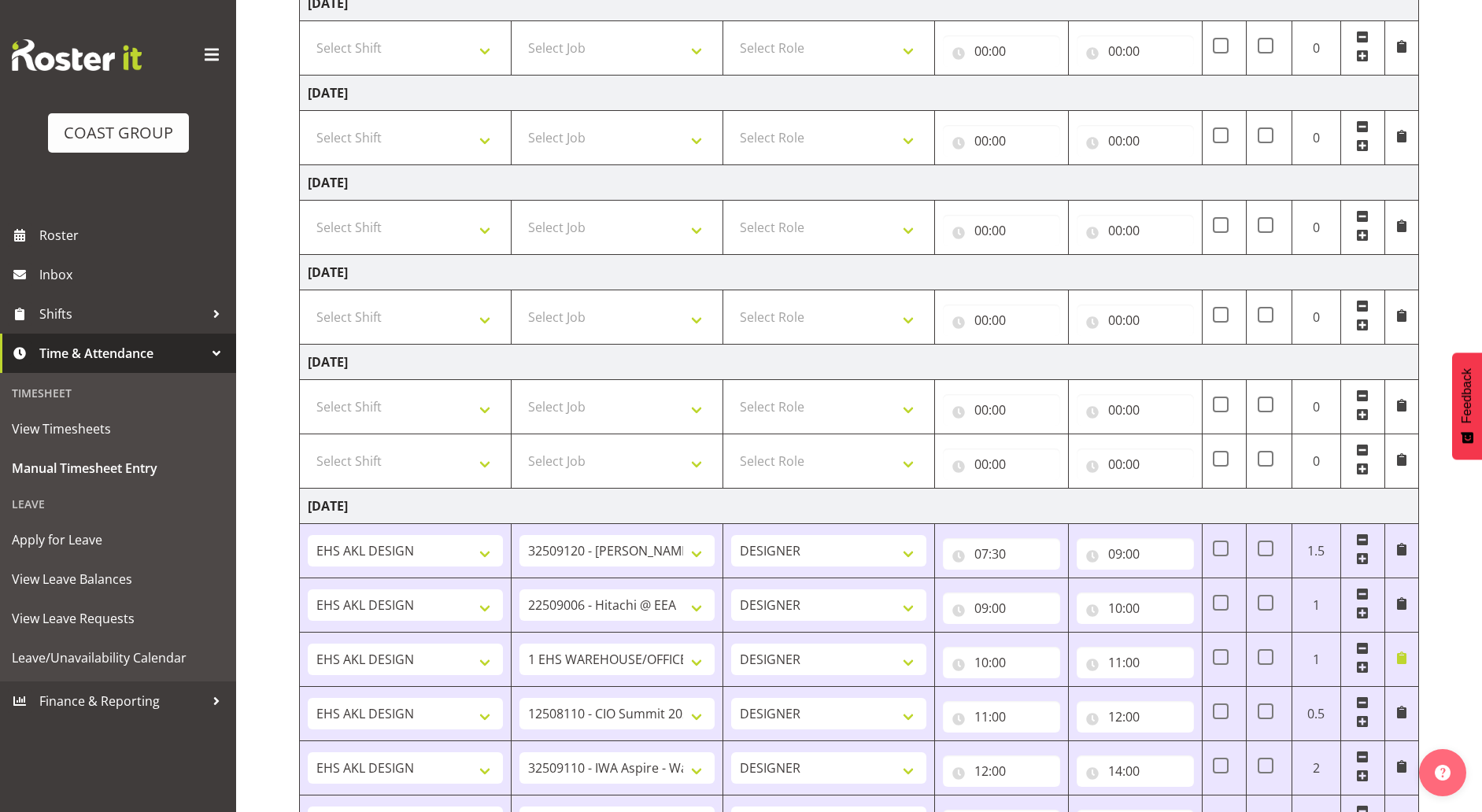
click at [1367, 419] on span at bounding box center [1362, 415] width 12 height 12
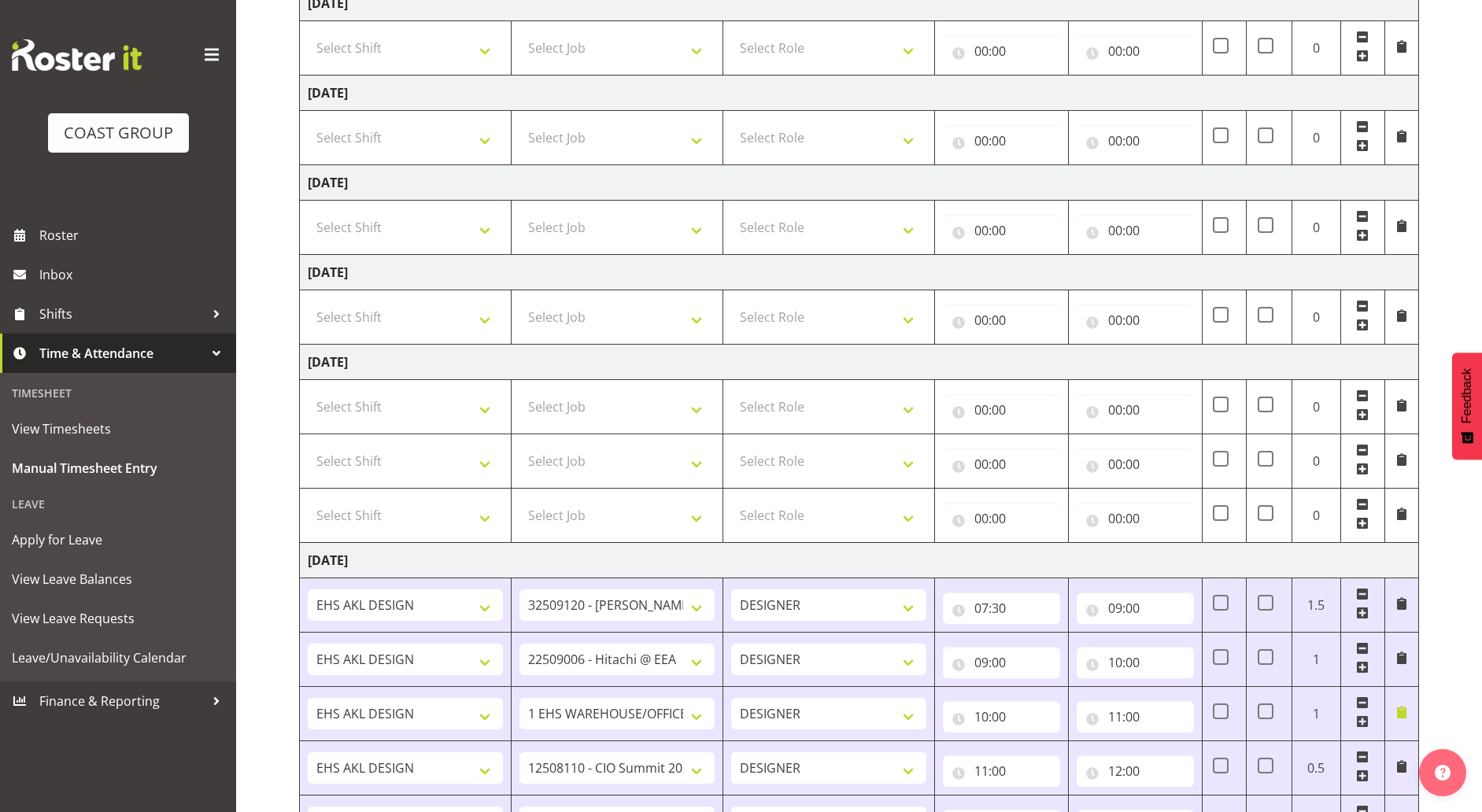
click at [1367, 419] on span at bounding box center [1362, 415] width 12 height 12
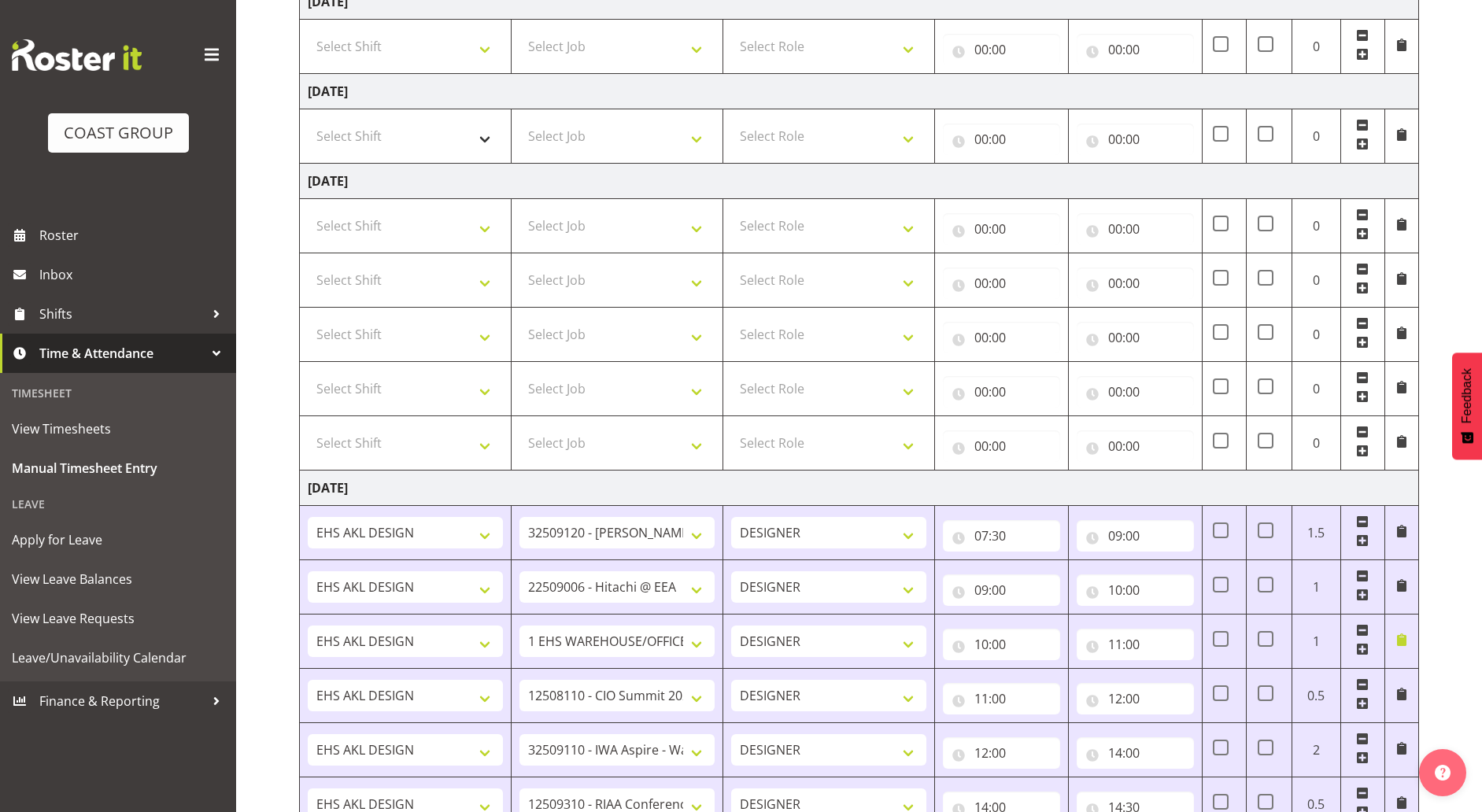
scroll to position [361, 0]
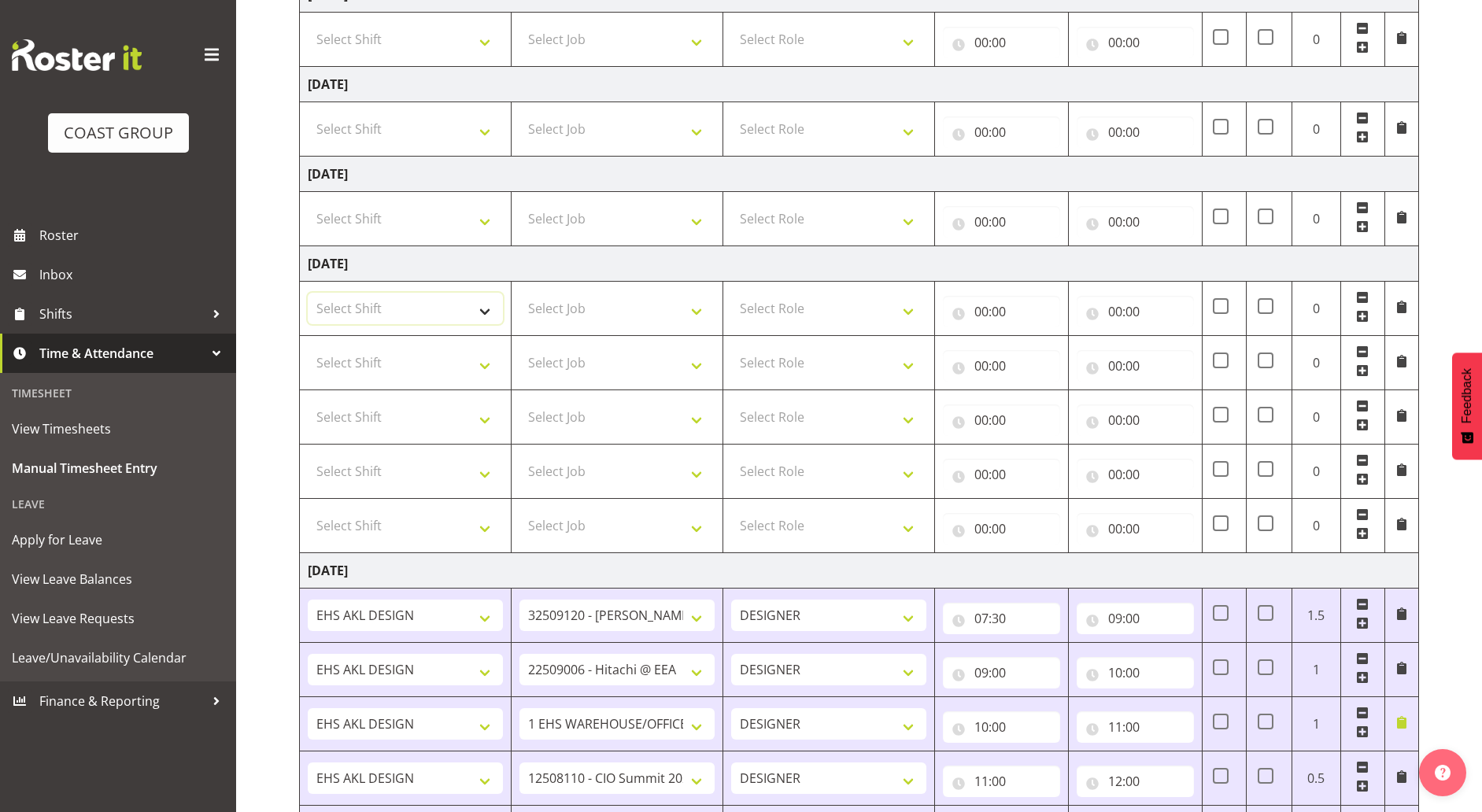
click at [429, 323] on select "Select Shift ANZICS Chch. ANZICS Chch. Art Fair 2024 Art Fair 2024 Art Fair 202…" at bounding box center [404, 308] width 195 height 32
select select "1321"
click at [307, 292] on select "Select Shift ANZICS Chch. ANZICS Chch. Art Fair 2024 Art Fair 2024 Art Fair 202…" at bounding box center [404, 308] width 195 height 32
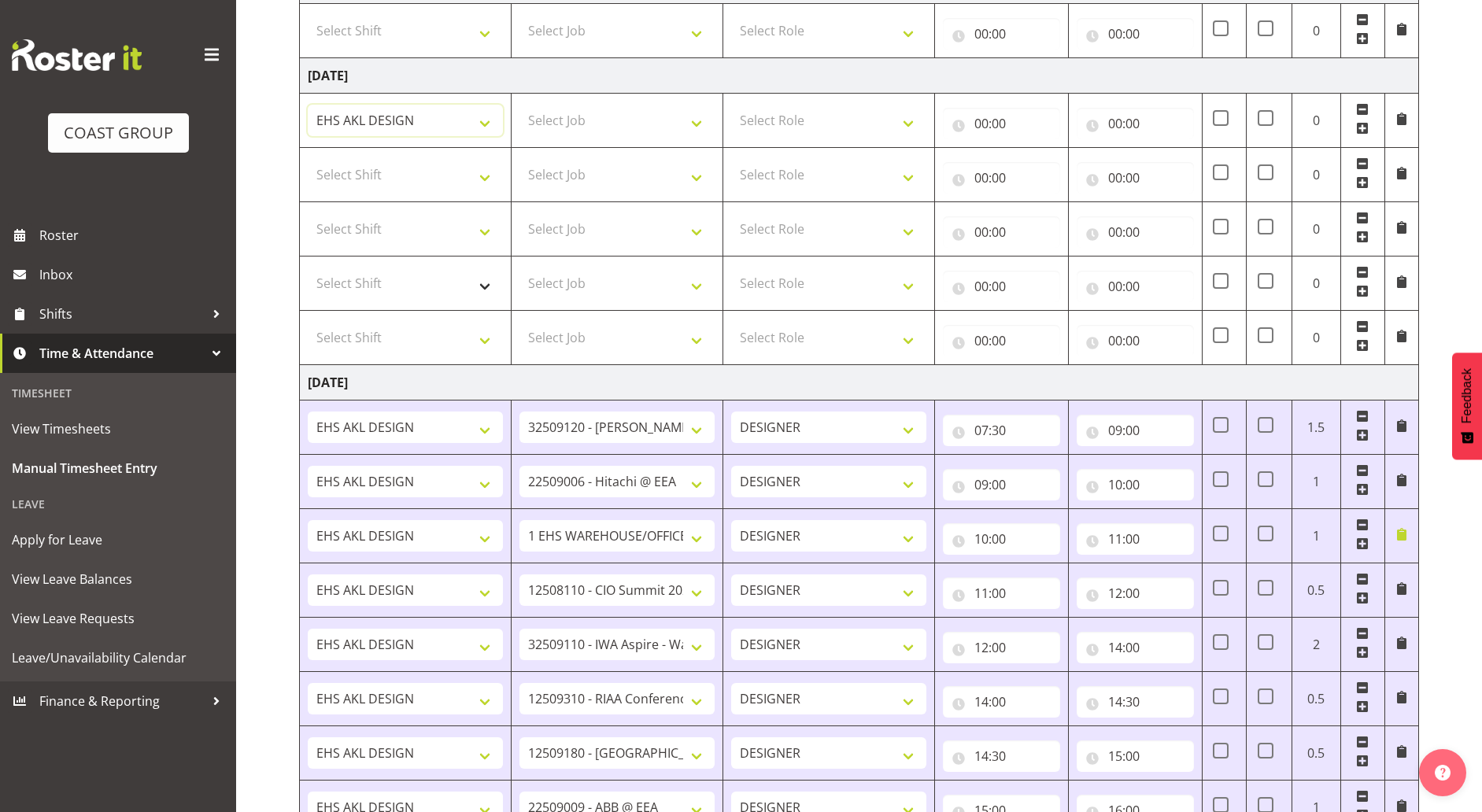
scroll to position [459, 0]
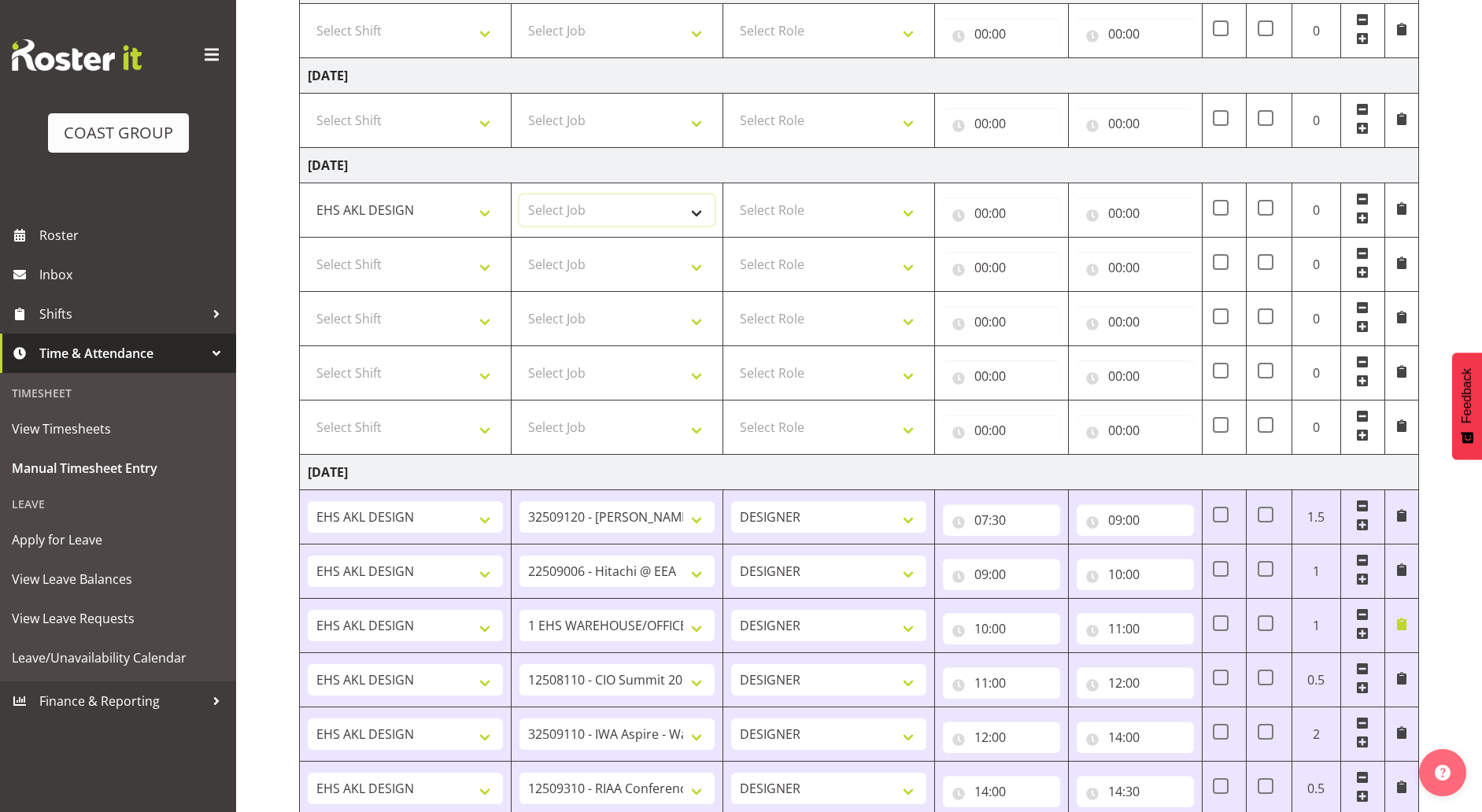
click at [584, 198] on select "Select Job 1 Carlton Events 1 [PERSON_NAME][GEOGRAPHIC_DATA] 1 [PERSON_NAME][GE…" at bounding box center [616, 210] width 195 height 32
select select "7030"
click at [519, 194] on select "Select Job 1 Carlton Events 1 [PERSON_NAME][GEOGRAPHIC_DATA] 1 [PERSON_NAME][GE…" at bounding box center [616, 210] width 195 height 32
click at [764, 220] on select "Select Role DESIGNER Designer" at bounding box center [828, 210] width 195 height 32
select select "215"
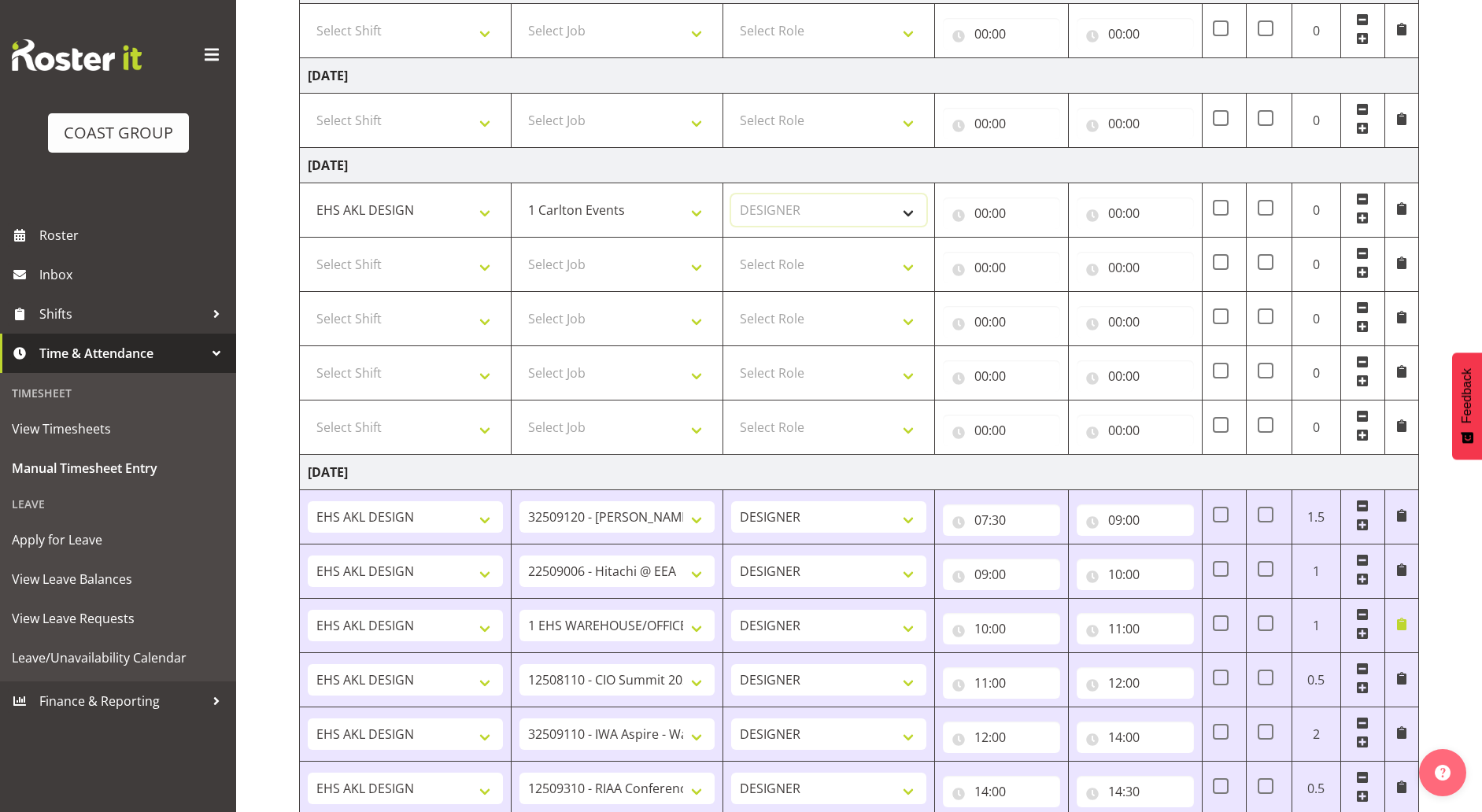
click at [731, 194] on select "Select Role DESIGNER Designer" at bounding box center [828, 210] width 195 height 32
drag, startPoint x: 980, startPoint y: 206, endPoint x: 1005, endPoint y: 220, distance: 28.7
click at [986, 205] on input "00:00" at bounding box center [1001, 214] width 117 height 32
click at [1041, 256] on select "00 01 02 03 04 05 06 07 08 09 10 11 12 13 14 15 16 17 18 19 20 21 22 23" at bounding box center [1050, 254] width 35 height 32
select select "7"
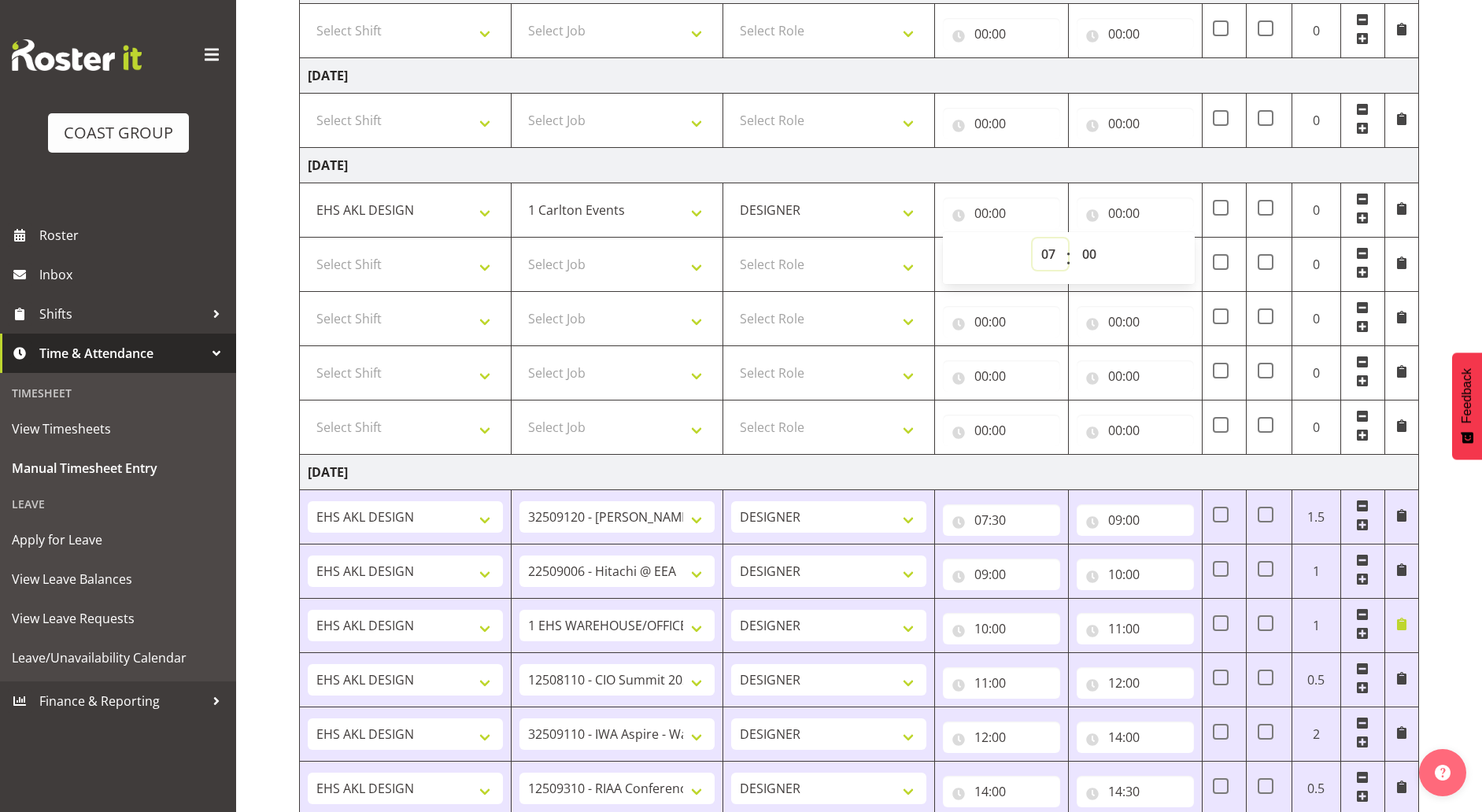
click at [1032, 238] on select "00 01 02 03 04 05 06 07 08 09 10 11 12 13 14 15 16 17 18 19 20 21 22 23" at bounding box center [1050, 254] width 35 height 32
type input "07:00"
click at [648, 221] on select "1 Carlton Events 1 [PERSON_NAME] 1 [PERSON_NAME][GEOGRAPHIC_DATA] 1 EHS WAREHOU…" at bounding box center [616, 210] width 195 height 32
click at [1411, 204] on td at bounding box center [1401, 210] width 34 height 54
click at [1398, 208] on span at bounding box center [1401, 208] width 12 height 12
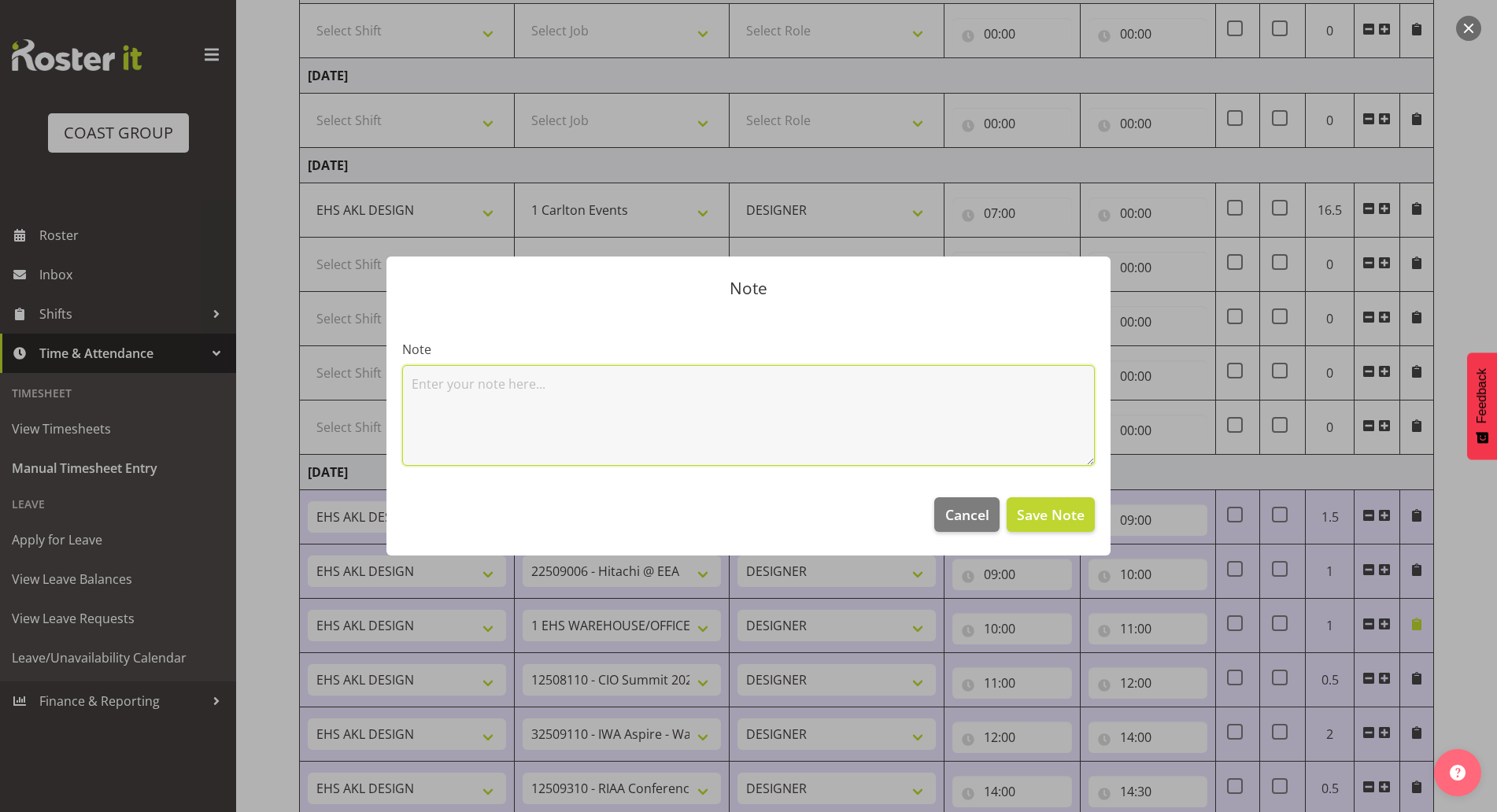
click at [627, 390] on textarea at bounding box center [748, 415] width 692 height 101
type textarea "Live Nation 2025"
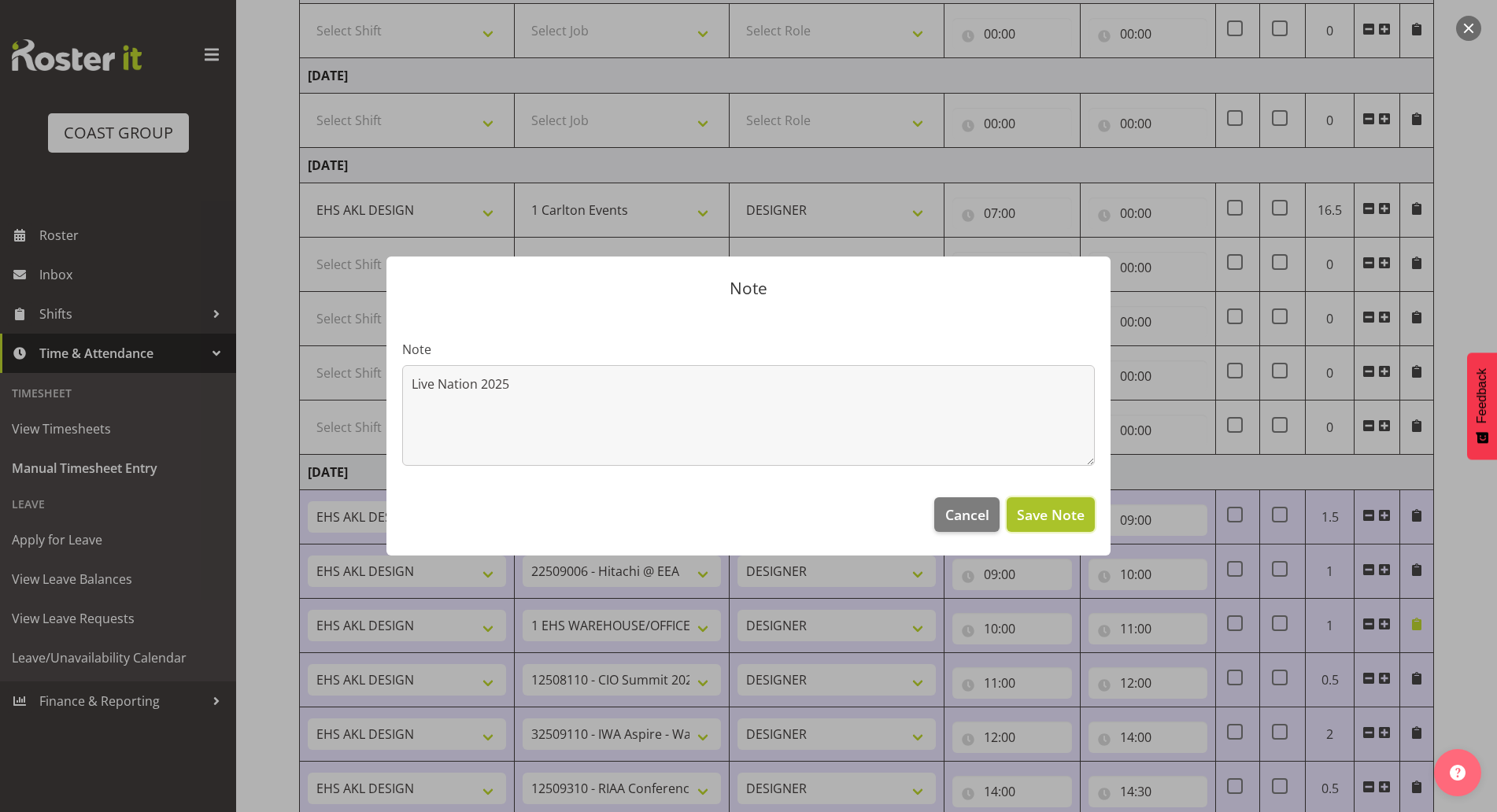
click at [1009, 508] on button "Save Note" at bounding box center [1051, 514] width 88 height 35
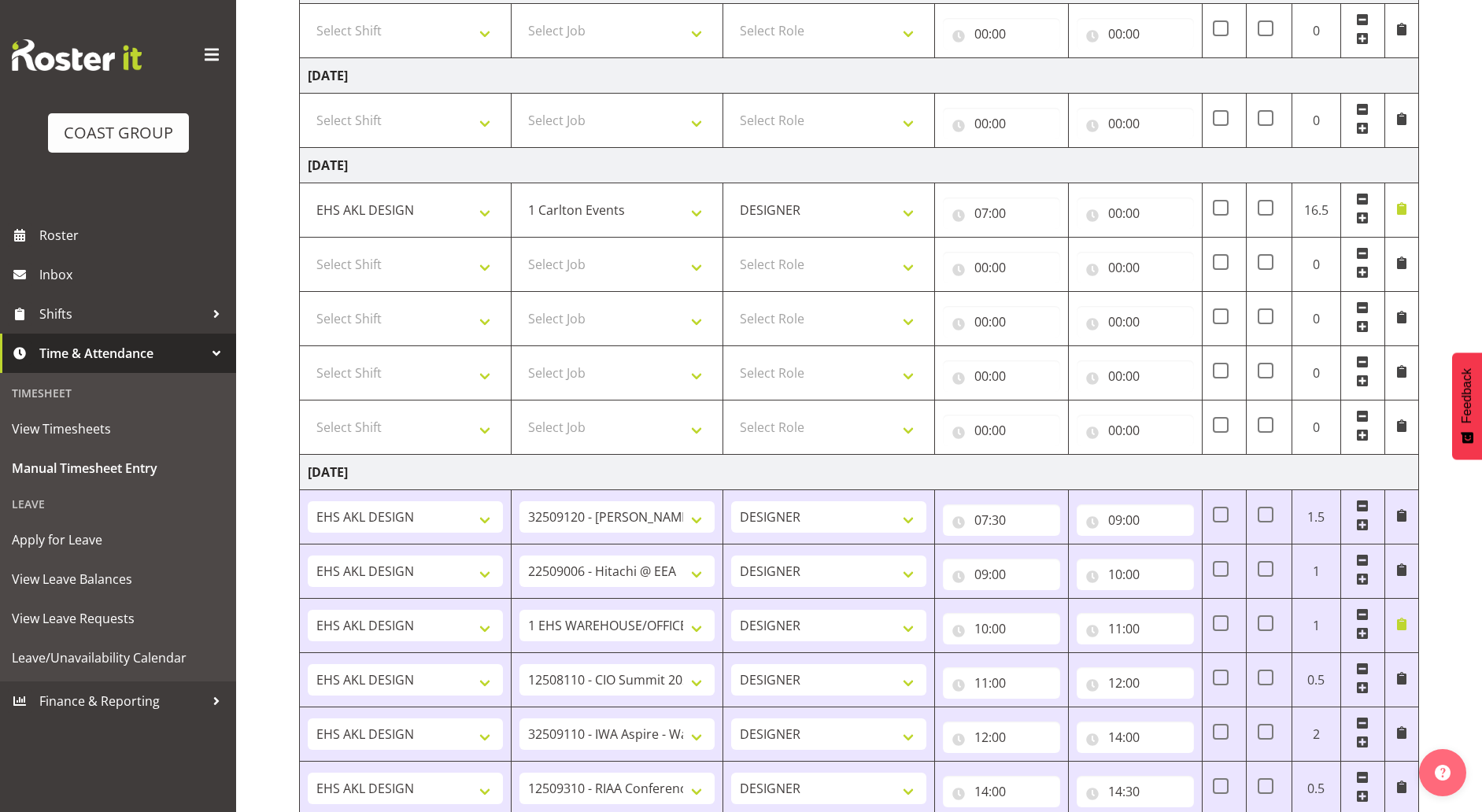
click at [1396, 206] on span at bounding box center [1401, 208] width 12 height 12
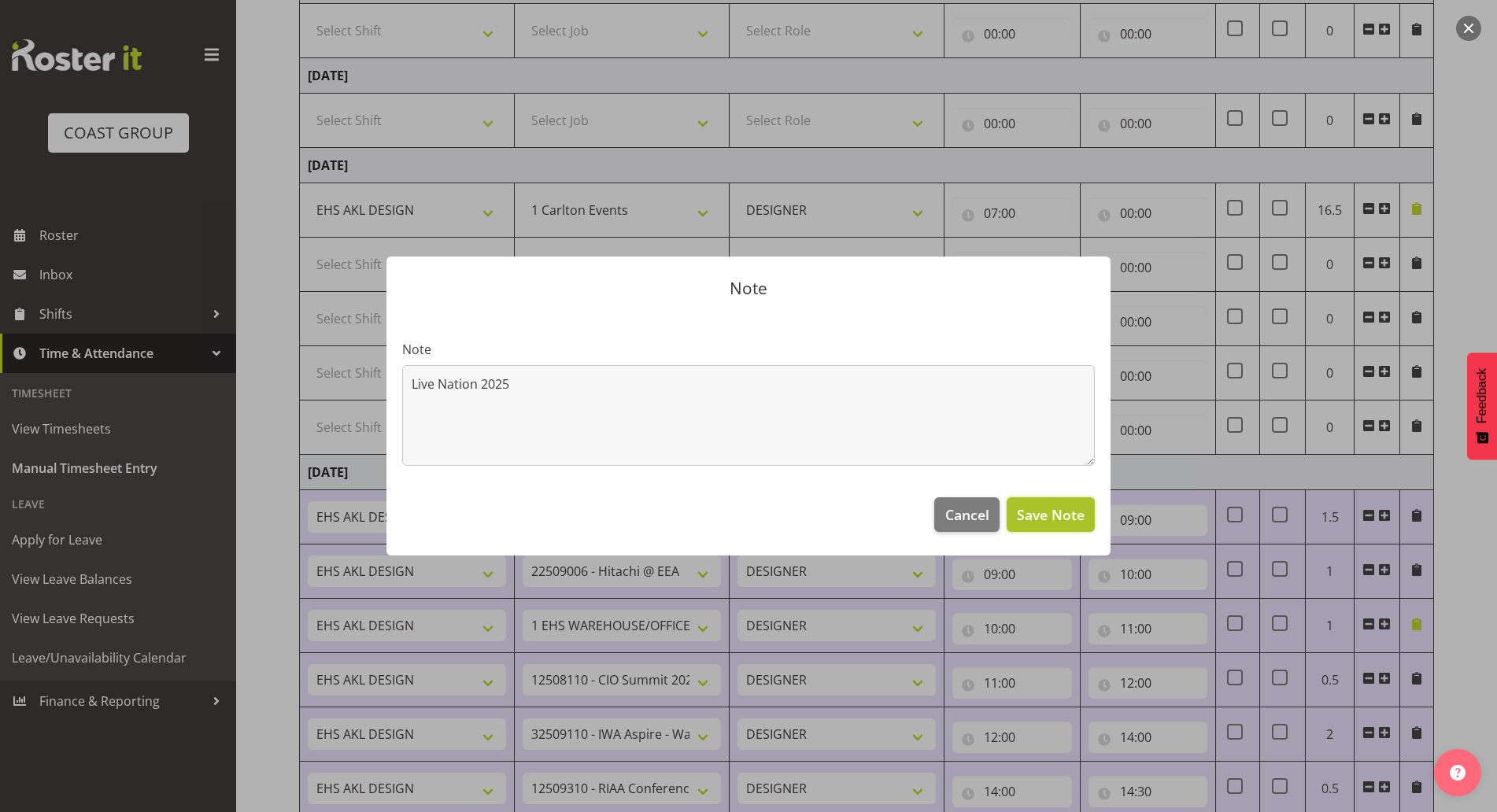
click at [1043, 517] on span "Save Note" at bounding box center [1050, 514] width 67 height 20
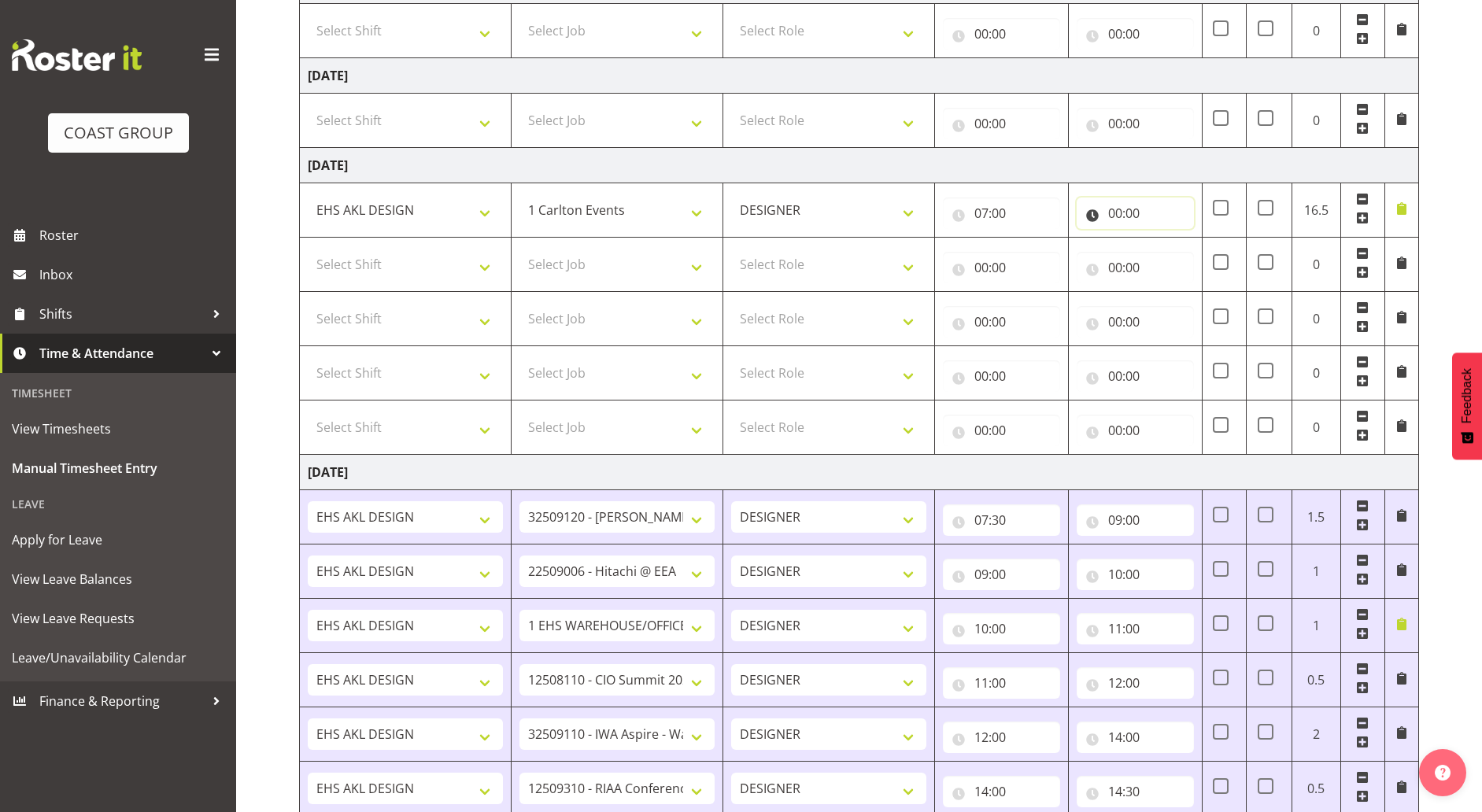
click at [1162, 216] on input "00:00" at bounding box center [1135, 214] width 117 height 32
click at [1179, 249] on select "00 01 02 03 04 05 06 07 08 09 10 11 12 13 14 15 16 17 18 19 20 21 22 23" at bounding box center [1183, 254] width 35 height 32
click at [1028, 211] on input "07:00" at bounding box center [1001, 214] width 117 height 32
click at [1054, 256] on select "00 01 02 03 04 05 06 07 08 09 10 11 12 13 14 15 16 17 18 19 20 21 22 23" at bounding box center [1050, 254] width 35 height 32
select select "12"
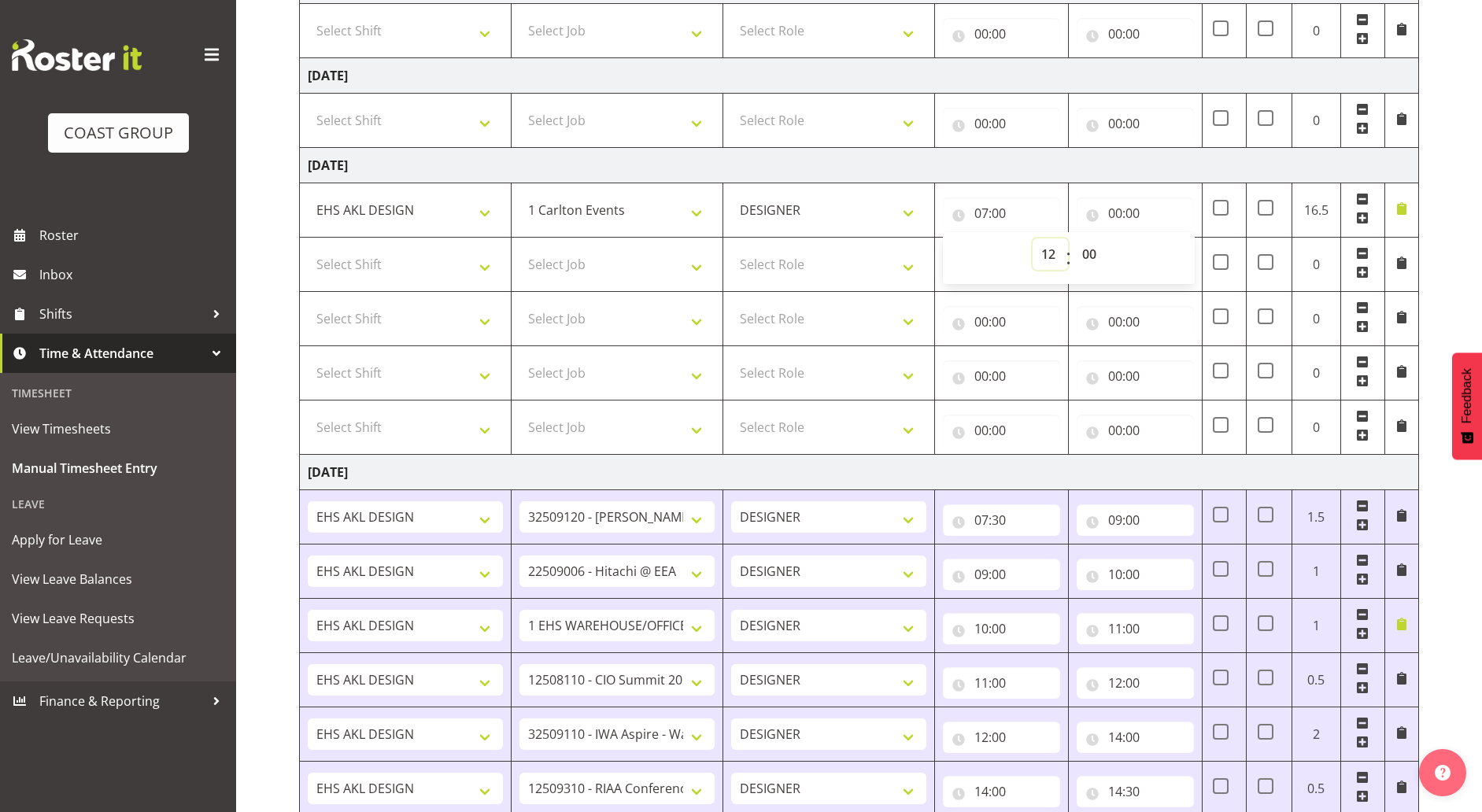
click at [1032, 238] on select "00 01 02 03 04 05 06 07 08 09 10 11 12 13 14 15 16 17 18 19 20 21 22 23" at bounding box center [1050, 254] width 35 height 32
type input "12:00"
drag, startPoint x: 1083, startPoint y: 255, endPoint x: 1084, endPoint y: 269, distance: 14.0
click at [1083, 255] on select "00 01 02 03 04 05 06 07 08 09 10 11 12 13 14 15 16 17 18 19 20 21 22 23 24 25 2…" at bounding box center [1091, 254] width 35 height 32
select select "30"
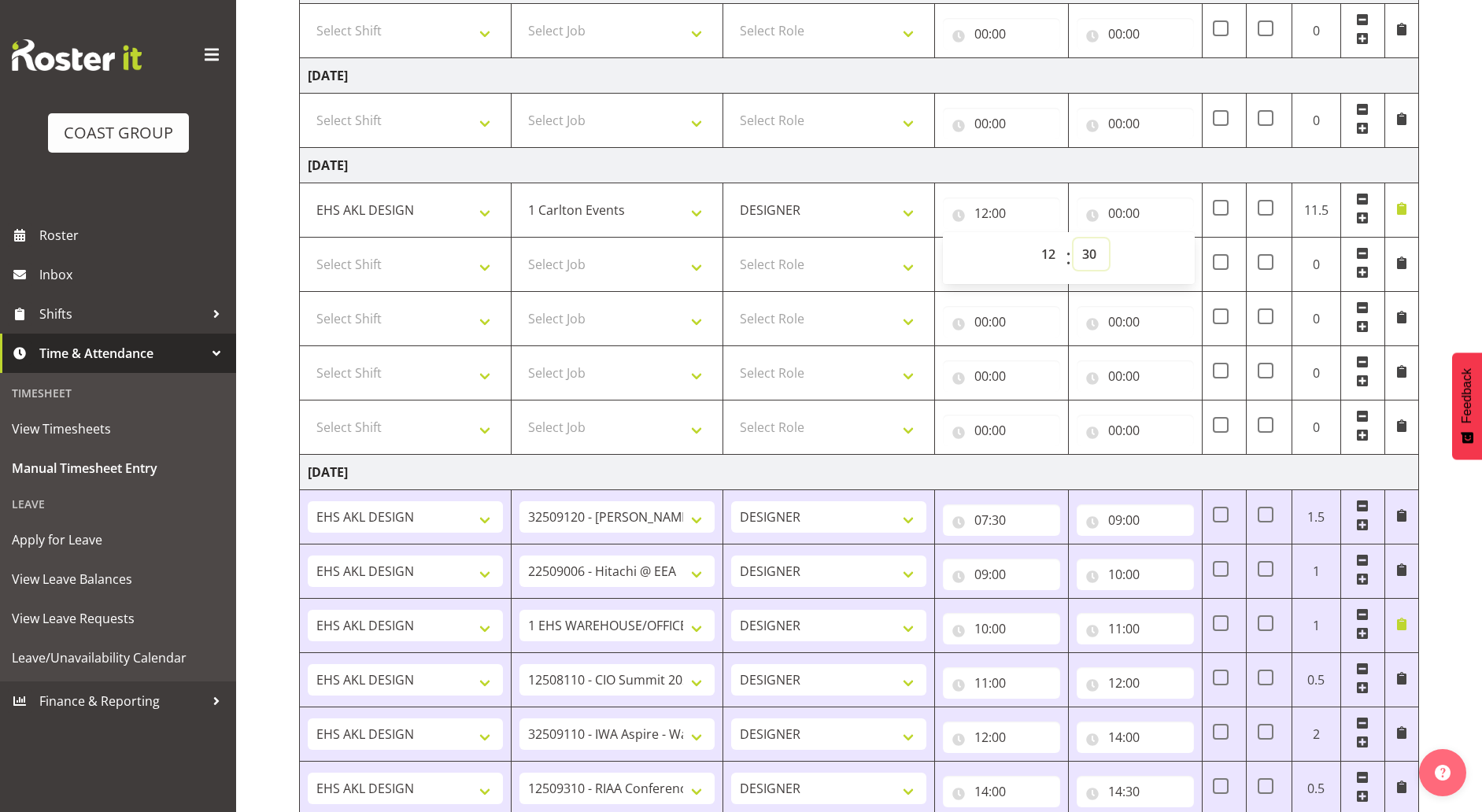
click at [1073, 238] on select "00 01 02 03 04 05 06 07 08 09 10 11 12 13 14 15 16 17 18 19 20 21 22 23 24 25 2…" at bounding box center [1091, 254] width 35 height 32
type input "12:30"
click at [1162, 206] on input "00:00" at bounding box center [1135, 214] width 117 height 32
click at [1179, 256] on select "00 01 02 03 04 05 06 07 08 09 10 11 12 13 14 15 16 17 18 19 20 21 22 23" at bounding box center [1183, 254] width 35 height 32
select select "14"
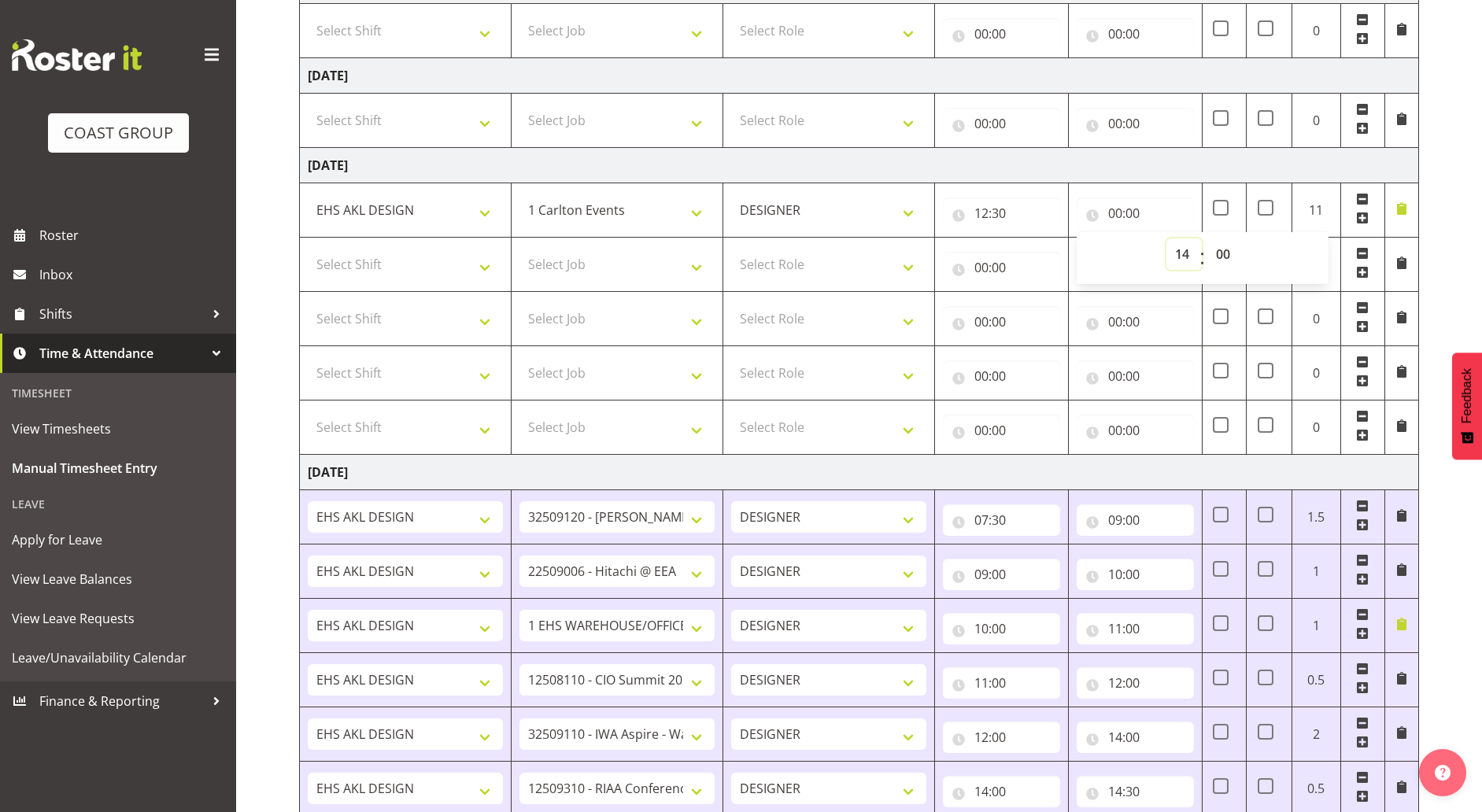
click at [1166, 238] on select "00 01 02 03 04 05 06 07 08 09 10 11 12 13 14 15 16 17 18 19 20 21 22 23" at bounding box center [1183, 254] width 35 height 32
type input "14:00"
click at [1226, 269] on select "00 01 02 03 04 05 06 07 08 09 10 11 12 13 14 15 16 17 18 19 20 21 22 23 24 25 2…" at bounding box center [1225, 254] width 35 height 32
select select "30"
click at [1207, 238] on select "00 01 02 03 04 05 06 07 08 09 10 11 12 13 14 15 16 17 18 19 20 21 22 23 24 25 2…" at bounding box center [1225, 254] width 35 height 32
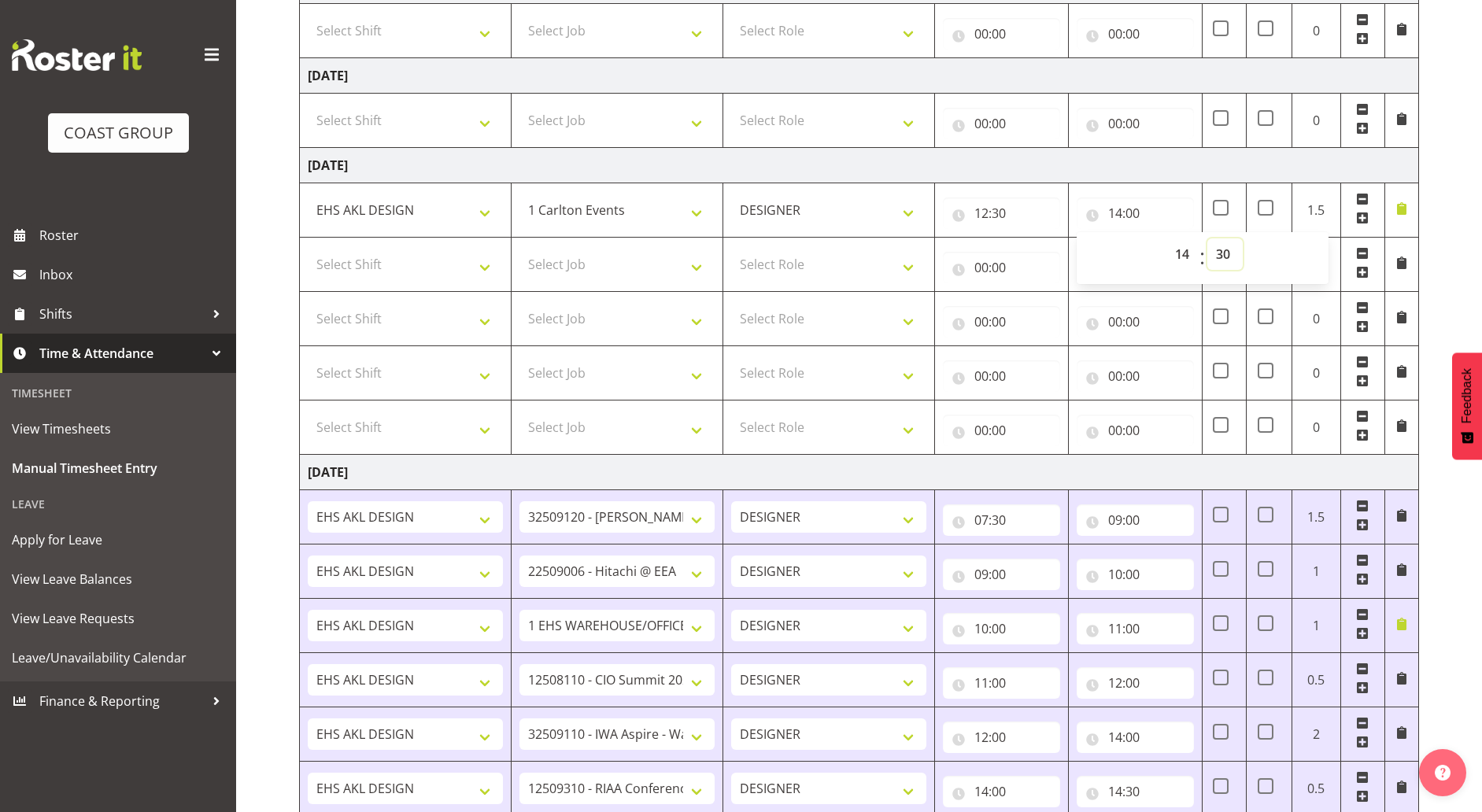
type input "14:30"
click at [472, 243] on td "Select Shift ANZICS Chch. ANZICS Chch. Art Fair 2024 Art Fair 2024 Art Fair 202…" at bounding box center [405, 264] width 212 height 54
click at [453, 268] on select "Select Shift ANZICS Chch. ANZICS Chch. Art Fair 2024 Art Fair 2024 Art Fair 202…" at bounding box center [404, 264] width 195 height 32
select select "1321"
click at [307, 248] on select "Select Shift ANZICS Chch. ANZICS Chch. Art Fair 2024 Art Fair 2024 Art Fair 202…" at bounding box center [404, 264] width 195 height 32
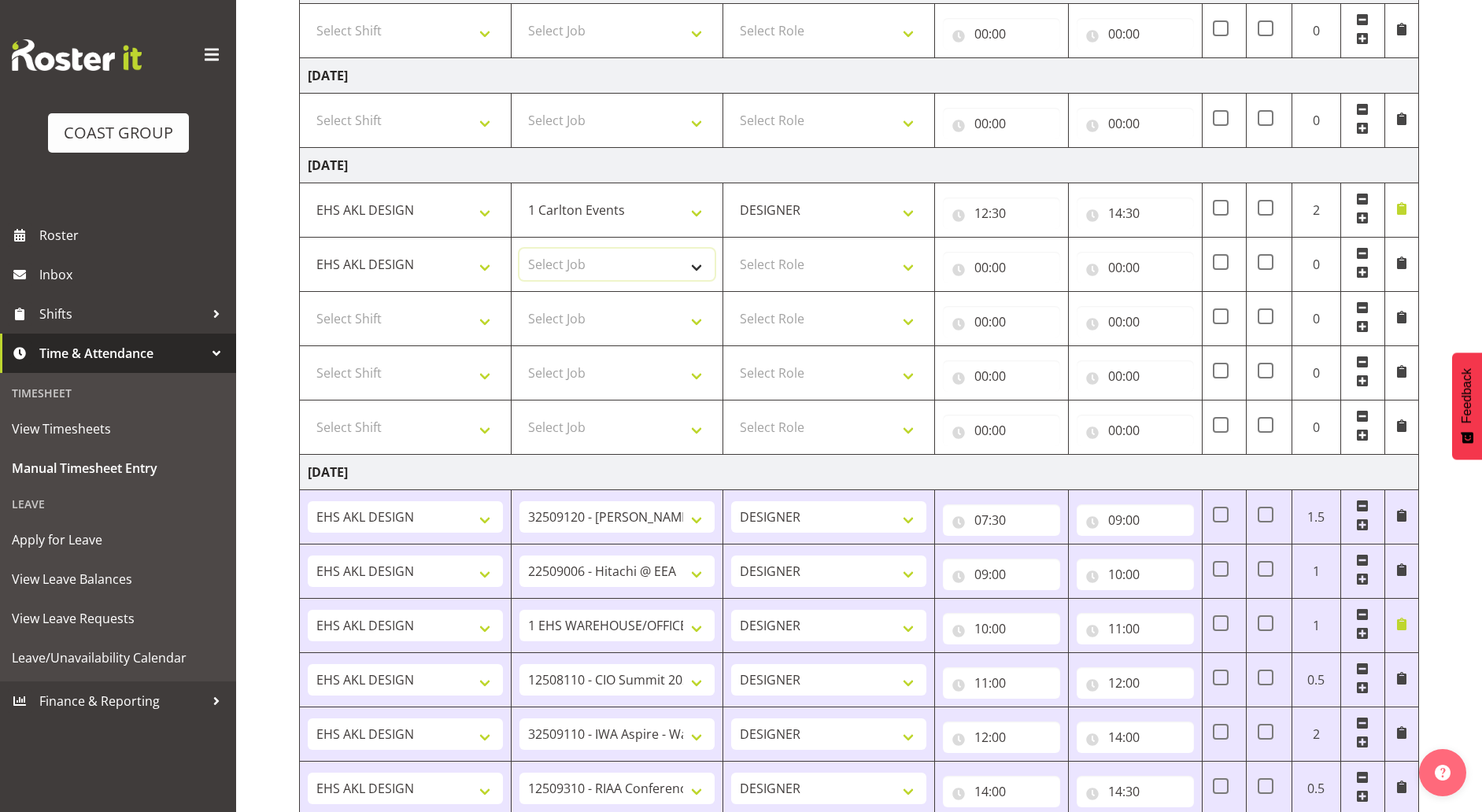
drag, startPoint x: 574, startPoint y: 259, endPoint x: 612, endPoint y: 248, distance: 39.6
click at [574, 259] on select "Select Job 1 Carlton Events 1 [PERSON_NAME][GEOGRAPHIC_DATA] 1 [PERSON_NAME][GE…" at bounding box center [616, 264] width 195 height 32
select select "9196"
click at [519, 248] on select "Select Job 1 Carlton Events 1 [PERSON_NAME][GEOGRAPHIC_DATA] 1 [PERSON_NAME][GE…" at bounding box center [616, 264] width 195 height 32
click at [827, 270] on select "Select Role DESIGNER Designer" at bounding box center [828, 264] width 195 height 32
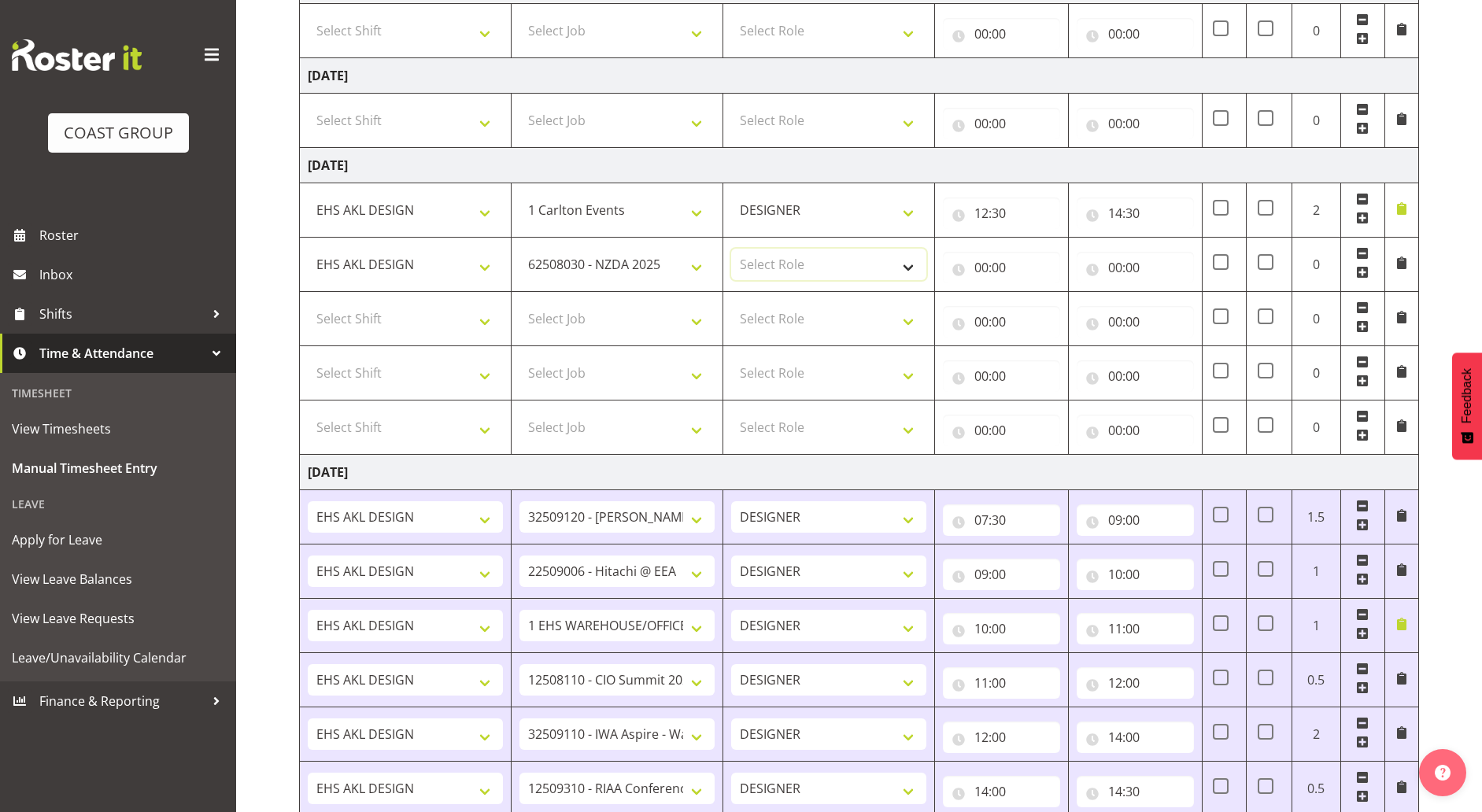
select select "215"
click at [731, 248] on select "Select Role DESIGNER Designer" at bounding box center [828, 264] width 195 height 32
click at [976, 278] on input "00:00" at bounding box center [1001, 268] width 117 height 32
click at [1045, 320] on select "00 01 02 03 04 05 06 07 08 09 10 11 12 13 14 15 16 17 18 19 20 21 22 23" at bounding box center [1050, 308] width 35 height 32
select select "14"
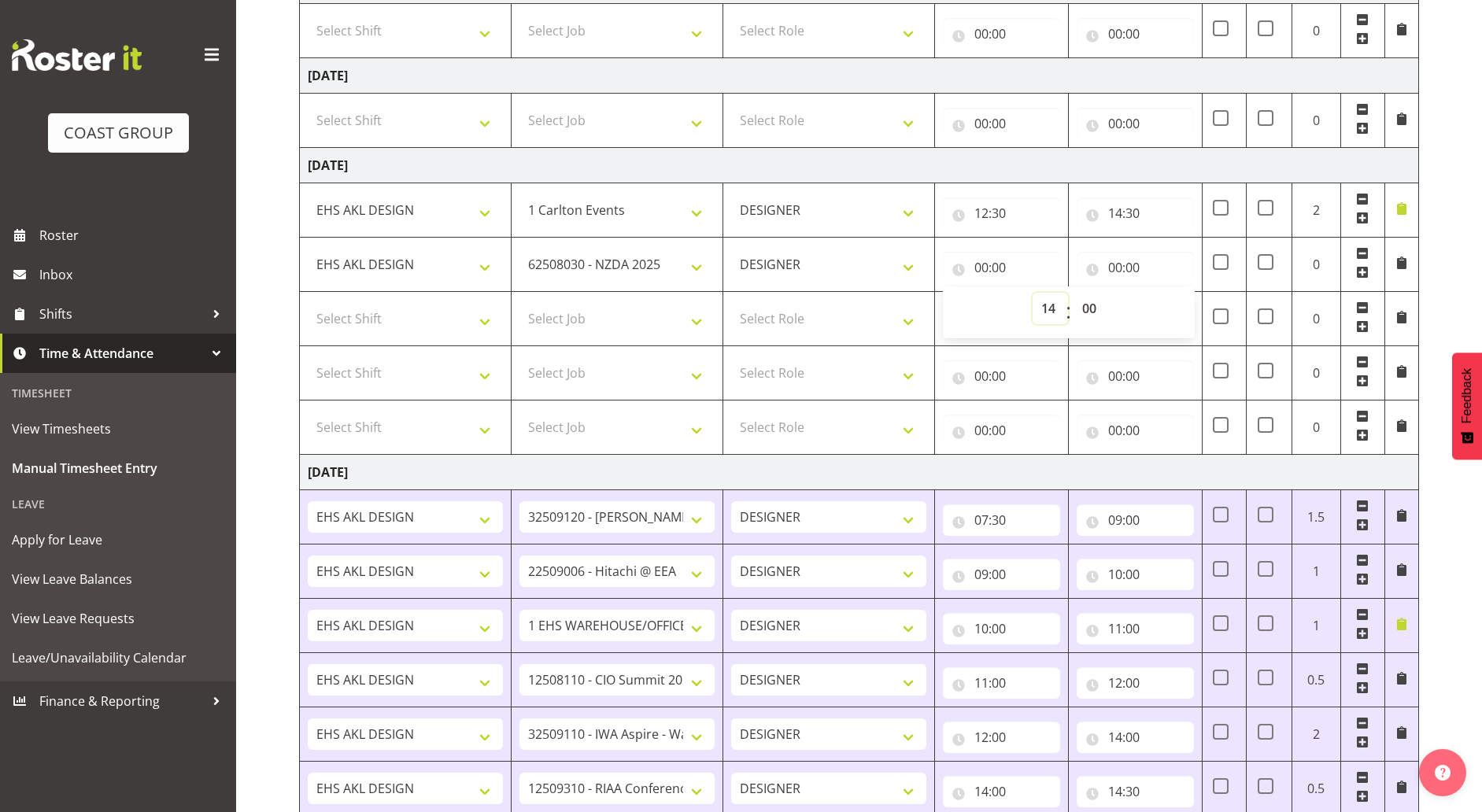
click at [1032, 292] on select "00 01 02 03 04 05 06 07 08 09 10 11 12 13 14 15 16 17 18 19 20 21 22 23" at bounding box center [1050, 308] width 35 height 32
type input "14:00"
drag, startPoint x: 1091, startPoint y: 312, endPoint x: 1090, endPoint y: 322, distance: 10.0
click at [1091, 313] on select "00 01 02 03 04 05 06 07 08 09 10 11 12 13 14 15 16 17 18 19 20 21 22 23 24 25 2…" at bounding box center [1091, 308] width 35 height 32
select select "30"
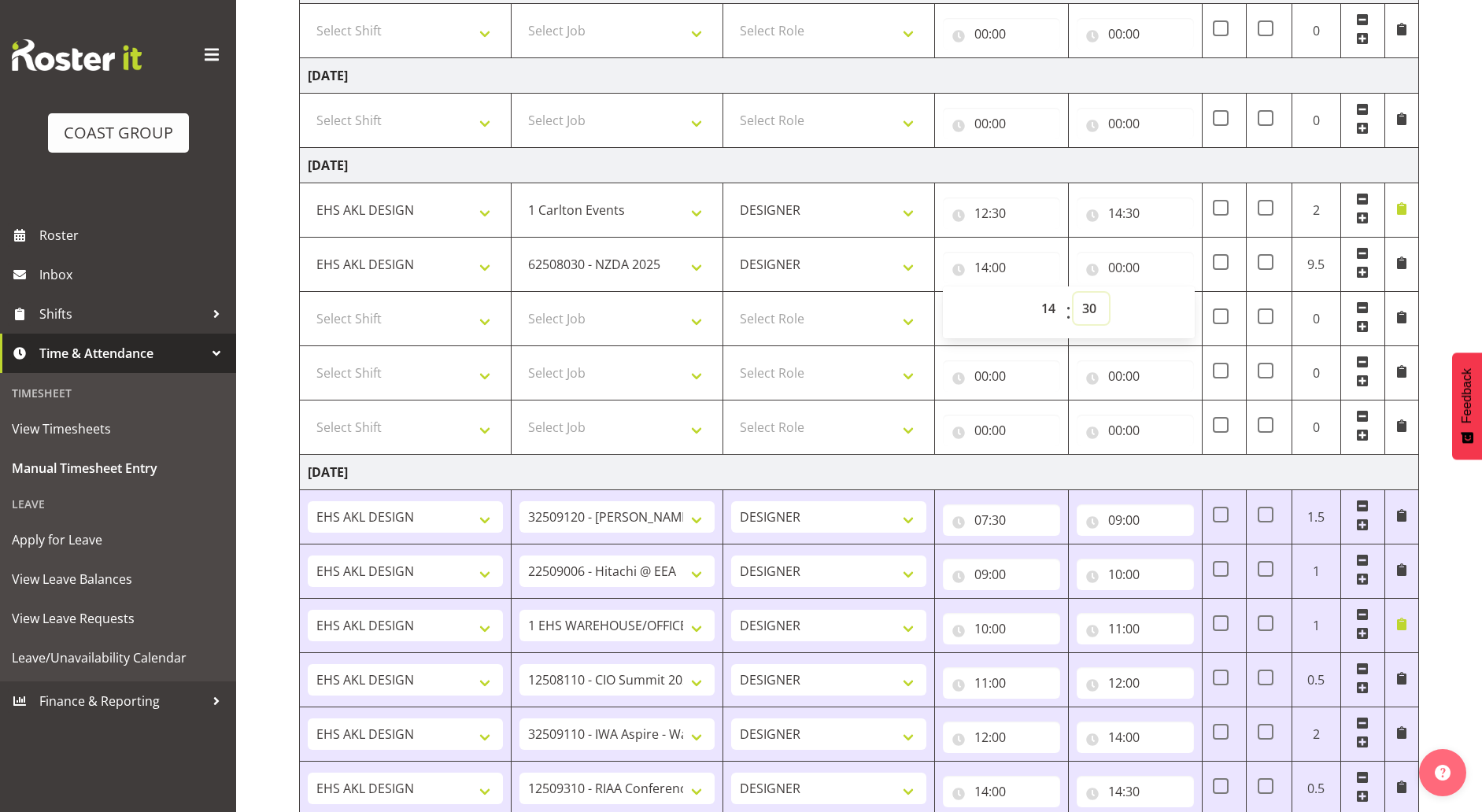
click at [1073, 292] on select "00 01 02 03 04 05 06 07 08 09 10 11 12 13 14 15 16 17 18 19 20 21 22 23 24 25 2…" at bounding box center [1091, 308] width 35 height 32
type input "14:30"
click at [1144, 269] on input "00:00" at bounding box center [1135, 268] width 117 height 32
click at [1179, 331] on span "00 01 02 03 04 05 06 07 08 09 10 11 12 13 14 15 16 17 18 19 20 21 22 23" at bounding box center [1183, 312] width 35 height 39
click at [1184, 312] on select "00 01 02 03 04 05 06 07 08 09 10 11 12 13 14 15 16 17 18 19 20 21 22 23" at bounding box center [1183, 308] width 35 height 32
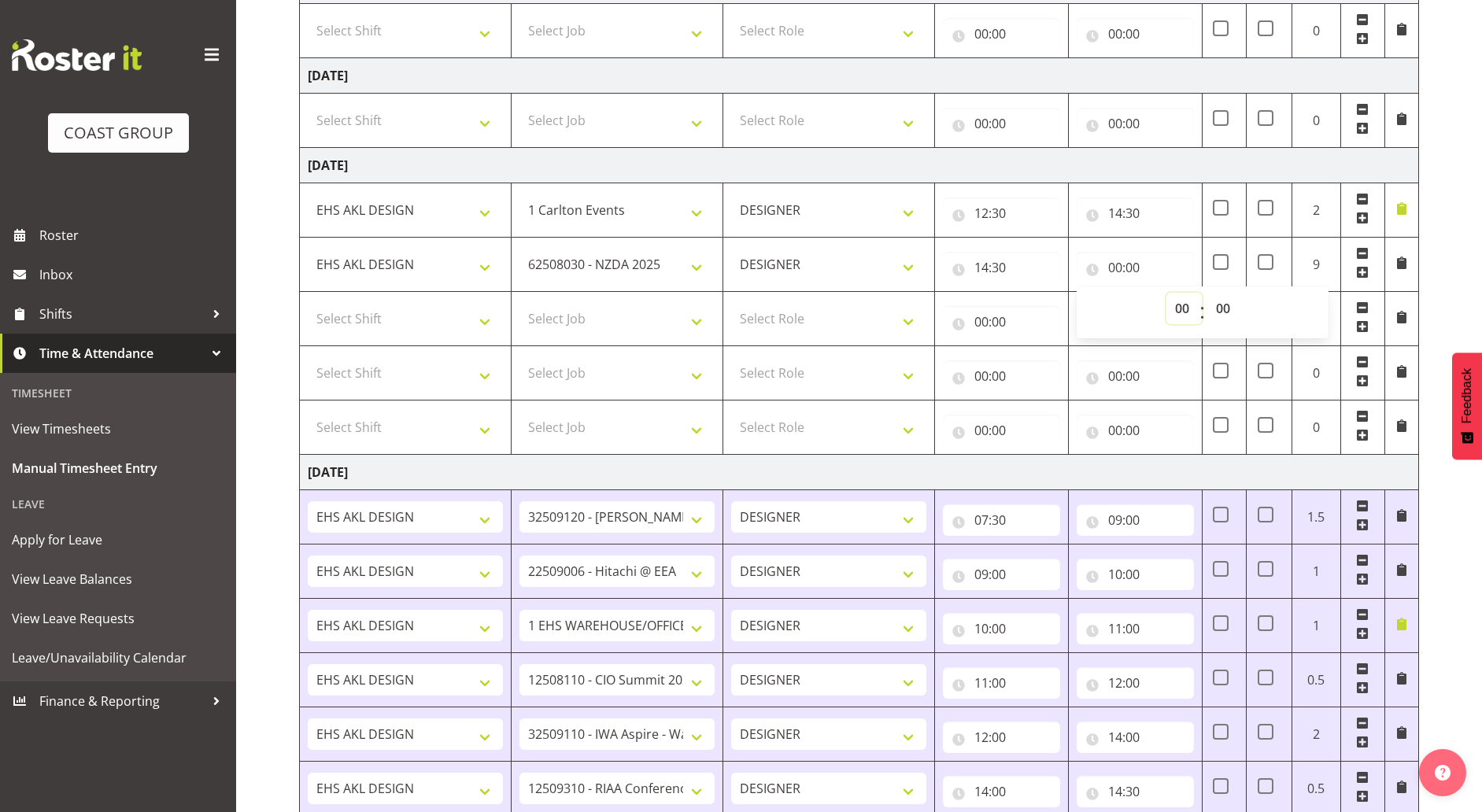
select select "14"
click at [1166, 292] on select "00 01 02 03 04 05 06 07 08 09 10 11 12 13 14 15 16 17 18 19 20 21 22 23" at bounding box center [1183, 308] width 35 height 32
type input "14:00"
drag, startPoint x: 1247, startPoint y: 307, endPoint x: 1226, endPoint y: 315, distance: 22.5
click at [1244, 306] on div "00 01 02 03 04 05 06 07 08 09 10 11 12 13 14 15 16 17 18 19 20 21 22 23 : 00 01…" at bounding box center [1203, 312] width 252 height 39
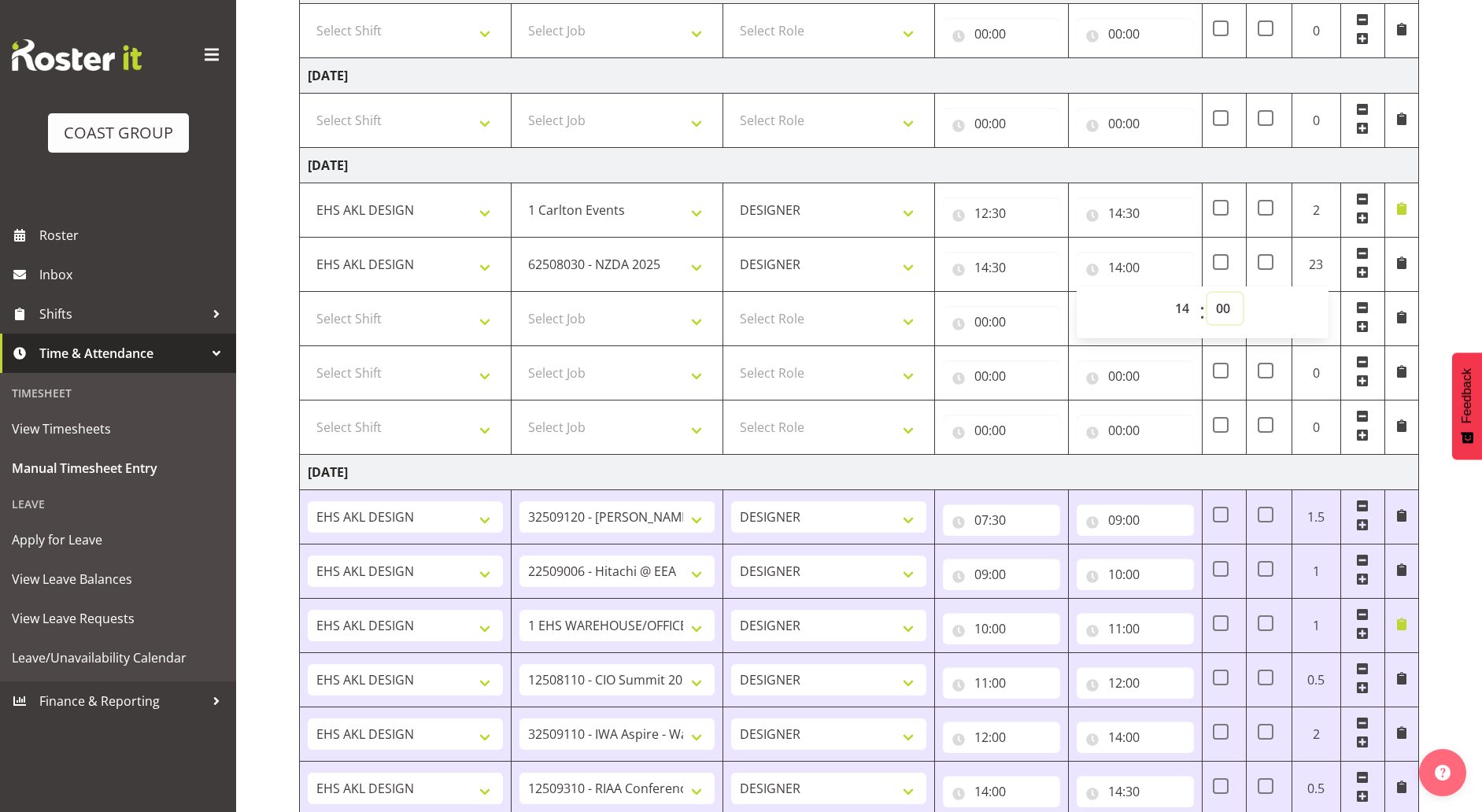
click at [1225, 315] on select "00 01 02 03 04 05 06 07 08 09 10 11 12 13 14 15 16 17 18 19 20 21 22 23 24 25 2…" at bounding box center [1225, 308] width 35 height 32
select select "45"
click at [1207, 292] on select "00 01 02 03 04 05 06 07 08 09 10 11 12 13 14 15 16 17 18 19 20 21 22 23 24 25 2…" at bounding box center [1225, 308] width 35 height 32
type input "14:45"
click at [388, 319] on select "Select Shift ANZICS Chch. ANZICS Chch. Art Fair 2024 Art Fair 2024 Art Fair 202…" at bounding box center [404, 318] width 195 height 32
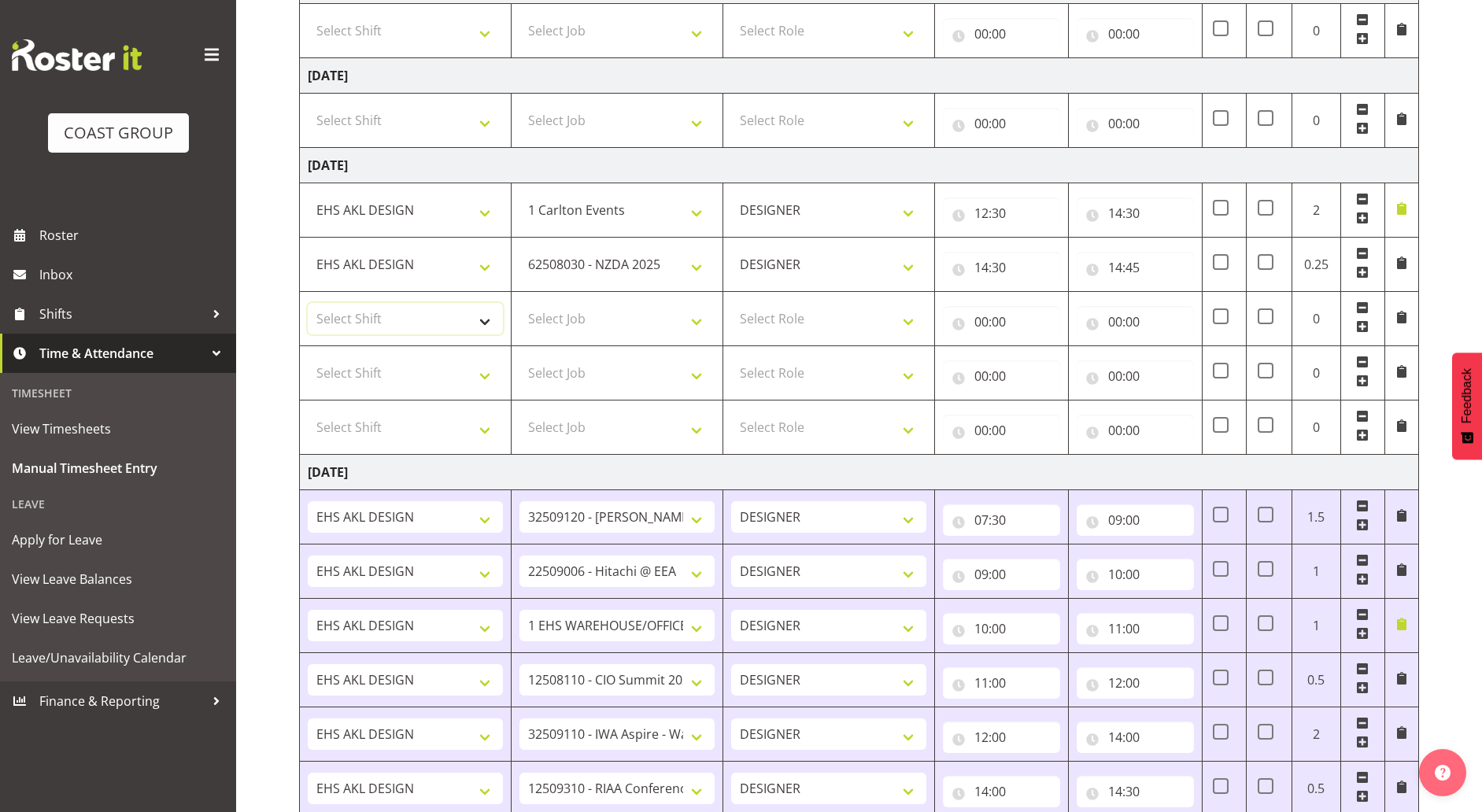
select select "1321"
click at [307, 303] on select "Select Shift ANZICS Chch. ANZICS Chch. Art Fair 2024 Art Fair 2024 Art Fair 202…" at bounding box center [404, 318] width 195 height 32
drag, startPoint x: 821, startPoint y: 303, endPoint x: 811, endPoint y: 331, distance: 29.7
click at [821, 303] on select "Select Role DESIGNER Designer" at bounding box center [828, 318] width 195 height 32
select select "215"
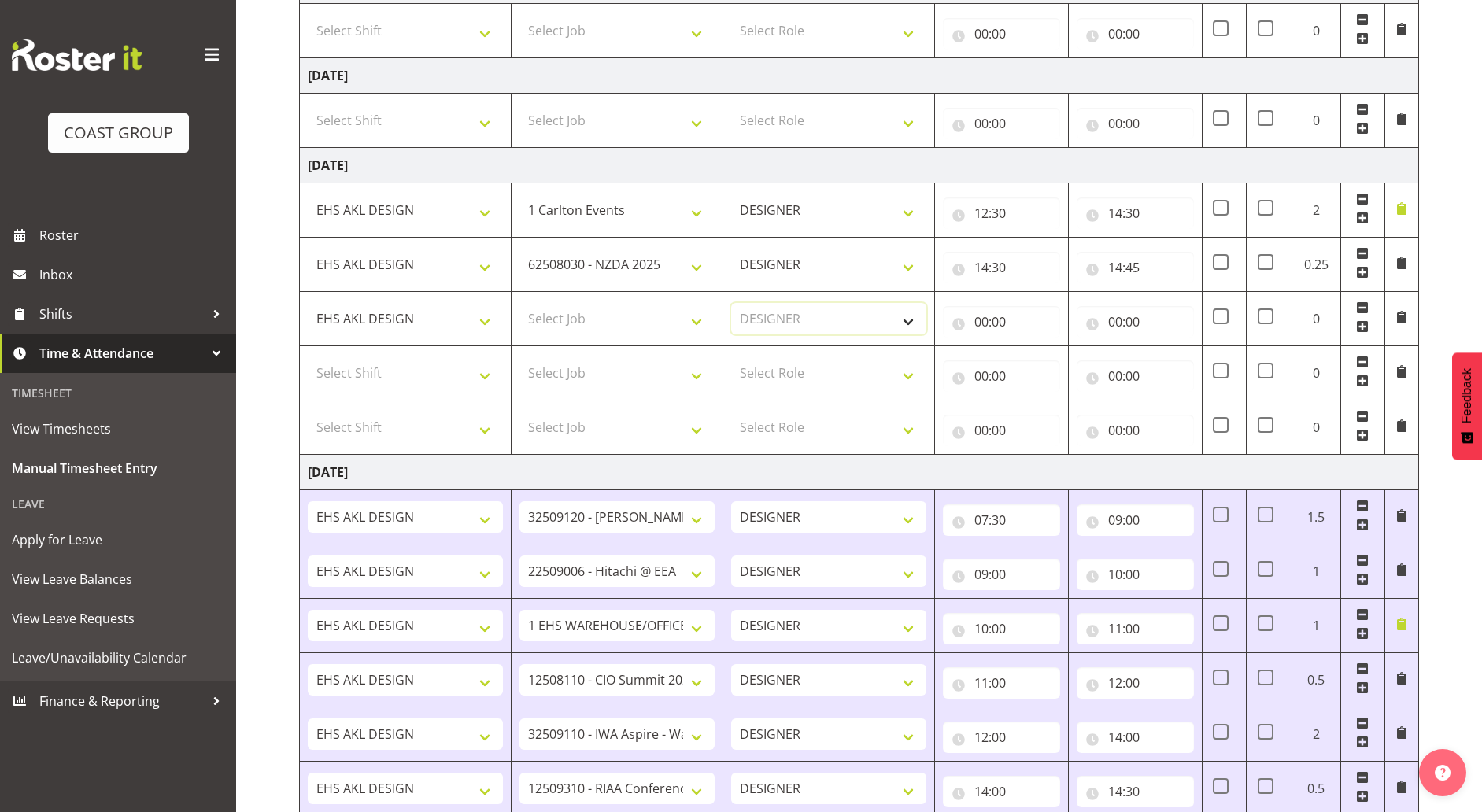
click at [731, 303] on select "Select Role DESIGNER Designer" at bounding box center [828, 318] width 195 height 32
drag, startPoint x: 665, startPoint y: 312, endPoint x: 643, endPoint y: 327, distance: 26.6
click at [665, 312] on select "Select Job 1 Carlton Events 1 [PERSON_NAME][GEOGRAPHIC_DATA] 1 [PERSON_NAME][GE…" at bounding box center [616, 318] width 195 height 32
select select "8653"
click at [519, 303] on select "Select Job 1 Carlton Events 1 [PERSON_NAME][GEOGRAPHIC_DATA] 1 [PERSON_NAME][GE…" at bounding box center [616, 318] width 195 height 32
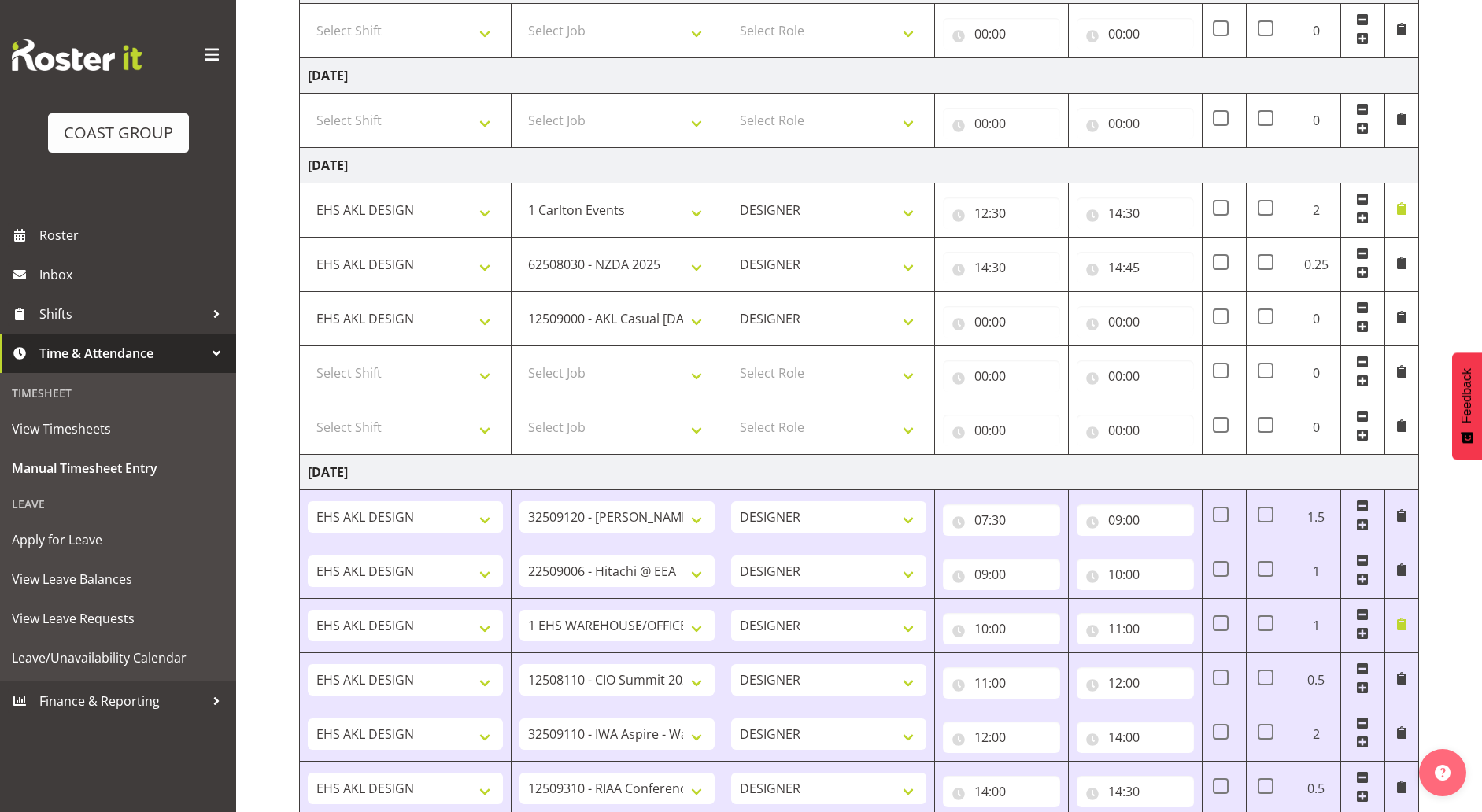
click at [1407, 317] on span at bounding box center [1401, 317] width 12 height 12
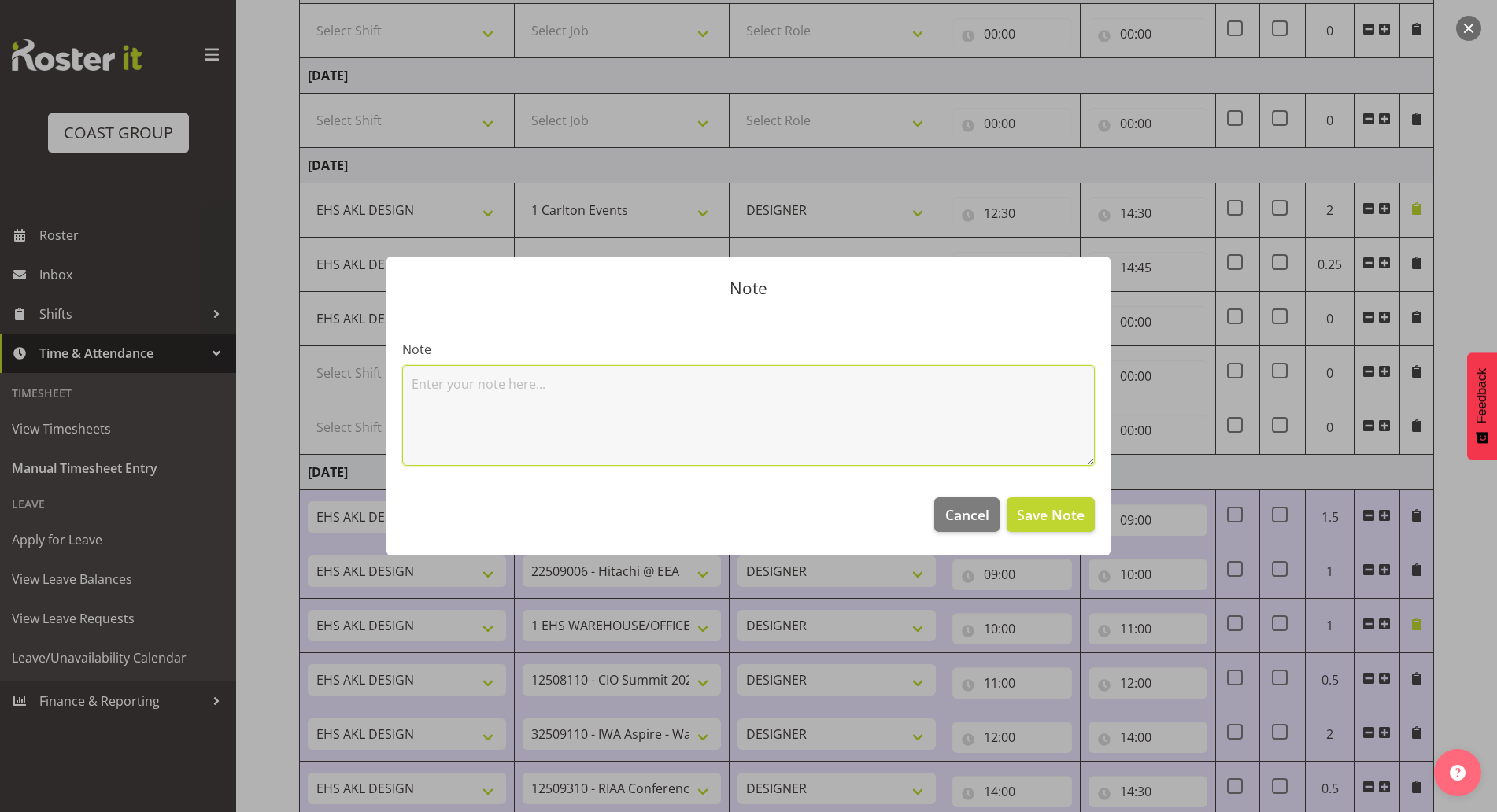
click at [813, 408] on textarea at bounding box center [748, 415] width 692 height 101
click at [519, 400] on textarea at bounding box center [748, 415] width 692 height 101
paste textarea "Transport World, Invercargill"
click at [713, 381] on textarea "Transport World, Invercargill" at bounding box center [748, 415] width 692 height 101
type textarea "Transport World, Invercargill 2025 - Dane B"
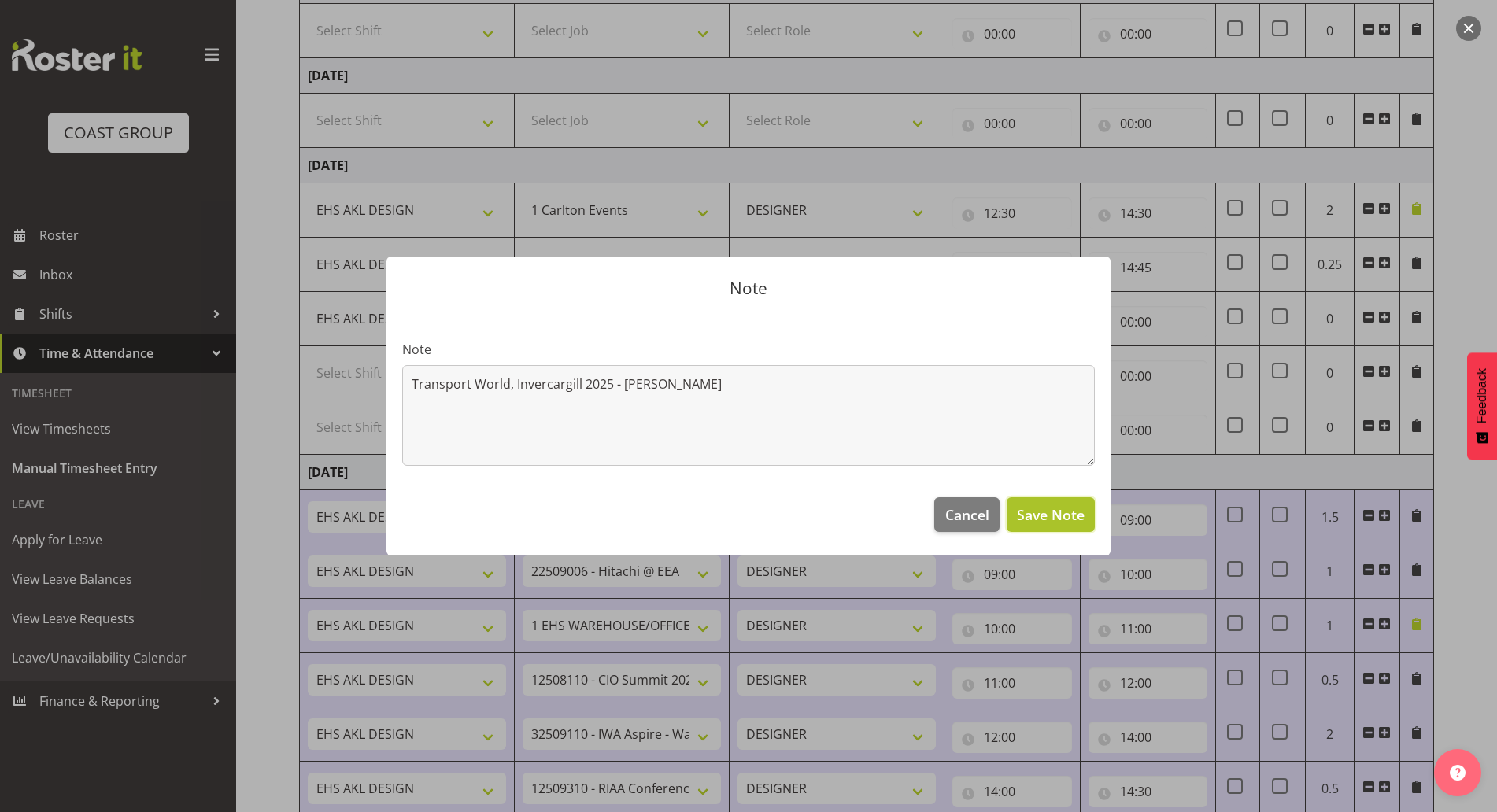
click at [1044, 518] on span "Save Note" at bounding box center [1050, 514] width 67 height 20
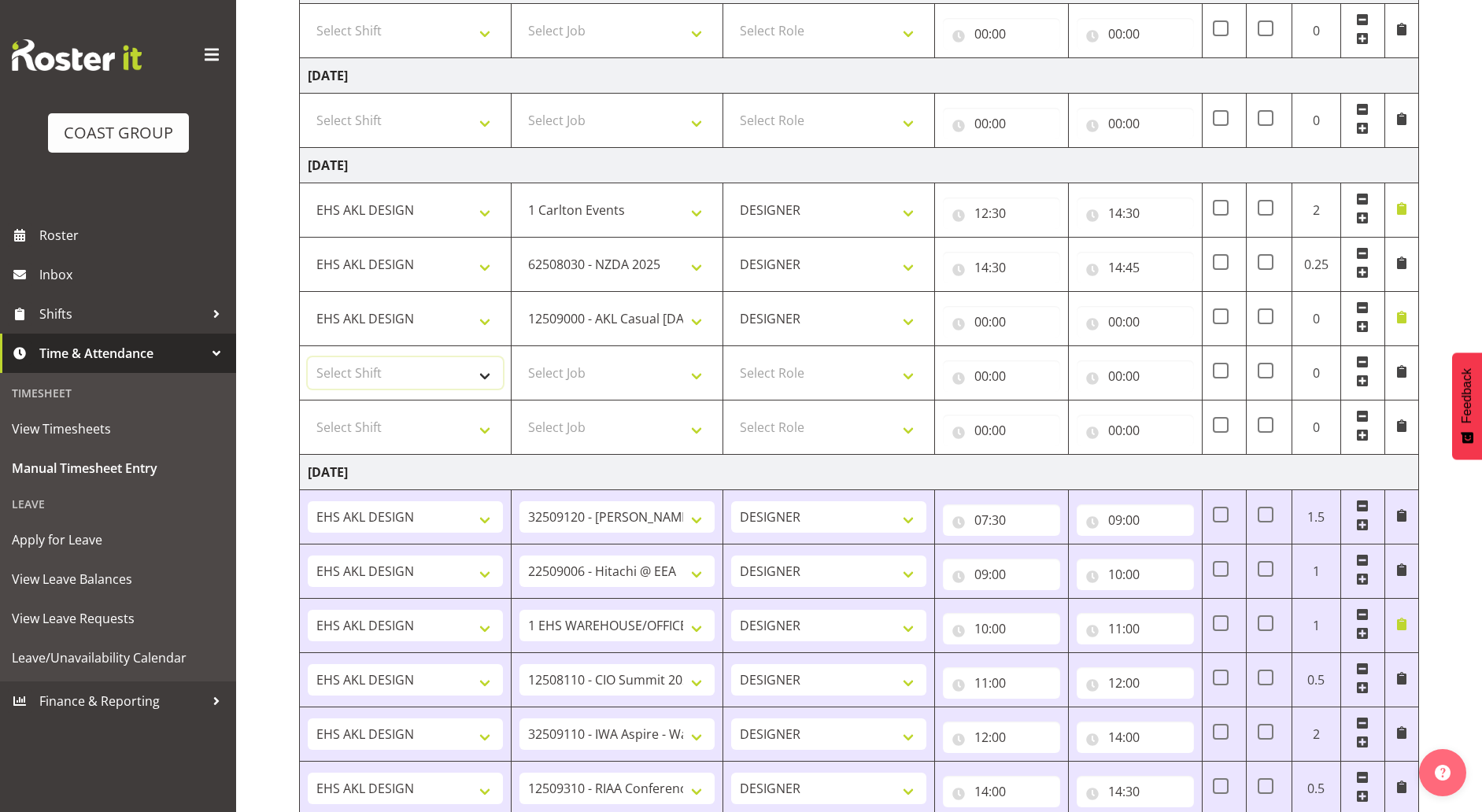
click at [453, 372] on select "Select Shift ANZICS Chch. ANZICS Chch. Art Fair 2024 Art Fair 2024 Art Fair 202…" at bounding box center [404, 373] width 195 height 32
select select "1321"
click at [307, 357] on select "Select Shift ANZICS Chch. ANZICS Chch. Art Fair 2024 Art Fair 2024 Art Fair 202…" at bounding box center [404, 373] width 195 height 32
click at [1024, 327] on input "00:00" at bounding box center [1001, 322] width 117 height 32
click at [1039, 367] on select "00 01 02 03 04 05 06 07 08 09 10 11 12 13 14 15 16 17 18 19 20 21 22 23" at bounding box center [1050, 362] width 35 height 32
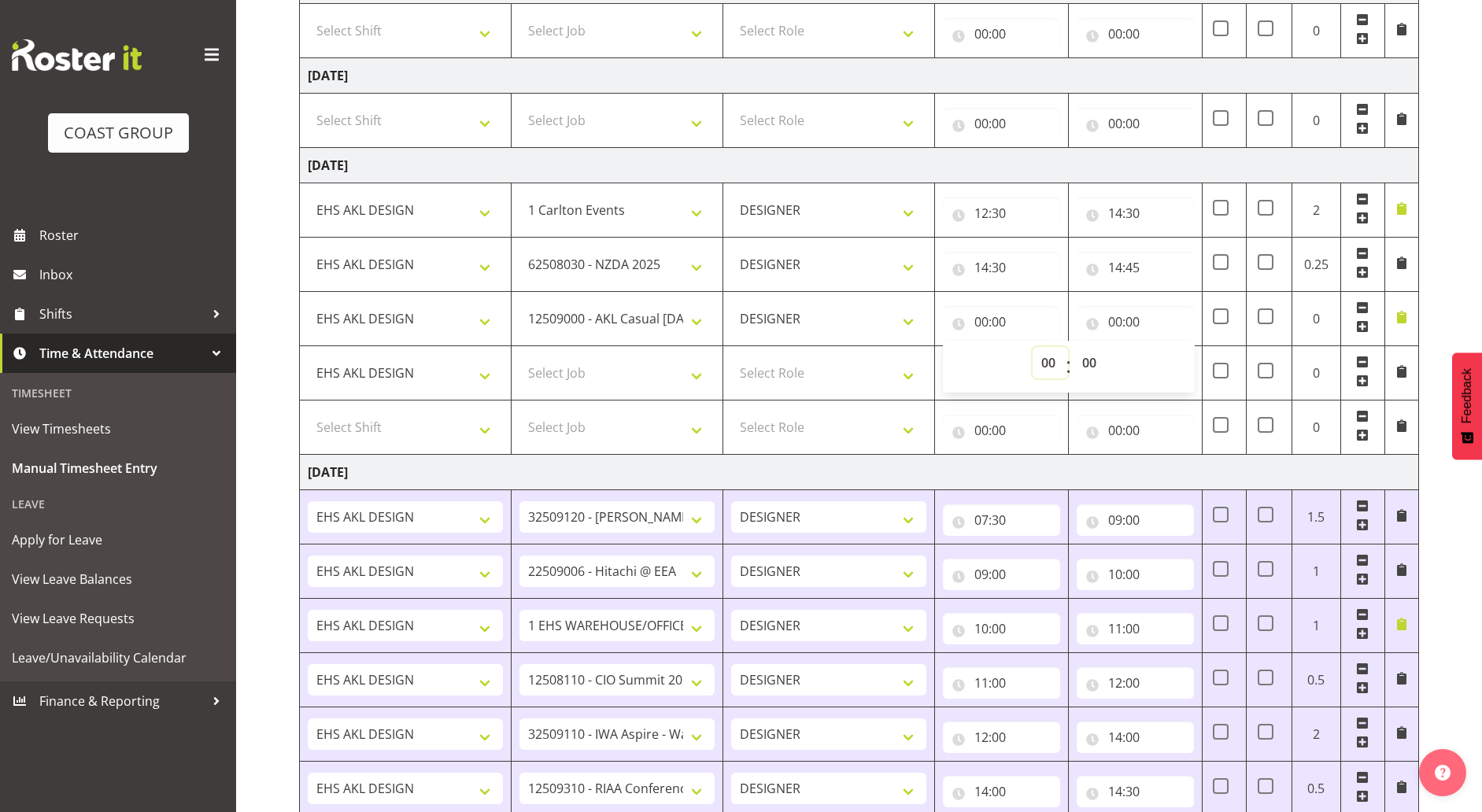
select select "14"
click at [1032, 346] on select "00 01 02 03 04 05 06 07 08 09 10 11 12 13 14 15 16 17 18 19 20 21 22 23" at bounding box center [1050, 362] width 35 height 32
type input "14:00"
click at [1088, 360] on select "00 01 02 03 04 05 06 07 08 09 10 11 12 13 14 15 16 17 18 19 20 21 22 23 24 25 2…" at bounding box center [1091, 362] width 35 height 32
select select "45"
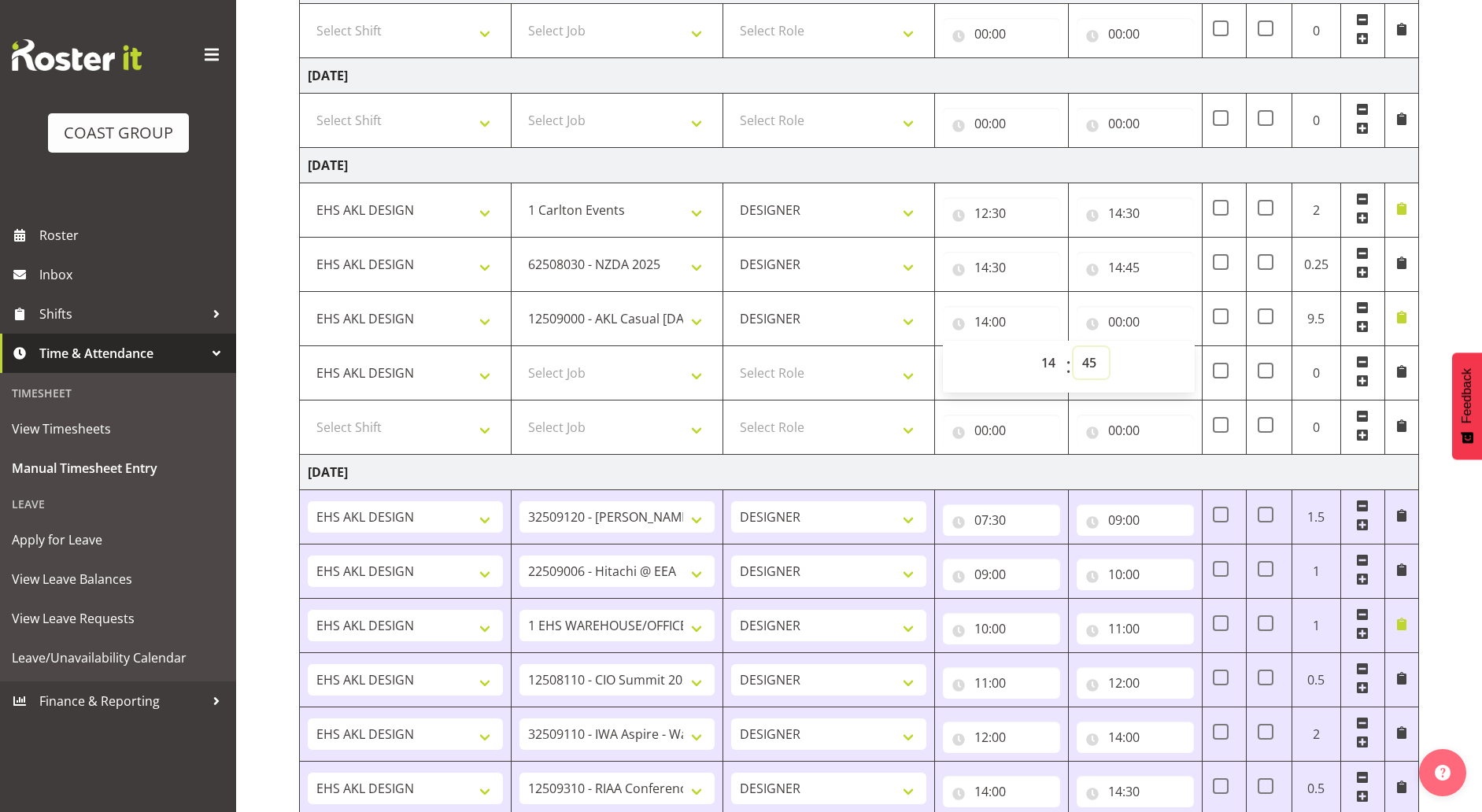
click at [1073, 346] on select "00 01 02 03 04 05 06 07 08 09 10 11 12 13 14 15 16 17 18 19 20 21 22 23 24 25 2…" at bounding box center [1091, 362] width 35 height 32
type input "14:45"
click at [1151, 315] on input "00:00" at bounding box center [1135, 322] width 117 height 32
click at [1169, 358] on select "00 01 02 03 04 05 06 07 08 09 10 11 12 13 14 15 16 17 18 19 20 21 22 23" at bounding box center [1183, 362] width 35 height 32
select select "15"
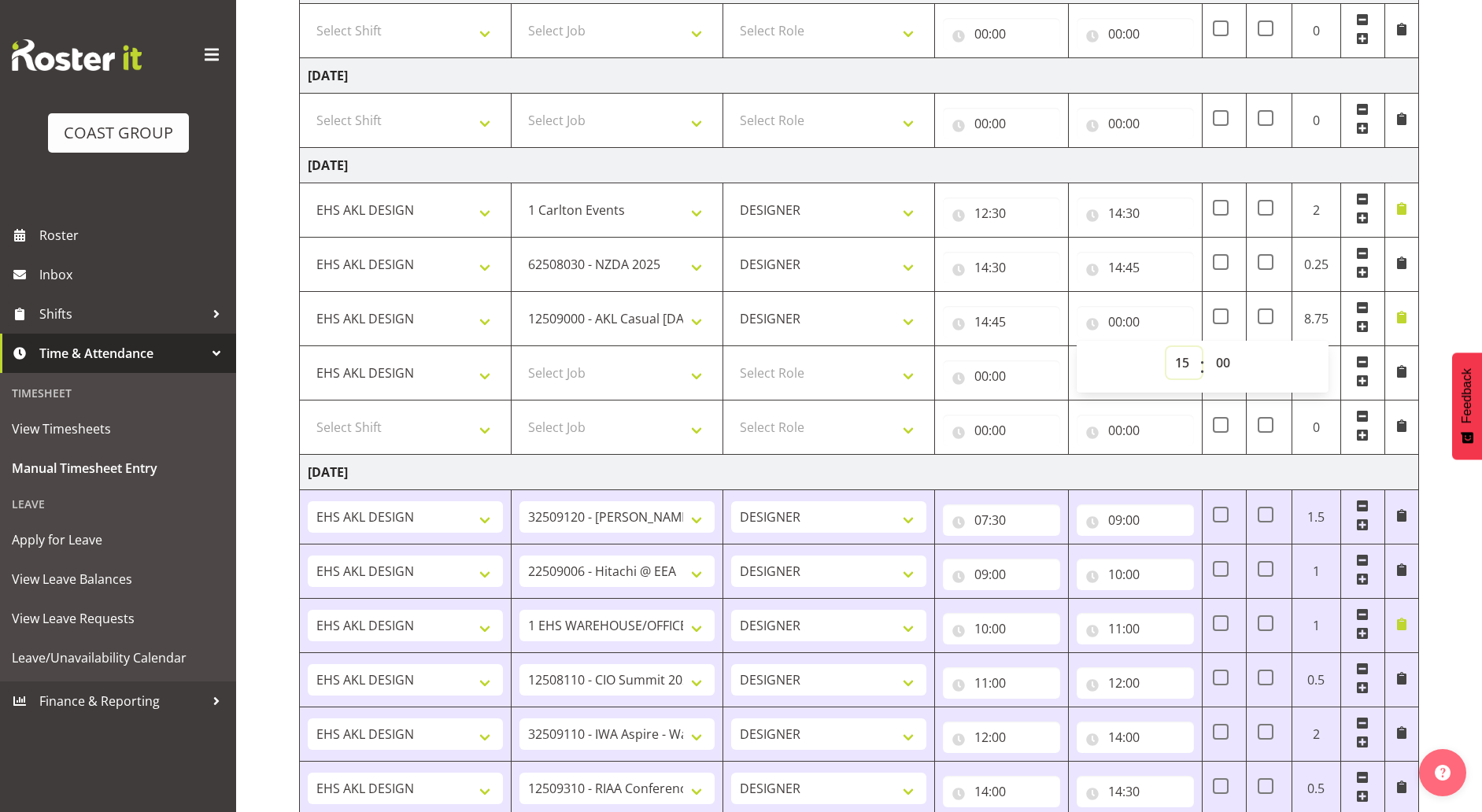
click at [1166, 346] on select "00 01 02 03 04 05 06 07 08 09 10 11 12 13 14 15 16 17 18 19 20 21 22 23" at bounding box center [1183, 362] width 35 height 32
type input "15:00"
drag, startPoint x: 572, startPoint y: 370, endPoint x: 581, endPoint y: 369, distance: 9.1
click at [572, 371] on select "Select Job 1 Carlton Events 1 [PERSON_NAME][GEOGRAPHIC_DATA] 1 [PERSON_NAME][GE…" at bounding box center [616, 373] width 195 height 32
select select "9584"
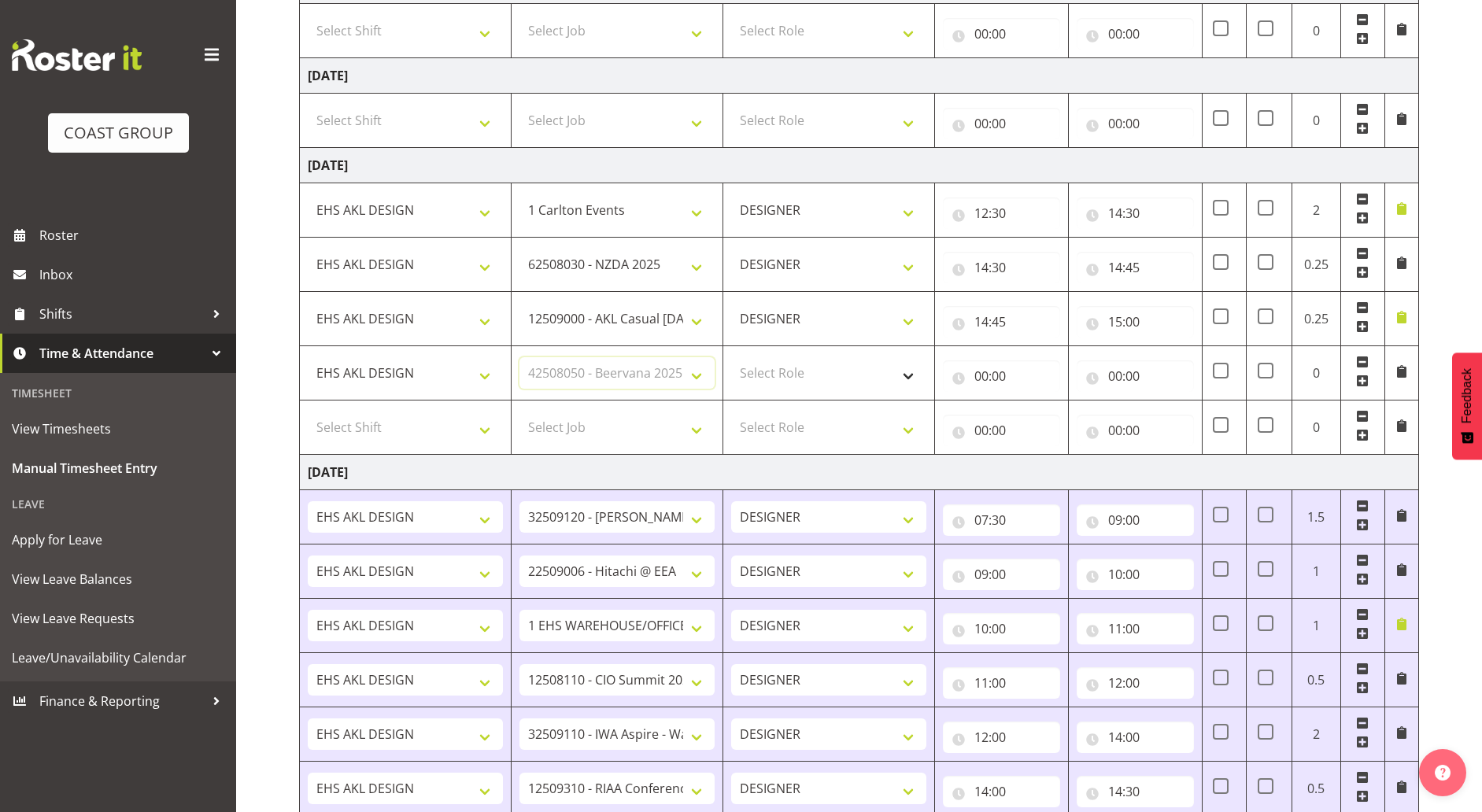
click at [519, 357] on select "Select Job 1 Carlton Events 1 [PERSON_NAME][GEOGRAPHIC_DATA] 1 [PERSON_NAME][GE…" at bounding box center [616, 373] width 195 height 32
drag, startPoint x: 832, startPoint y: 377, endPoint x: 832, endPoint y: 386, distance: 9.0
click at [832, 377] on select "Select Role DESIGNER Designer" at bounding box center [828, 373] width 195 height 32
click at [731, 357] on select "Select Role DESIGNER Designer" at bounding box center [828, 373] width 195 height 32
drag, startPoint x: 851, startPoint y: 370, endPoint x: 846, endPoint y: 387, distance: 17.7
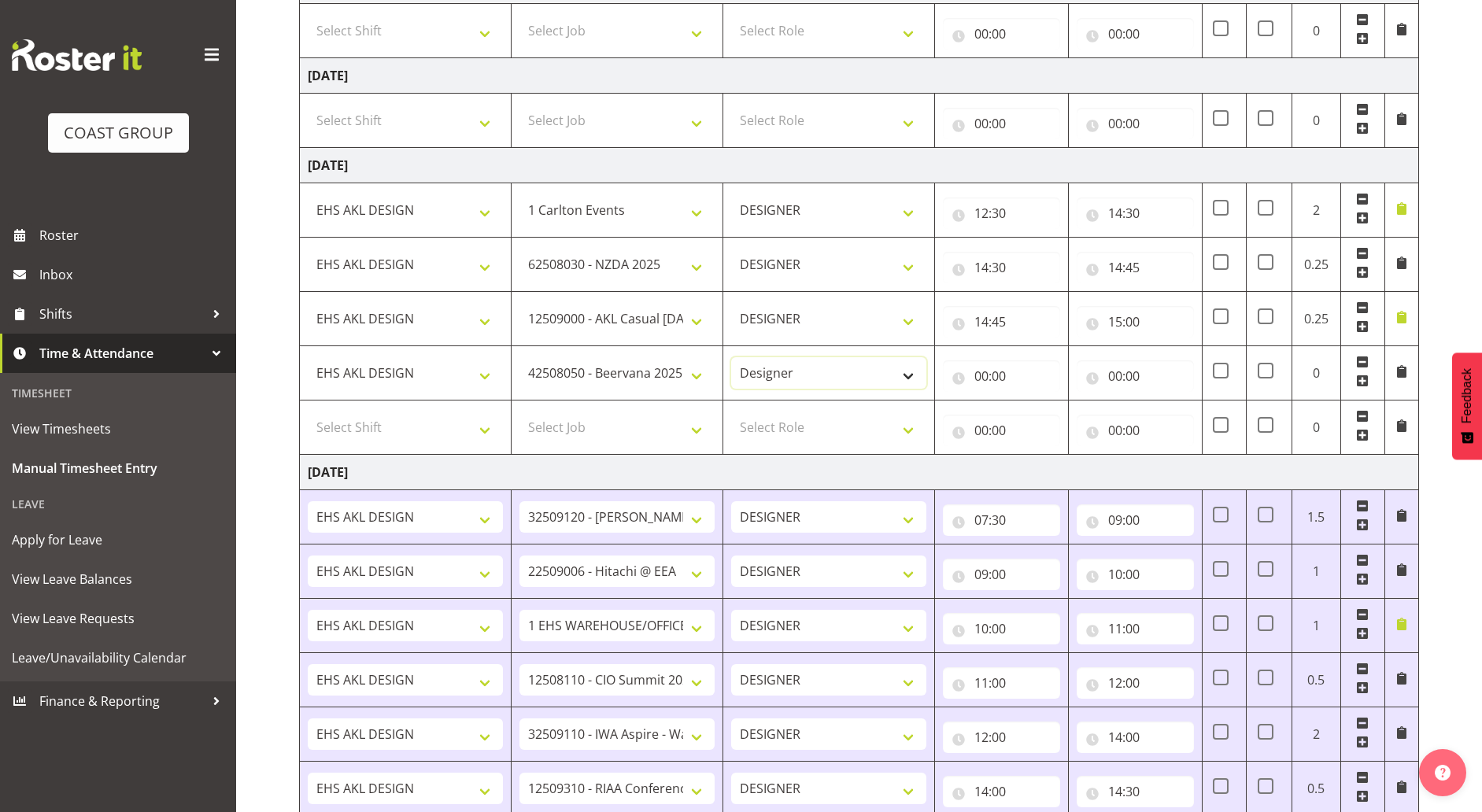
click at [851, 370] on select "DESIGNER Designer" at bounding box center [828, 373] width 195 height 32
select select "215"
click at [731, 357] on select "DESIGNER Designer" at bounding box center [828, 373] width 195 height 32
click at [1015, 371] on input "00:00" at bounding box center [1001, 376] width 117 height 32
drag, startPoint x: 1038, startPoint y: 416, endPoint x: 1041, endPoint y: 401, distance: 15.3
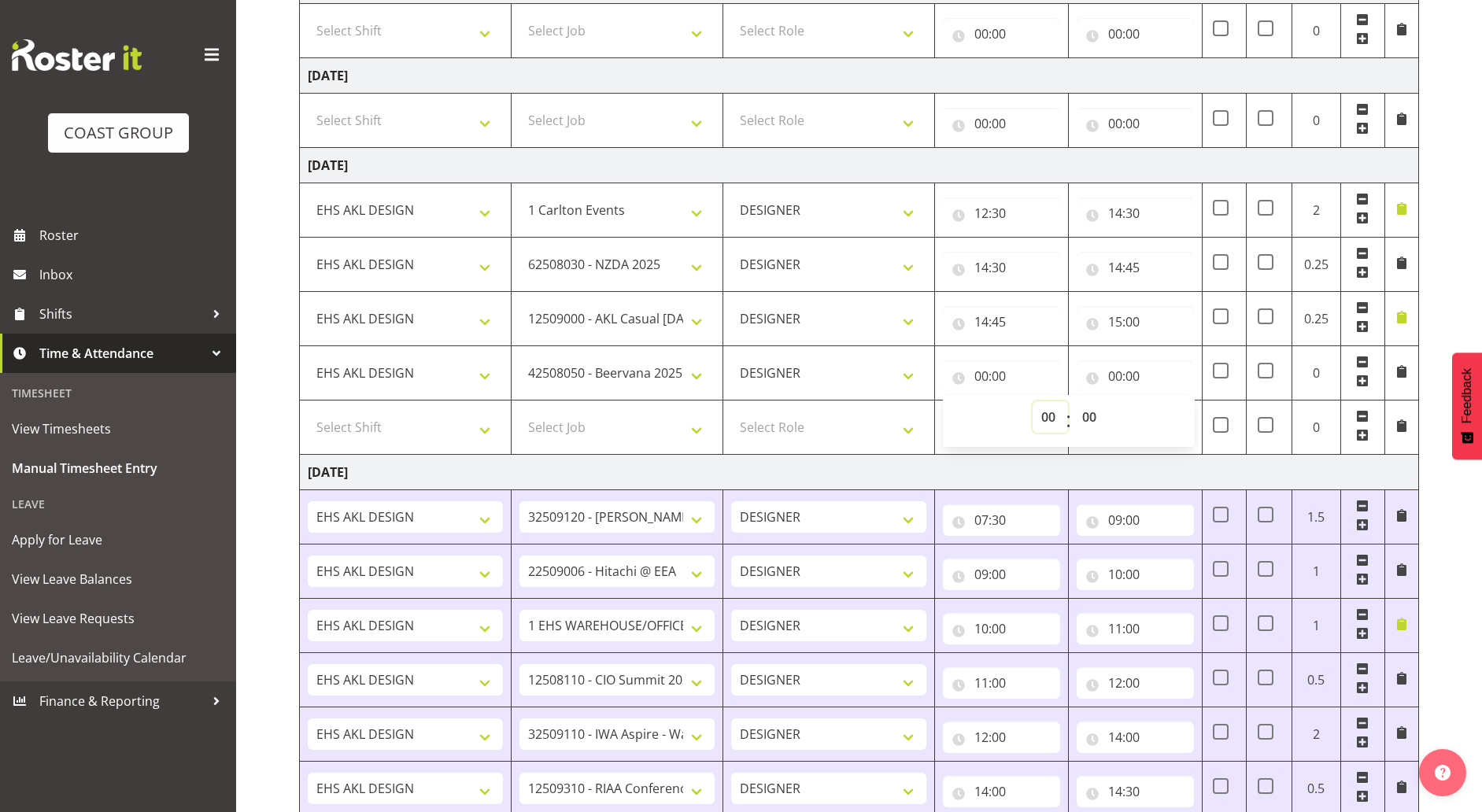
click at [1038, 416] on select "00 01 02 03 04 05 06 07 08 09 10 11 12 13 14 15 16 17 18 19 20 21 22 23" at bounding box center [1050, 416] width 35 height 32
select select "15"
click at [1032, 401] on select "00 01 02 03 04 05 06 07 08 09 10 11 12 13 14 15 16 17 18 19 20 21 22 23" at bounding box center [1050, 416] width 35 height 32
type input "15:00"
drag, startPoint x: 1140, startPoint y: 365, endPoint x: 1154, endPoint y: 373, distance: 16.1
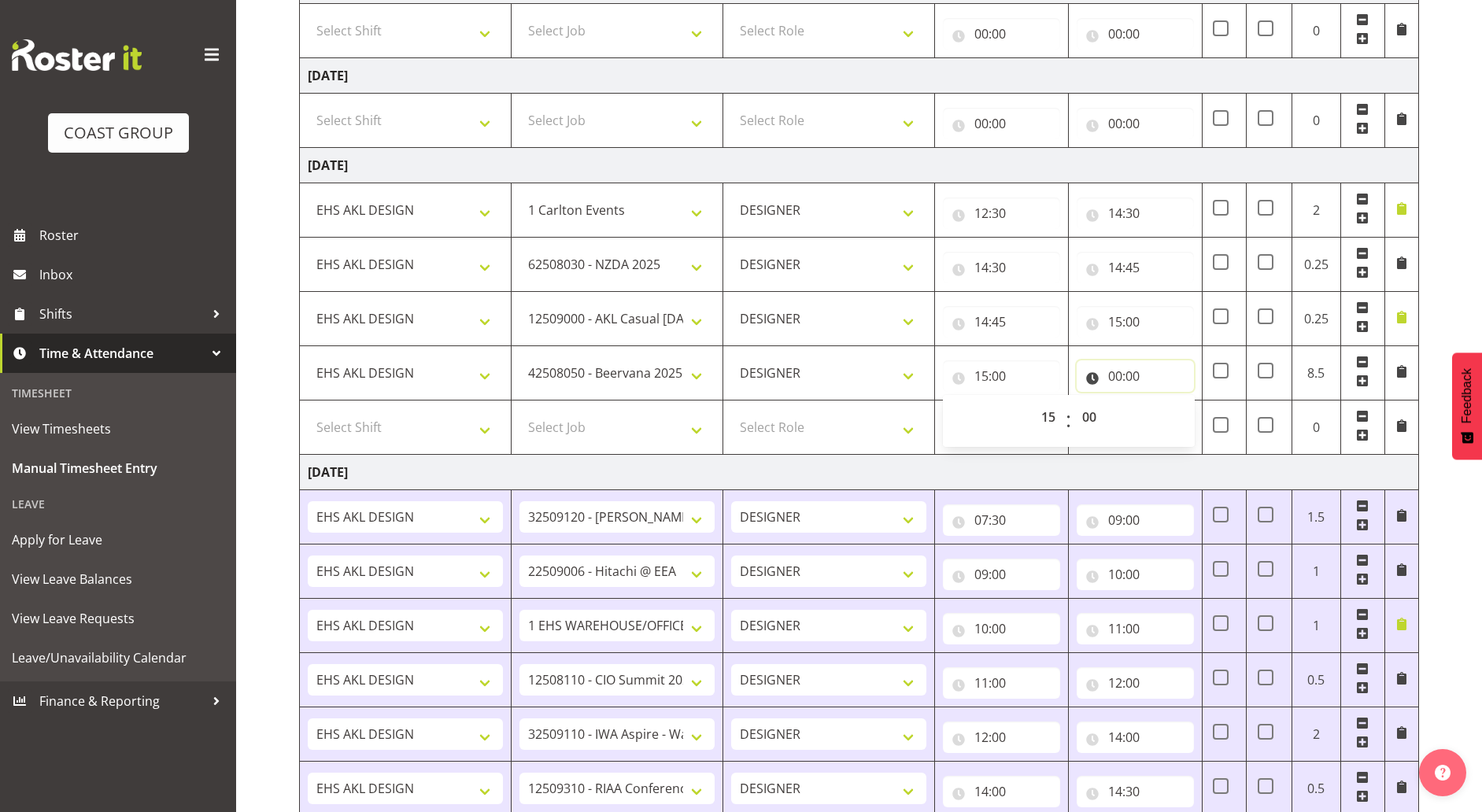
click at [1141, 366] on input "00:00" at bounding box center [1135, 376] width 117 height 32
click at [1184, 420] on select "00 01 02 03 04 05 06 07 08 09 10 11 12 13 14 15 16 17 18 19 20 21 22 23" at bounding box center [1183, 416] width 35 height 32
select select "15"
click at [1166, 401] on select "00 01 02 03 04 05 06 07 08 09 10 11 12 13 14 15 16 17 18 19 20 21 22 23" at bounding box center [1183, 416] width 35 height 32
type input "15:00"
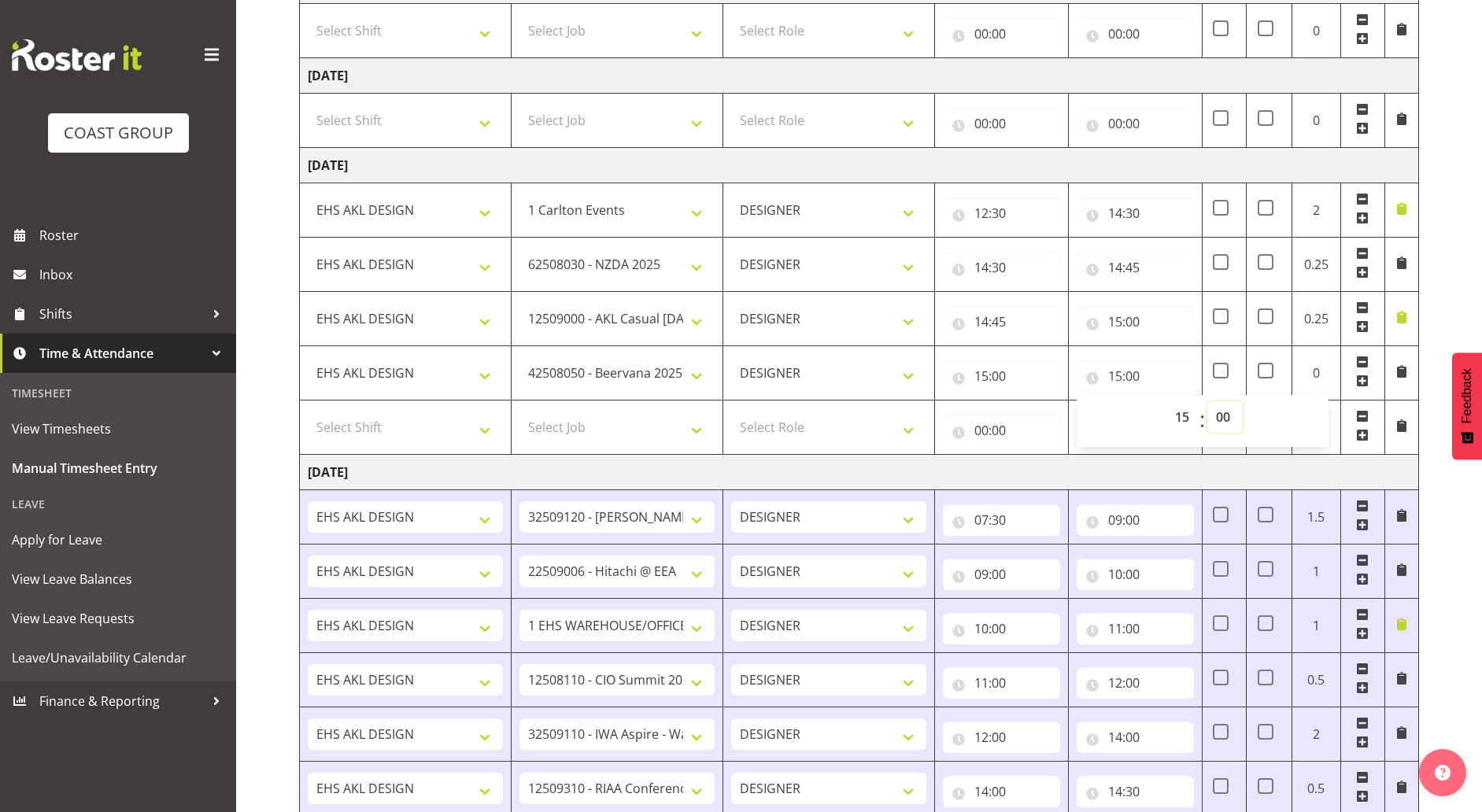
drag, startPoint x: 1229, startPoint y: 416, endPoint x: 1228, endPoint y: 401, distance: 15.0
click at [1229, 416] on select "00 01 02 03 04 05 06 07 08 09 10 11 12 13 14 15 16 17 18 19 20 21 22 23 24 25 2…" at bounding box center [1225, 416] width 35 height 32
select select "15"
click at [1207, 401] on select "00 01 02 03 04 05 06 07 08 09 10 11 12 13 14 15 16 17 18 19 20 21 22 23 24 25 2…" at bounding box center [1225, 416] width 35 height 32
type input "15:15"
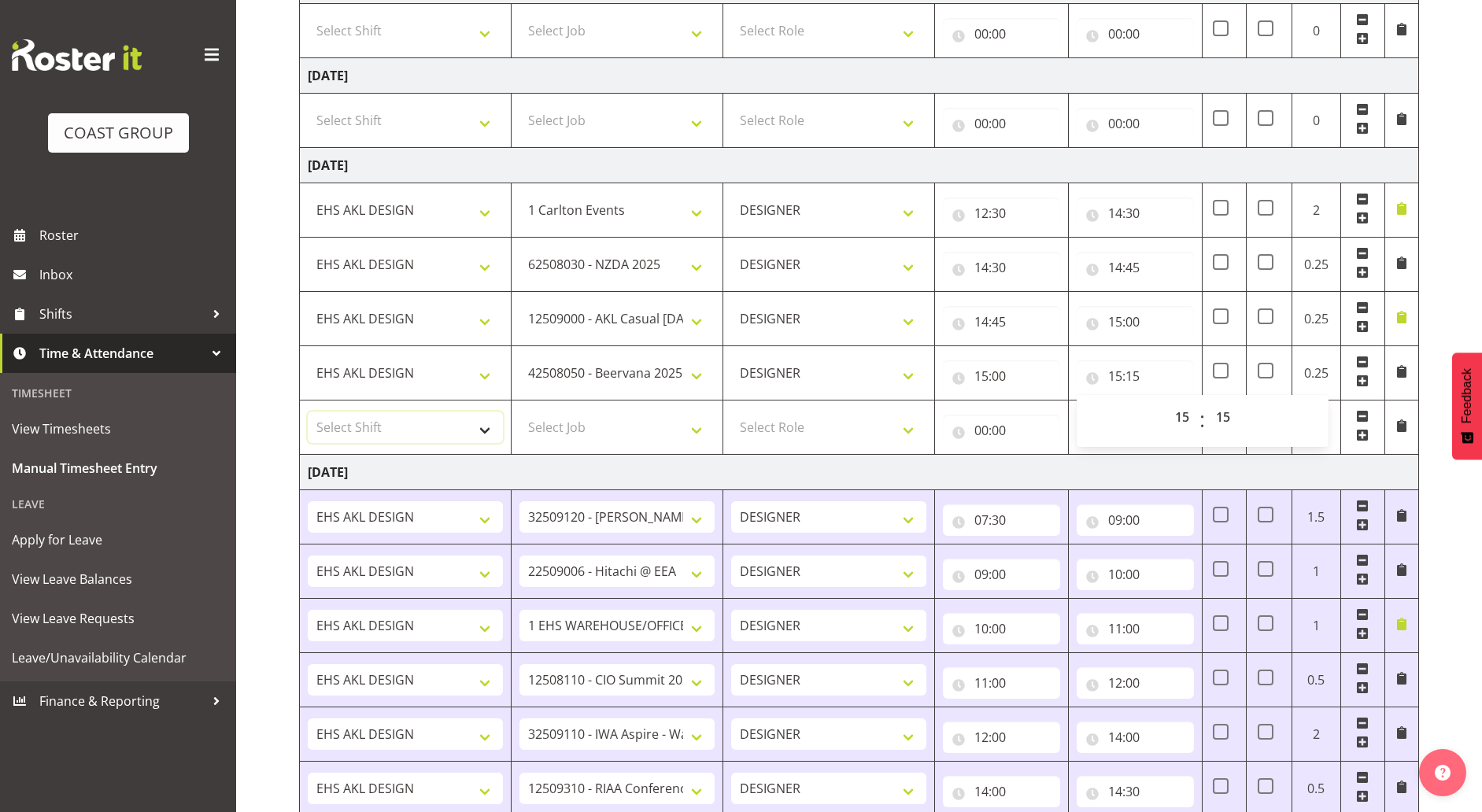
click at [453, 414] on select "Select Shift ANZICS Chch. ANZICS Chch. Art Fair 2024 Art Fair 2024 Art Fair 202…" at bounding box center [404, 427] width 195 height 32
select select "1321"
click at [307, 411] on select "Select Shift ANZICS Chch. ANZICS Chch. Art Fair 2024 Art Fair 2024 Art Fair 202…" at bounding box center [404, 427] width 195 height 32
click at [1139, 380] on input "15:15" at bounding box center [1135, 376] width 117 height 32
click at [1210, 416] on select "00 01 02 03 04 05 06 07 08 09 10 11 12 13 14 15 16 17 18 19 20 21 22 23 24 25 2…" at bounding box center [1225, 416] width 35 height 32
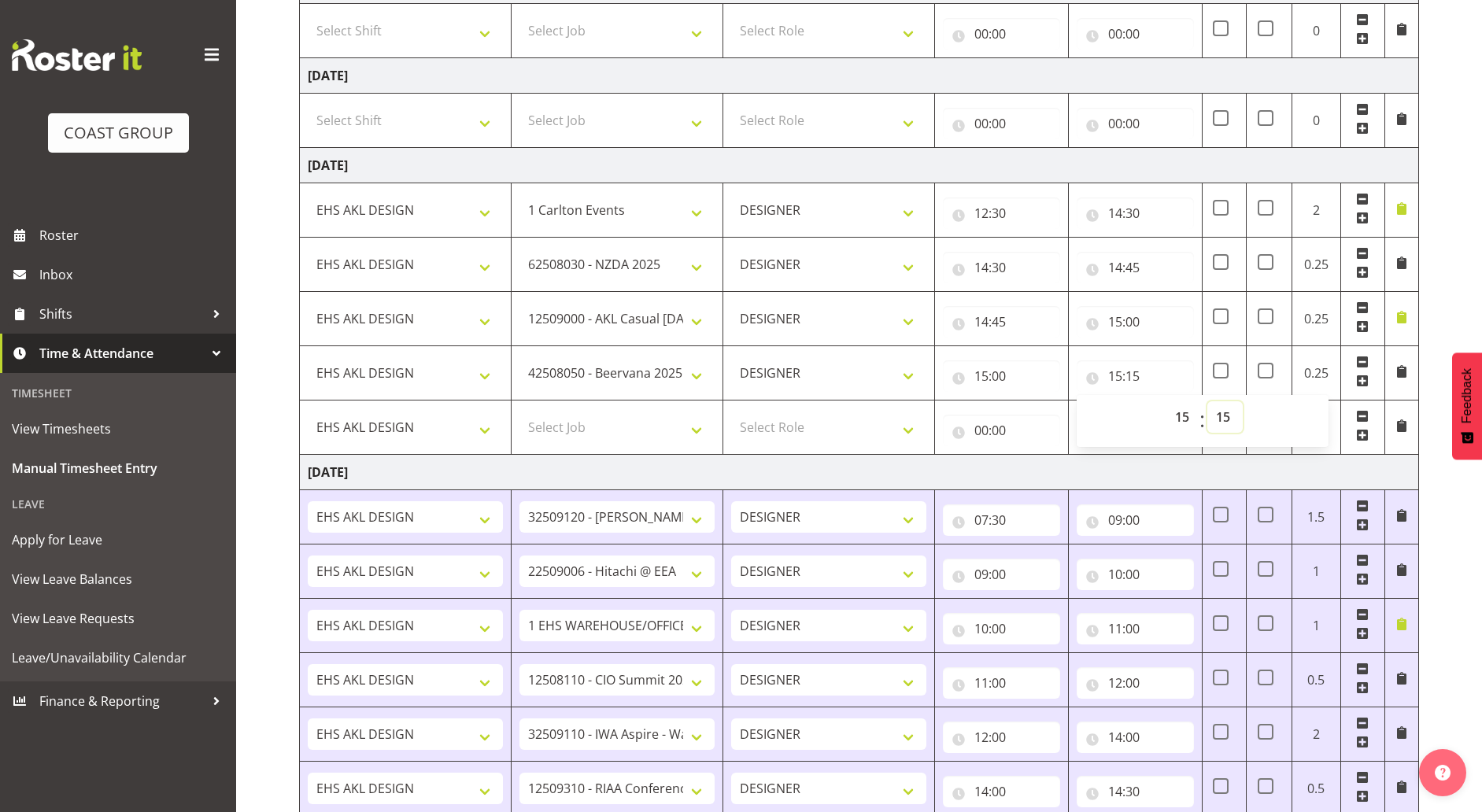
select select "30"
click at [1207, 401] on select "00 01 02 03 04 05 06 07 08 09 10 11 12 13 14 15 16 17 18 19 20 21 22 23 24 25 2…" at bounding box center [1225, 416] width 35 height 32
type input "15:30"
click at [627, 421] on select "Select Job 1 Carlton Events 1 [PERSON_NAME][GEOGRAPHIC_DATA] 1 [PERSON_NAME][GE…" at bounding box center [616, 427] width 195 height 32
select select "69"
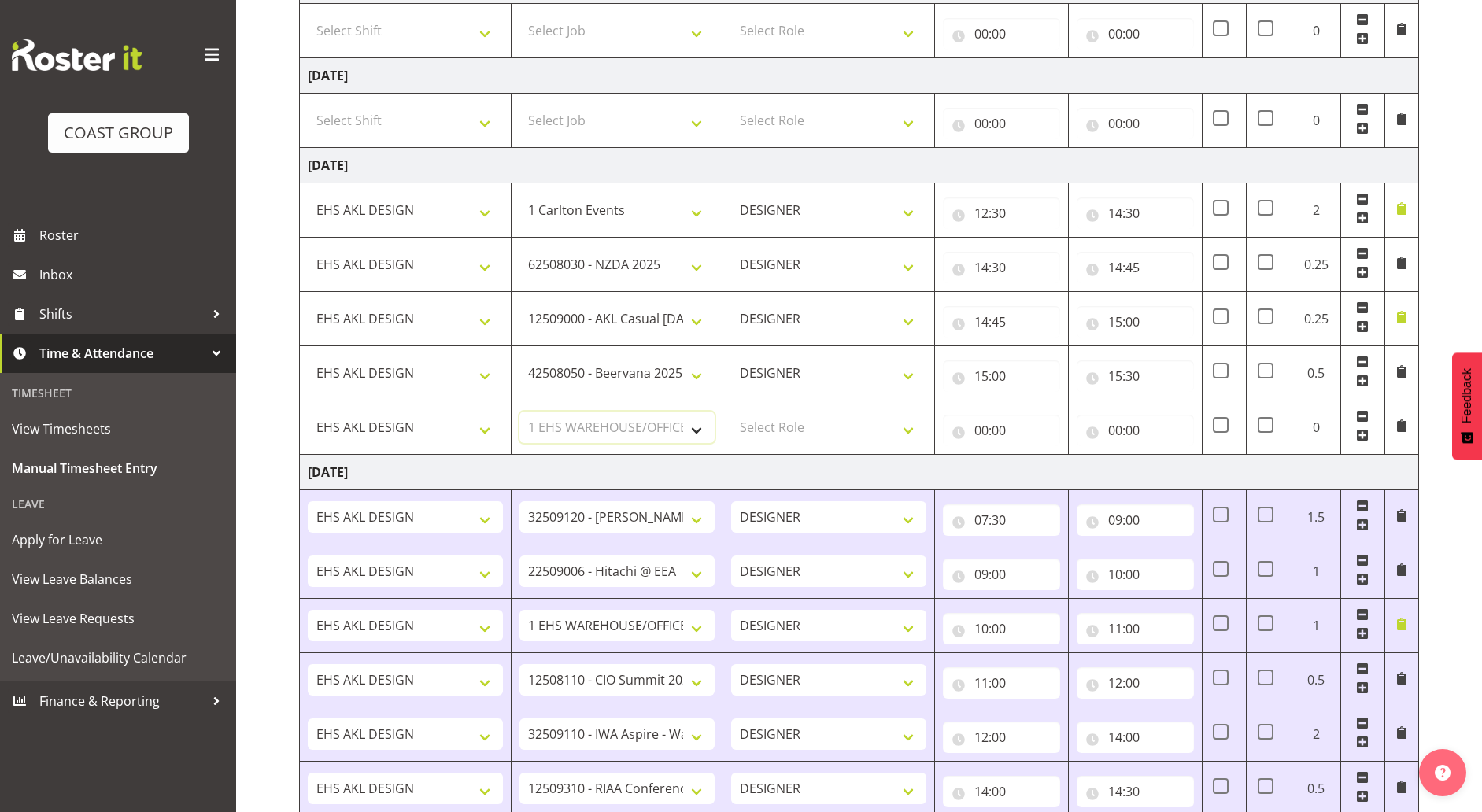
click at [519, 411] on select "Select Job 1 Carlton Events 1 [PERSON_NAME][GEOGRAPHIC_DATA] 1 [PERSON_NAME][GE…" at bounding box center [616, 427] width 195 height 32
click at [860, 416] on select "Select Role DESIGNER Designer" at bounding box center [828, 427] width 195 height 32
select select "215"
click at [731, 411] on select "Select Role DESIGNER Designer" at bounding box center [828, 427] width 195 height 32
click at [1397, 428] on span at bounding box center [1401, 425] width 12 height 12
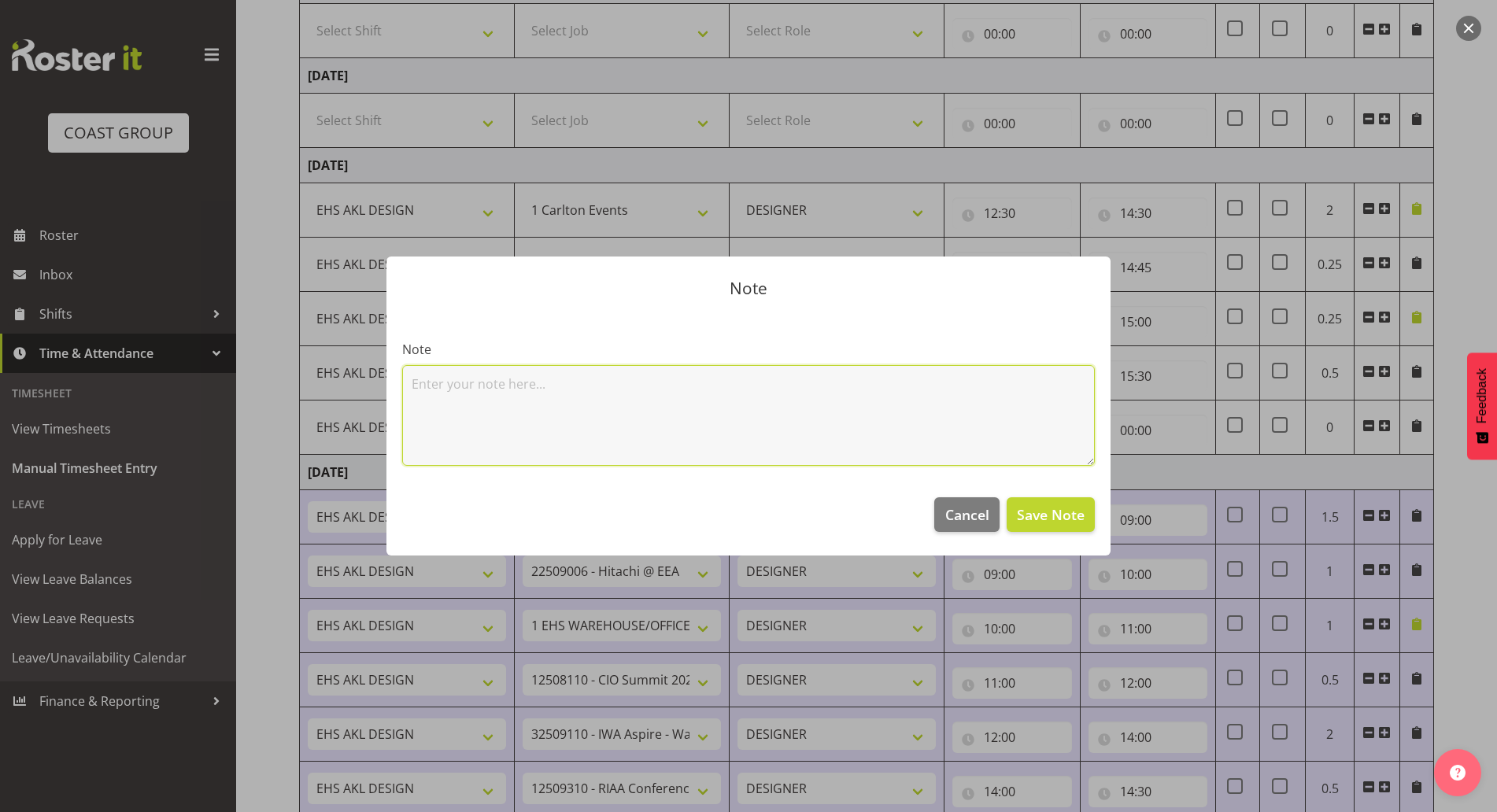
click at [746, 423] on textarea at bounding box center [748, 415] width 692 height 101
type textarea "Fusion 5 @ CIO 2025 D&B"
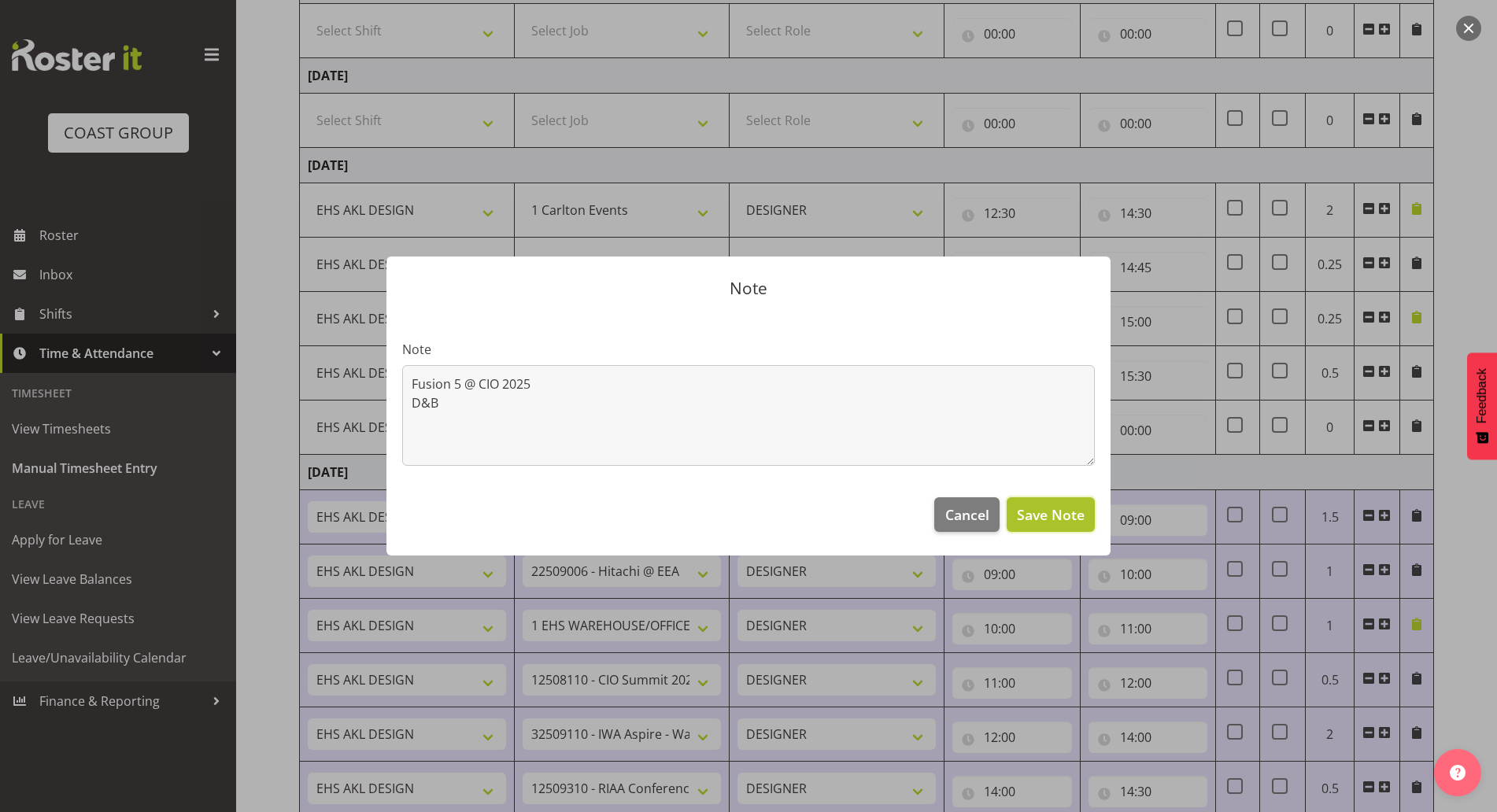
click at [1047, 514] on span "Save Note" at bounding box center [1050, 514] width 67 height 20
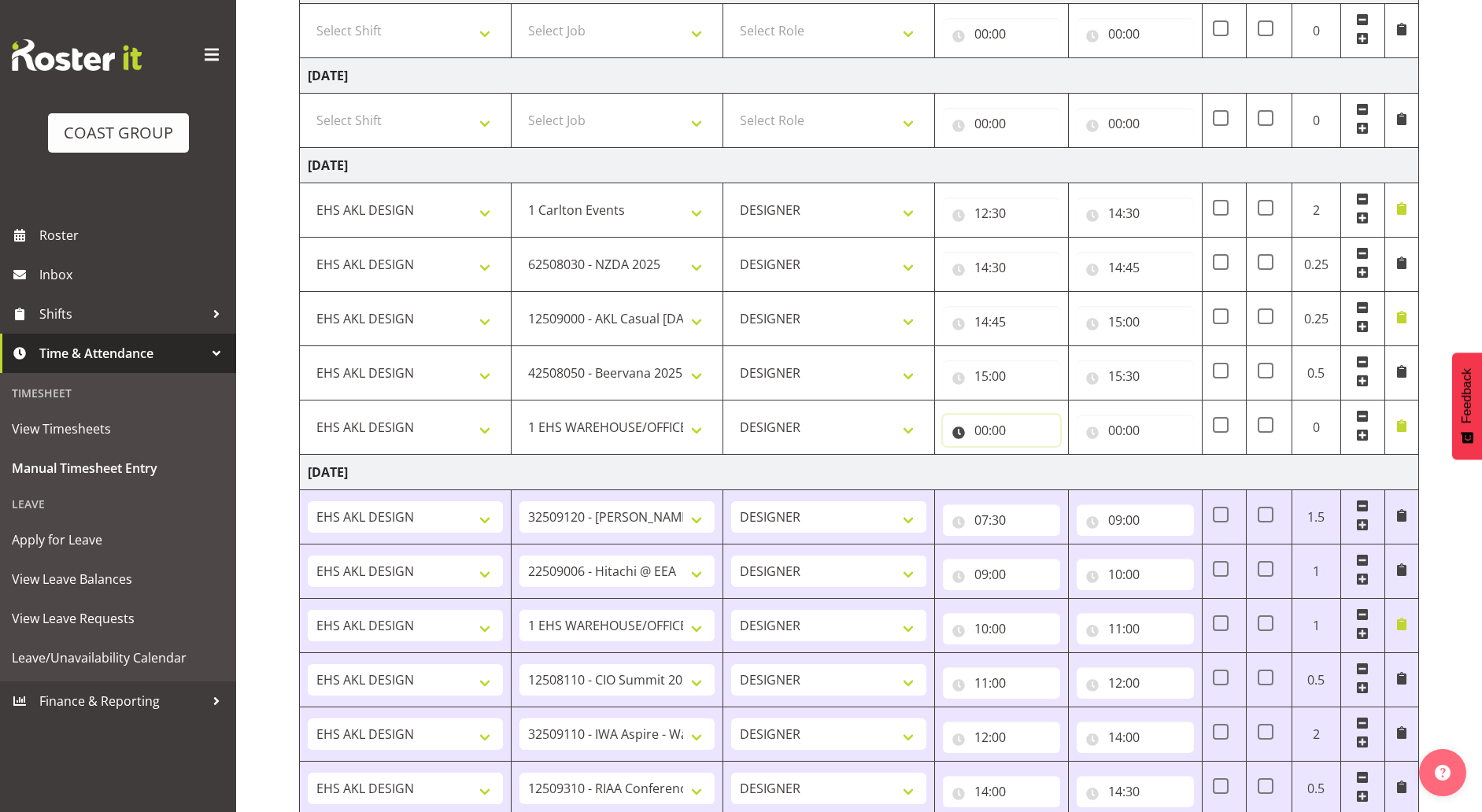
click at [1000, 424] on input "00:00" at bounding box center [1001, 430] width 117 height 32
click at [1040, 470] on select "00 01 02 03 04 05 06 07 08 09 10 11 12 13 14 15 16 17 18 19 20 21 22 23" at bounding box center [1050, 471] width 35 height 32
select select "15"
click at [1032, 455] on select "00 01 02 03 04 05 06 07 08 09 10 11 12 13 14 15 16 17 18 19 20 21 22 23" at bounding box center [1050, 471] width 35 height 32
type input "15:00"
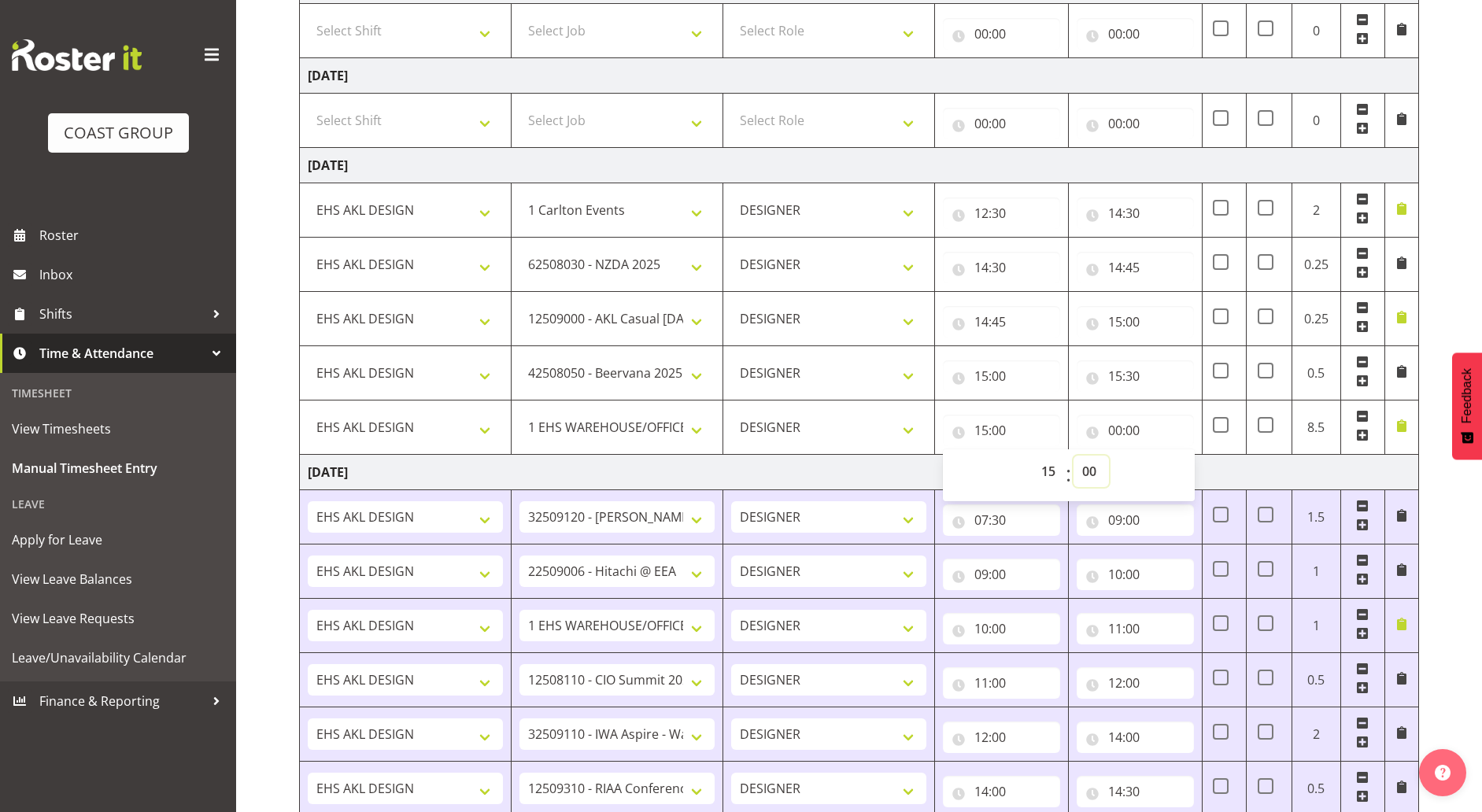
click at [1096, 472] on select "00 01 02 03 04 05 06 07 08 09 10 11 12 13 14 15 16 17 18 19 20 21 22 23 24 25 2…" at bounding box center [1091, 471] width 35 height 32
select select "30"
click at [1073, 455] on select "00 01 02 03 04 05 06 07 08 09 10 11 12 13 14 15 16 17 18 19 20 21 22 23 24 25 2…" at bounding box center [1091, 471] width 35 height 32
type input "15:30"
click at [1125, 424] on input "00:00" at bounding box center [1135, 430] width 117 height 32
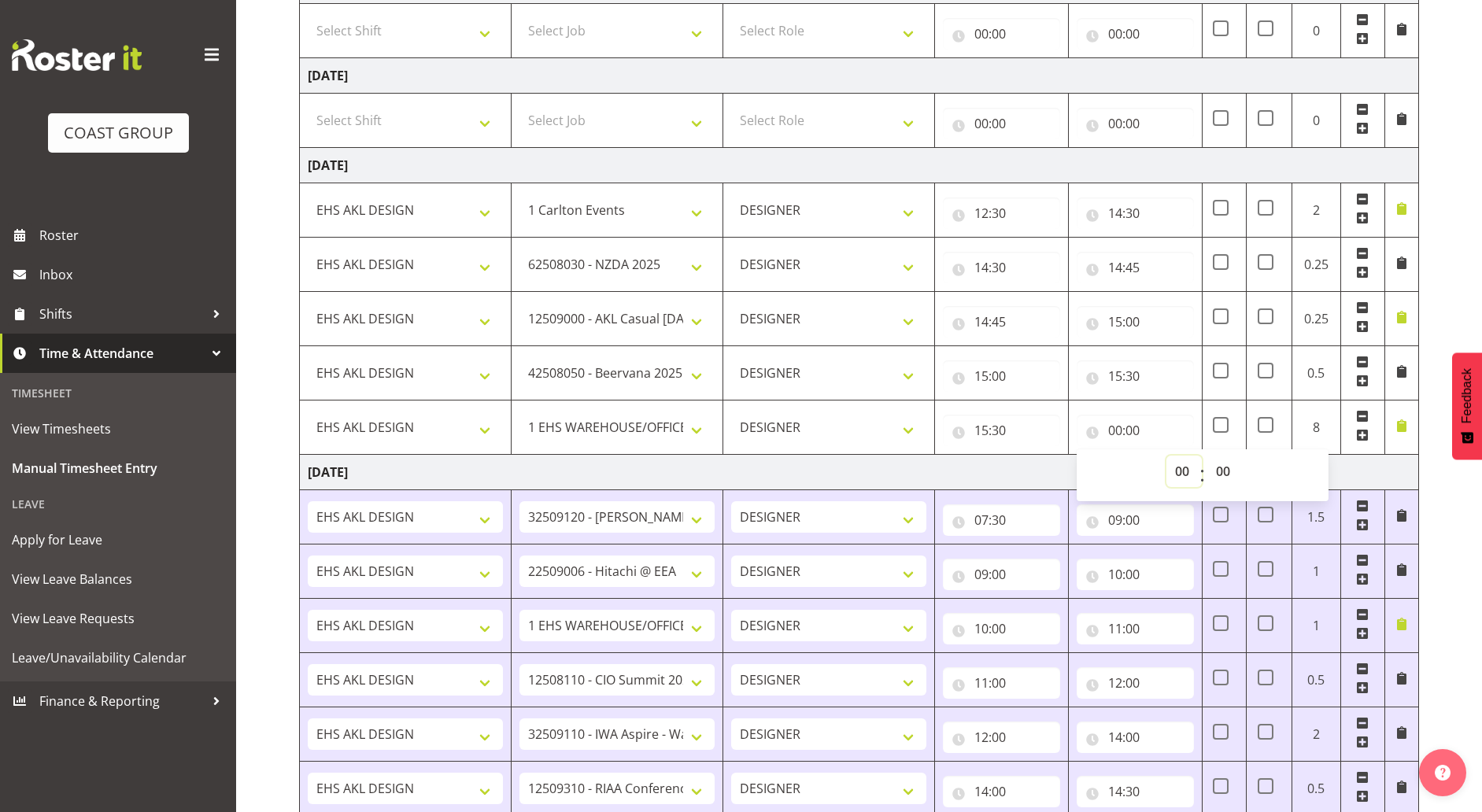
click at [1189, 470] on select "00 01 02 03 04 05 06 07 08 09 10 11 12 13 14 15 16 17 18 19 20 21 22 23" at bounding box center [1183, 471] width 35 height 32
select select "16"
click at [1166, 455] on select "00 01 02 03 04 05 06 07 08 09 10 11 12 13 14 15 16 17 18 19 20 21 22 23" at bounding box center [1183, 471] width 35 height 32
type input "16:00"
click at [1229, 462] on select "00 01 02 03 04 05 06 07 08 09 10 11 12 13 14 15 16 17 18 19 20 21 22 23 24 25 2…" at bounding box center [1225, 471] width 35 height 32
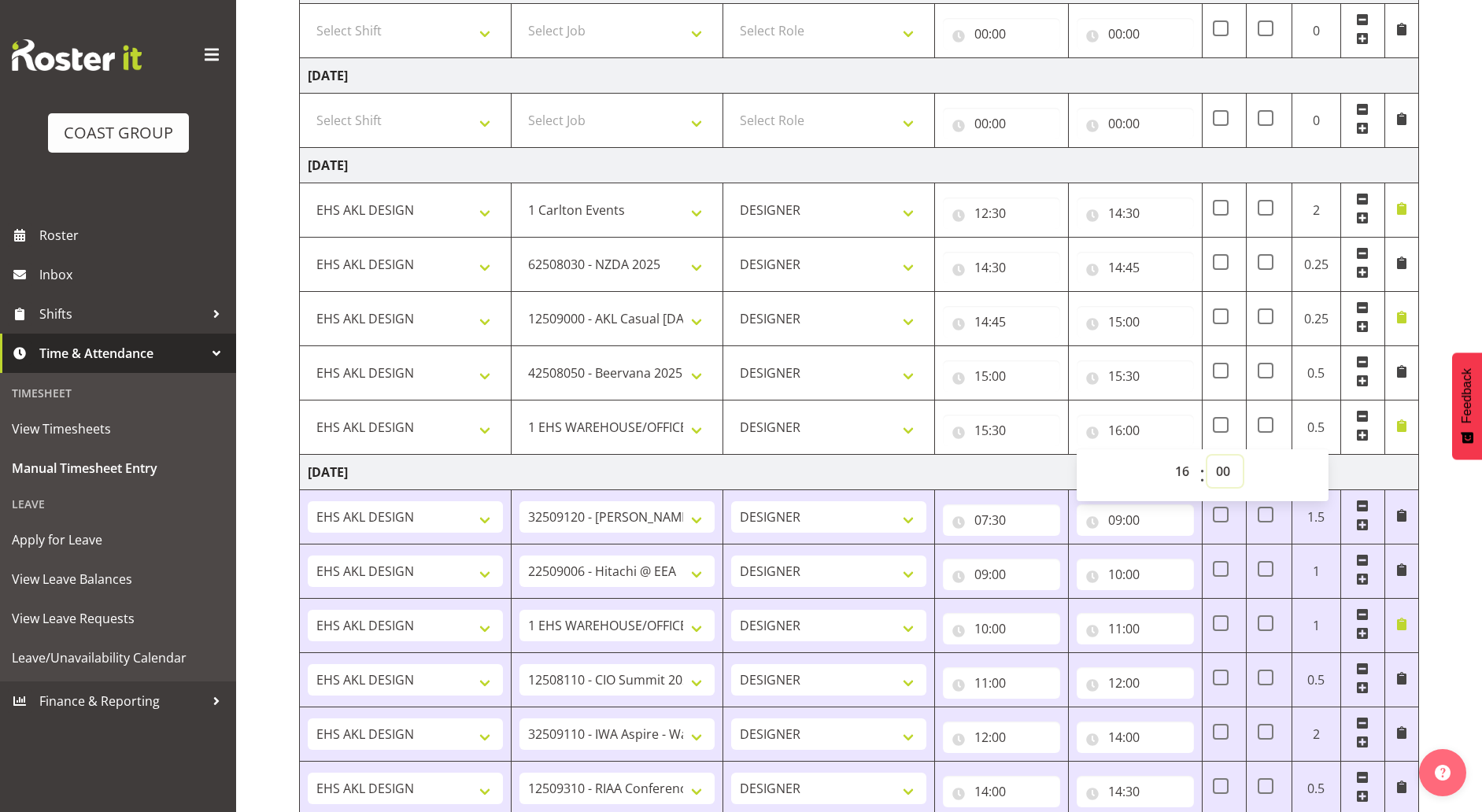
select select "30"
click at [1207, 455] on select "00 01 02 03 04 05 06 07 08 09 10 11 12 13 14 15 16 17 18 19 20 21 22 23 24 25 2…" at bounding box center [1225, 471] width 35 height 32
type input "16:30"
click at [1367, 455] on td "[DATE]" at bounding box center [859, 472] width 1119 height 35
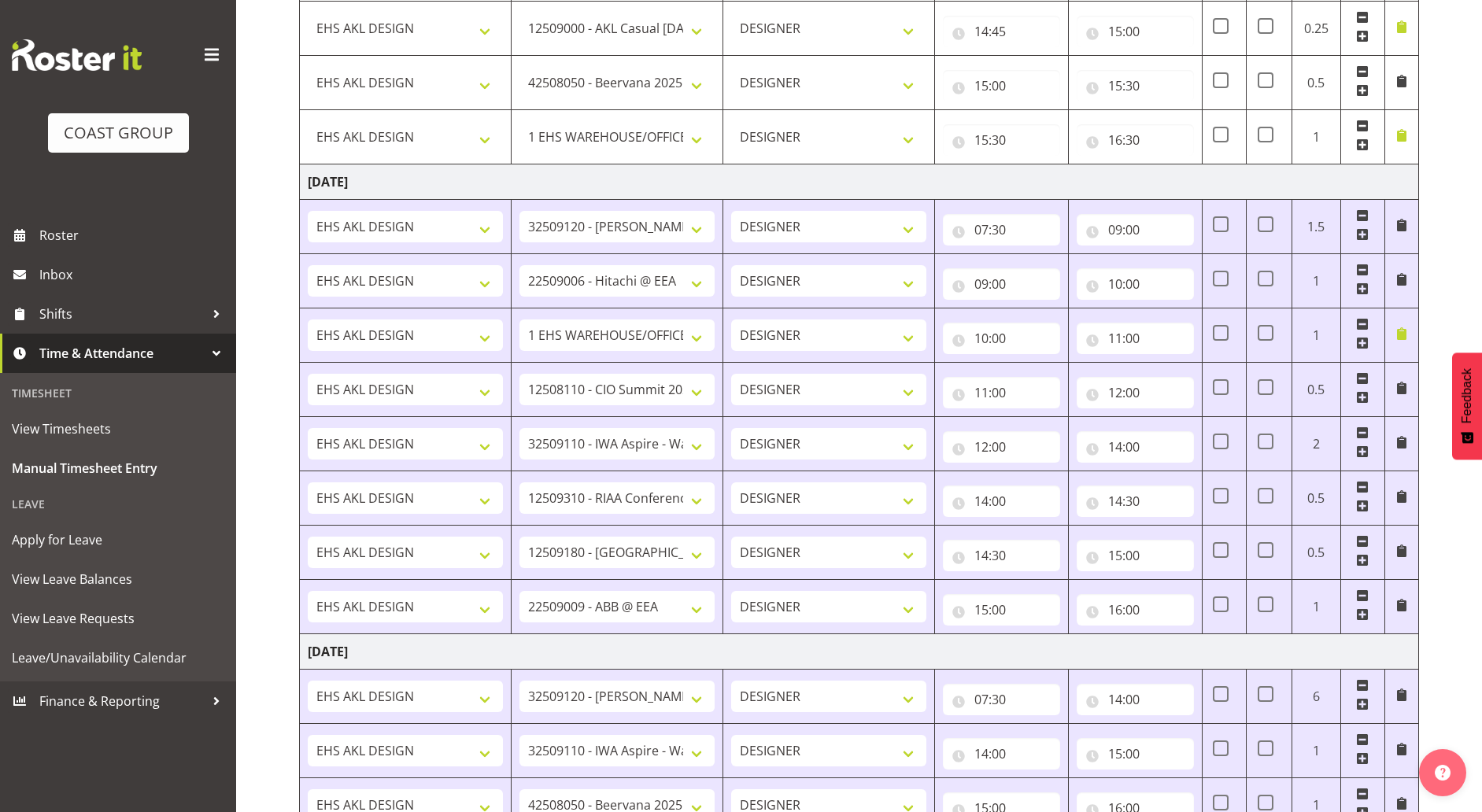
scroll to position [873, 0]
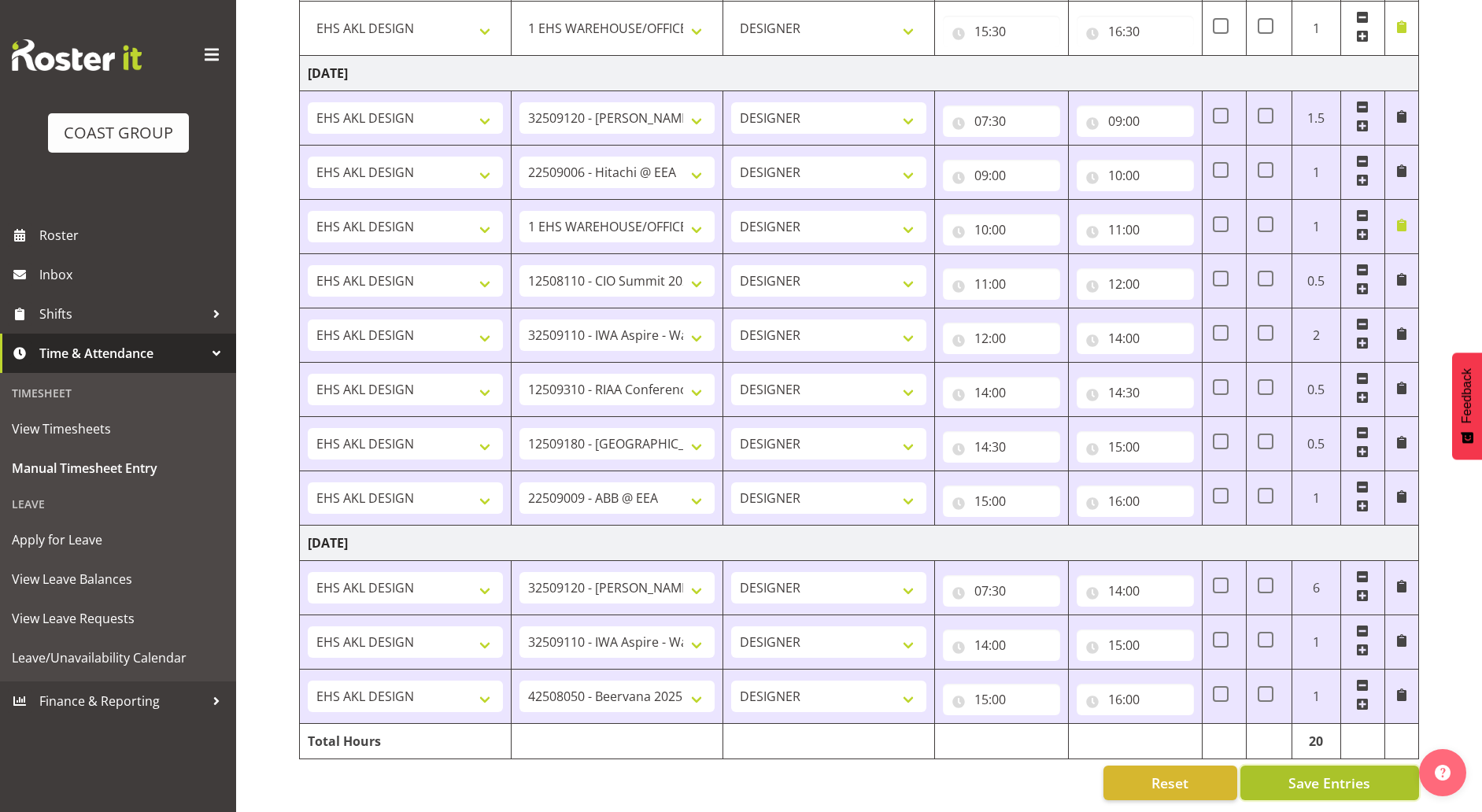
click at [1349, 773] on span "Save Entries" at bounding box center [1328, 782] width 81 height 20
